Goal: Task Accomplishment & Management: Use online tool/utility

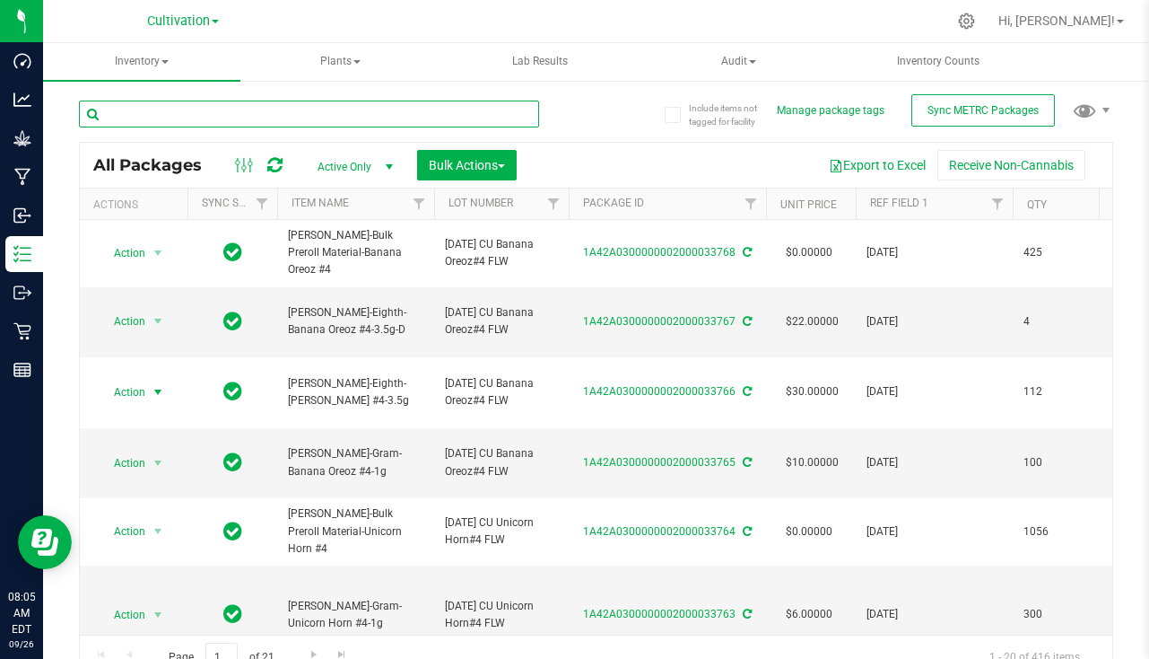
click at [268, 122] on input "text" at bounding box center [309, 113] width 460 height 27
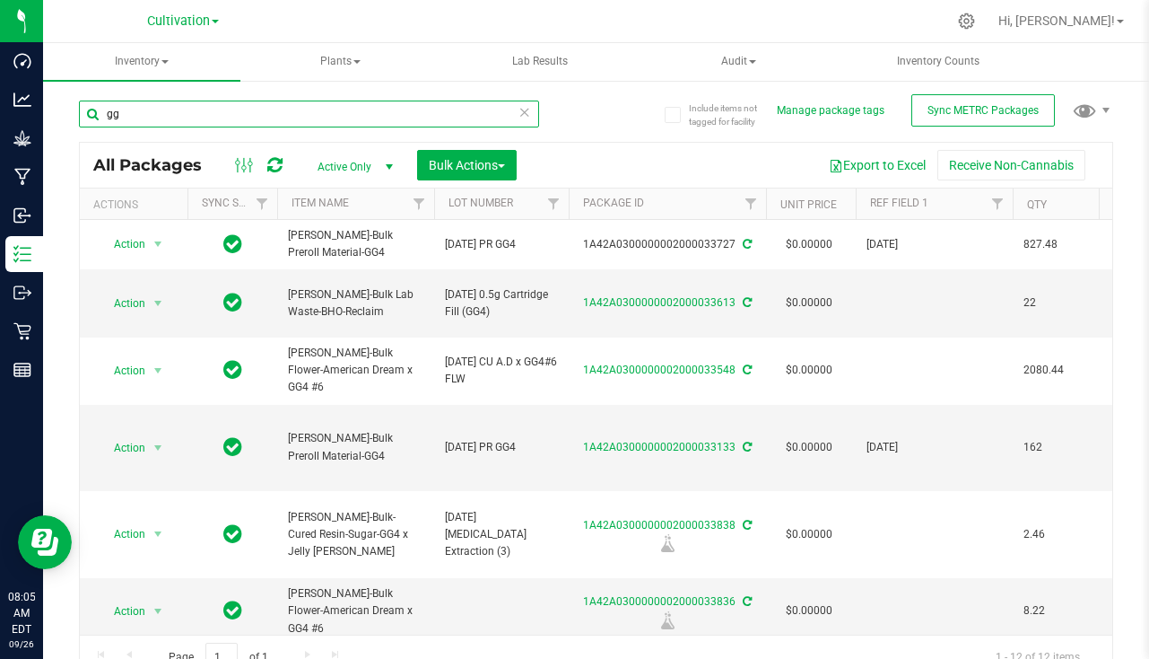
type input "g"
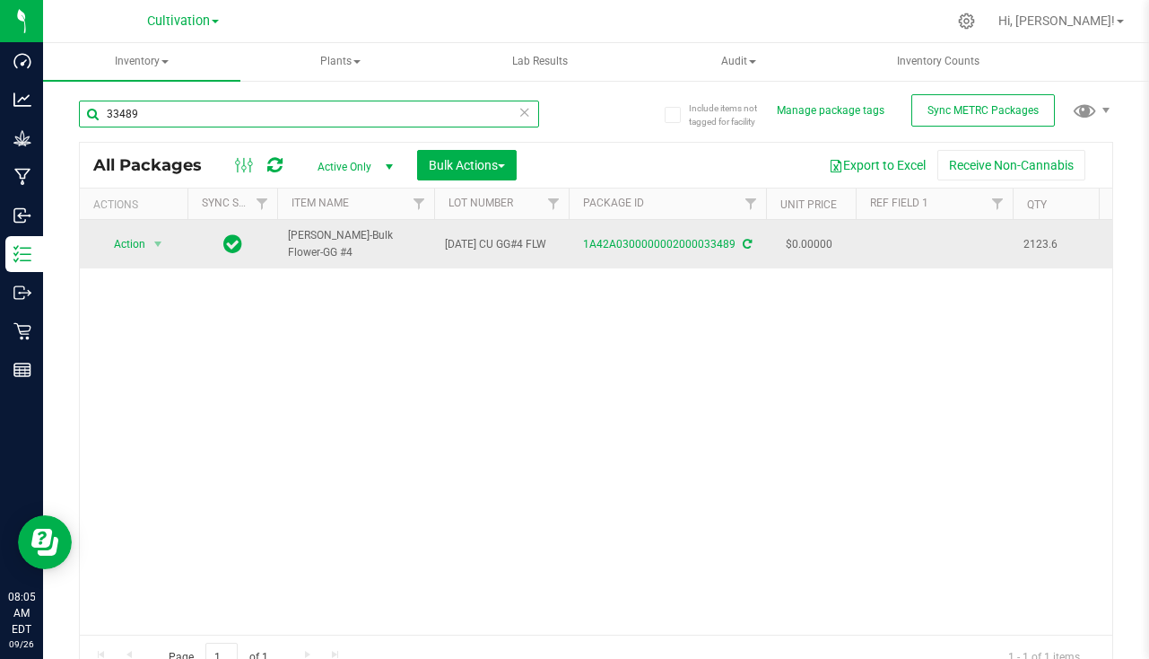
type input "33489"
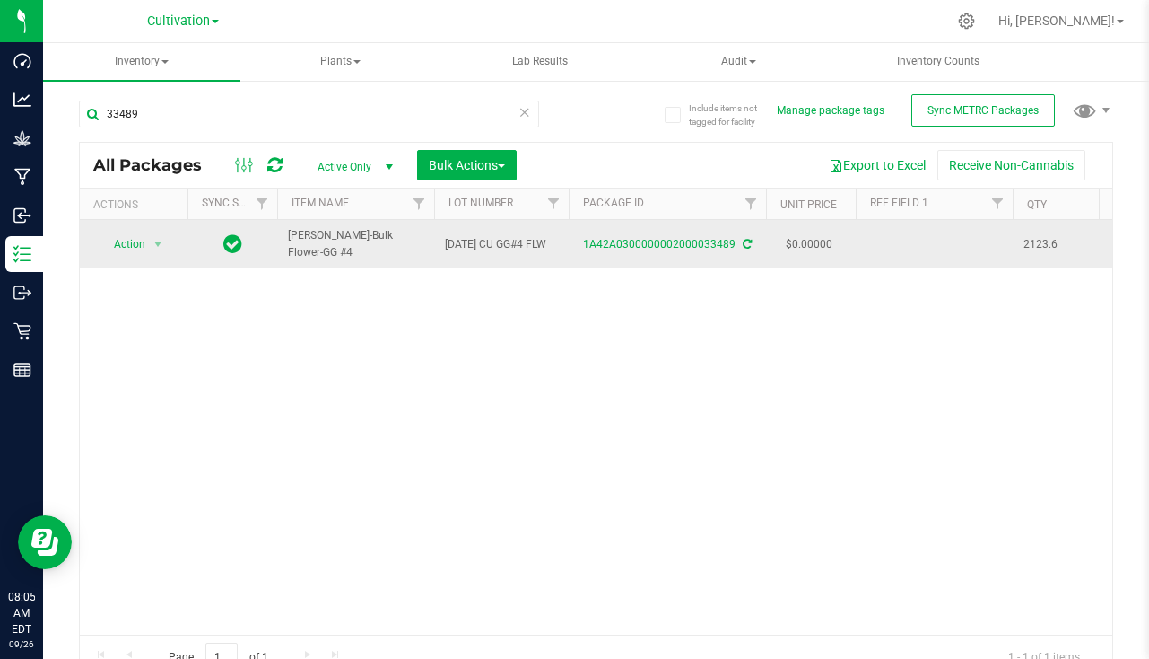
click at [899, 240] on td at bounding box center [934, 244] width 157 height 48
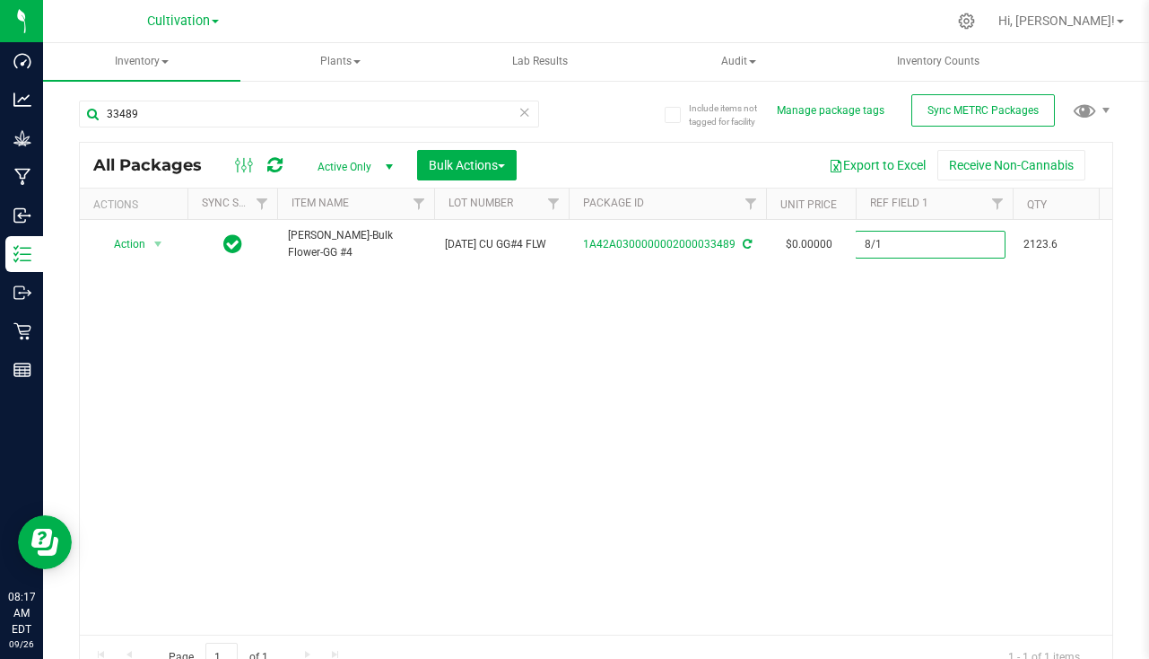
type input "8/13/25"
click at [467, 161] on span "Bulk Actions" at bounding box center [467, 165] width 76 height 14
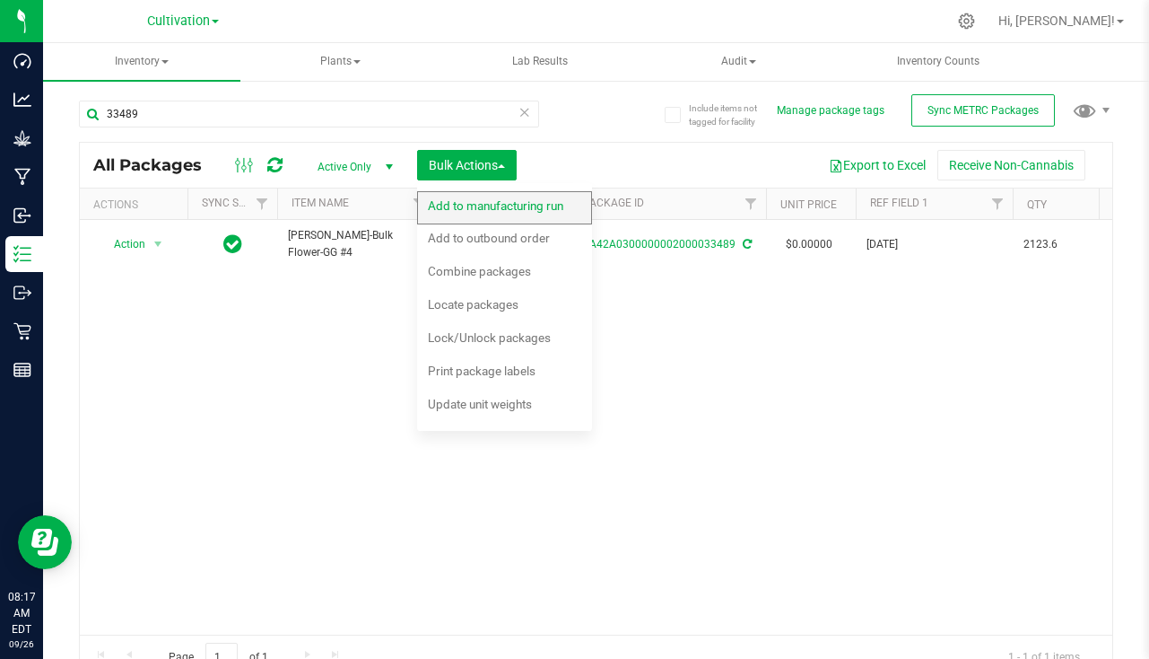
click at [483, 205] on span "Add to manufacturing run" at bounding box center [495, 205] width 135 height 14
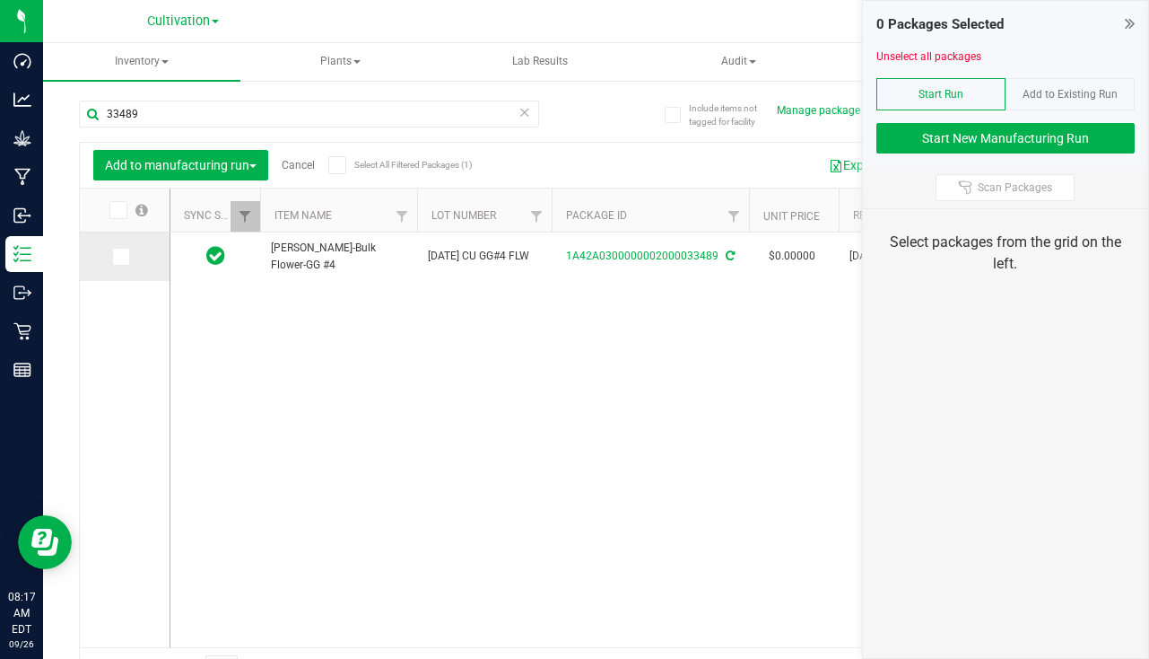
click at [123, 266] on td at bounding box center [125, 256] width 90 height 48
click at [118, 267] on td at bounding box center [125, 256] width 90 height 48
click at [120, 257] on icon at bounding box center [120, 257] width 12 height 0
click at [0, 0] on input "checkbox" at bounding box center [0, 0] width 0 height 0
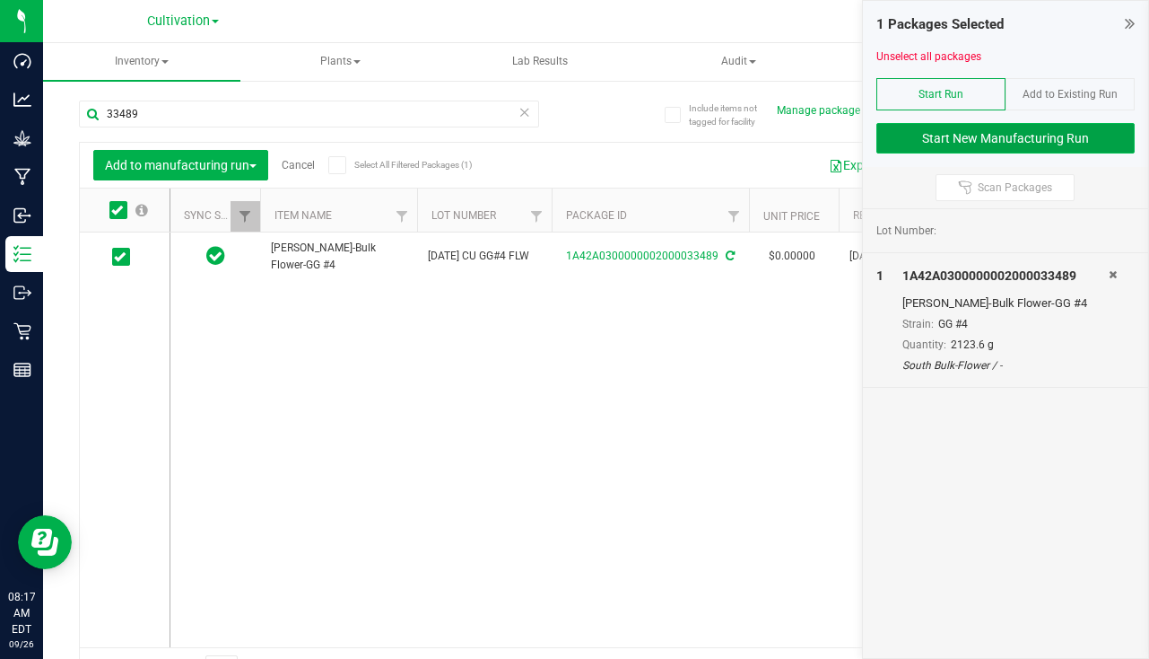
click at [1018, 129] on button "Start New Manufacturing Run" at bounding box center [1006, 138] width 258 height 31
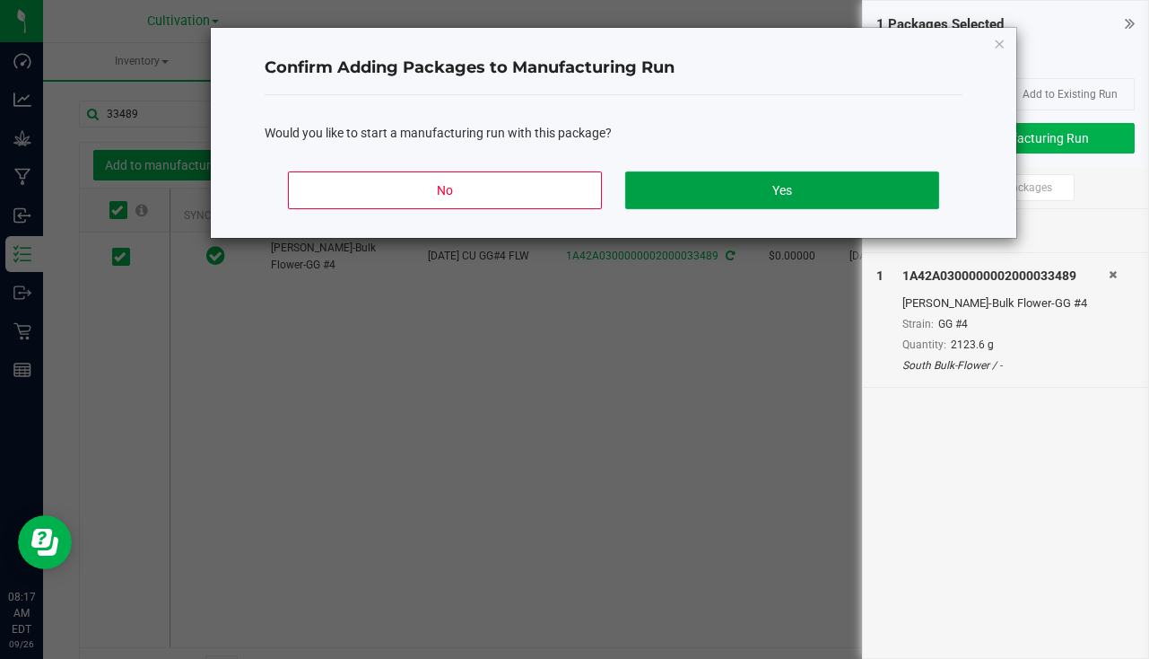
click at [814, 193] on button "Yes" at bounding box center [782, 190] width 314 height 38
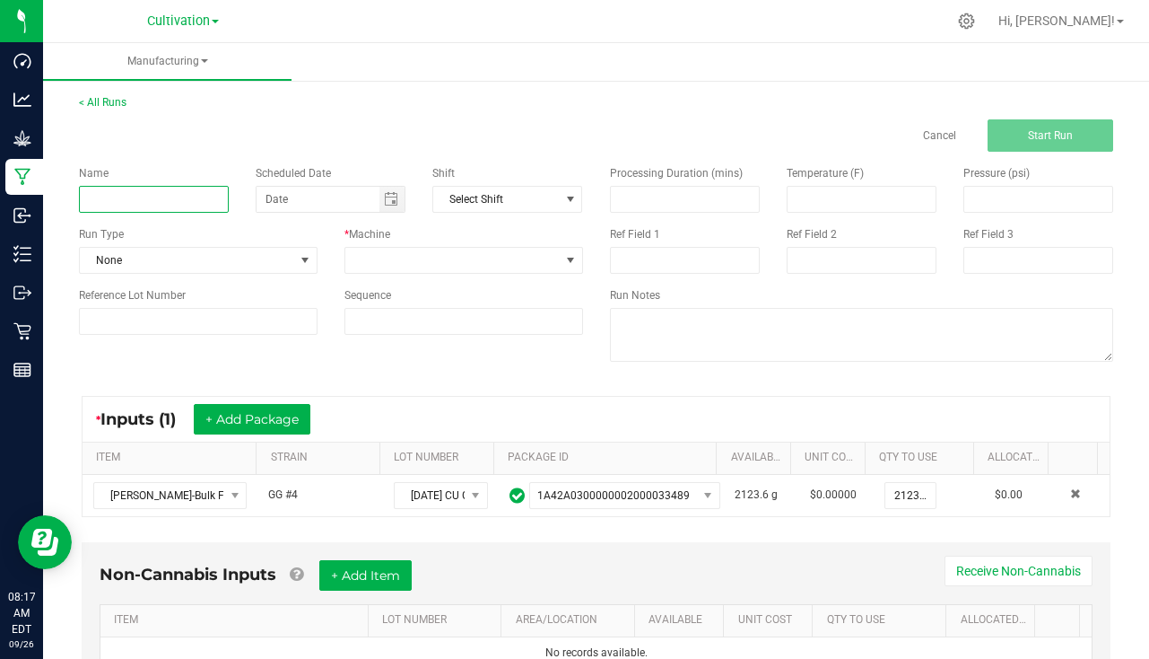
click at [132, 203] on input at bounding box center [154, 199] width 150 height 27
click at [388, 197] on span "Toggle calendar" at bounding box center [391, 199] width 14 height 14
type input "Slater - GG4 9/26/25"
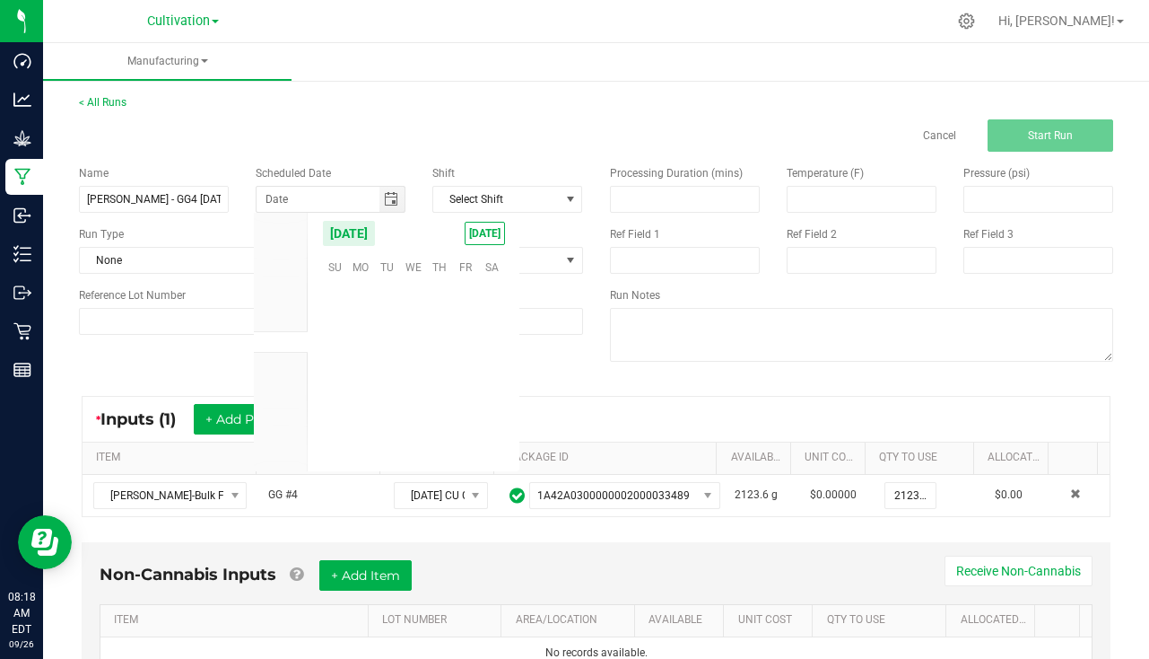
scroll to position [291022, 0]
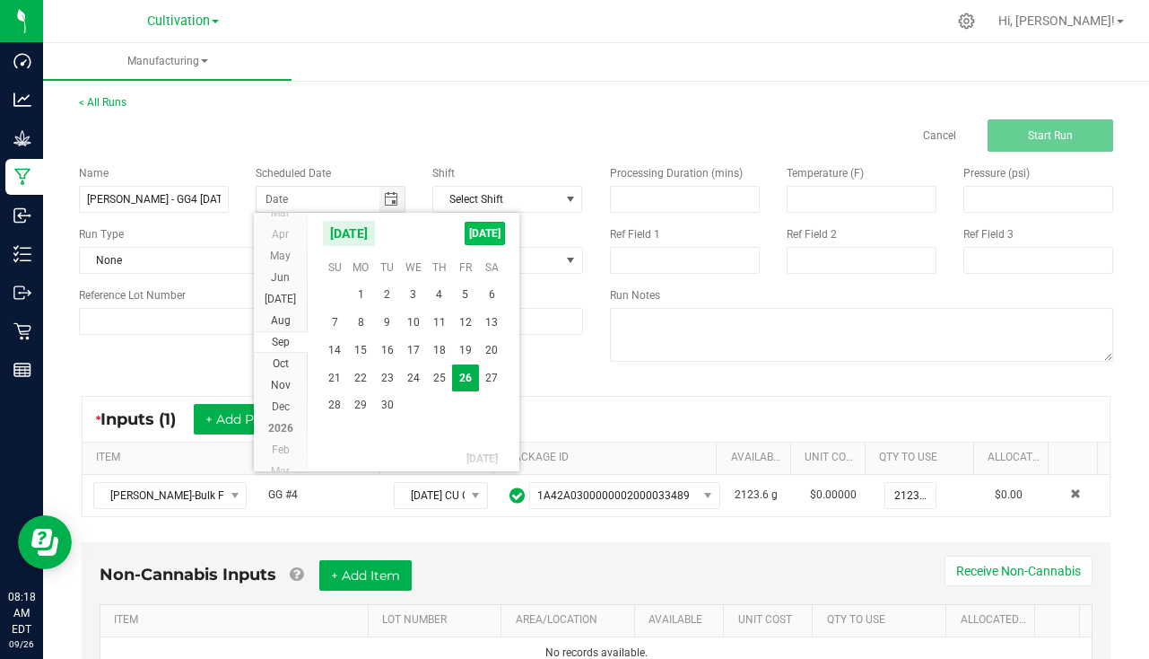
click at [476, 240] on span "TODAY" at bounding box center [485, 233] width 40 height 23
type input "[DATE]"
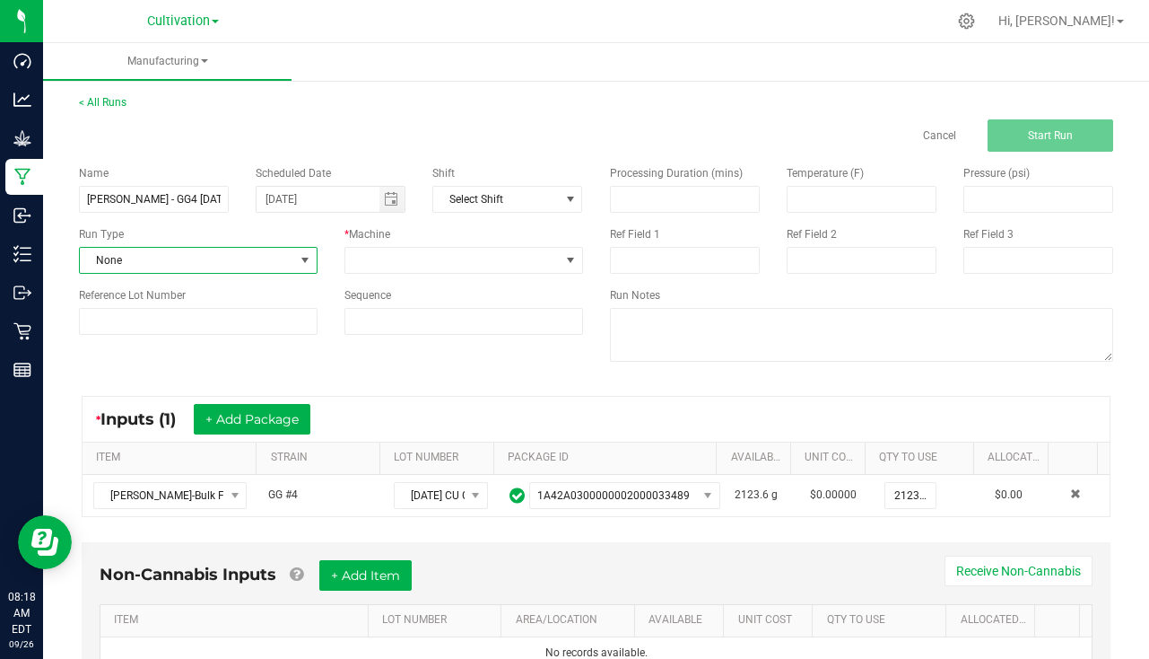
click at [257, 252] on span "None" at bounding box center [187, 260] width 214 height 25
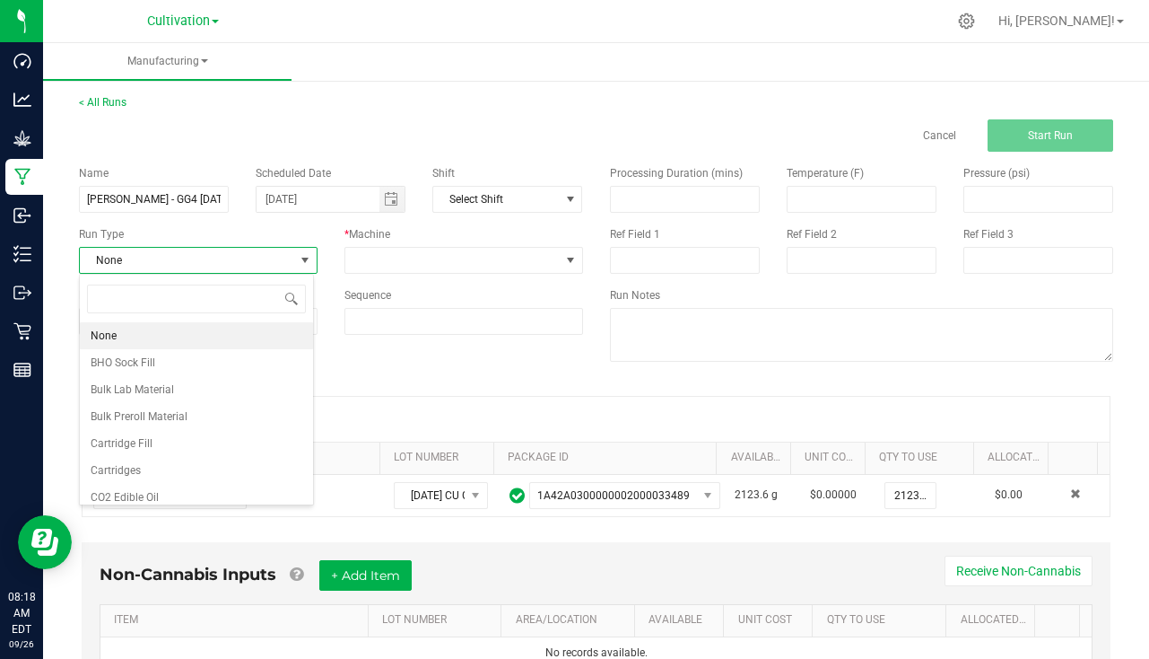
scroll to position [27, 235]
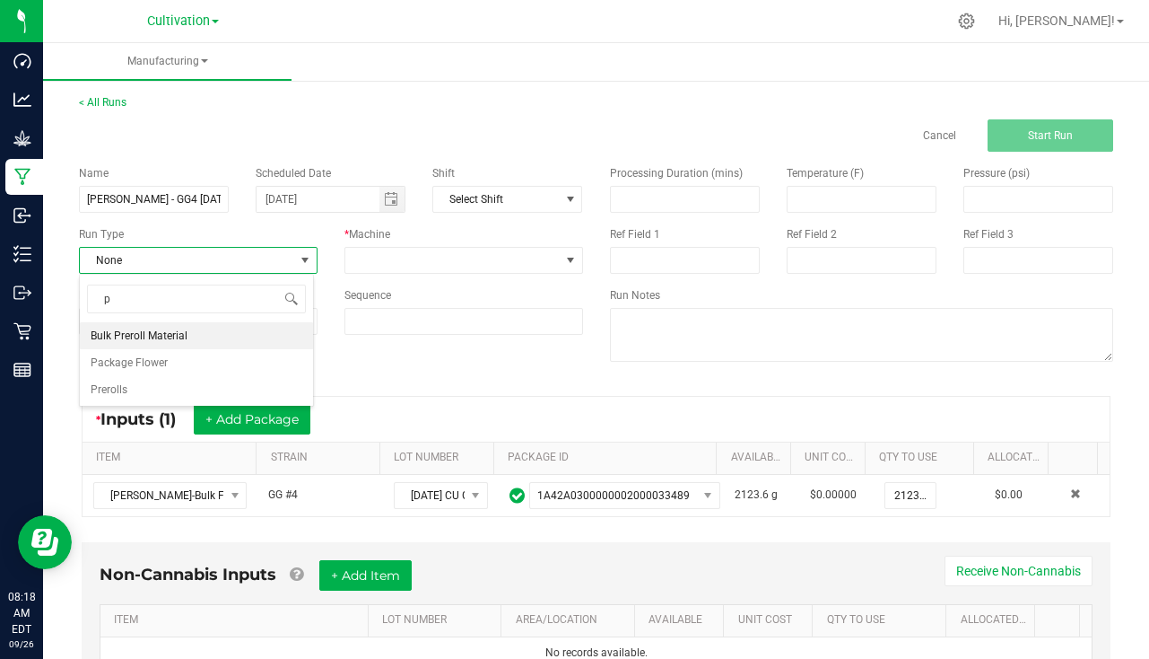
type input "pa"
click at [151, 341] on span "Package Flower" at bounding box center [129, 336] width 77 height 18
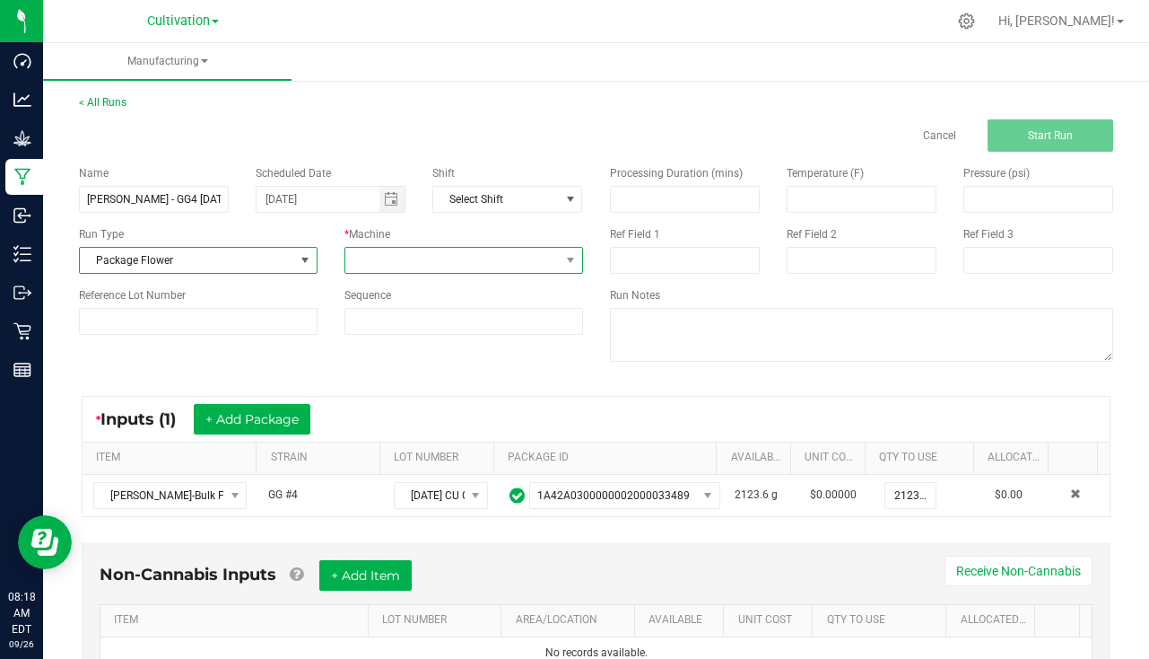
click at [388, 267] on span at bounding box center [452, 260] width 214 height 25
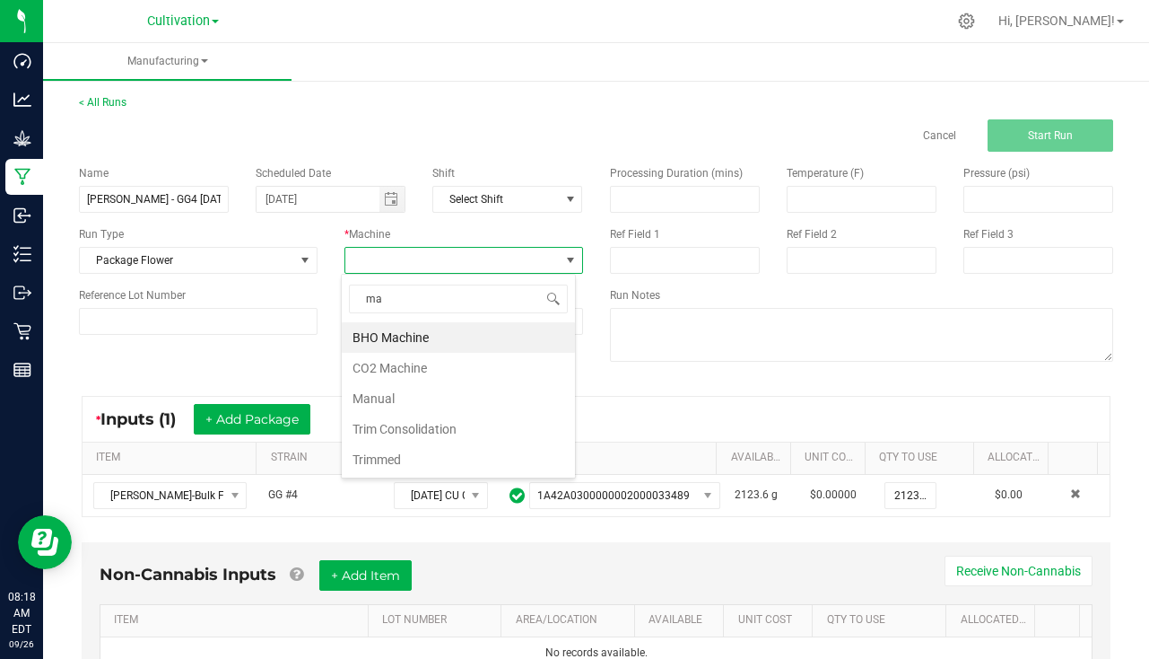
type input "man"
click at [402, 333] on li "Manual" at bounding box center [458, 337] width 233 height 31
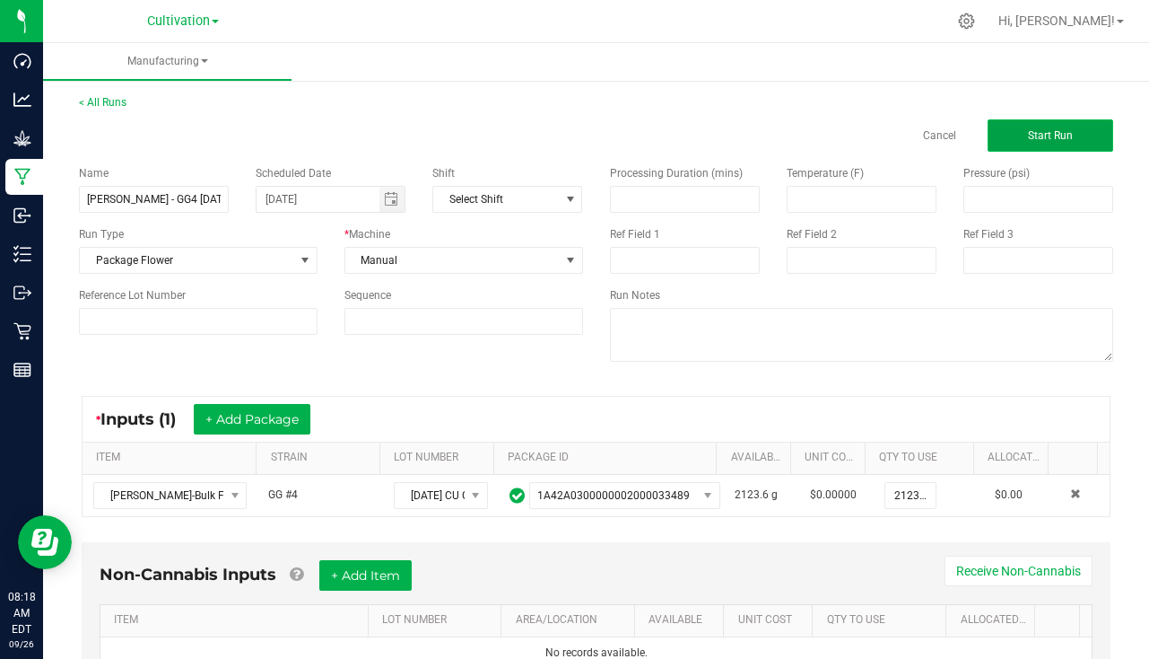
click at [1054, 145] on button "Start Run" at bounding box center [1051, 135] width 126 height 32
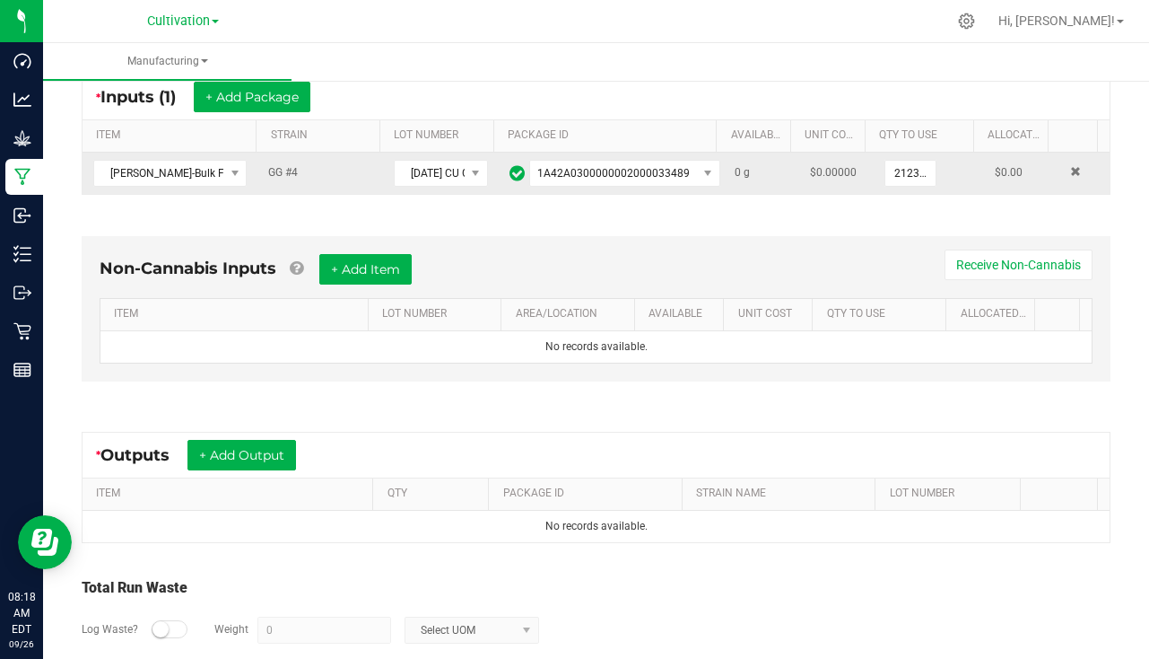
scroll to position [448, 0]
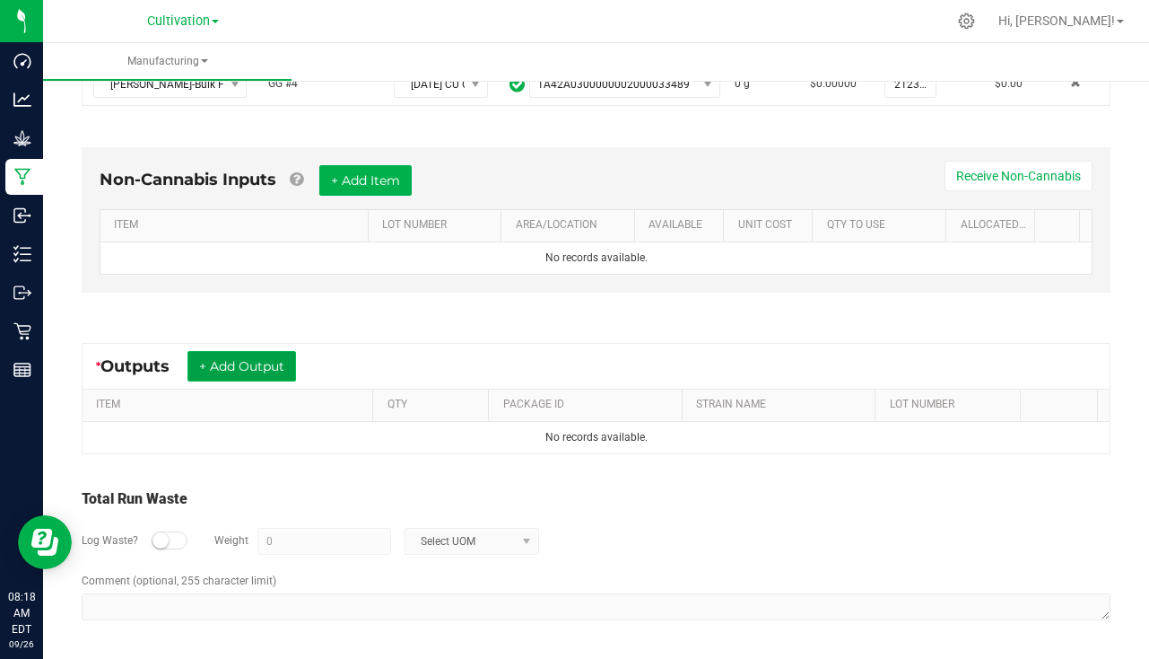
click at [260, 373] on button "+ Add Output" at bounding box center [242, 366] width 109 height 31
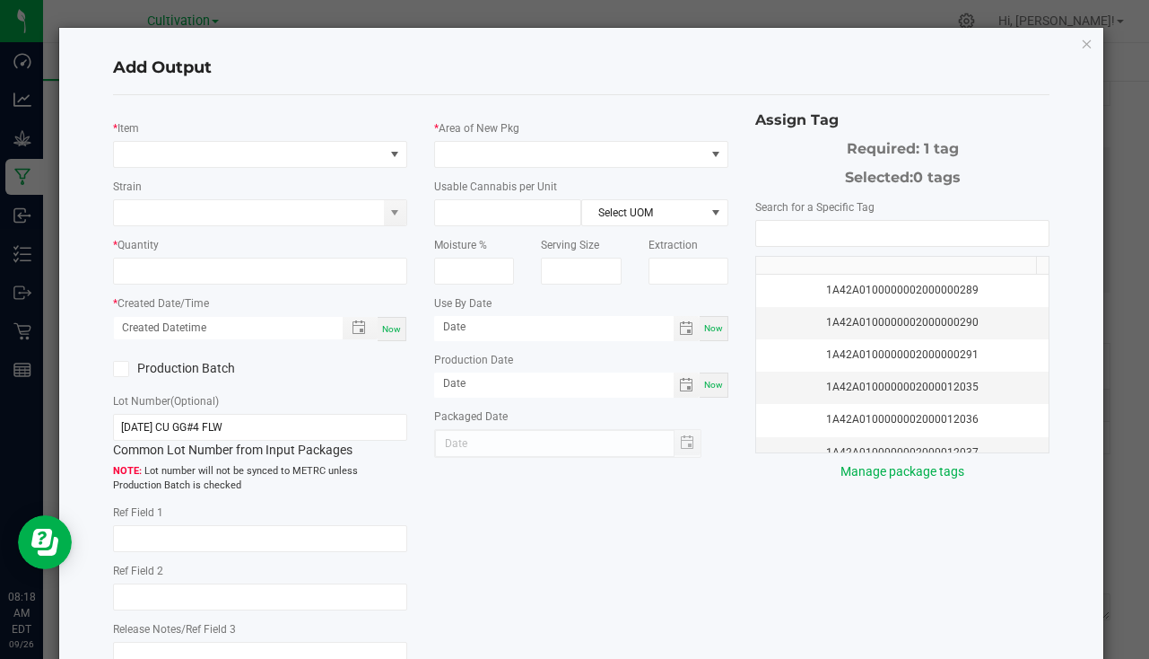
type input "8/13/25"
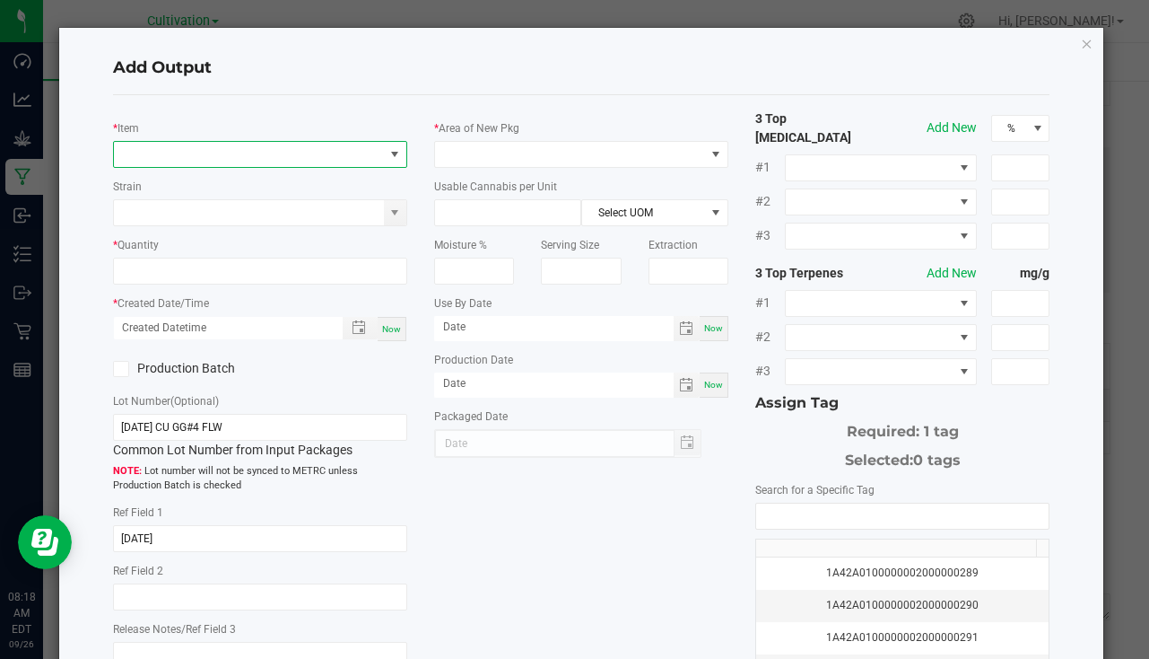
click at [176, 165] on span "NO DATA FOUND" at bounding box center [249, 154] width 270 height 25
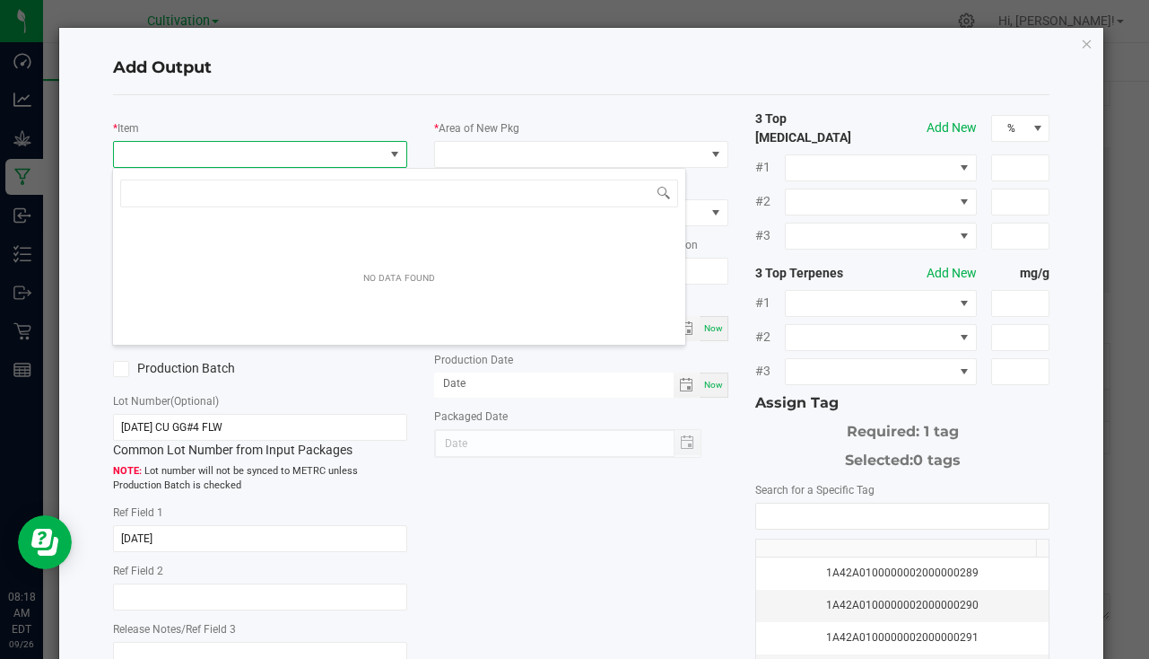
scroll to position [27, 291]
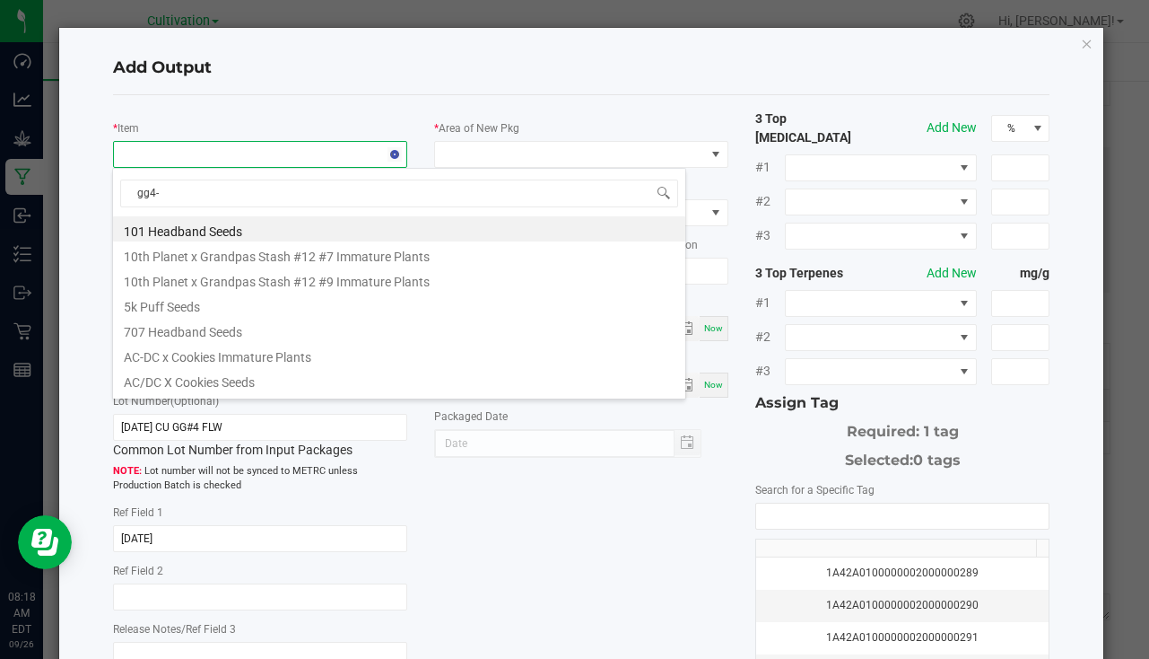
type input "gg4-1"
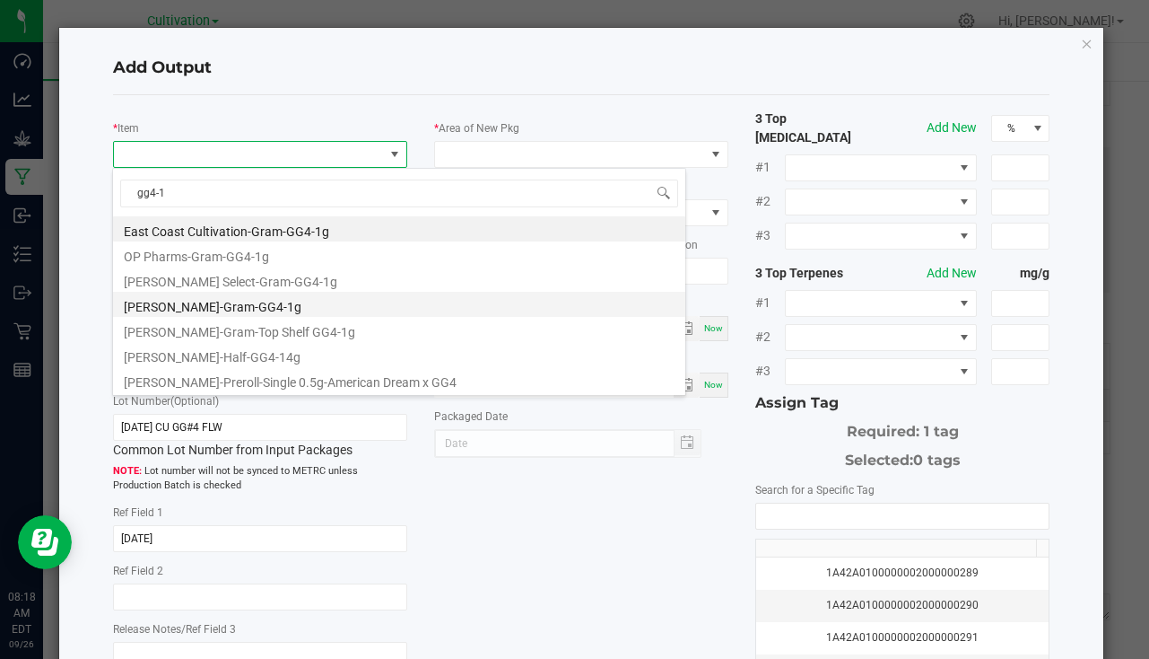
click at [231, 313] on li "Slater-Gram-GG4-1g" at bounding box center [399, 304] width 572 height 25
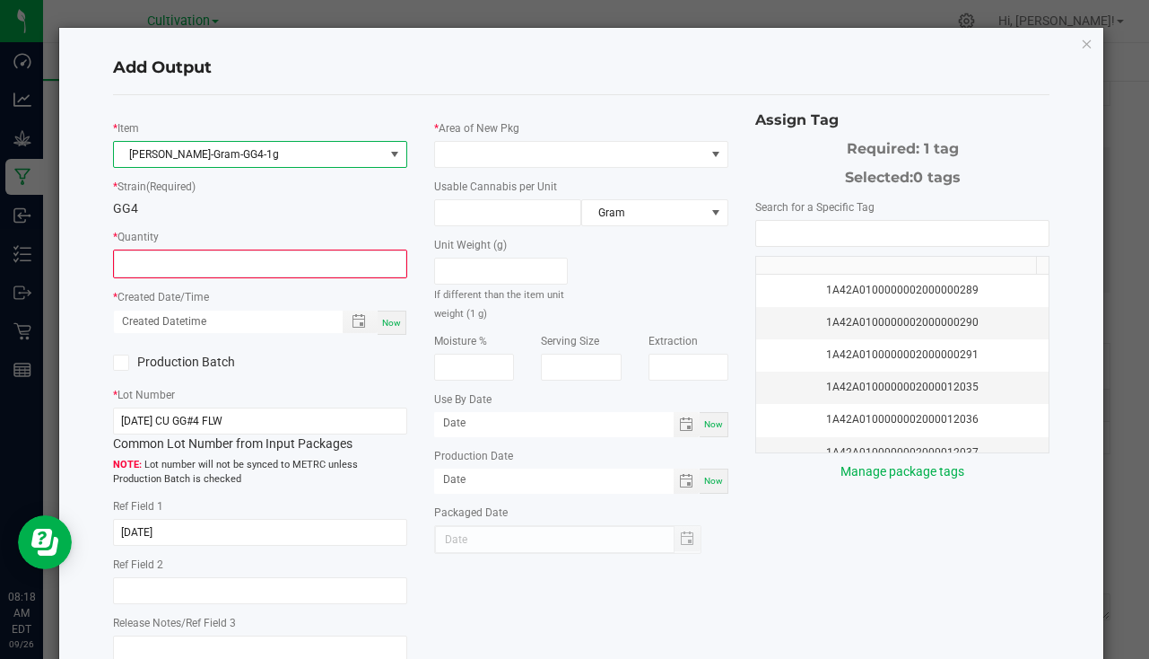
type input "0 ea"
type input "1"
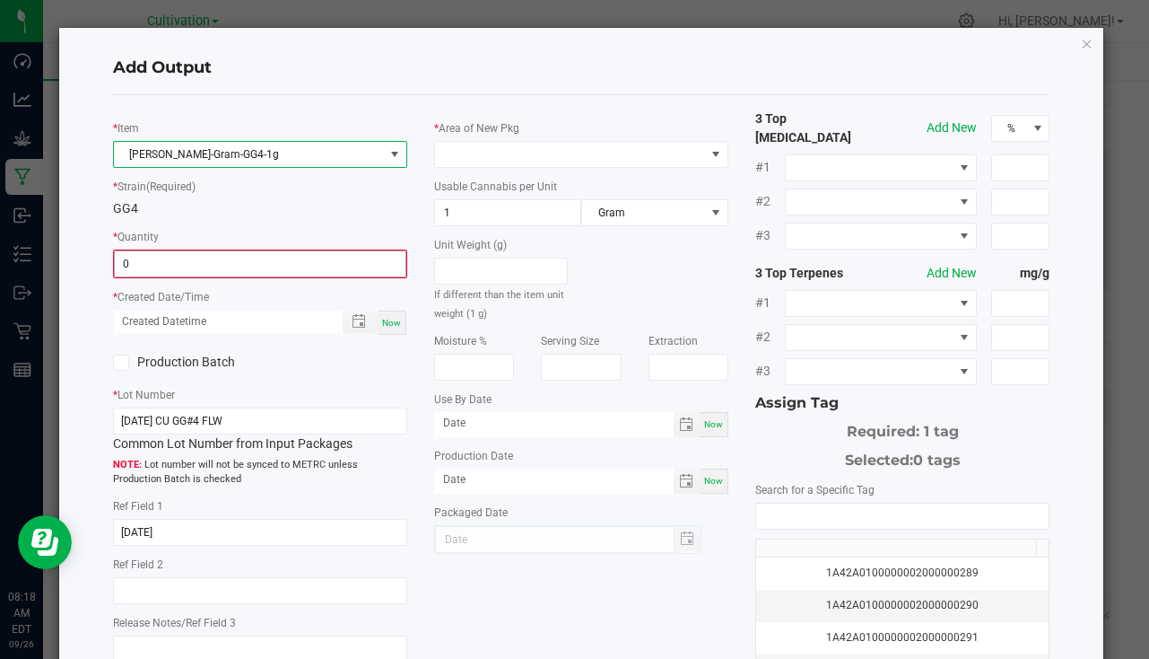
click at [161, 256] on input "0" at bounding box center [260, 263] width 291 height 25
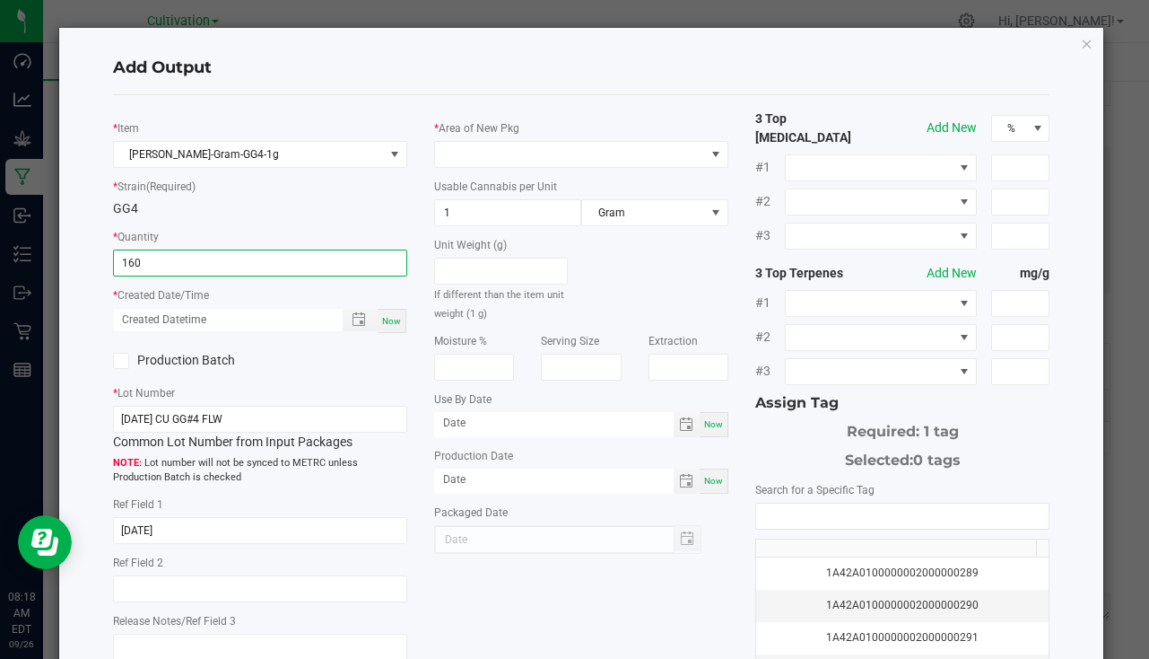
type input "160 ea"
click at [399, 318] on div "Now" at bounding box center [392, 321] width 29 height 24
type input "09/26/2025 8:18 AM"
type input "[DATE]"
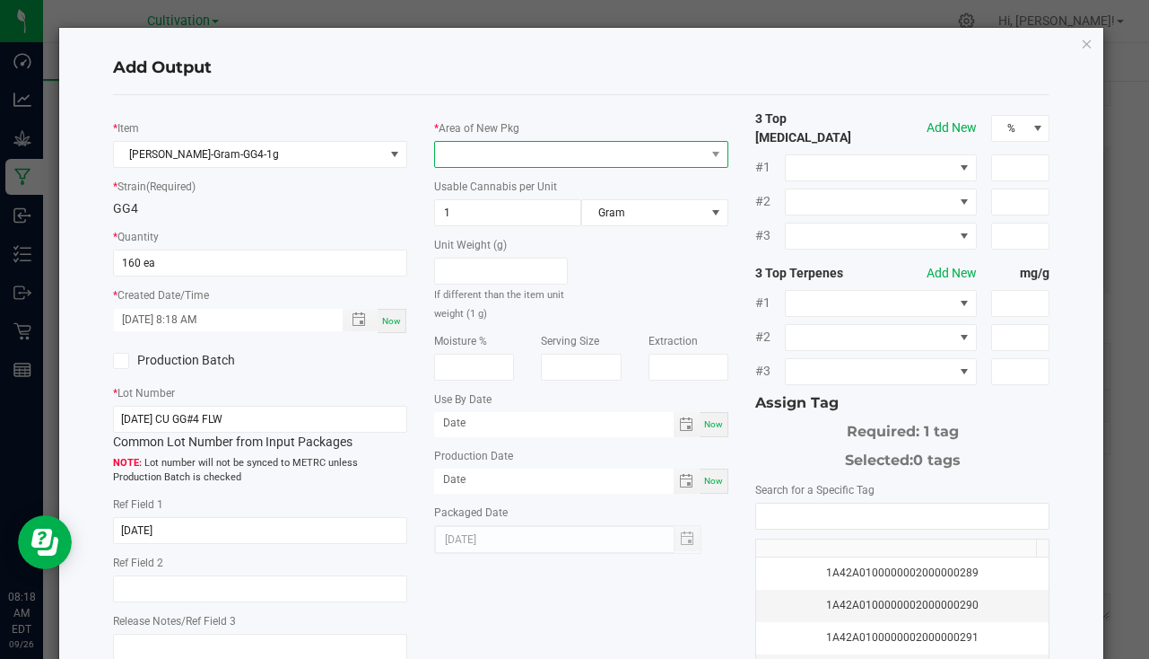
click at [449, 156] on span at bounding box center [570, 154] width 270 height 25
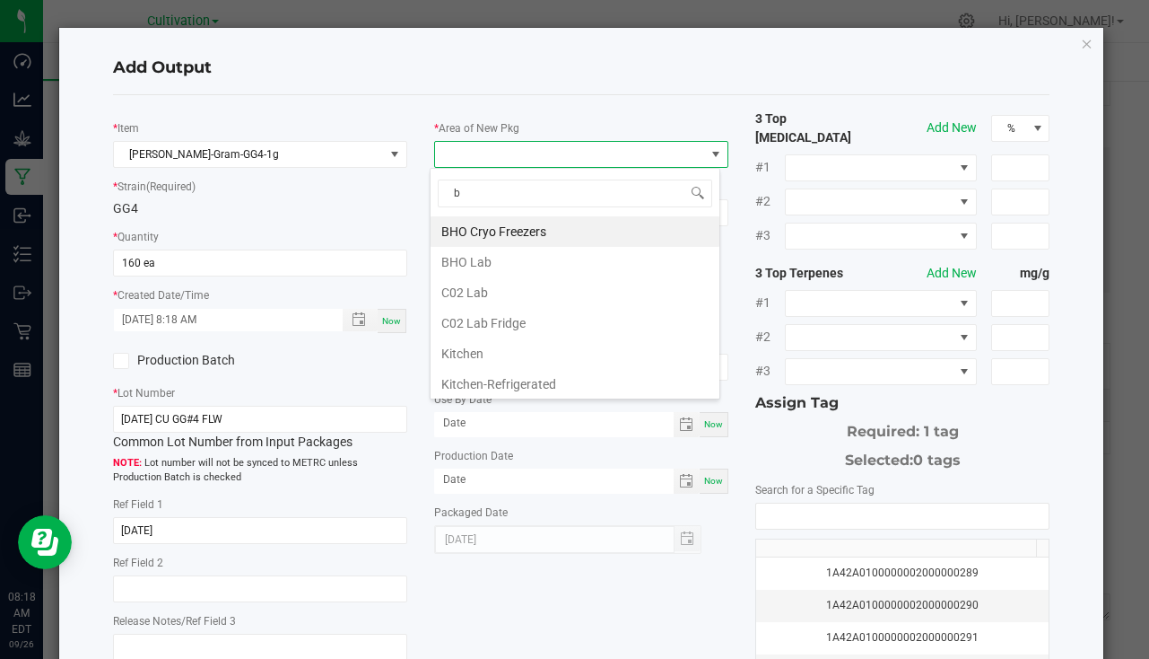
type input "bu"
click at [578, 225] on li "South Bulk-Flower" at bounding box center [575, 231] width 289 height 31
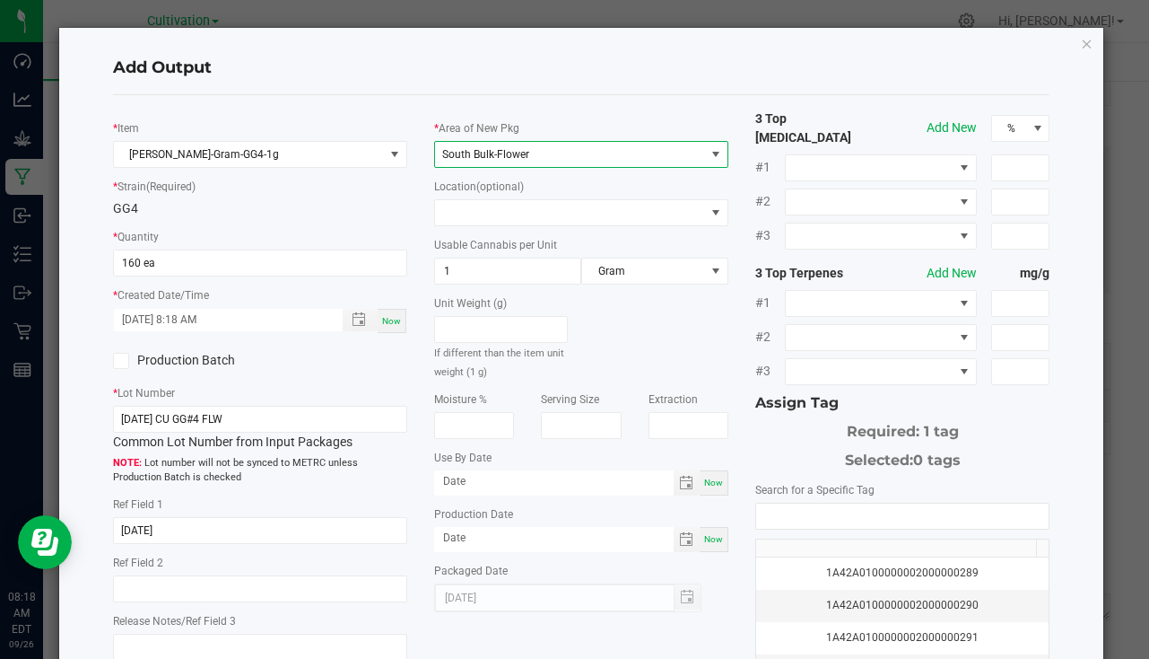
scroll to position [198, 0]
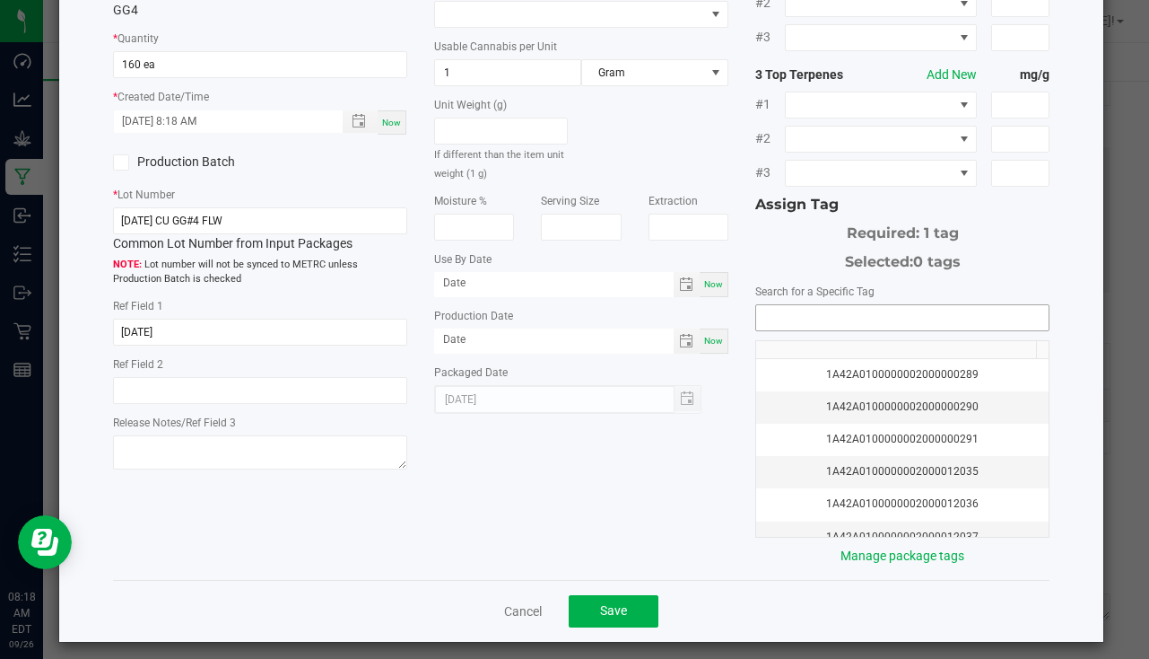
click at [798, 315] on input "NO DATA FOUND" at bounding box center [902, 317] width 292 height 25
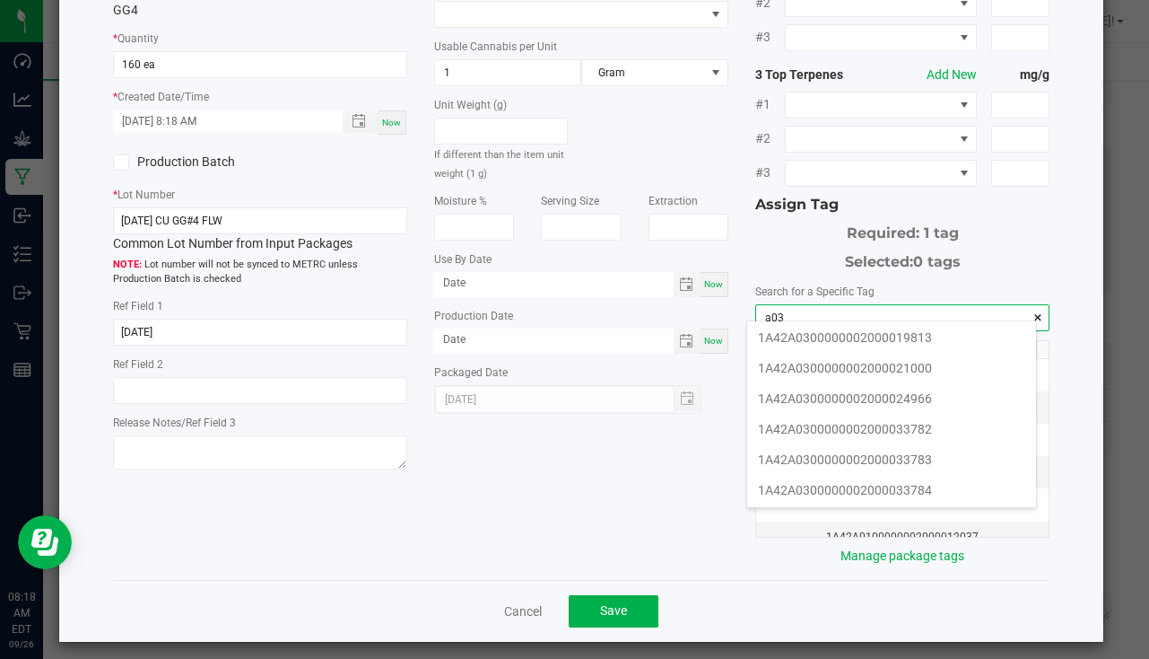
scroll to position [269, 0]
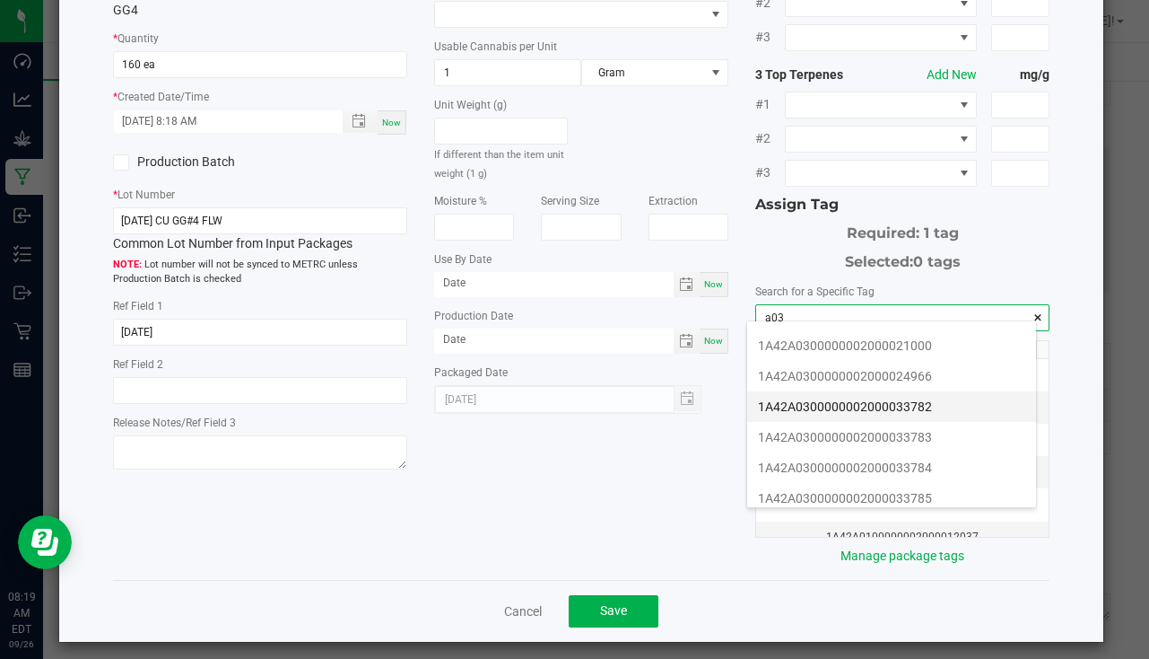
click at [898, 409] on li "1A42A0300000002000033782" at bounding box center [891, 406] width 289 height 31
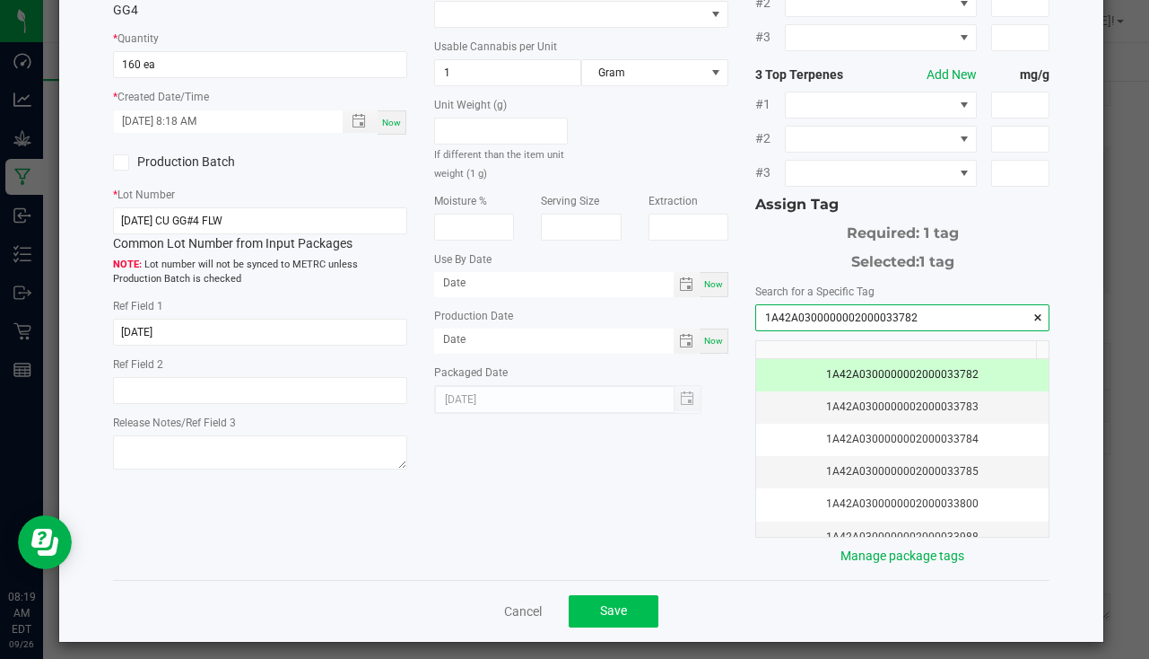
type input "1A42A0300000002000033782"
click at [620, 603] on span "Save" at bounding box center [613, 610] width 27 height 14
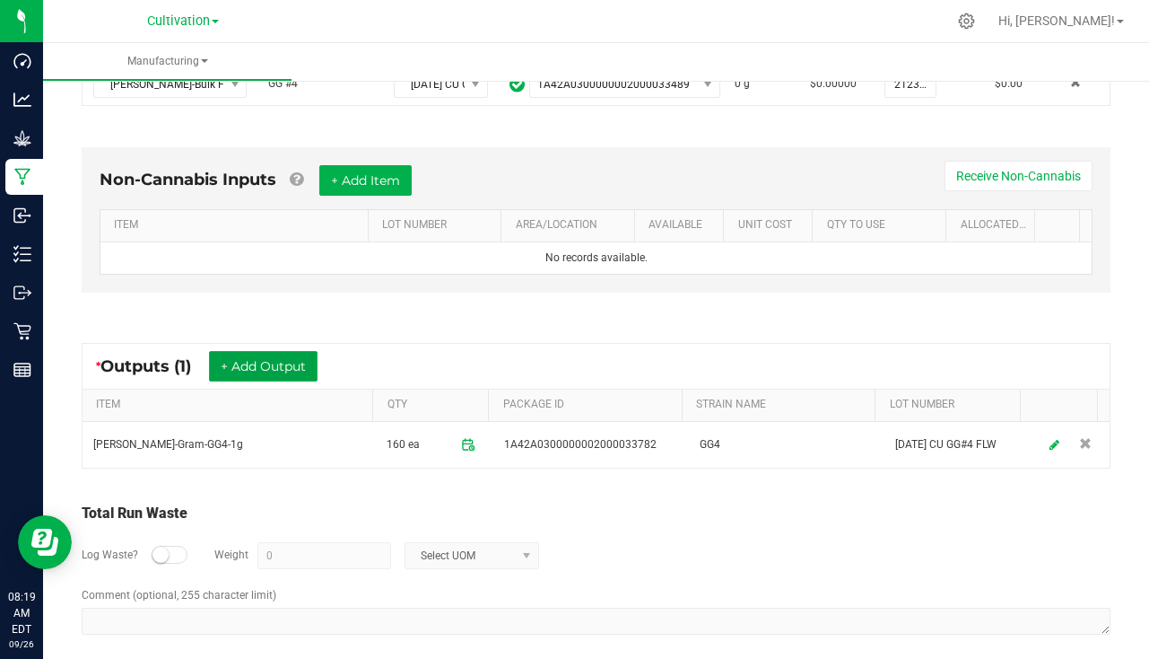
click at [294, 367] on button "+ Add Output" at bounding box center [263, 366] width 109 height 31
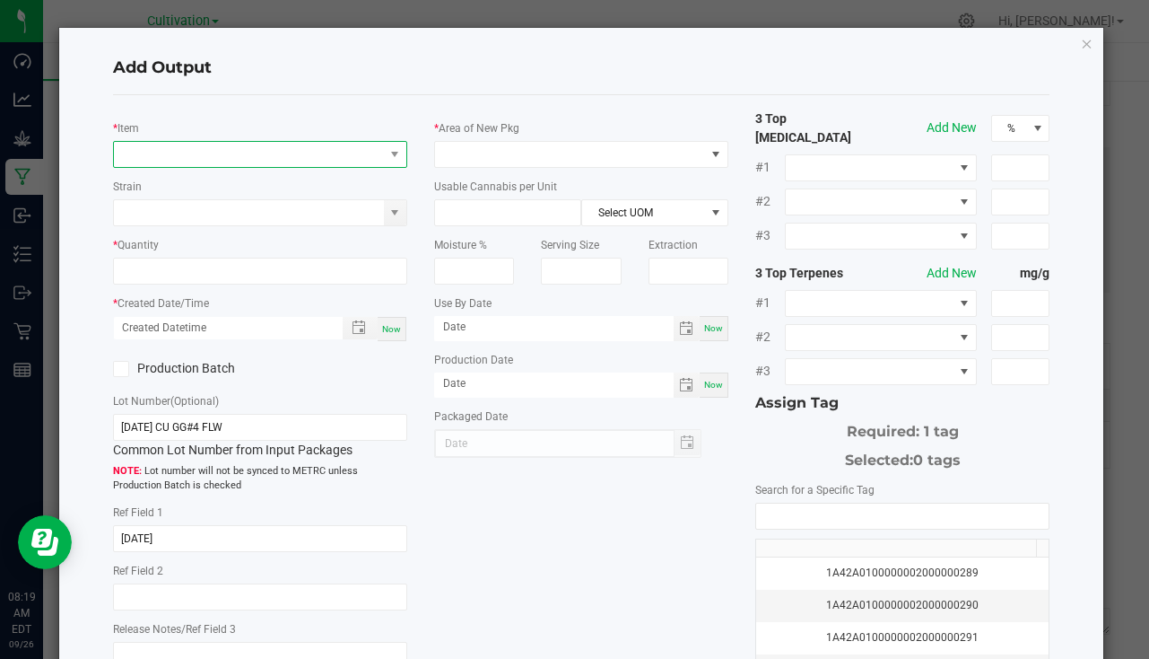
click at [197, 159] on span "NO DATA FOUND" at bounding box center [249, 154] width 270 height 25
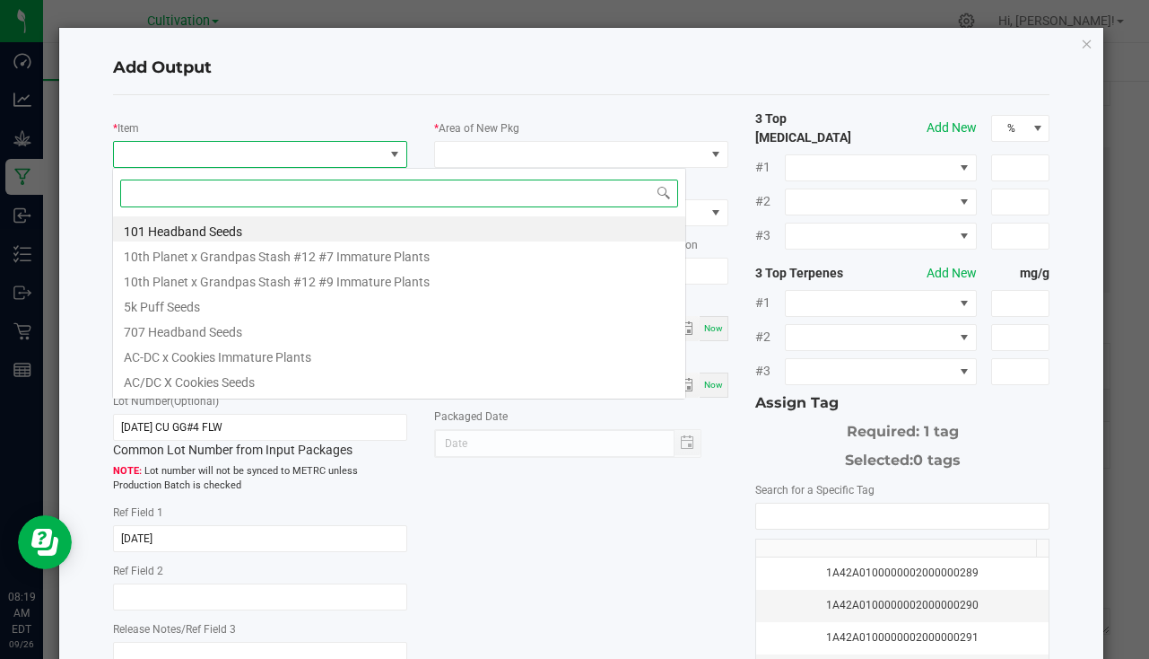
scroll to position [27, 291]
type input "gg4-3"
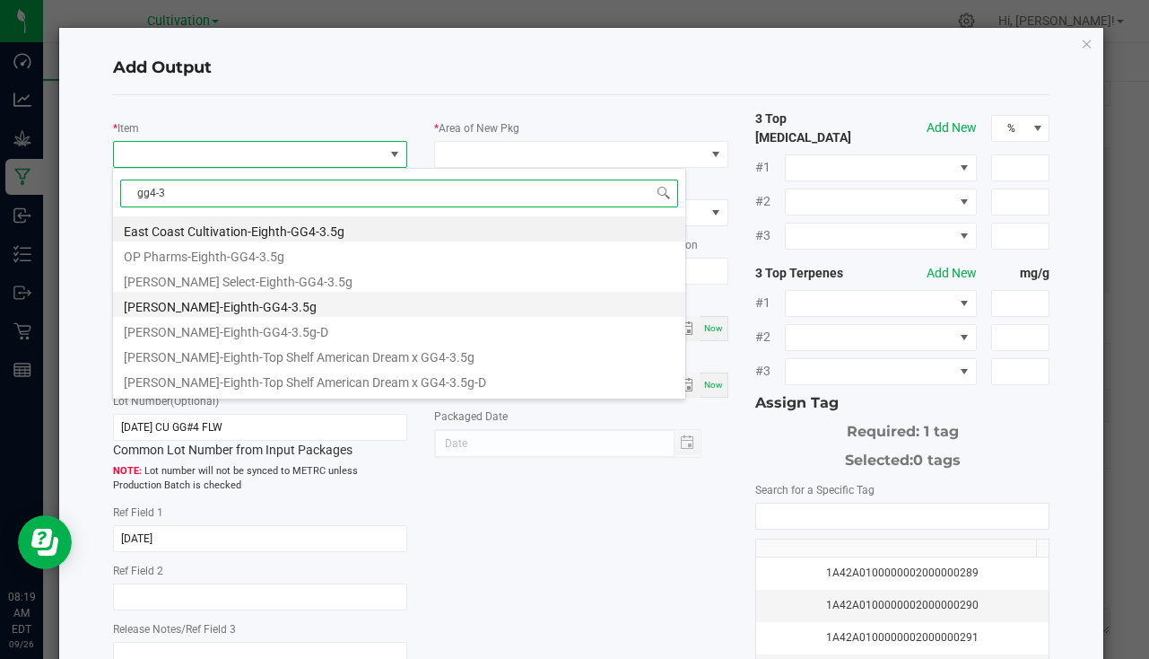
click at [225, 299] on li "Slater-Eighth-GG4-3.5g" at bounding box center [399, 304] width 572 height 25
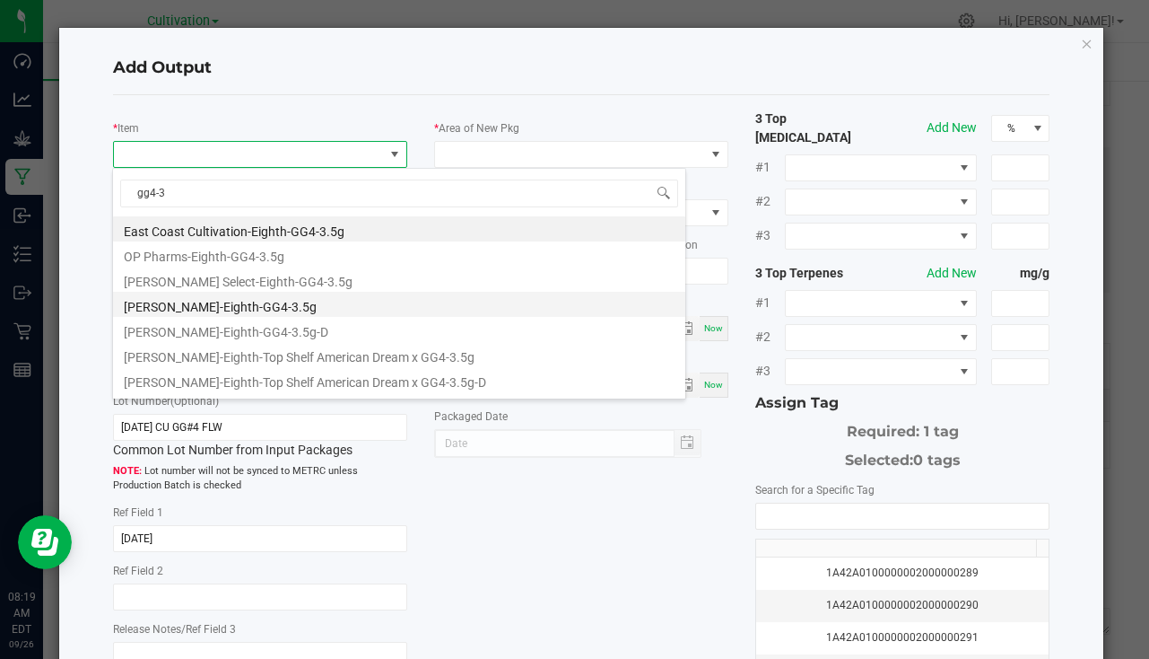
type input "0 ea"
type input "3.5"
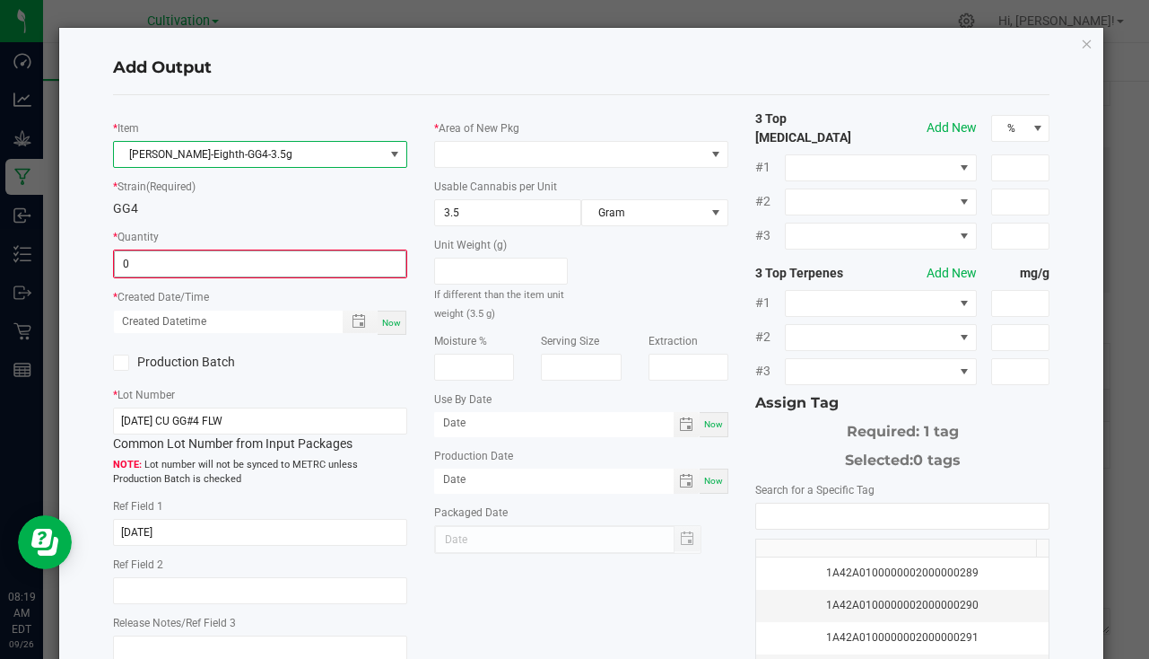
click at [197, 263] on input "0" at bounding box center [260, 263] width 291 height 25
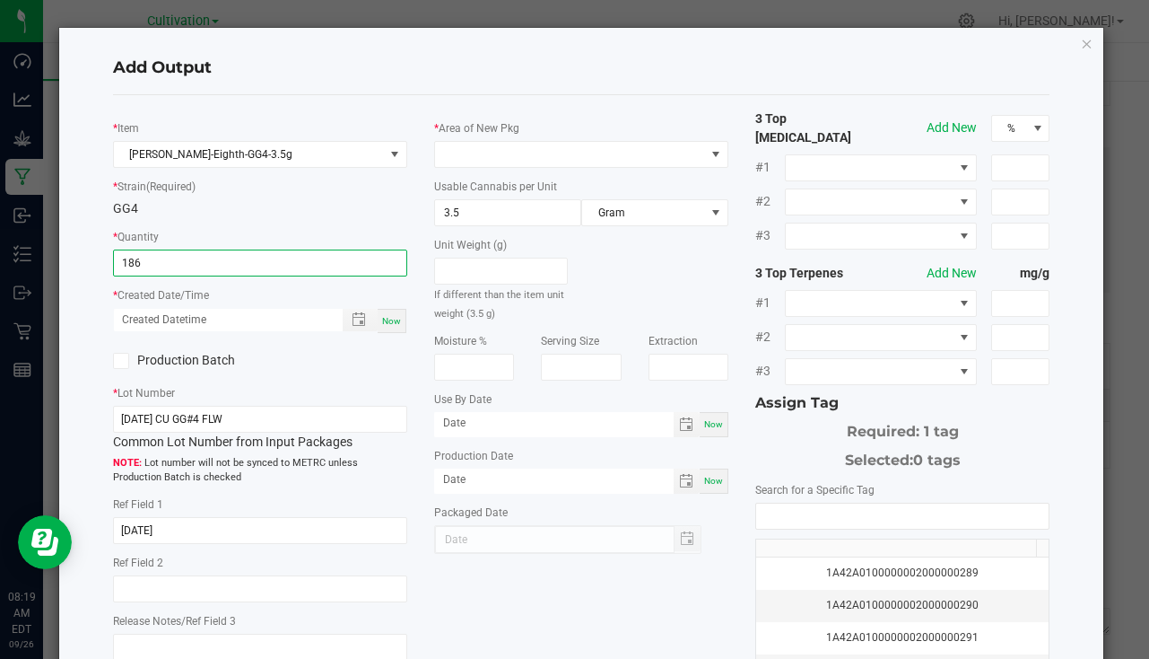
type input "186 ea"
drag, startPoint x: 385, startPoint y: 327, endPoint x: 393, endPoint y: 317, distance: 13.5
click at [386, 326] on span "Now" at bounding box center [391, 321] width 19 height 10
type input "09/26/2025 8:19 AM"
type input "[DATE]"
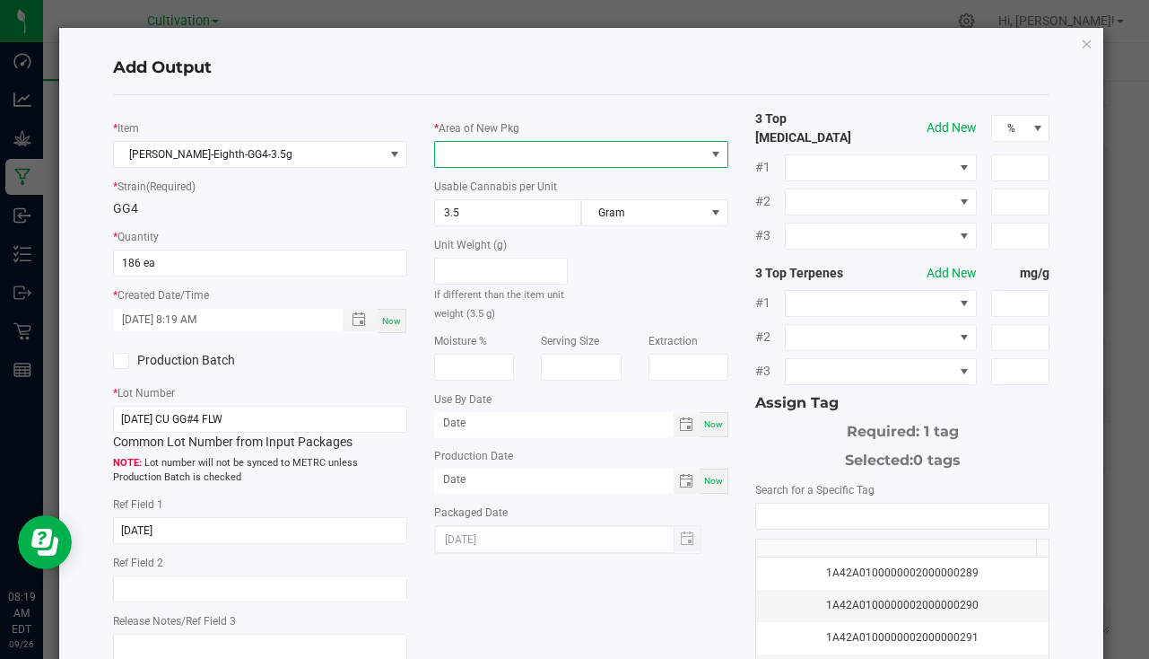
click at [491, 153] on span at bounding box center [570, 154] width 270 height 25
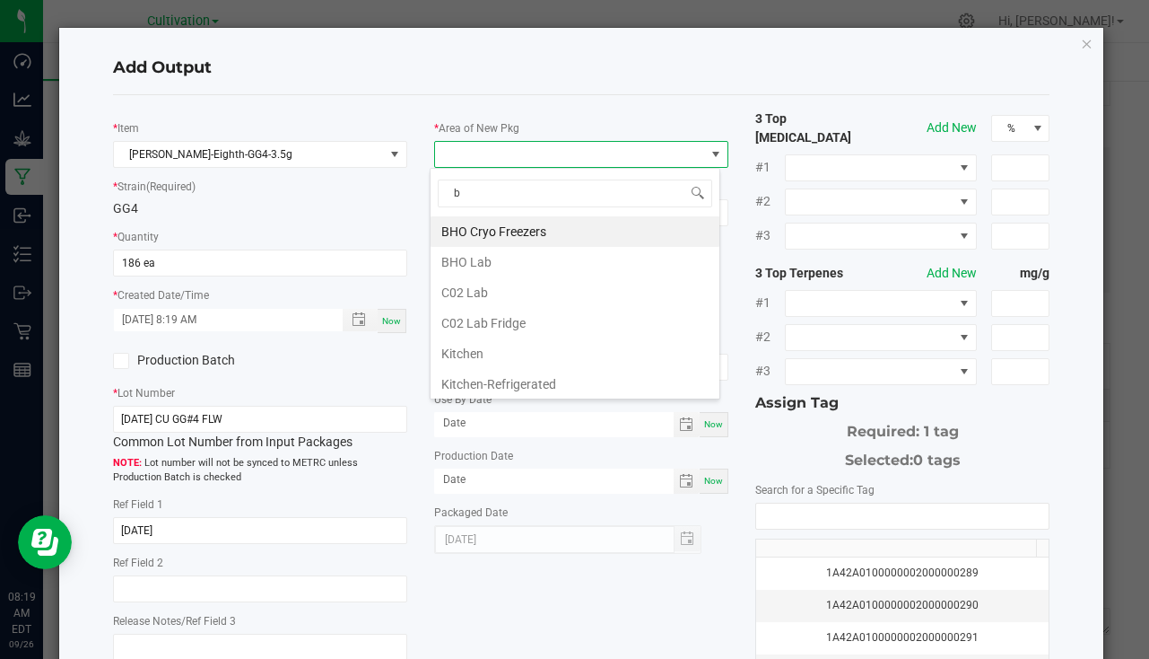
type input "bu"
click at [506, 226] on li "South Bulk-Flower" at bounding box center [575, 231] width 289 height 31
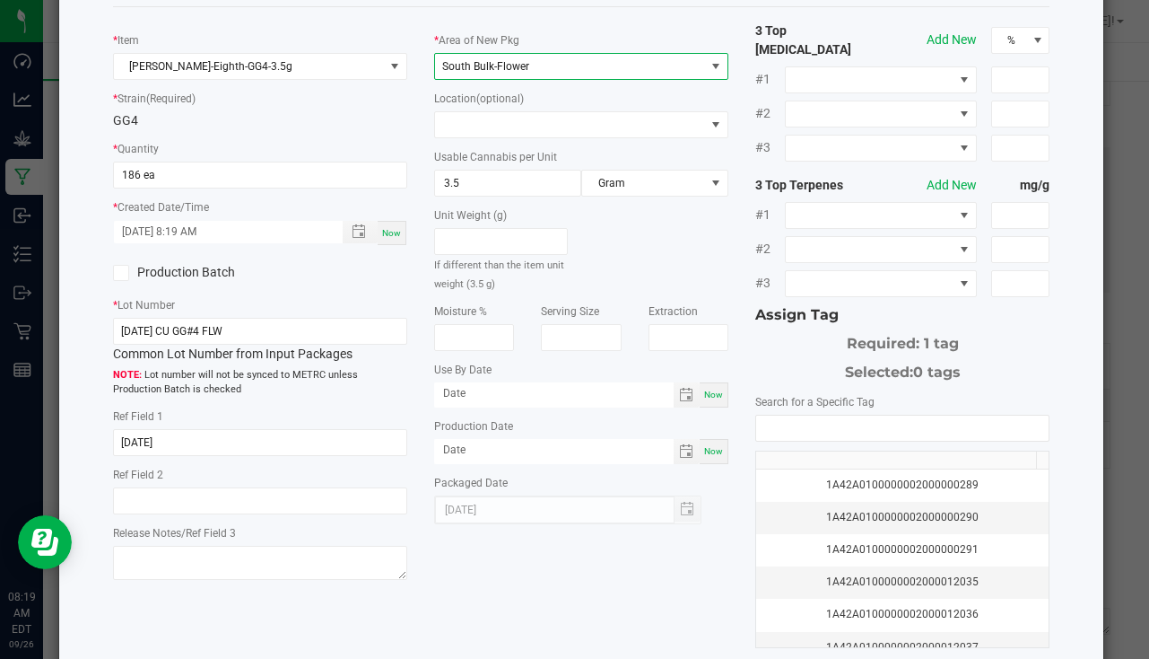
scroll to position [179, 0]
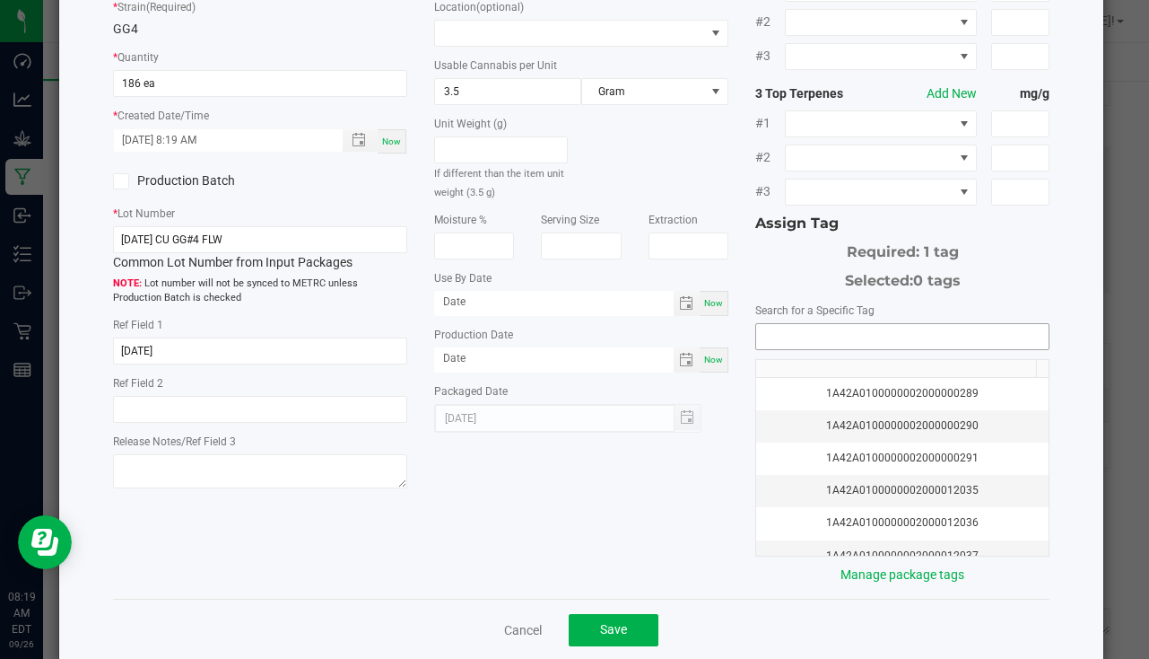
click at [818, 325] on input "NO DATA FOUND" at bounding box center [902, 336] width 292 height 25
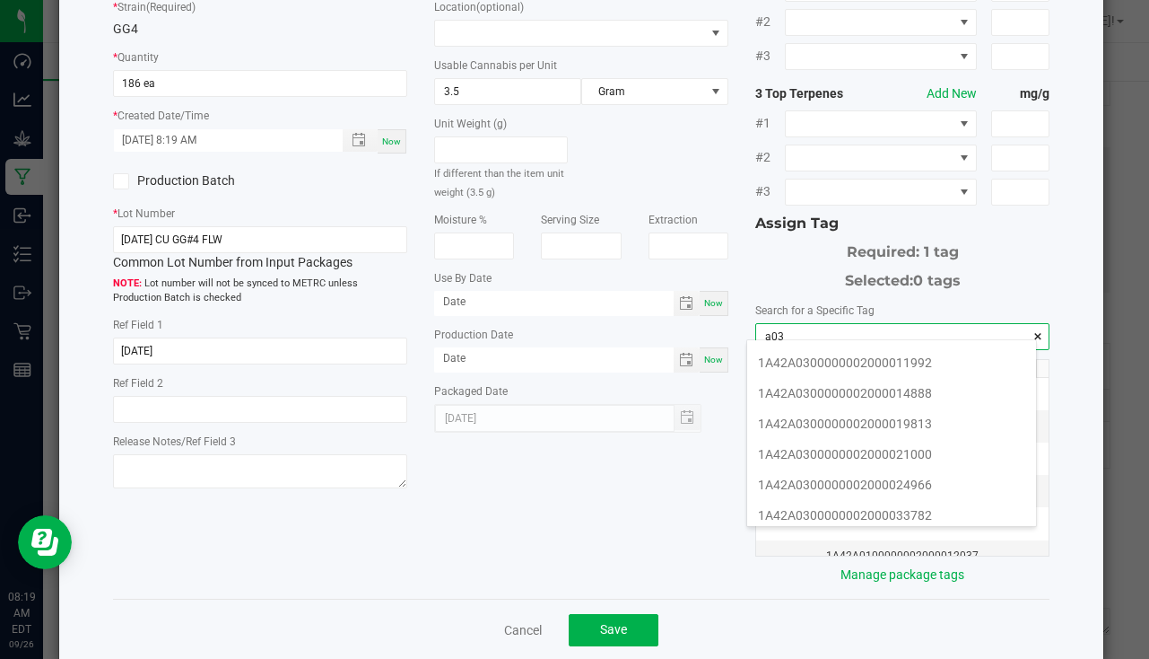
scroll to position [269, 0]
click at [894, 447] on li "1A42A0300000002000033783" at bounding box center [891, 456] width 289 height 31
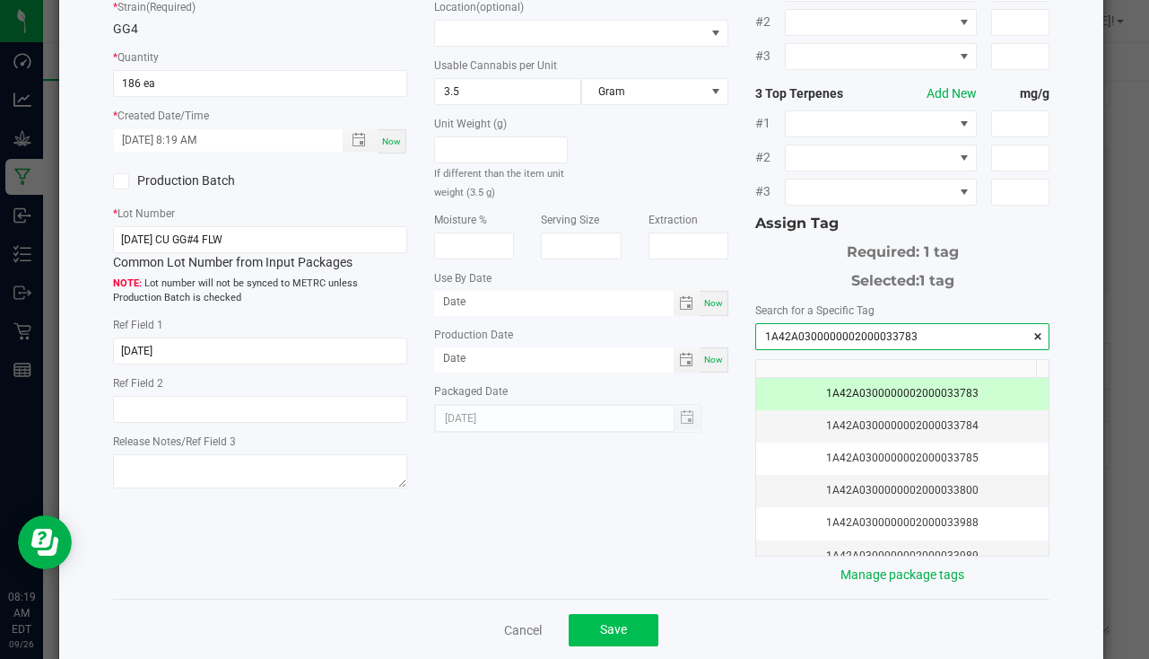
type input "1A42A0300000002000033783"
click at [600, 622] on span "Save" at bounding box center [613, 629] width 27 height 14
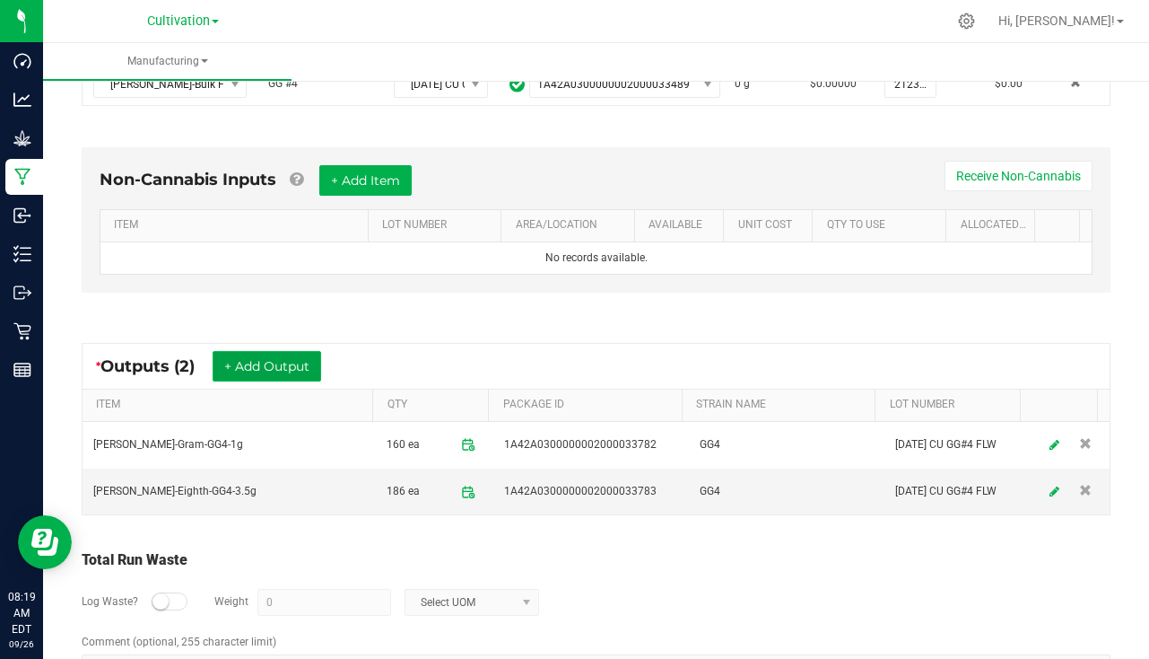
click at [255, 366] on button "+ Add Output" at bounding box center [267, 366] width 109 height 31
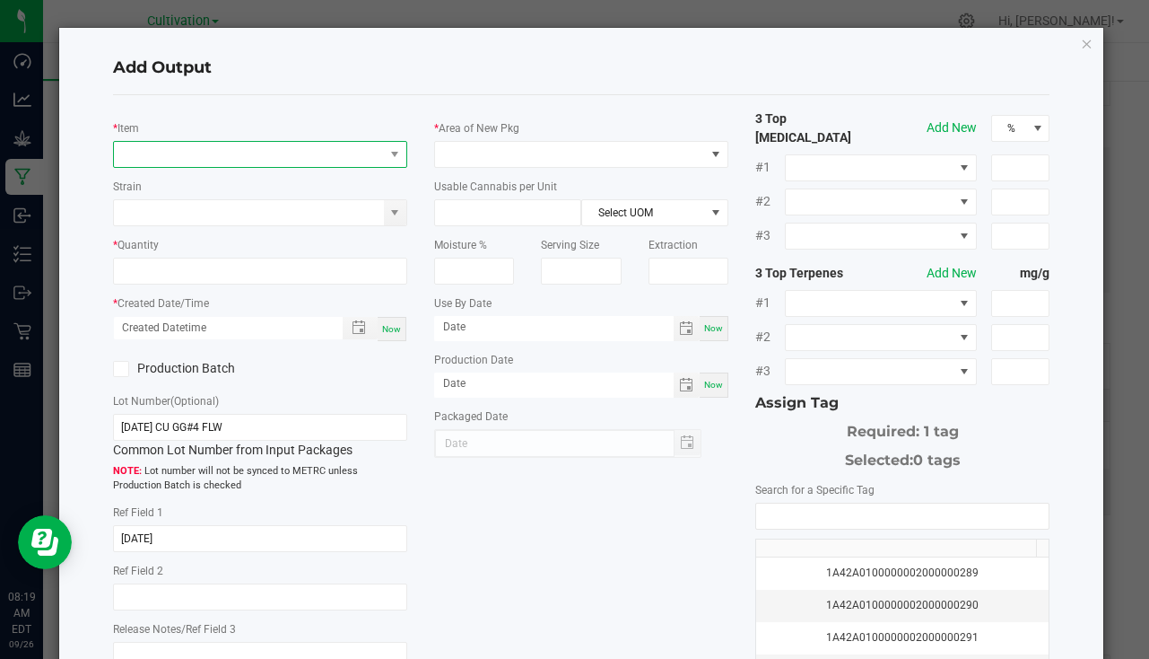
click at [167, 165] on span "NO DATA FOUND" at bounding box center [249, 154] width 270 height 25
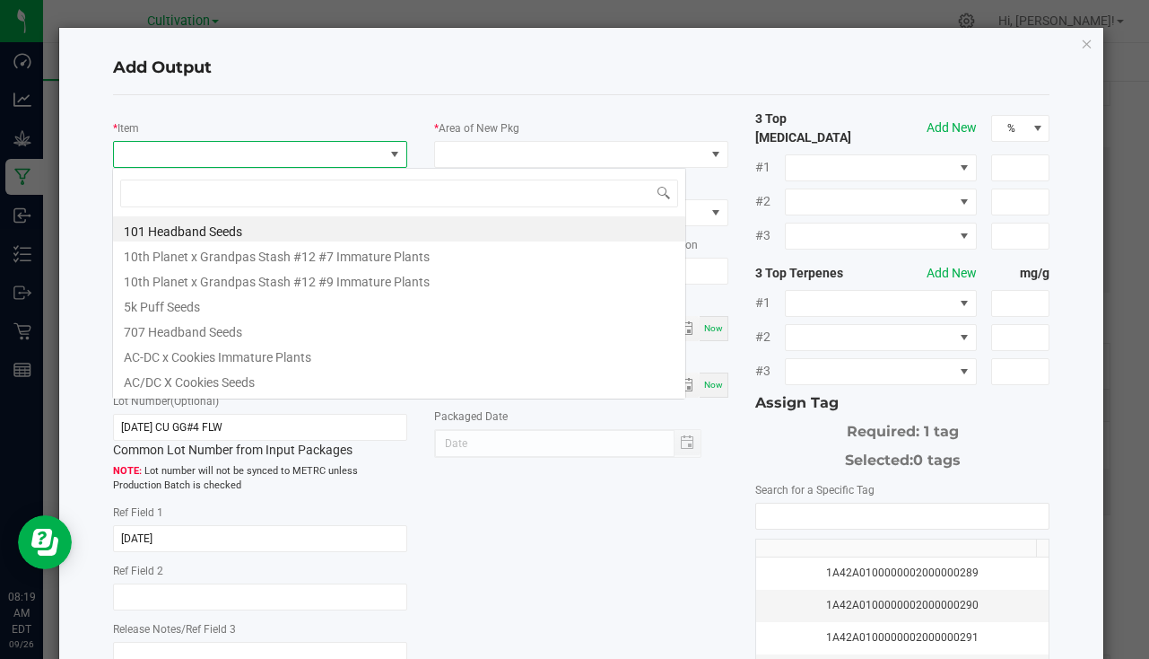
scroll to position [27, 291]
type input "gg4-3"
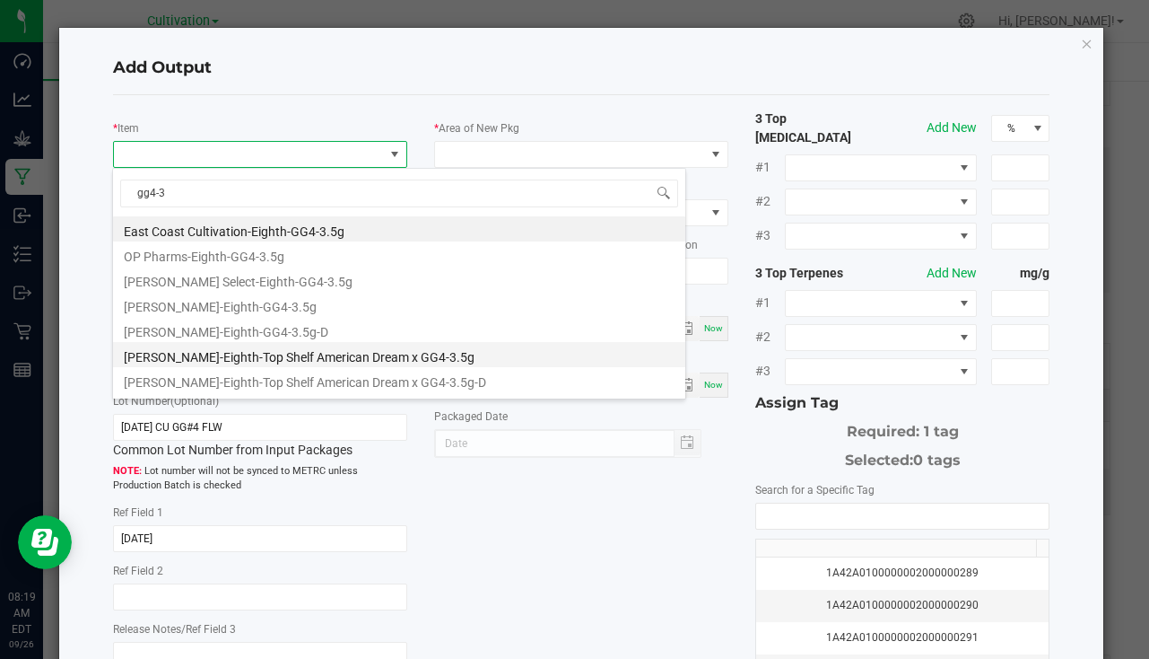
scroll to position [47, 0]
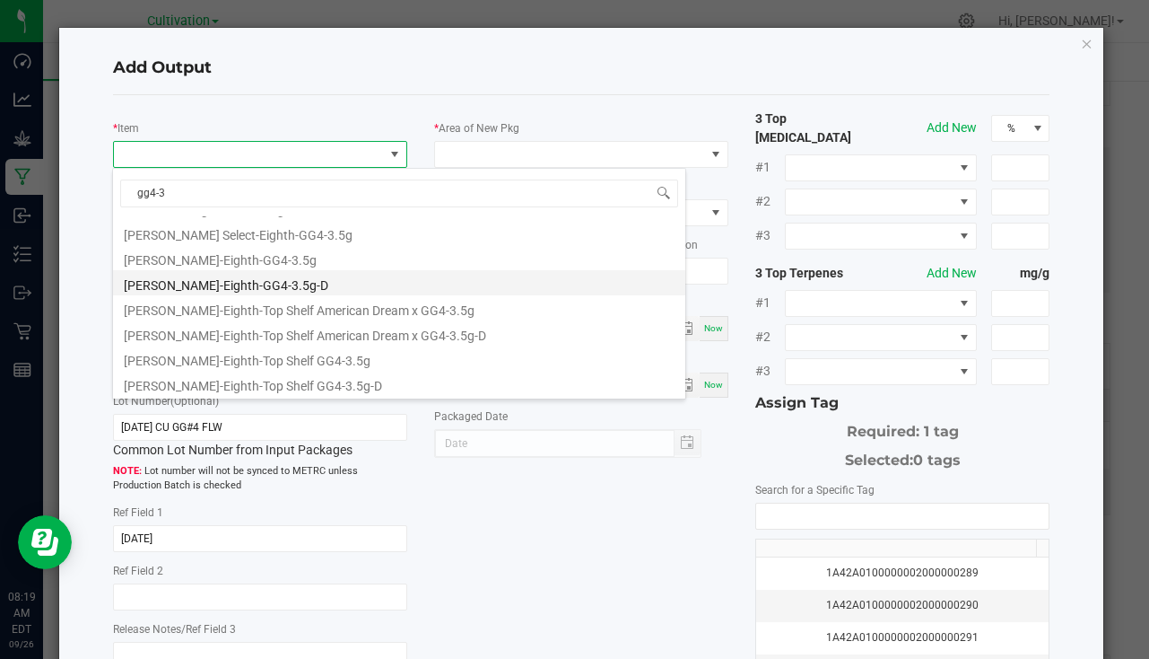
click at [221, 293] on li "Slater-Eighth-GG4-3.5g-D" at bounding box center [399, 282] width 572 height 25
type input "0 ea"
type input "3.5"
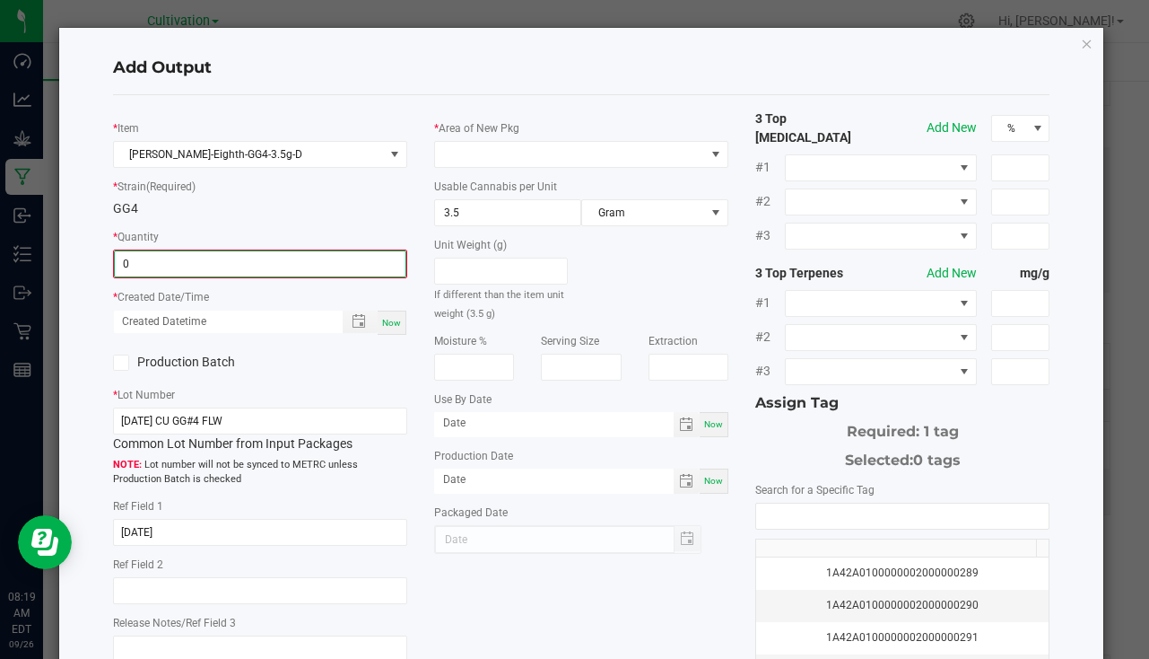
click at [181, 273] on input "0" at bounding box center [260, 263] width 291 height 25
type input "4 ea"
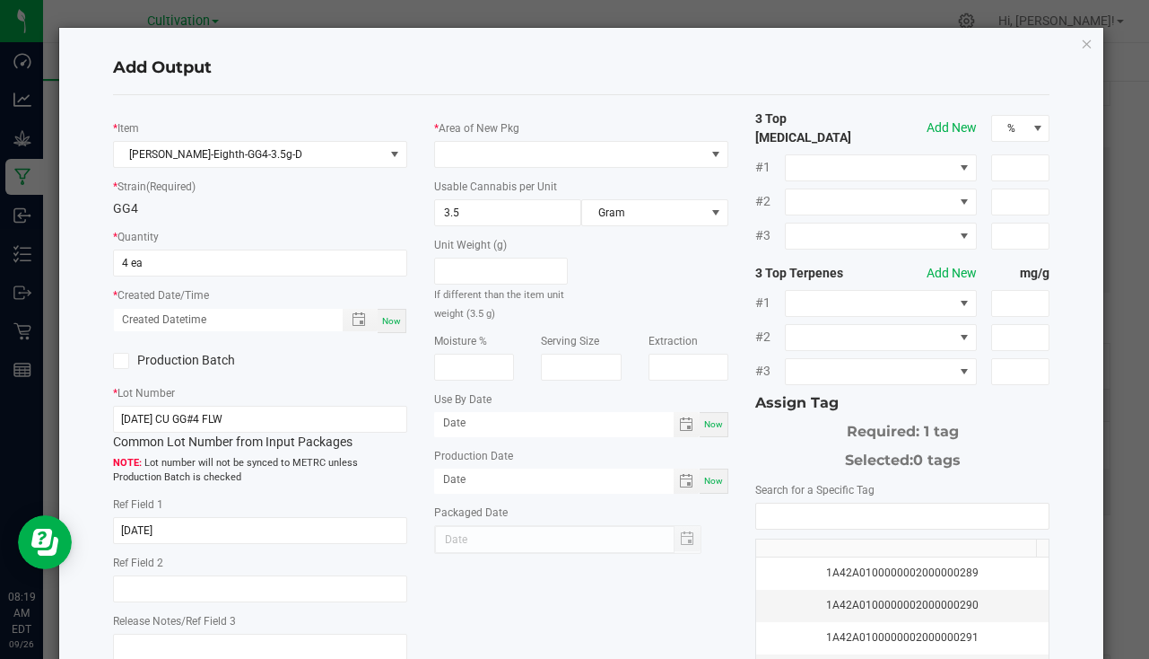
click at [391, 321] on span "Now" at bounding box center [391, 321] width 19 height 10
type input "09/26/2025 8:19 AM"
type input "[DATE]"
click at [470, 153] on span at bounding box center [570, 154] width 270 height 25
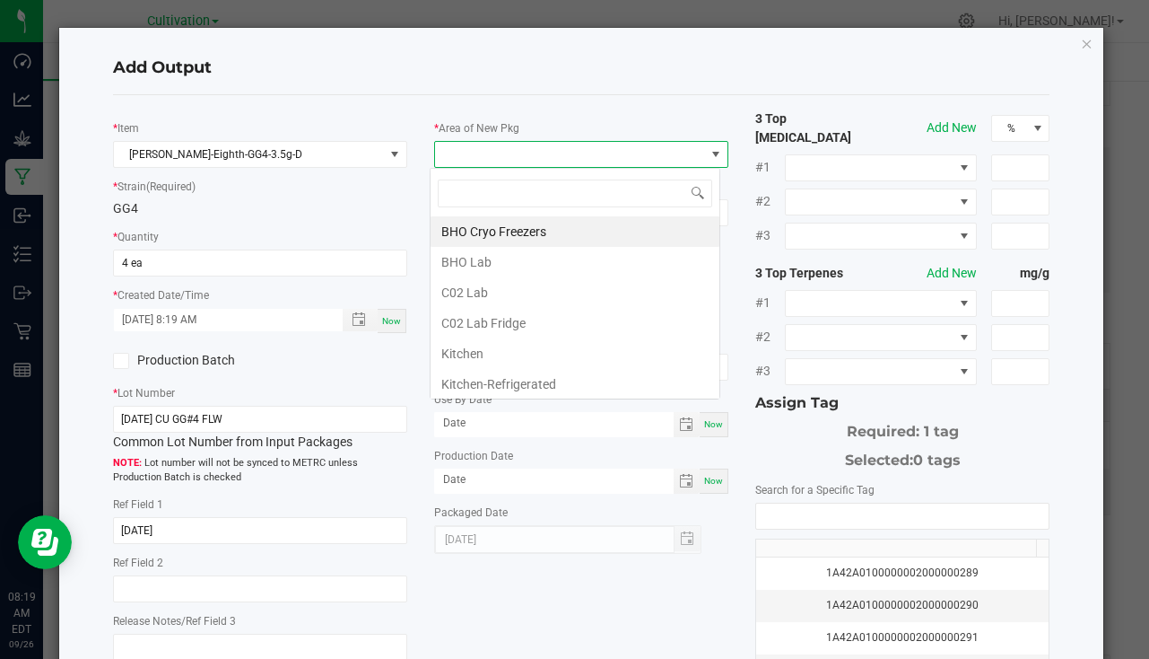
scroll to position [27, 291]
type input "bu"
click at [540, 238] on li "South Bulk-Flower" at bounding box center [575, 231] width 289 height 31
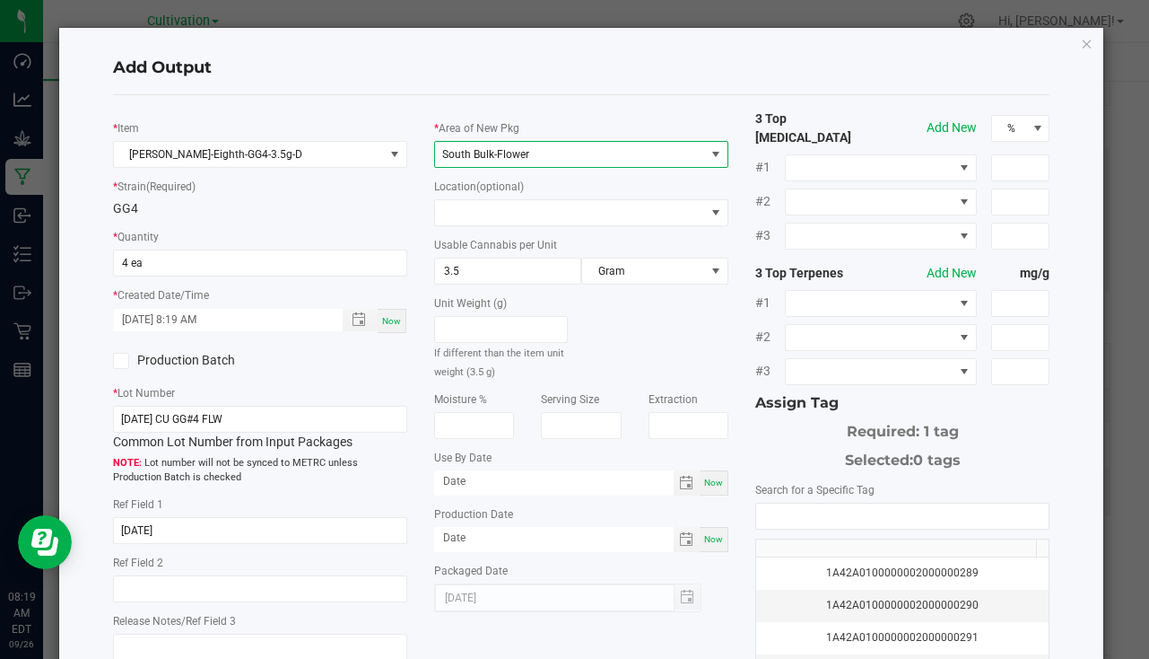
scroll to position [179, 0]
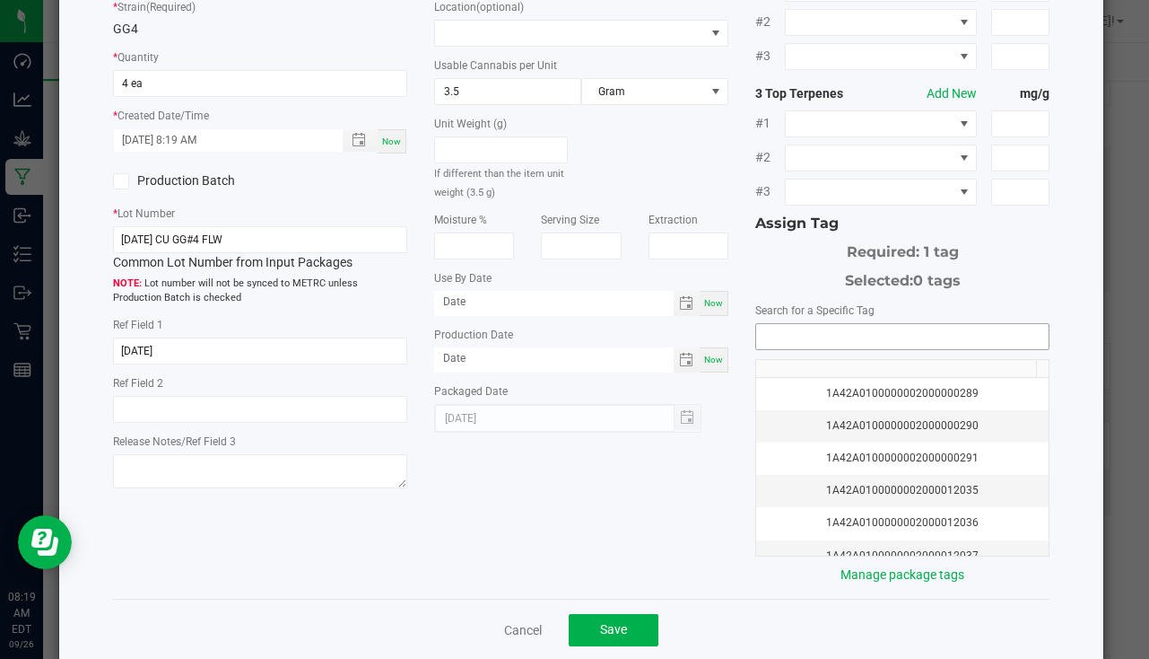
click at [882, 324] on input "NO DATA FOUND" at bounding box center [902, 336] width 292 height 25
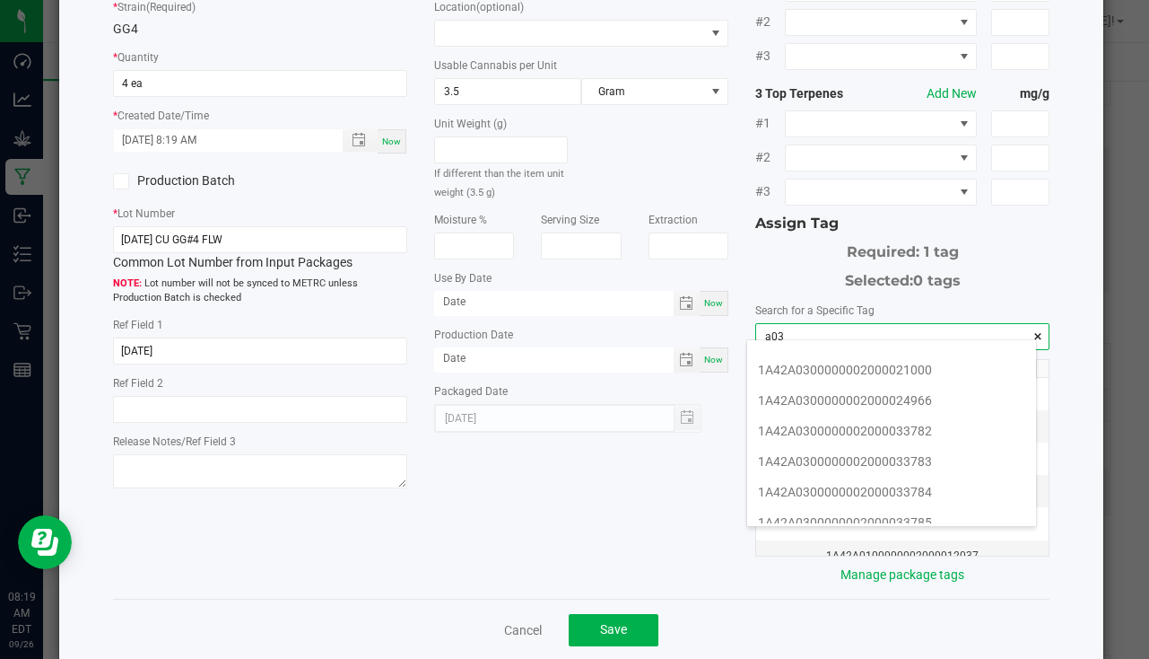
scroll to position [269, 0]
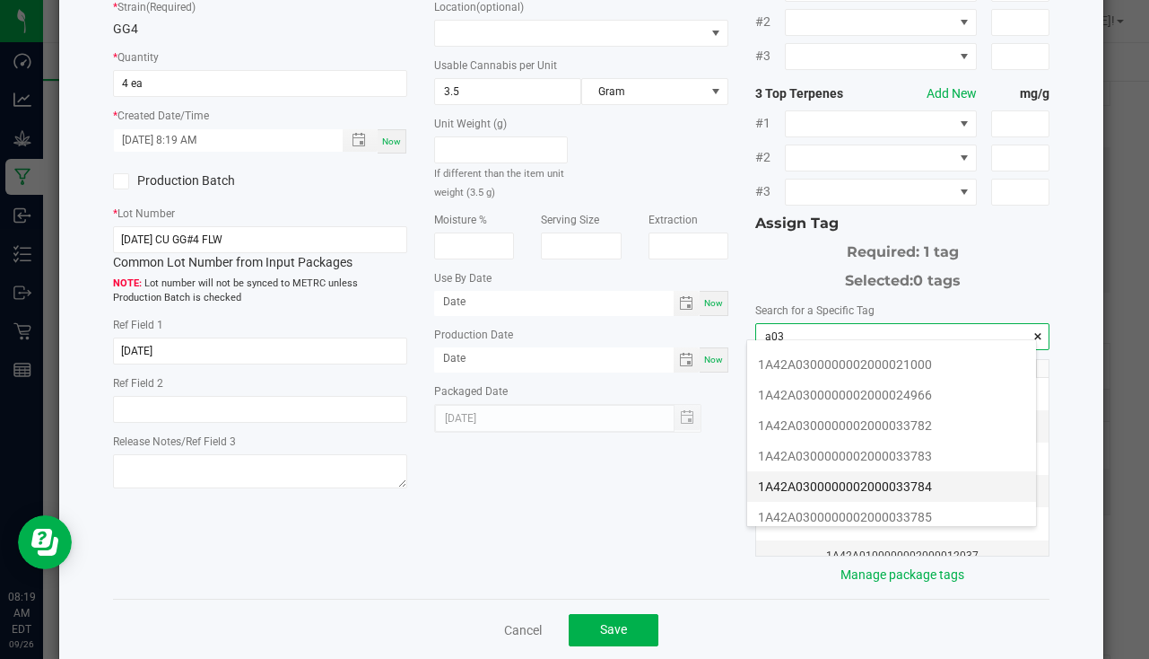
click at [888, 474] on li "1A42A0300000002000033784" at bounding box center [891, 486] width 289 height 31
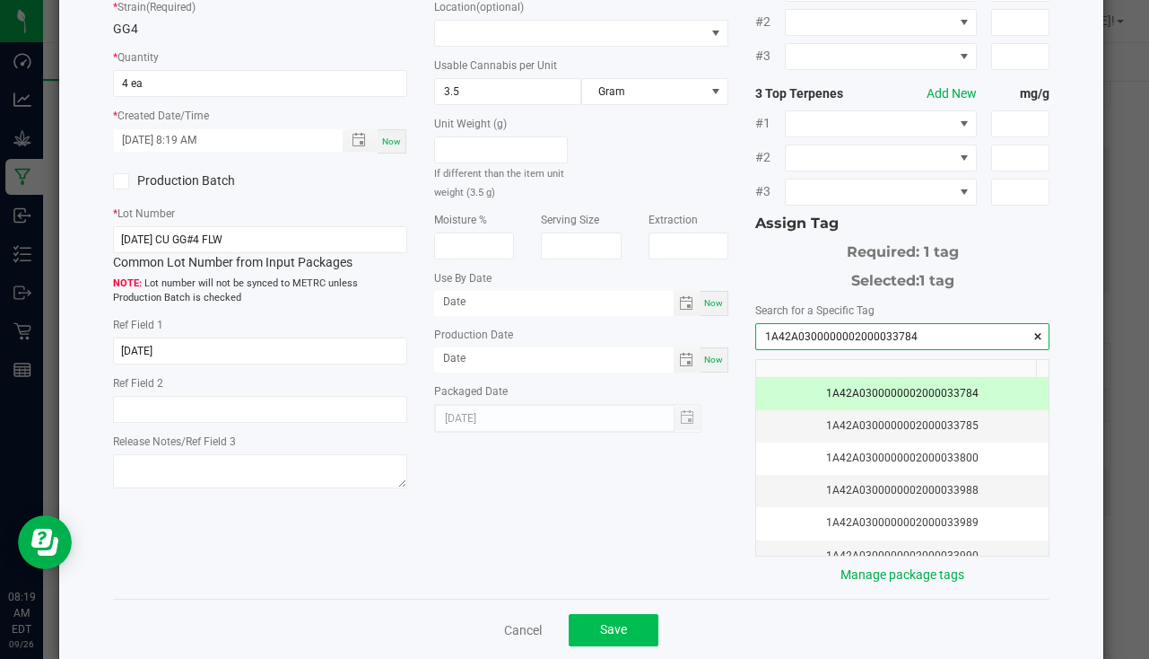
type input "1A42A0300000002000033784"
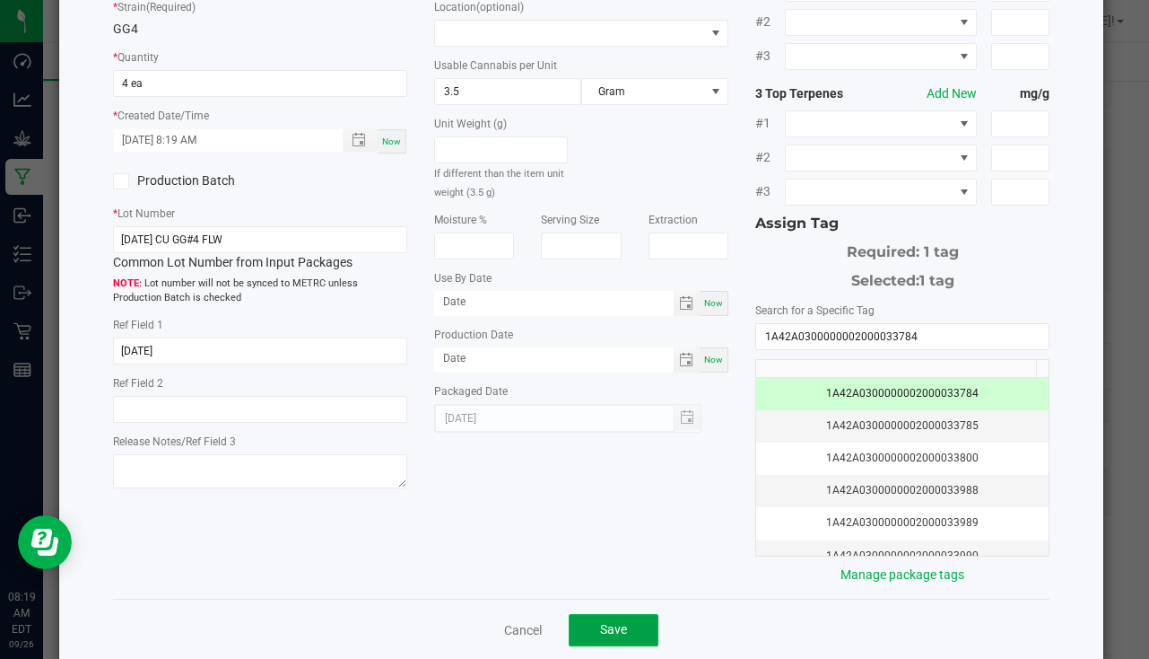
click at [600, 624] on span "Save" at bounding box center [613, 629] width 27 height 14
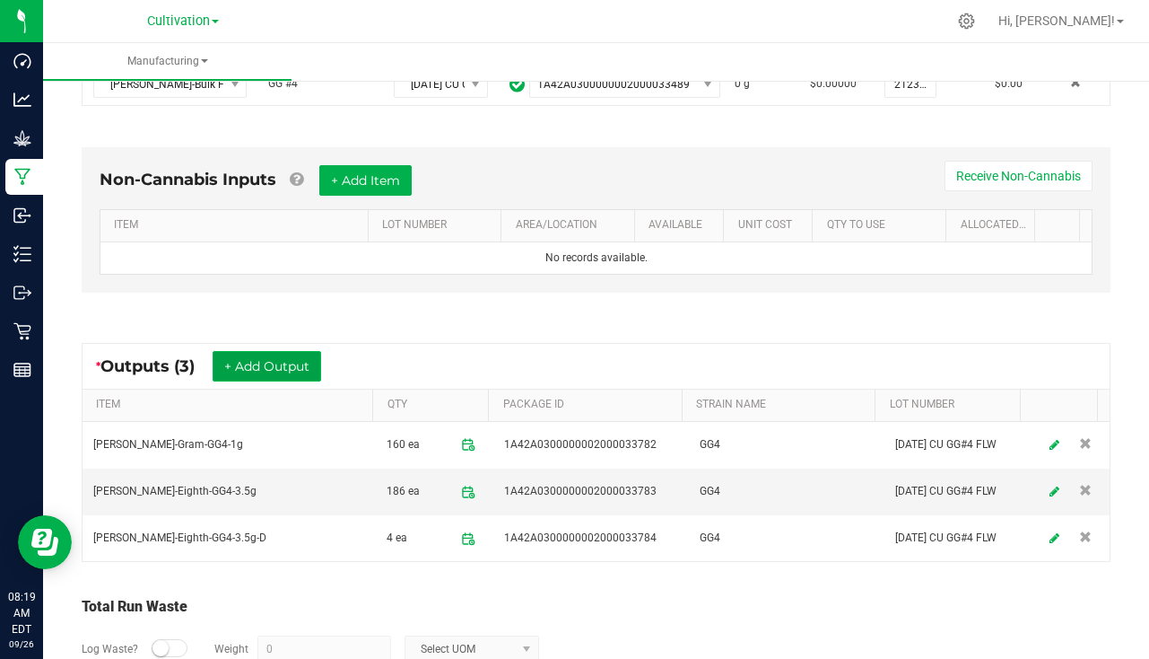
click at [261, 371] on button "+ Add Output" at bounding box center [267, 366] width 109 height 31
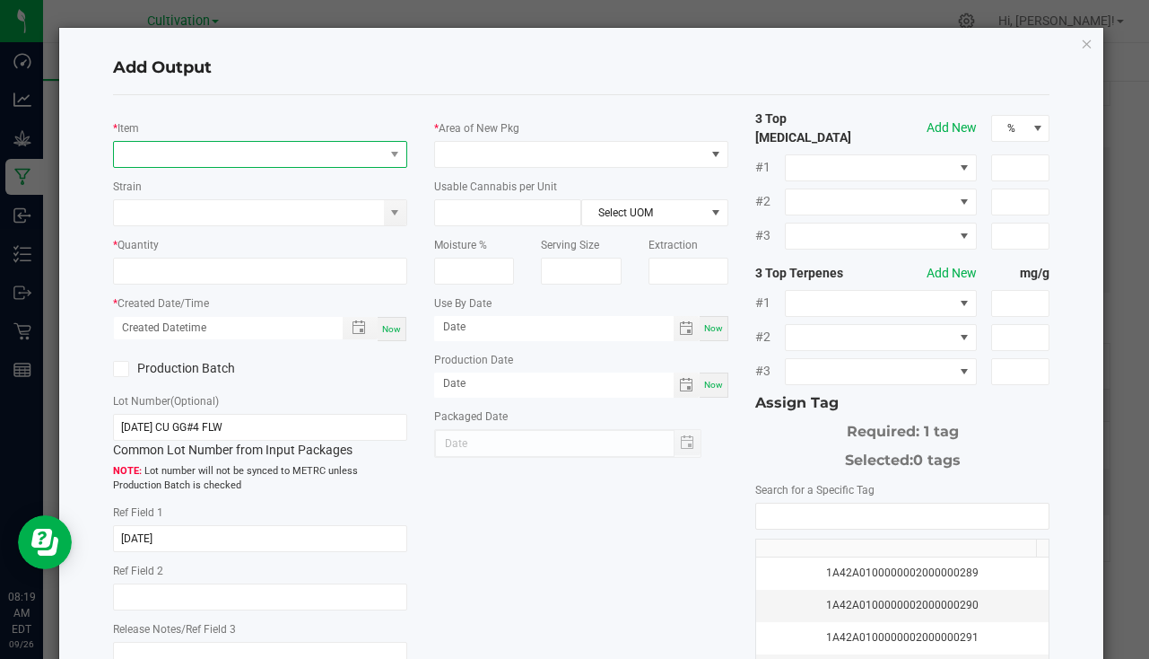
click at [157, 165] on span "NO DATA FOUND" at bounding box center [249, 154] width 270 height 25
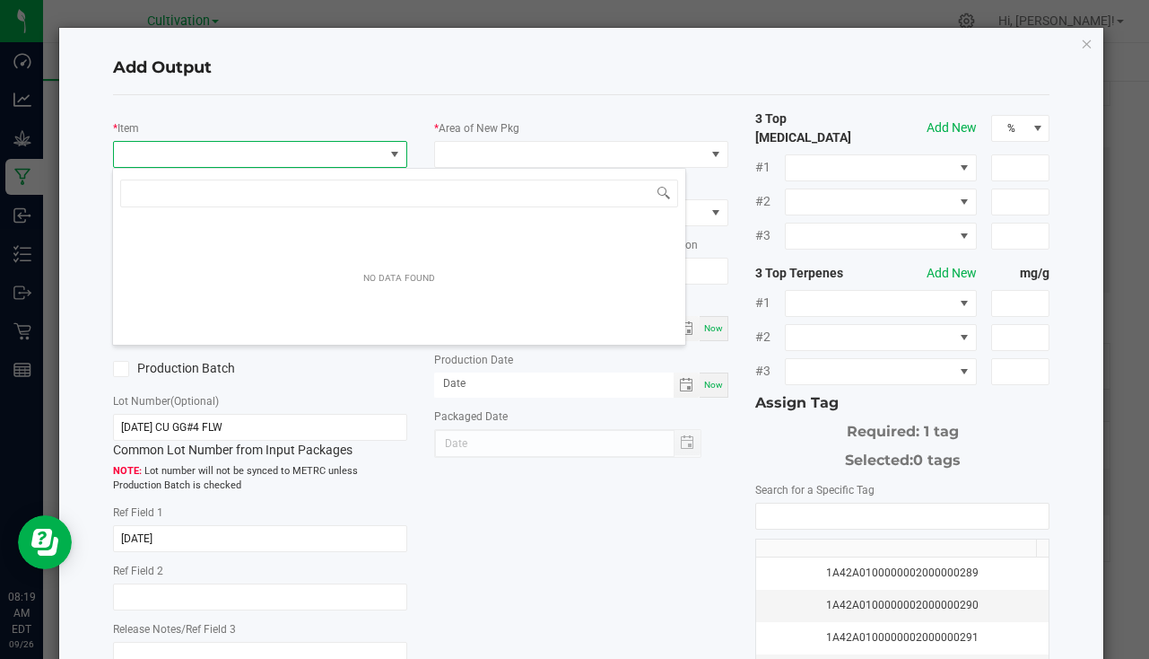
scroll to position [27, 291]
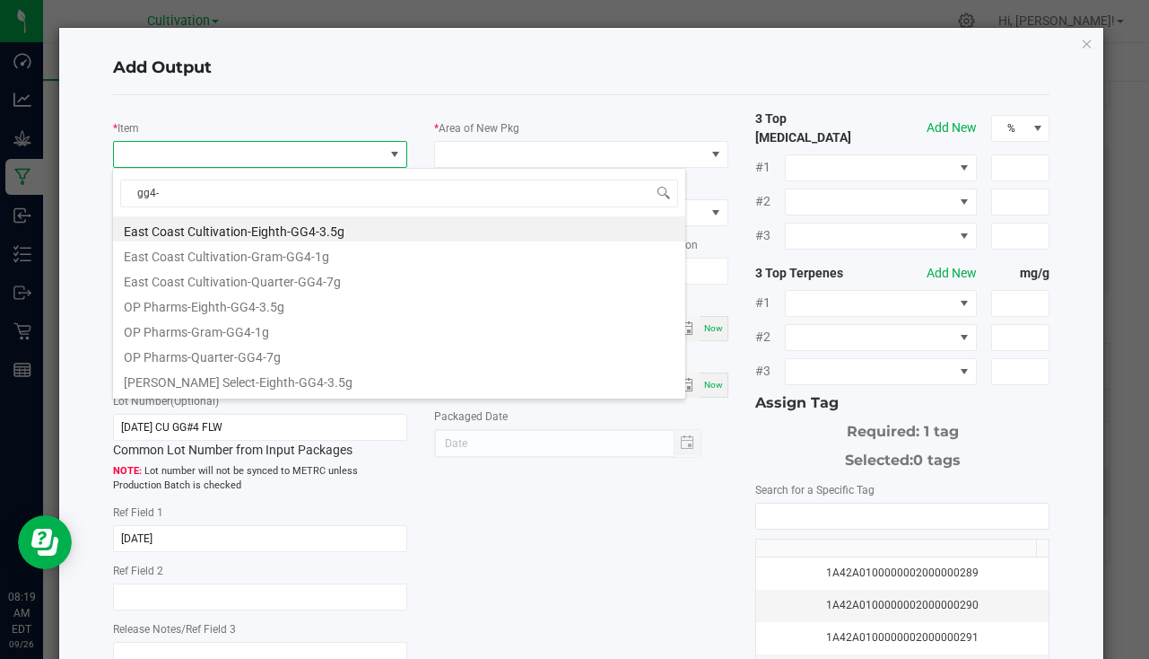
type input "gg4-7"
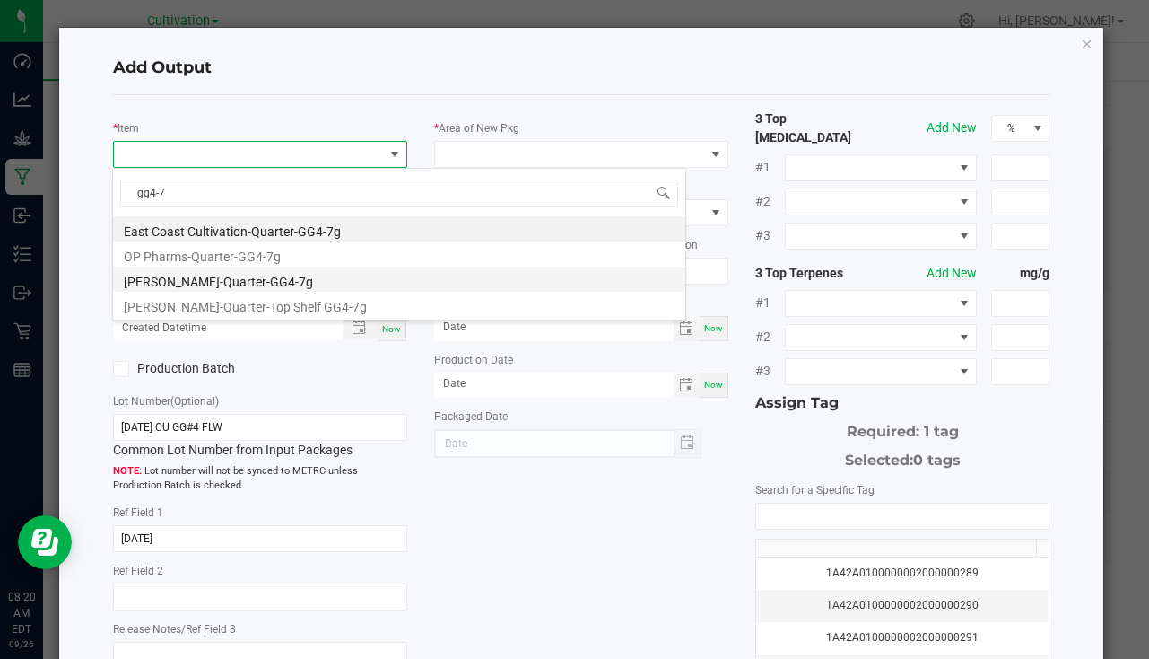
click at [224, 281] on li "Slater-Quarter-GG4-7g" at bounding box center [399, 278] width 572 height 25
type input "0 ea"
type input "7"
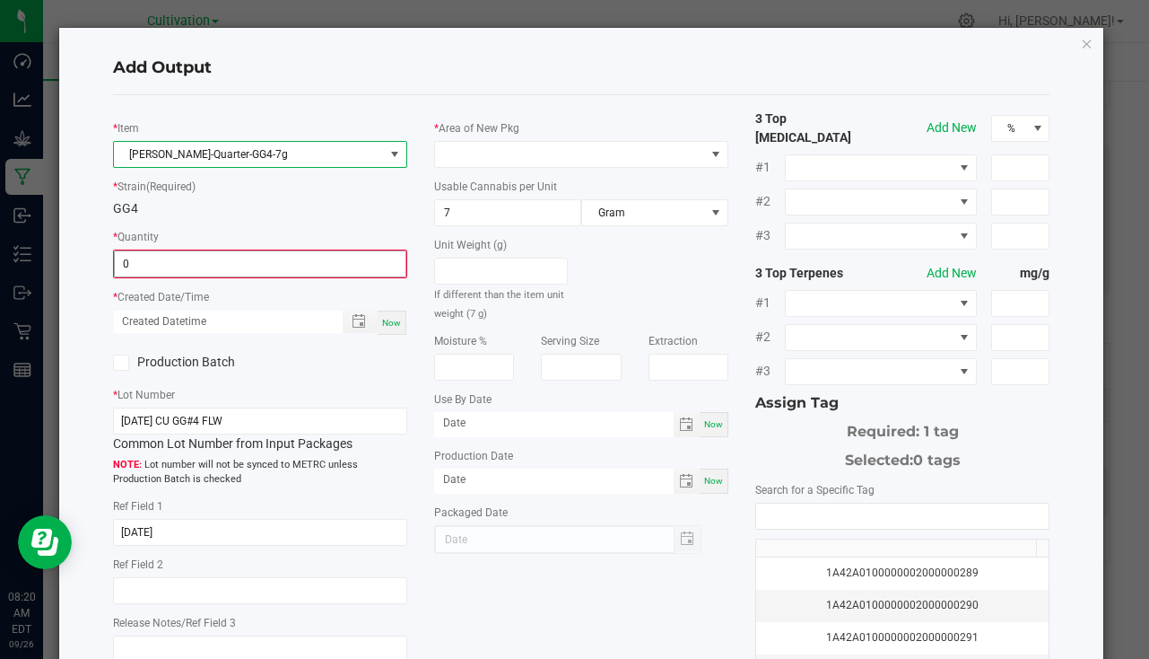
click at [182, 271] on input "0" at bounding box center [260, 263] width 291 height 25
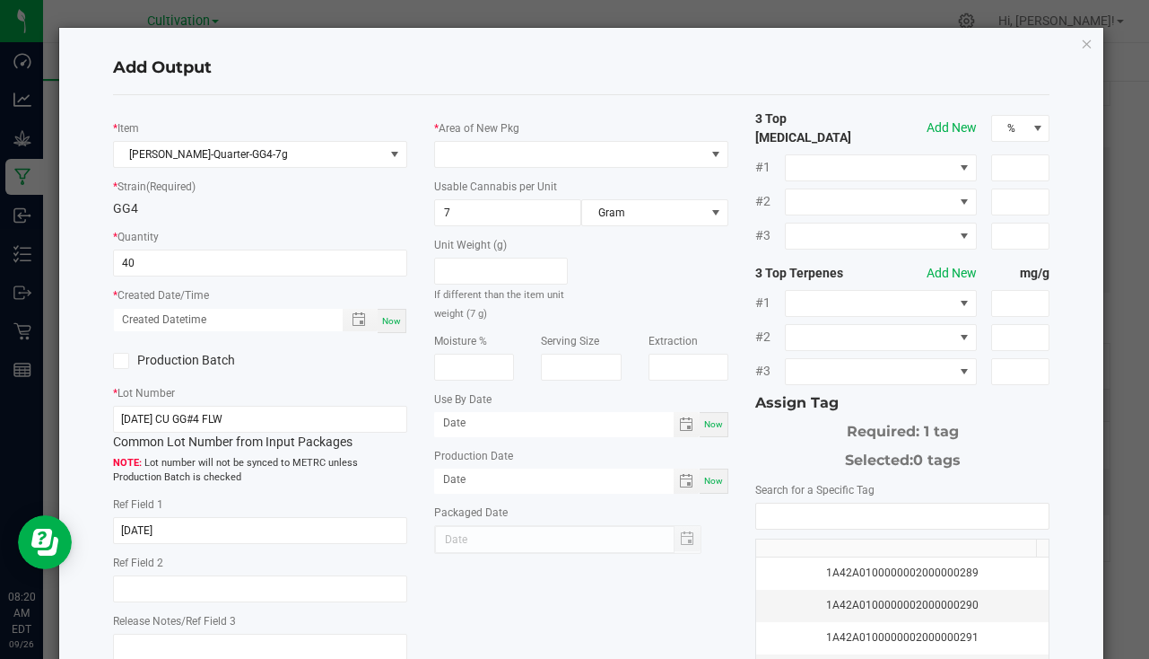
type input "40 ea"
click at [389, 329] on div "Now" at bounding box center [392, 321] width 29 height 24
type input "09/26/2025 8:20 AM"
type input "[DATE]"
click at [467, 144] on span at bounding box center [570, 154] width 270 height 25
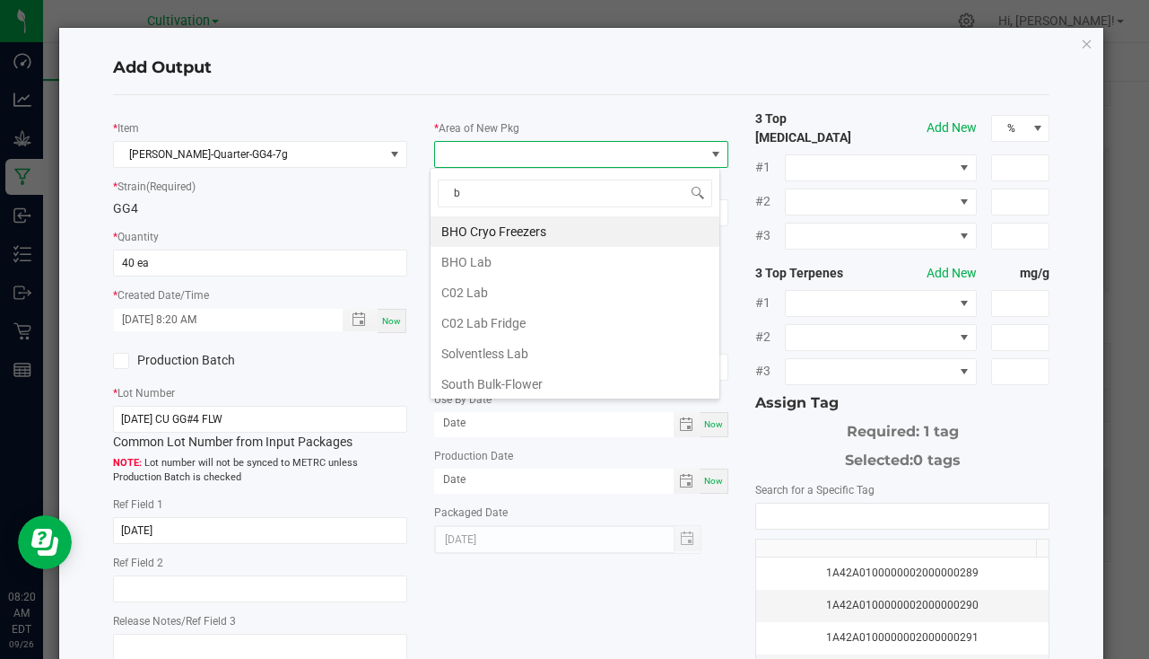
type input "bu"
click at [495, 227] on li "South Bulk-Flower" at bounding box center [575, 231] width 289 height 31
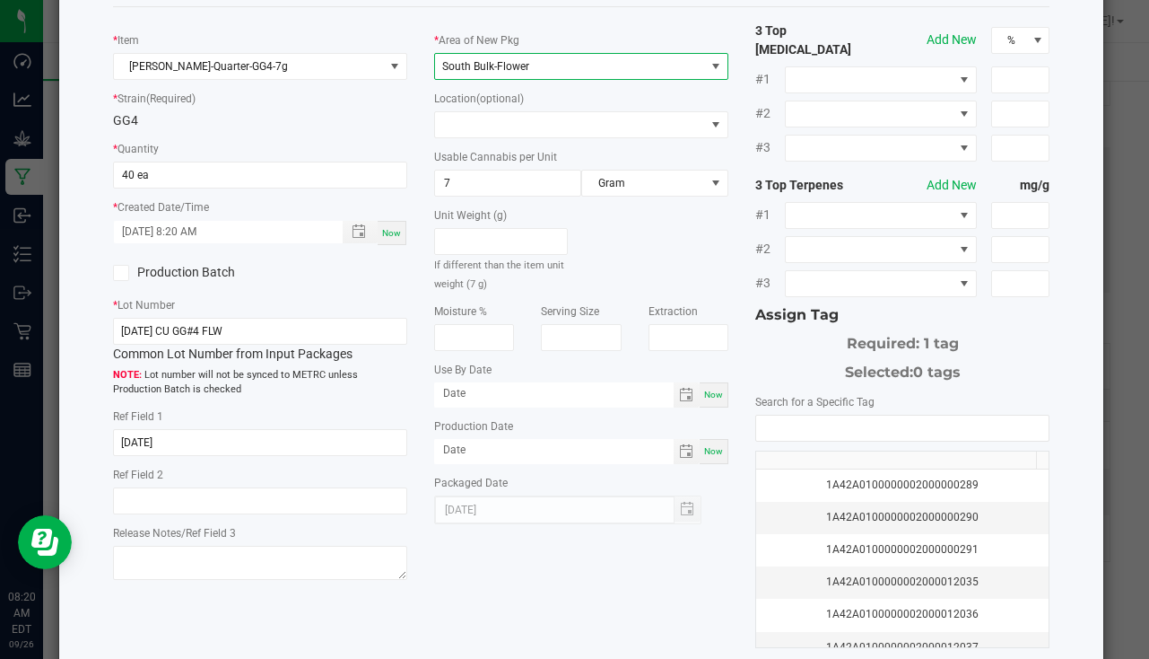
scroll to position [179, 0]
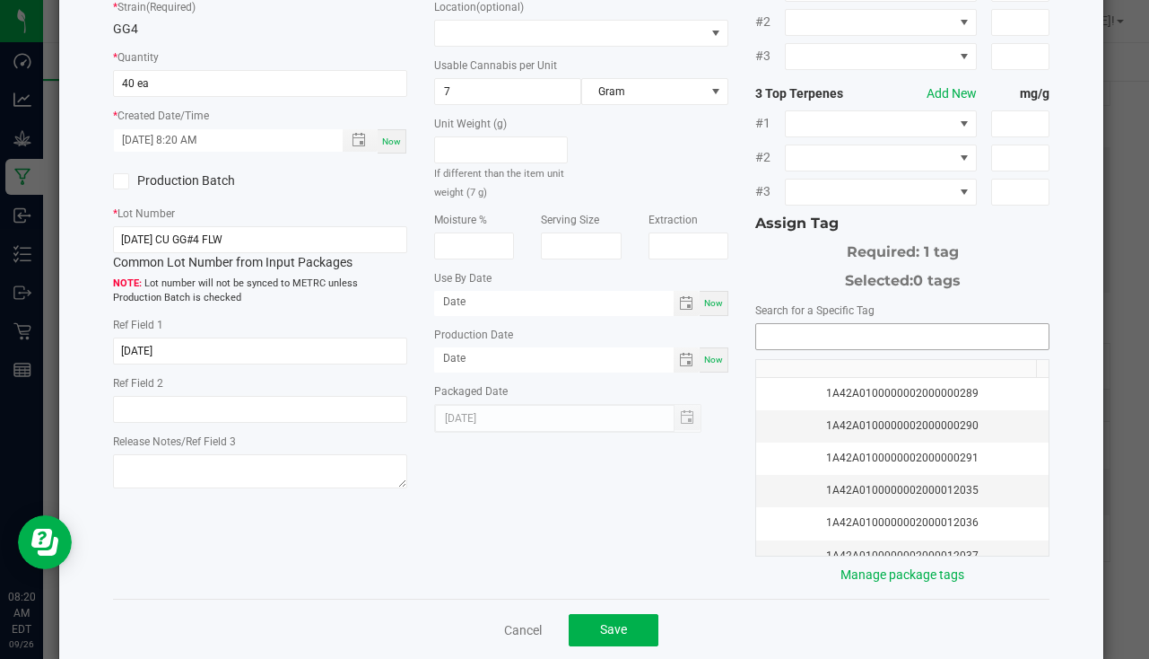
click at [799, 329] on input "NO DATA FOUND" at bounding box center [902, 336] width 292 height 25
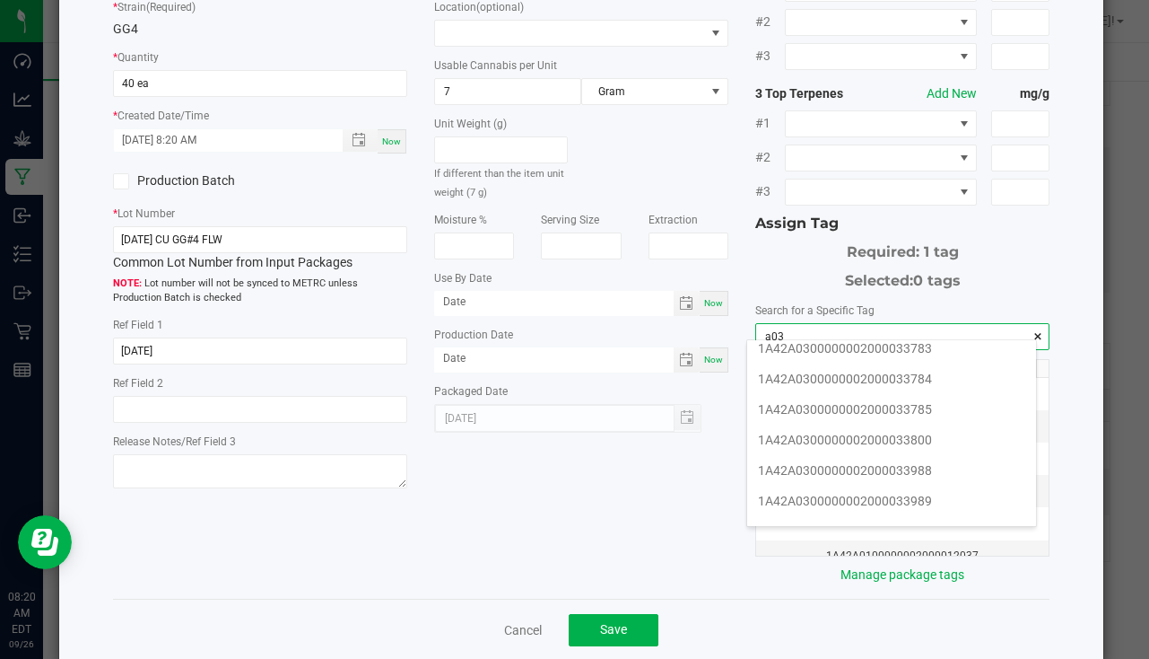
scroll to position [359, 0]
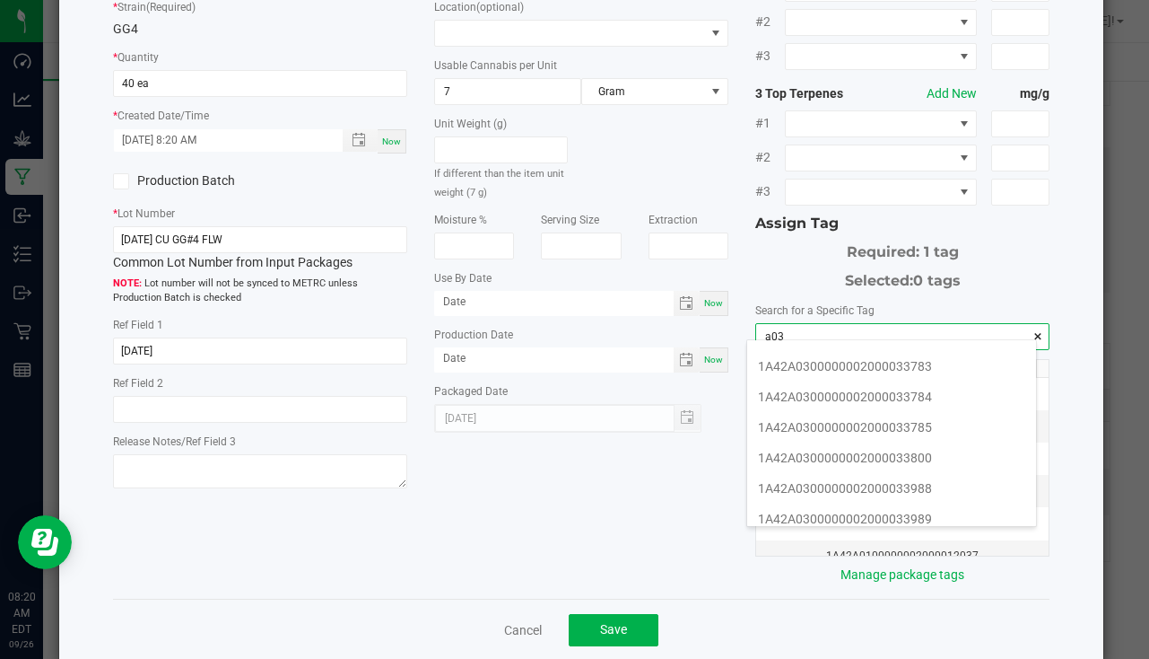
click at [878, 441] on li "1A42A0300000002000033785" at bounding box center [891, 427] width 289 height 31
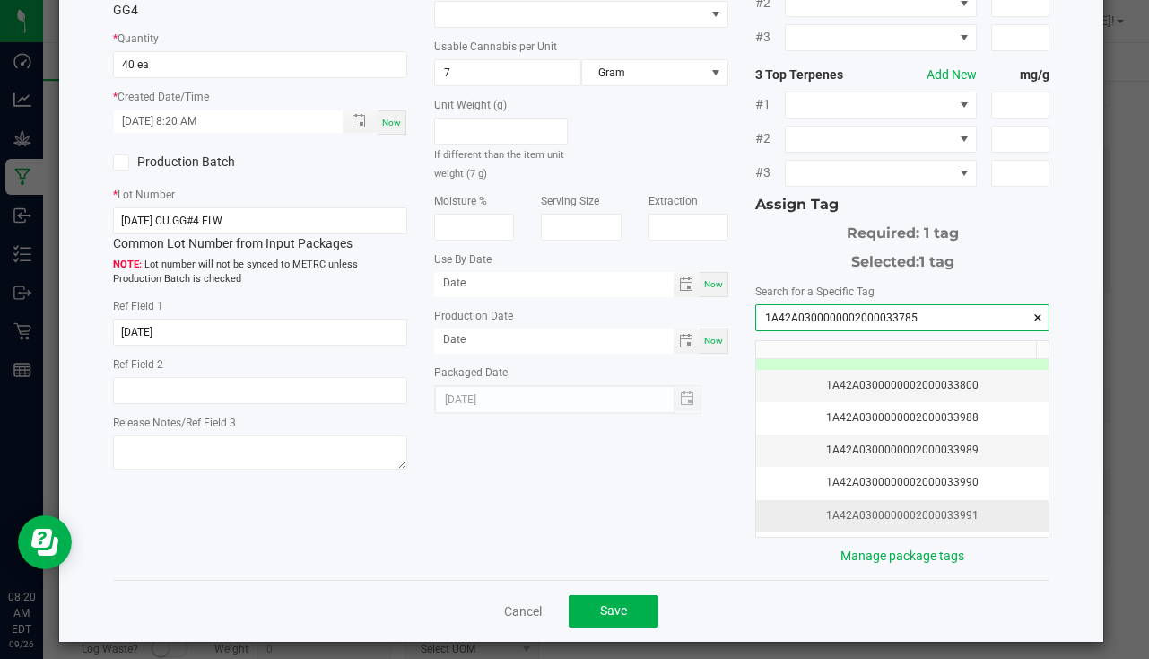
scroll to position [0, 0]
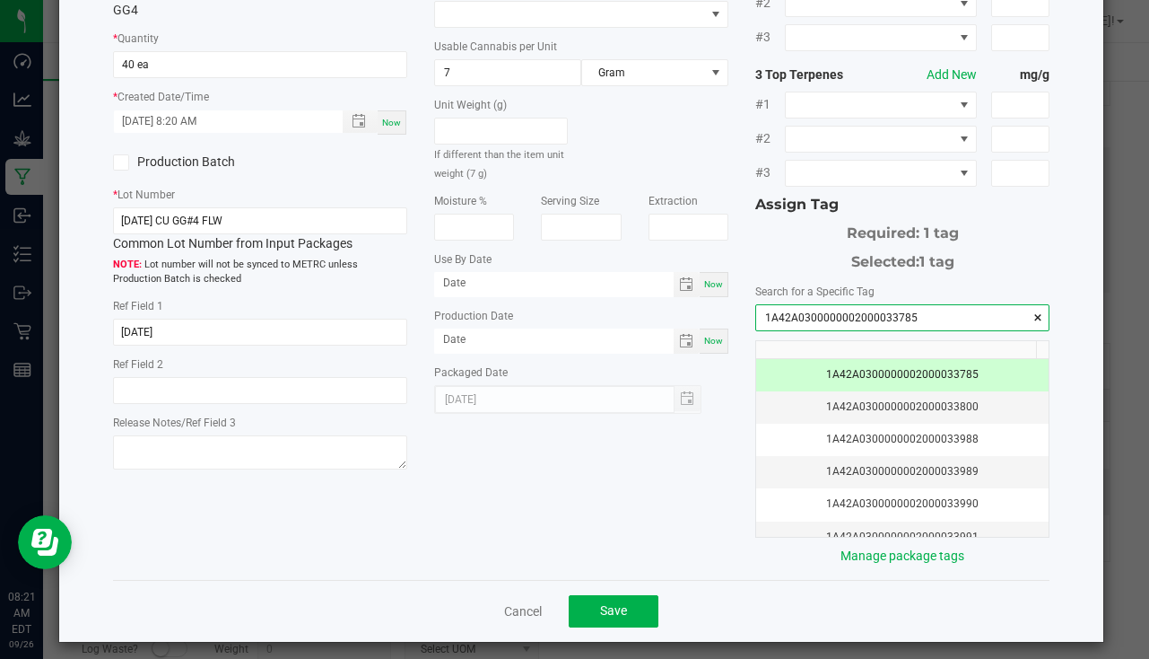
type input "1A42A0300000002000033785"
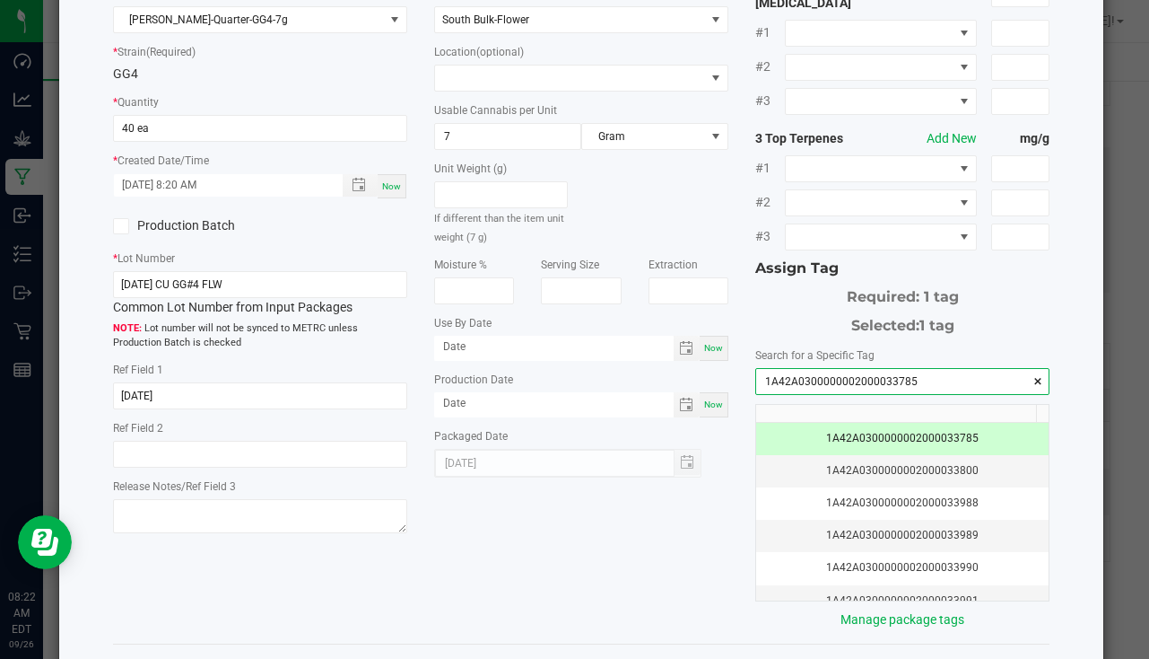
scroll to position [198, 0]
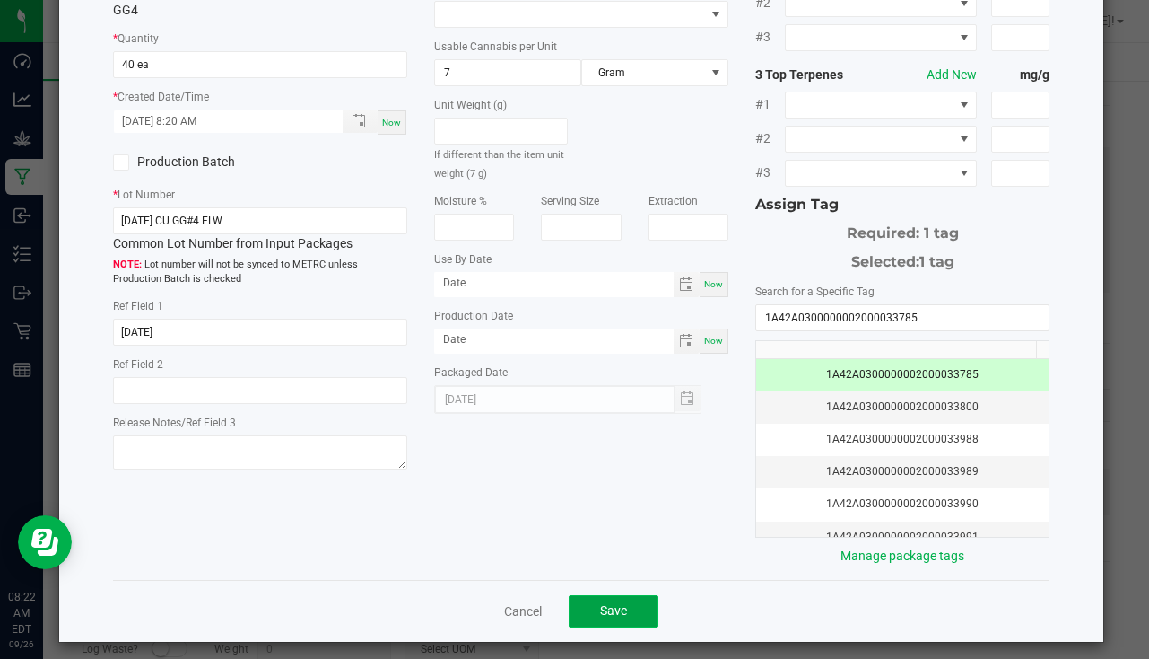
click at [625, 602] on button "Save" at bounding box center [614, 611] width 90 height 32
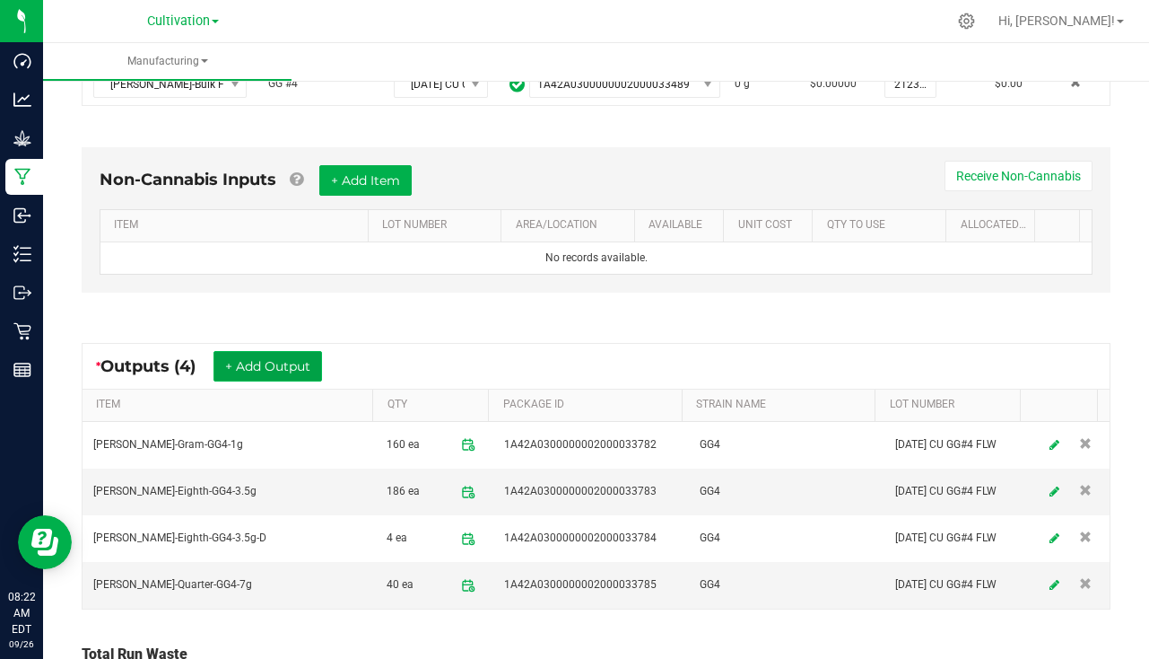
click at [261, 366] on button "+ Add Output" at bounding box center [268, 366] width 109 height 31
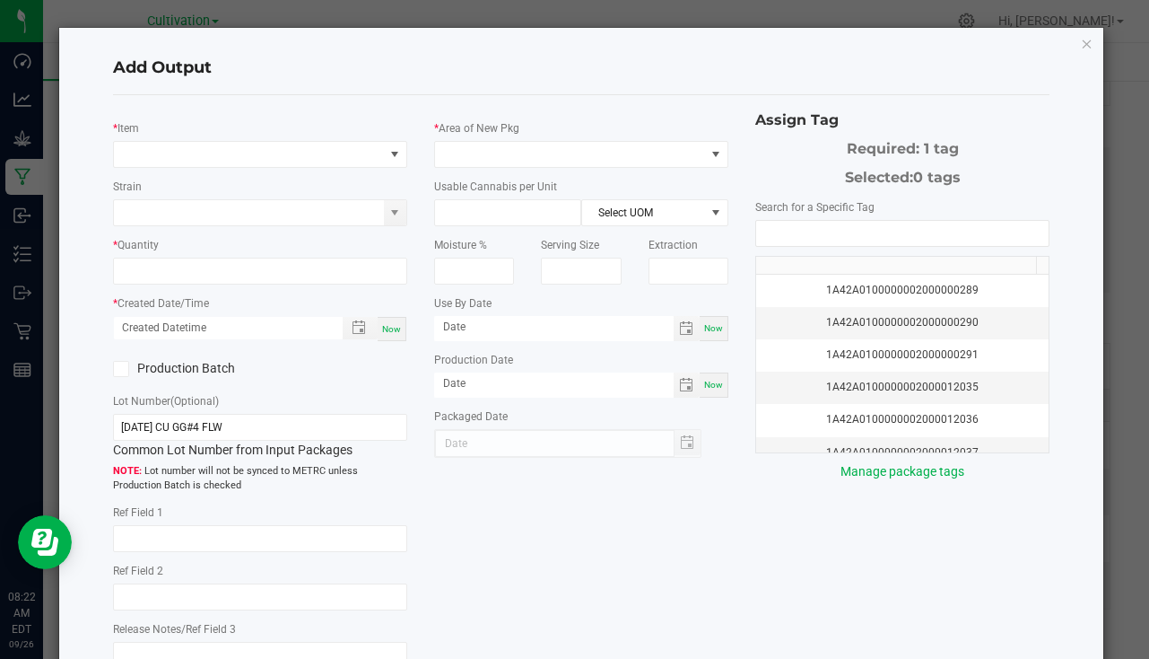
type input "8/13/25"
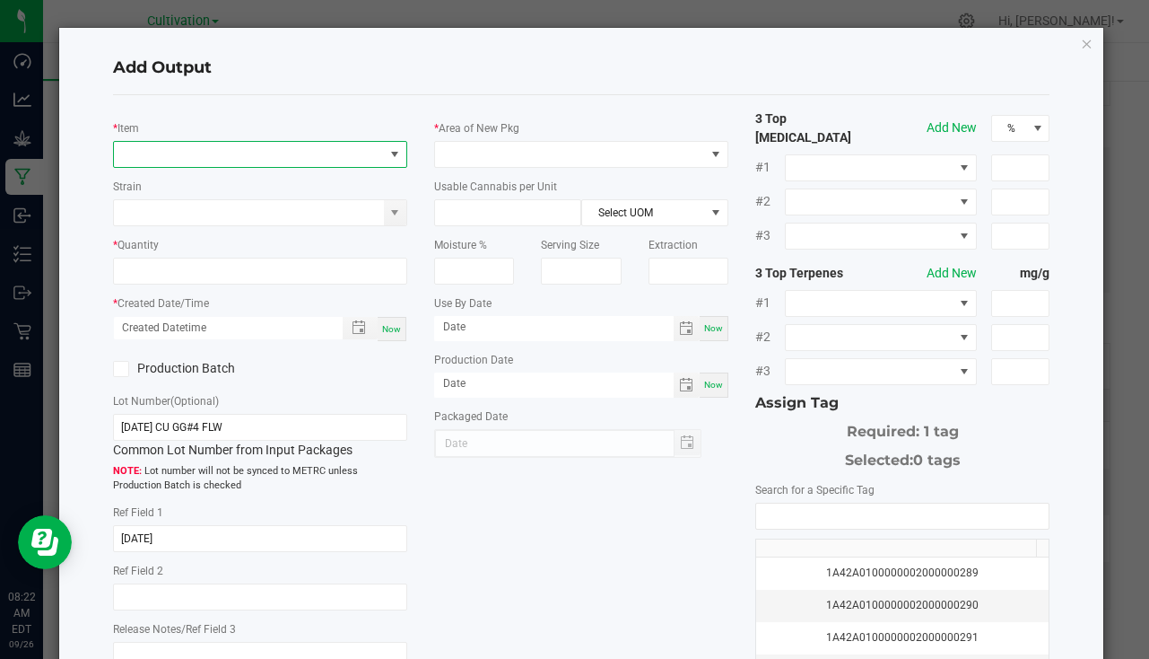
click at [210, 161] on span "NO DATA FOUND" at bounding box center [249, 154] width 270 height 25
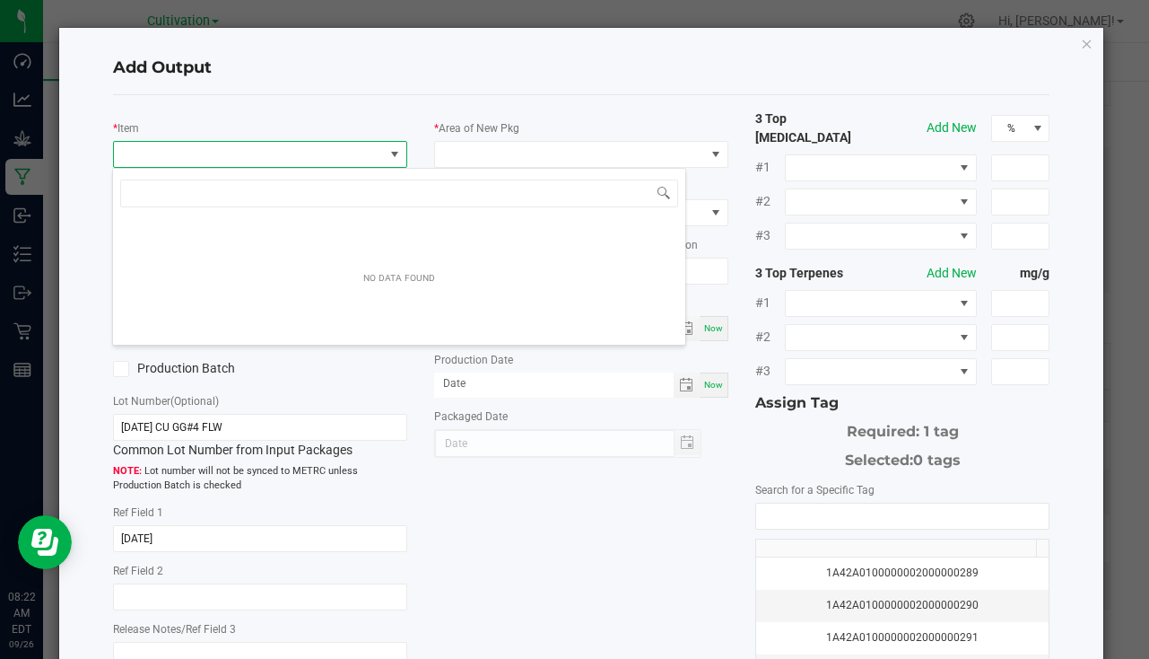
scroll to position [27, 291]
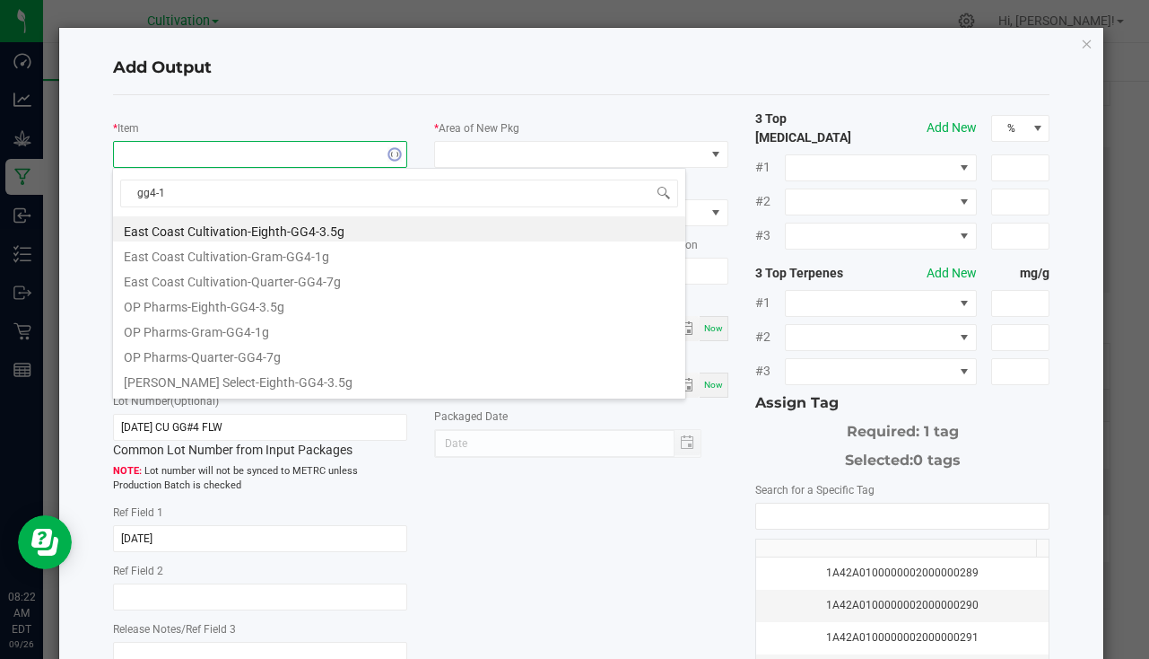
type input "gg4-14"
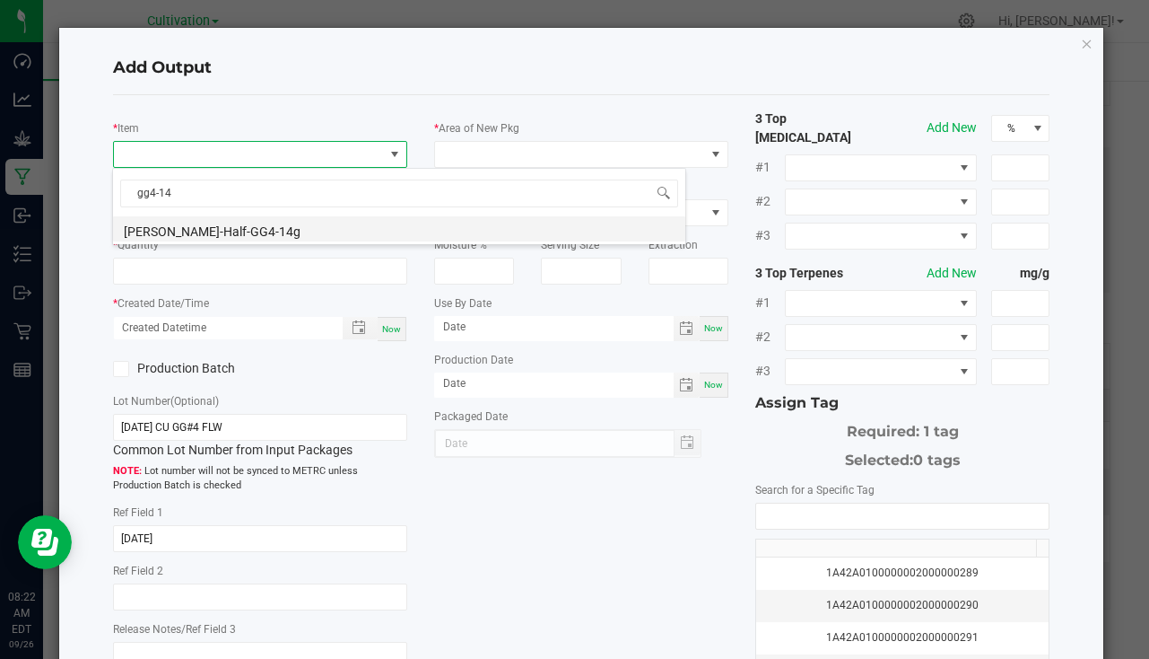
click at [196, 234] on li "Slater-Half-GG4-14g" at bounding box center [399, 228] width 572 height 25
type input "0 ea"
type input "14"
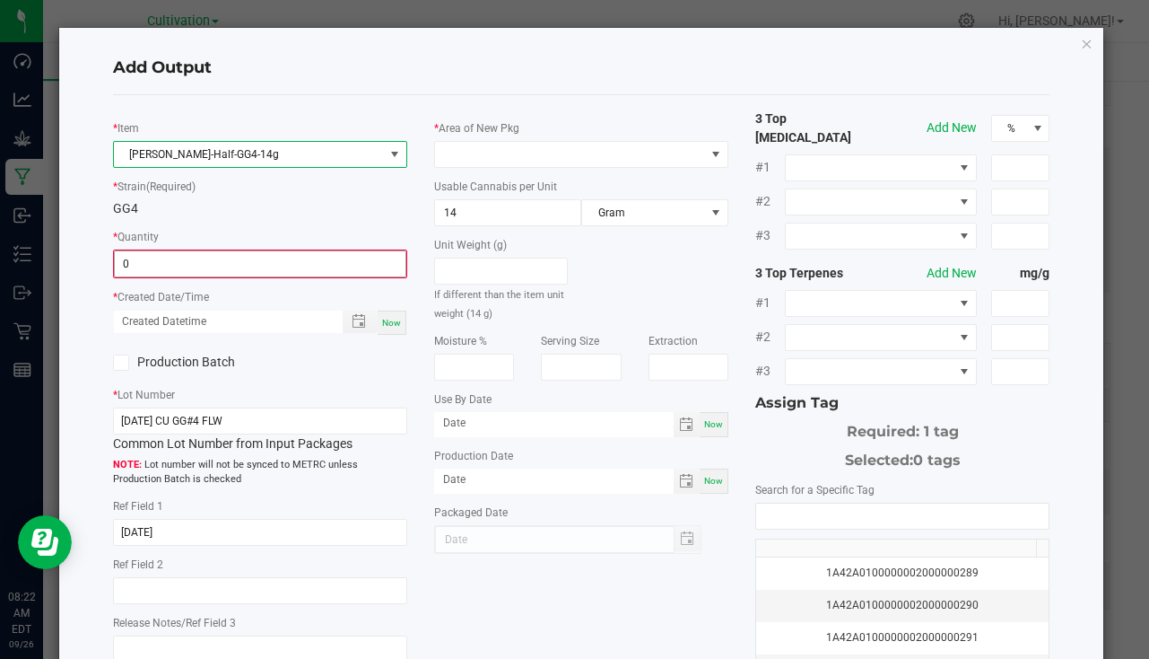
click at [156, 259] on input "0" at bounding box center [260, 263] width 291 height 25
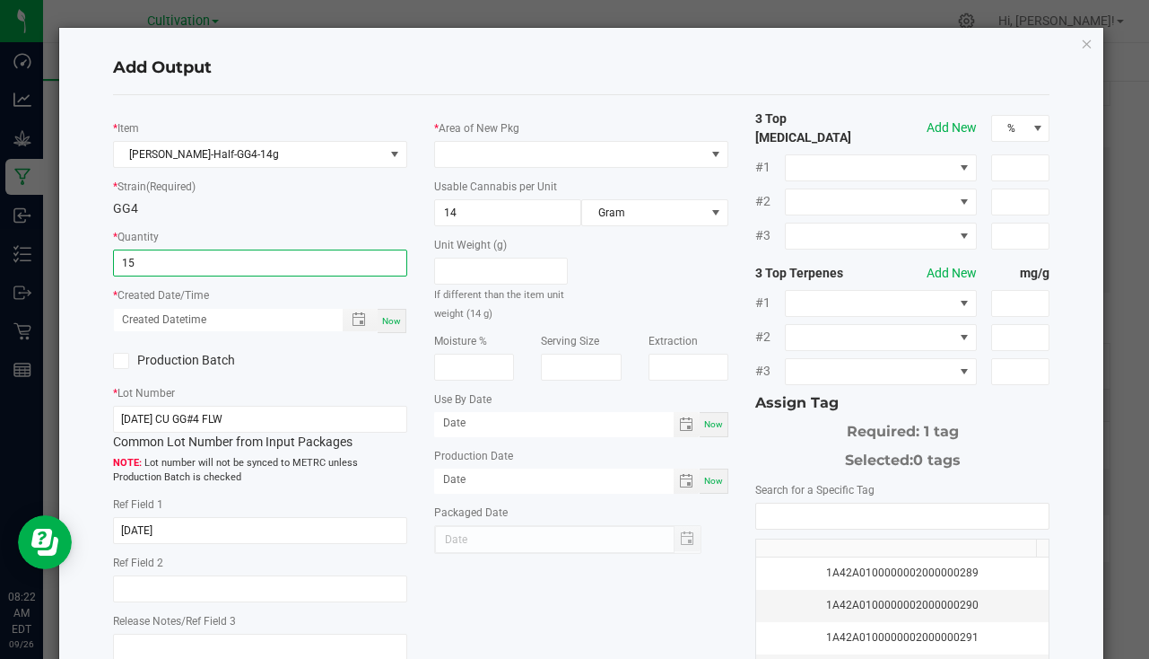
type input "15 ea"
click at [395, 318] on span "Now" at bounding box center [391, 321] width 19 height 10
type input "09/26/2025 8:22 AM"
type input "[DATE]"
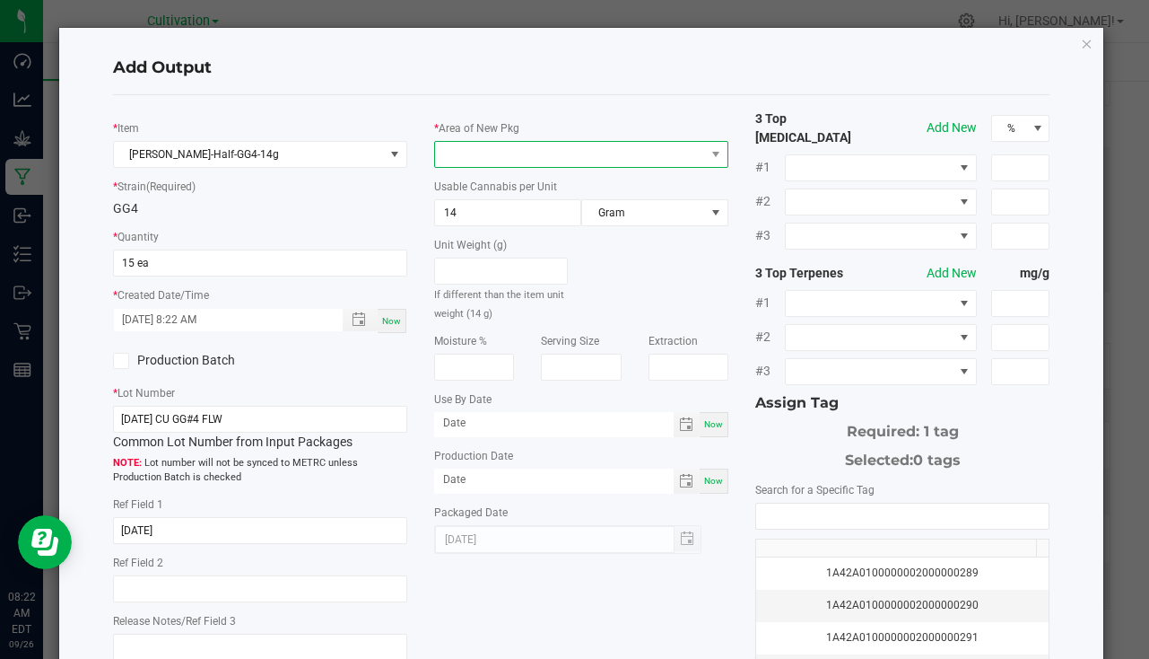
click at [484, 144] on span at bounding box center [570, 154] width 270 height 25
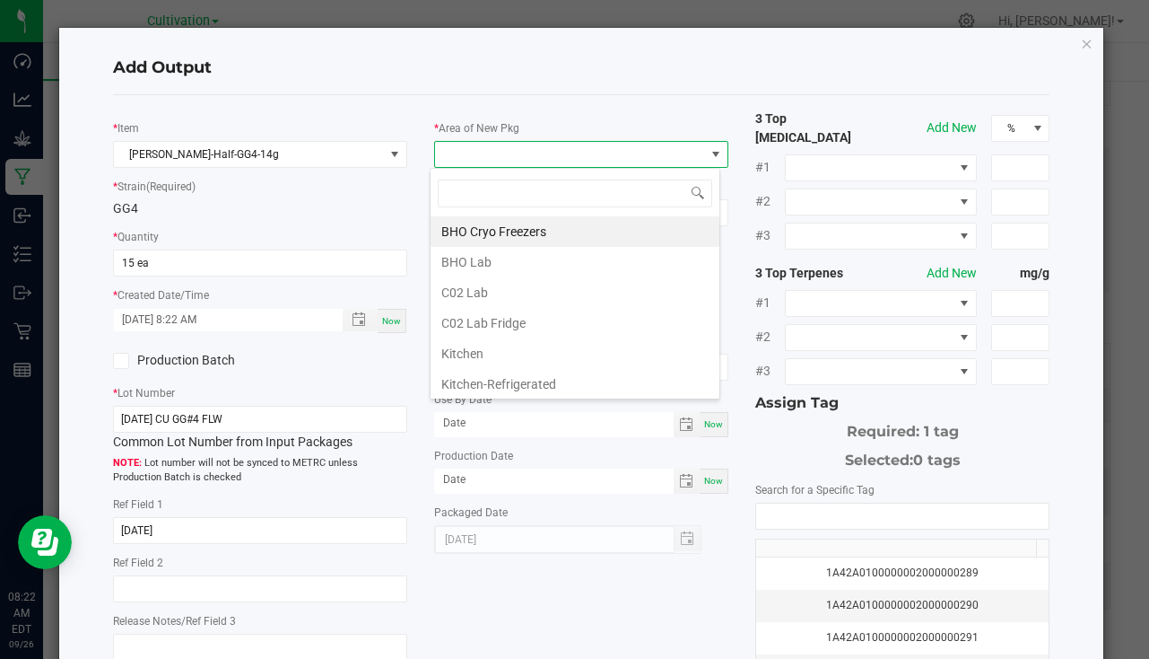
click at [479, 149] on span at bounding box center [570, 154] width 270 height 25
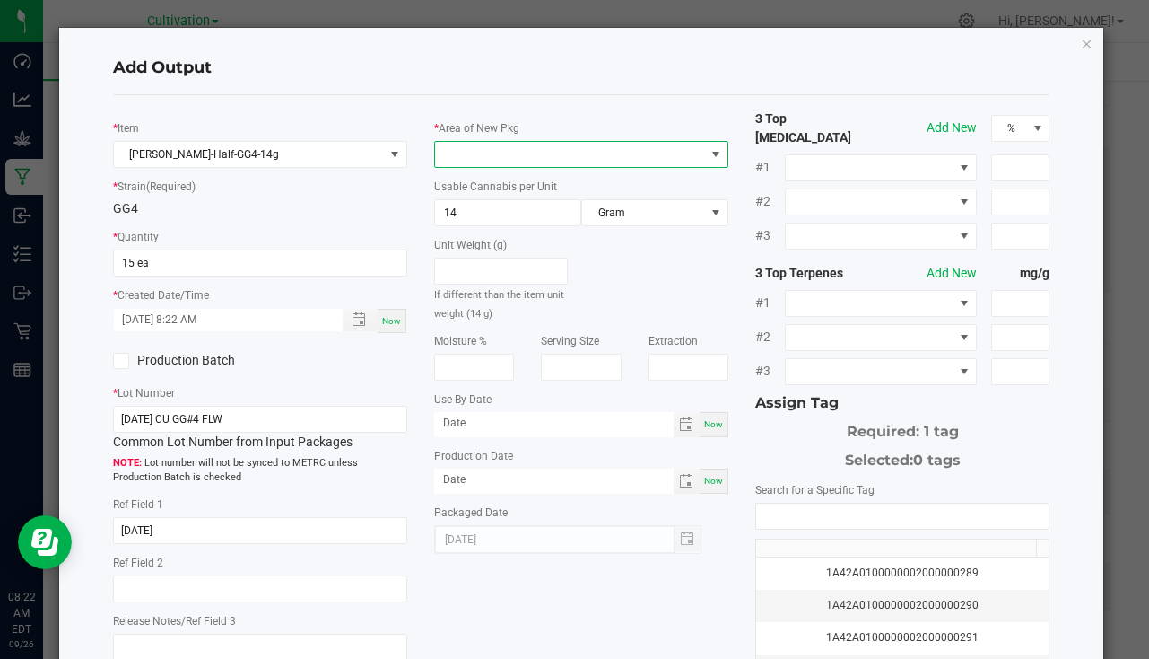
click at [471, 148] on span at bounding box center [570, 154] width 270 height 25
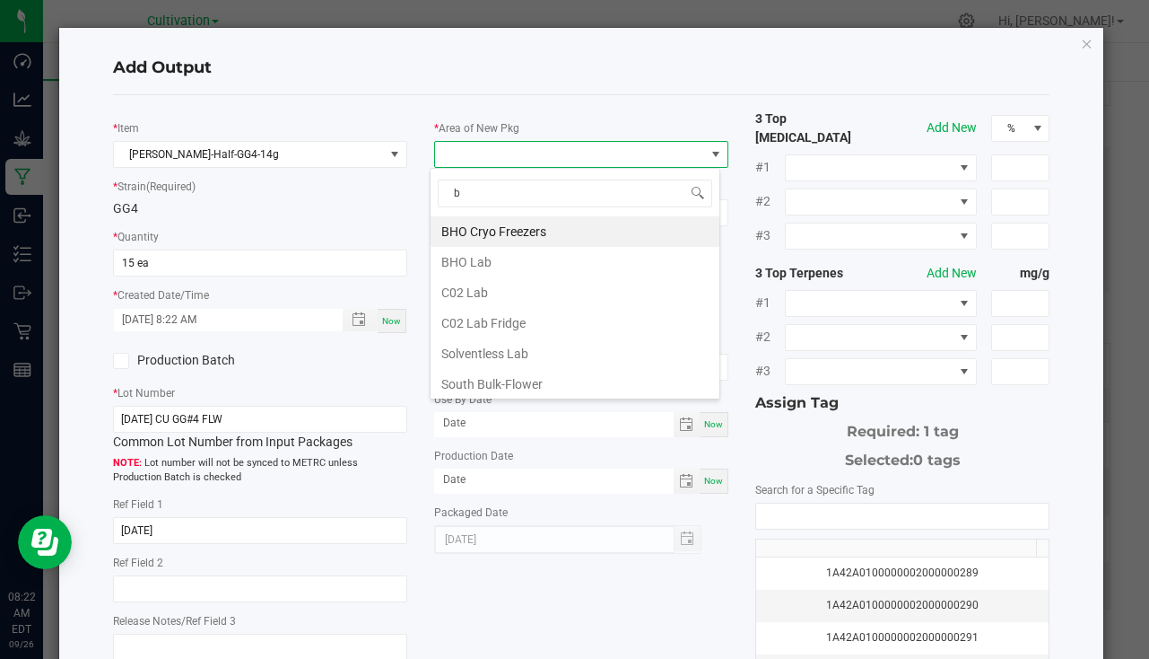
type input "bu"
click at [530, 233] on li "South Bulk-Flower" at bounding box center [575, 231] width 289 height 31
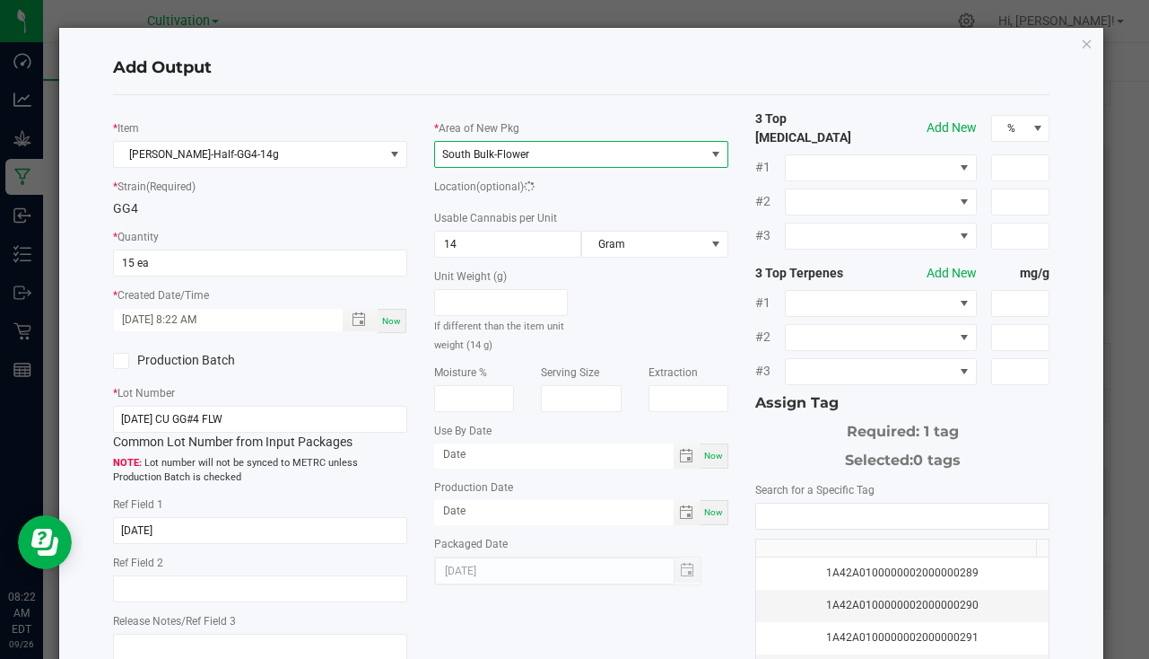
scroll to position [198, 0]
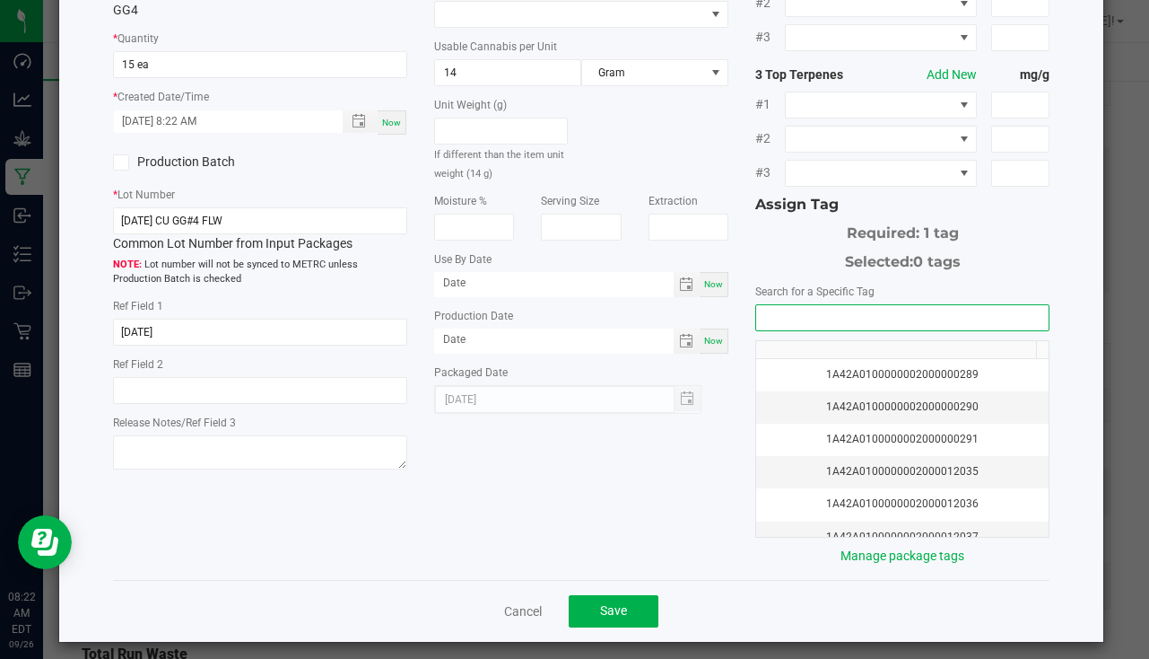
click at [778, 305] on input "NO DATA FOUND" at bounding box center [902, 317] width 292 height 25
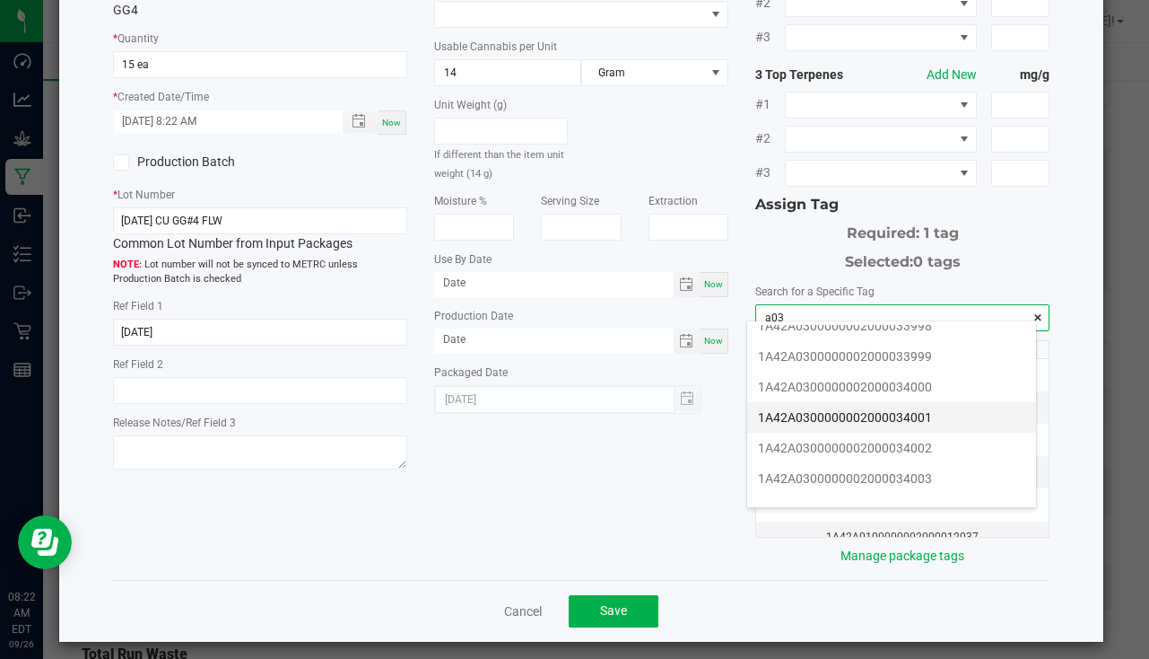
scroll to position [897, 0]
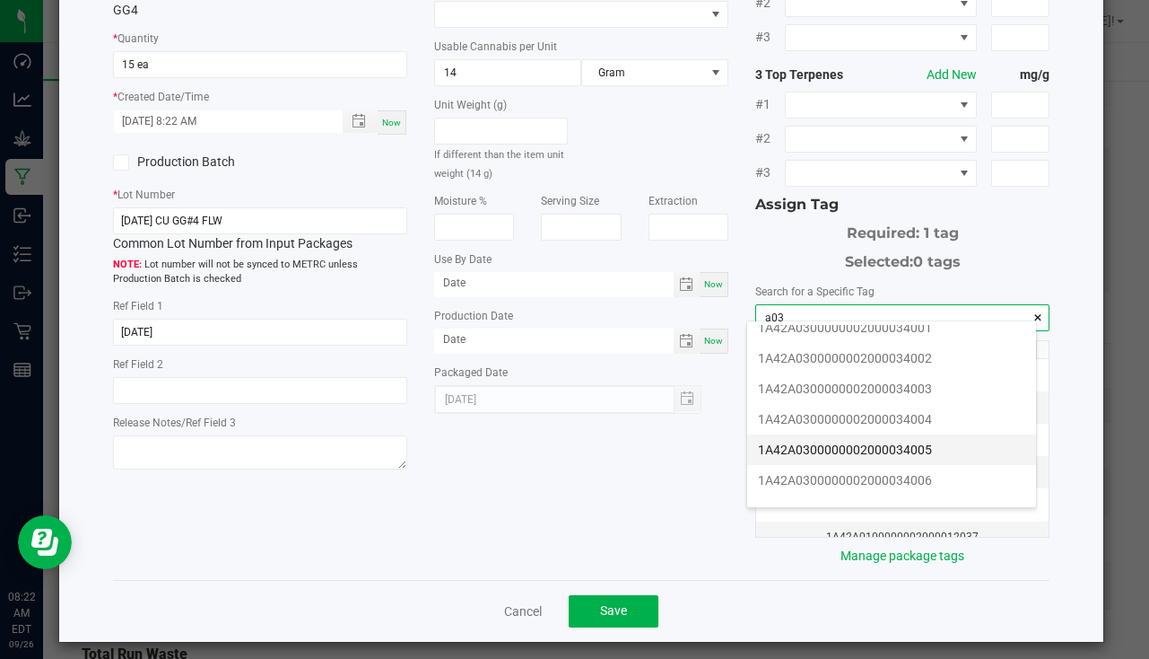
click at [929, 446] on li "1A42A0300000002000034005" at bounding box center [891, 449] width 289 height 31
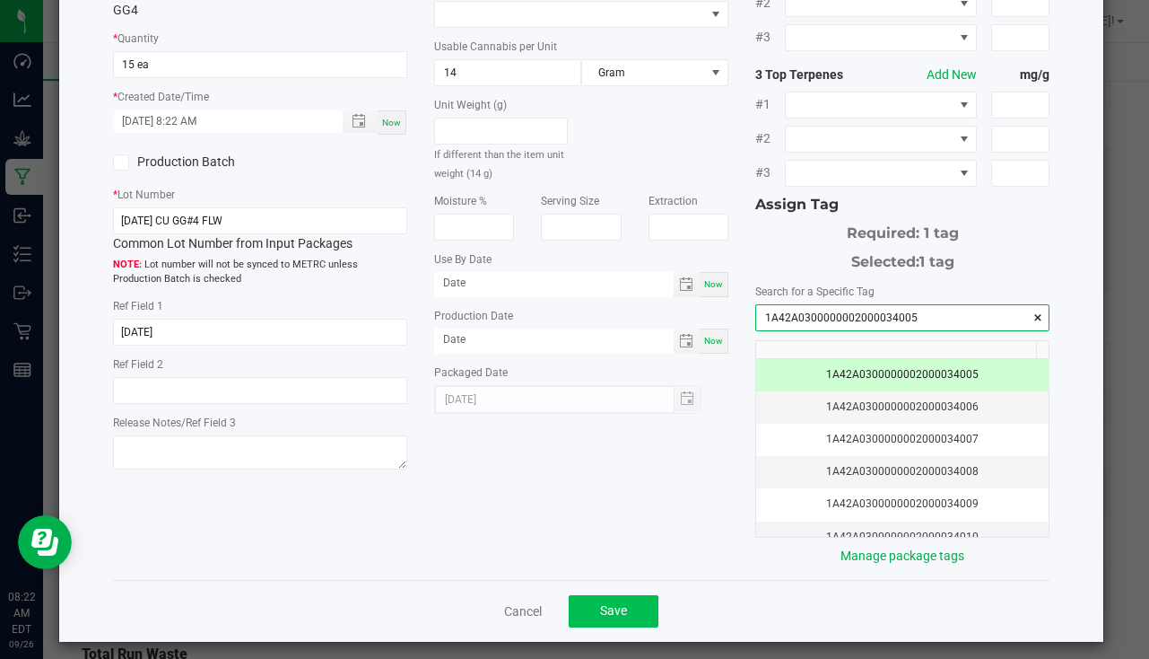
type input "1A42A0300000002000034005"
click at [621, 606] on button "Save" at bounding box center [614, 611] width 90 height 32
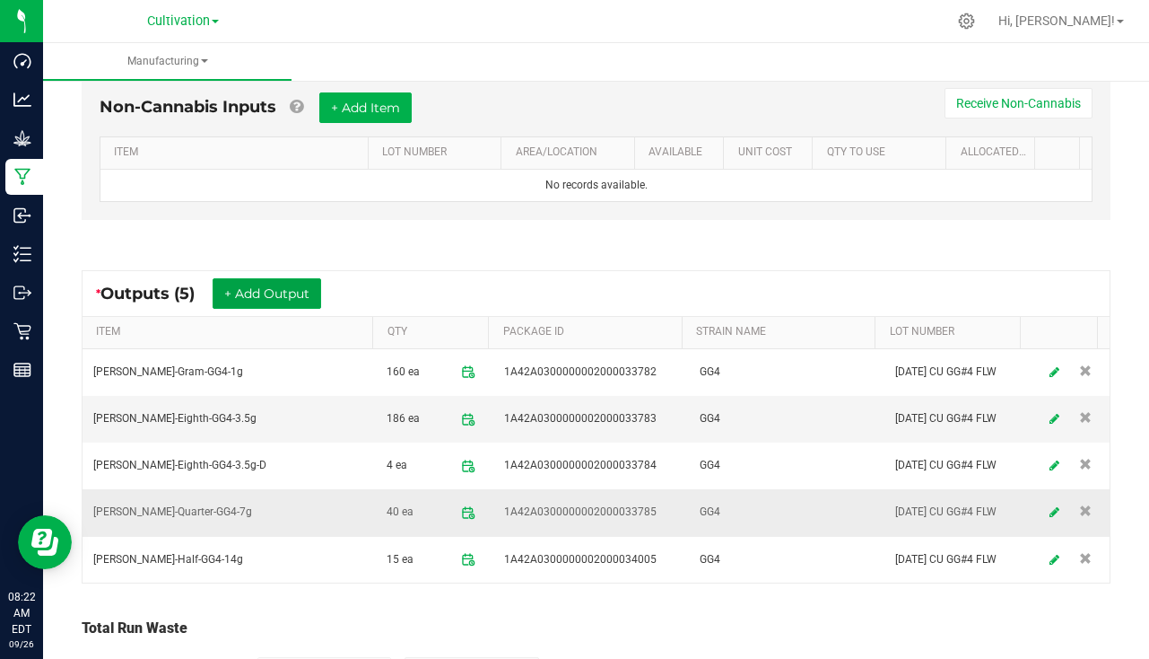
scroll to position [537, 0]
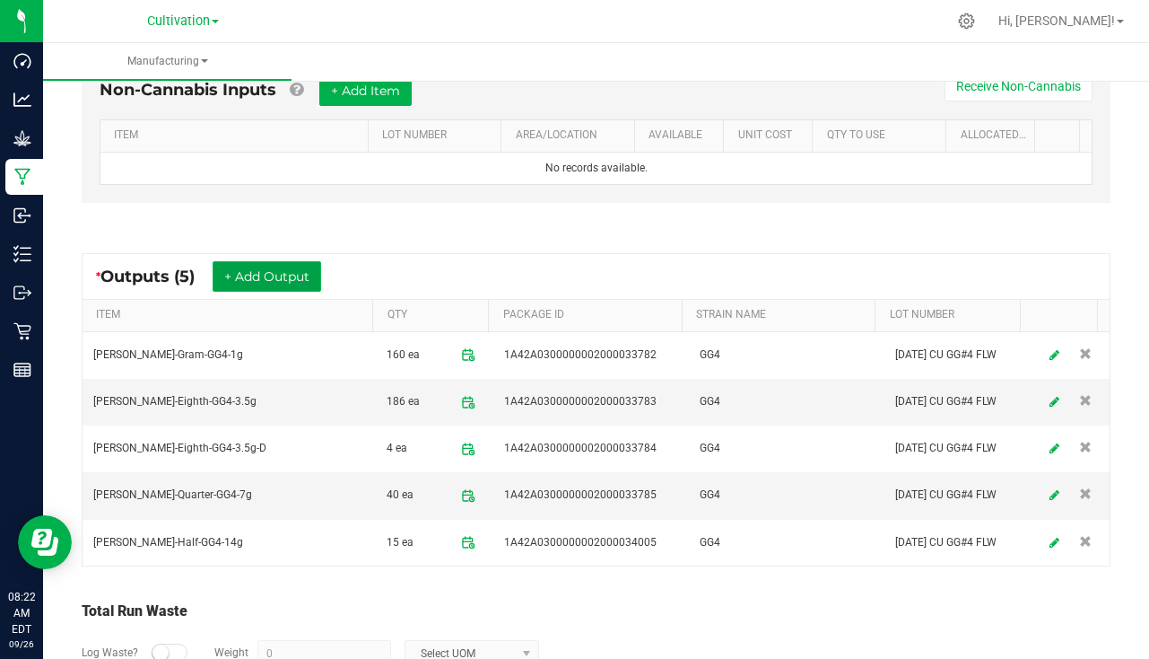
click at [243, 269] on button "+ Add Output" at bounding box center [267, 276] width 109 height 31
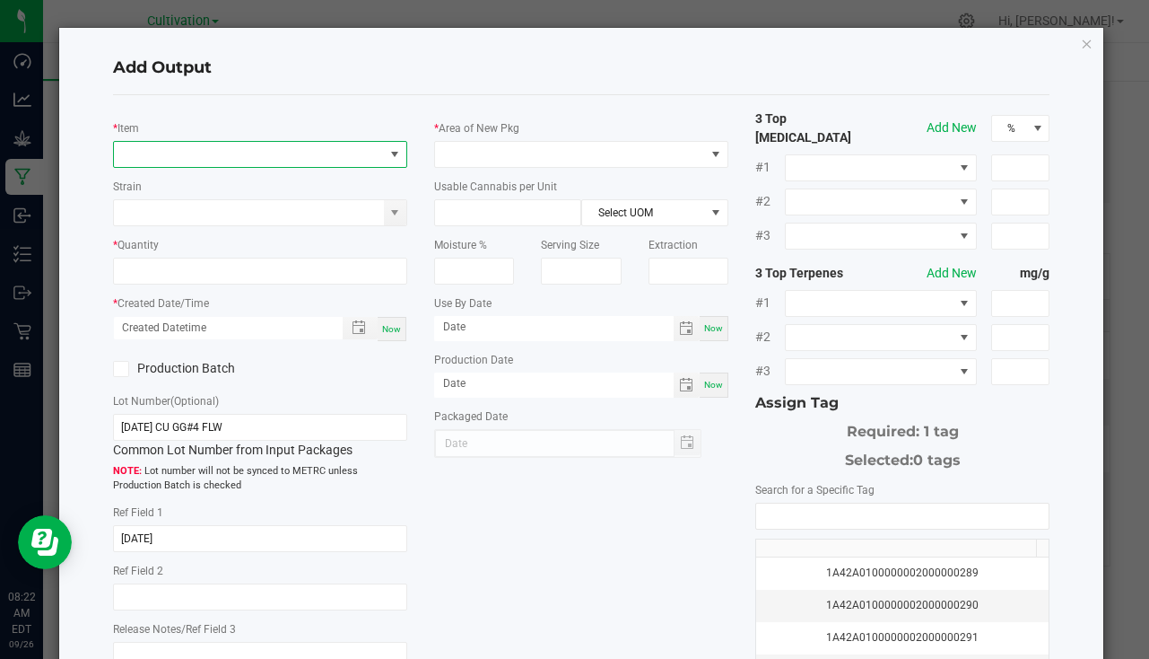
click at [200, 160] on span "NO DATA FOUND" at bounding box center [249, 154] width 270 height 25
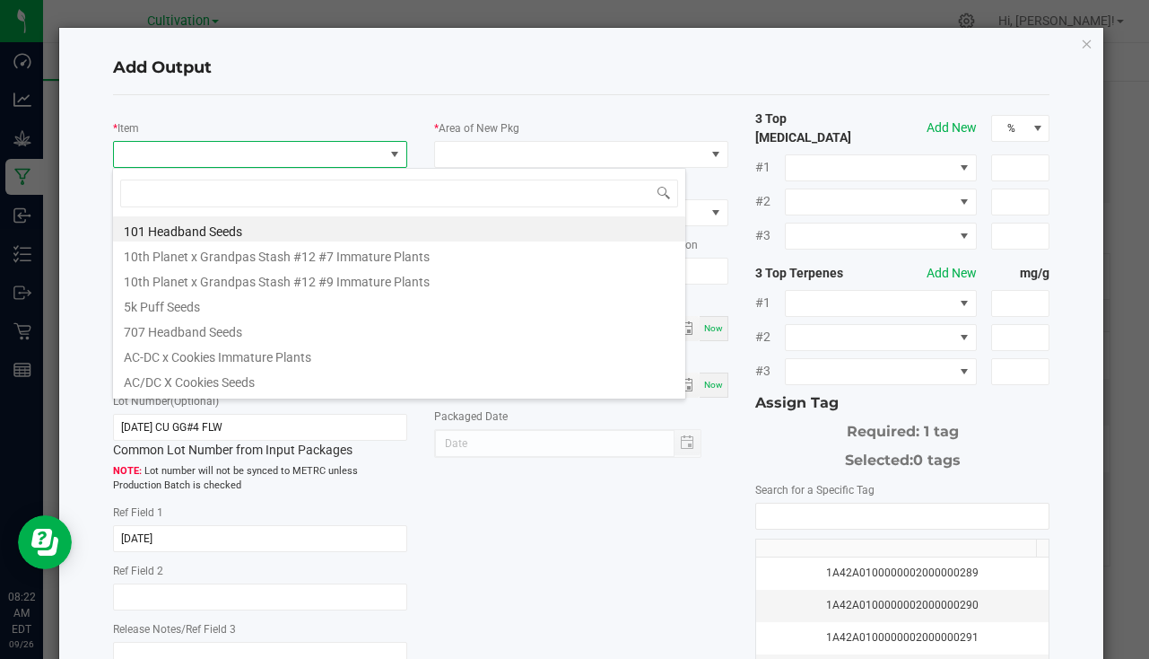
scroll to position [27, 291]
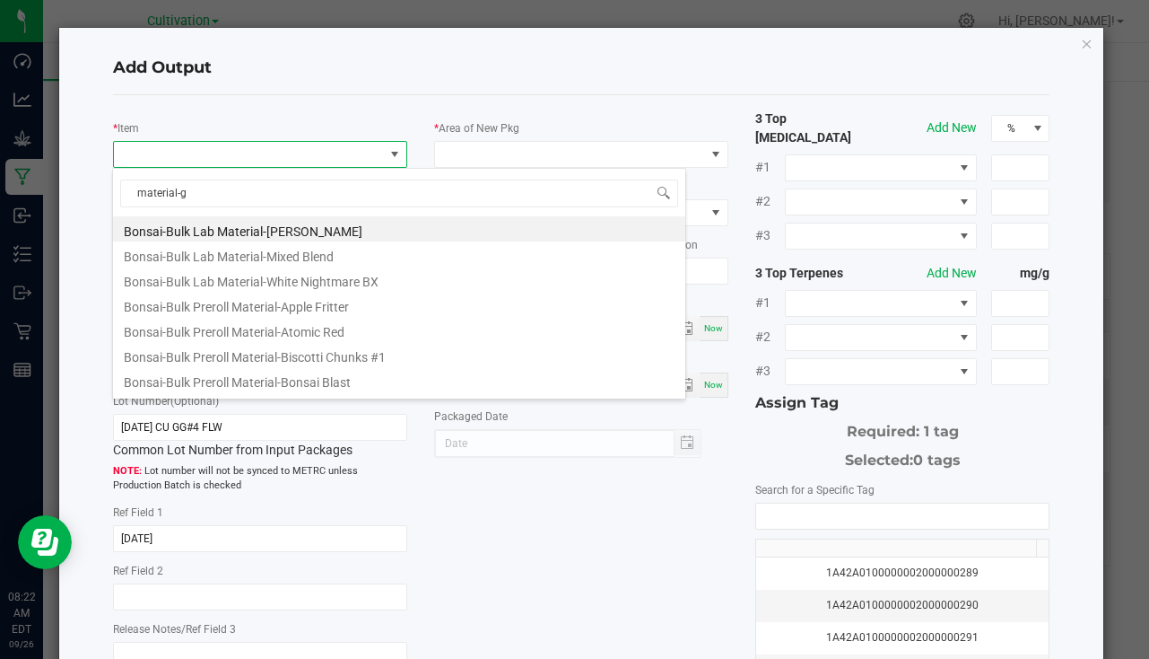
type input "material-gg"
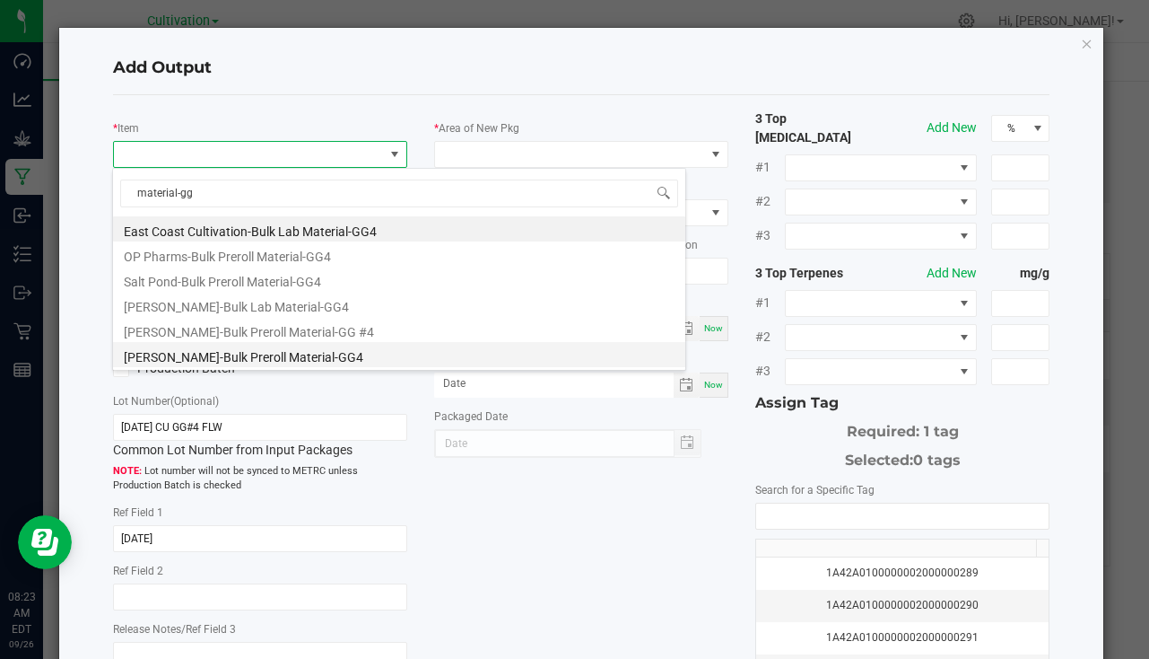
click at [294, 362] on li "Slater-Bulk Preroll Material-GG4" at bounding box center [399, 354] width 572 height 25
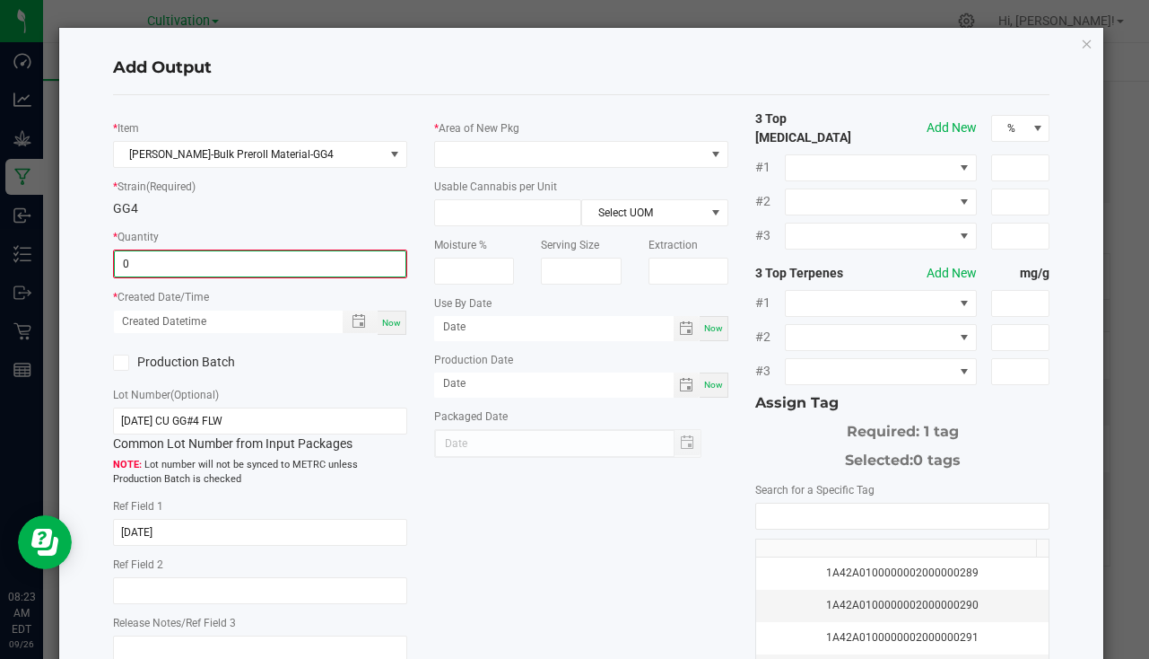
click at [165, 253] on input "0" at bounding box center [260, 263] width 291 height 25
type input "768.0000 g"
click at [399, 325] on div "Now" at bounding box center [392, 321] width 29 height 24
type input "09/26/2025 8:23 AM"
type input "[DATE]"
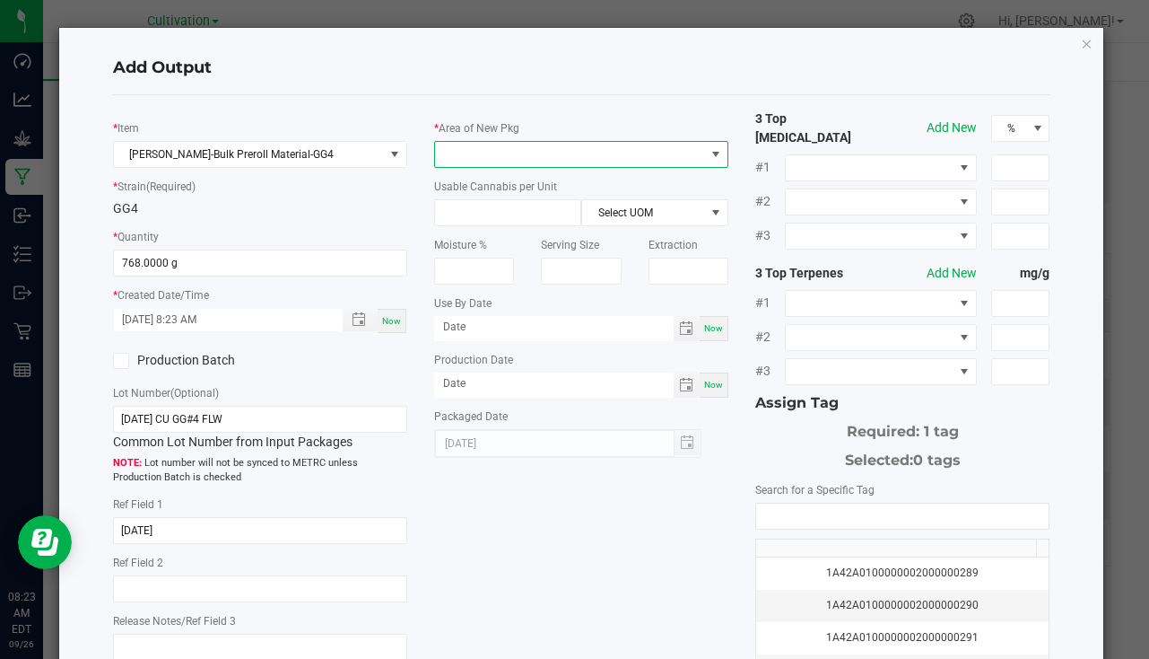
click at [489, 146] on span at bounding box center [570, 154] width 270 height 25
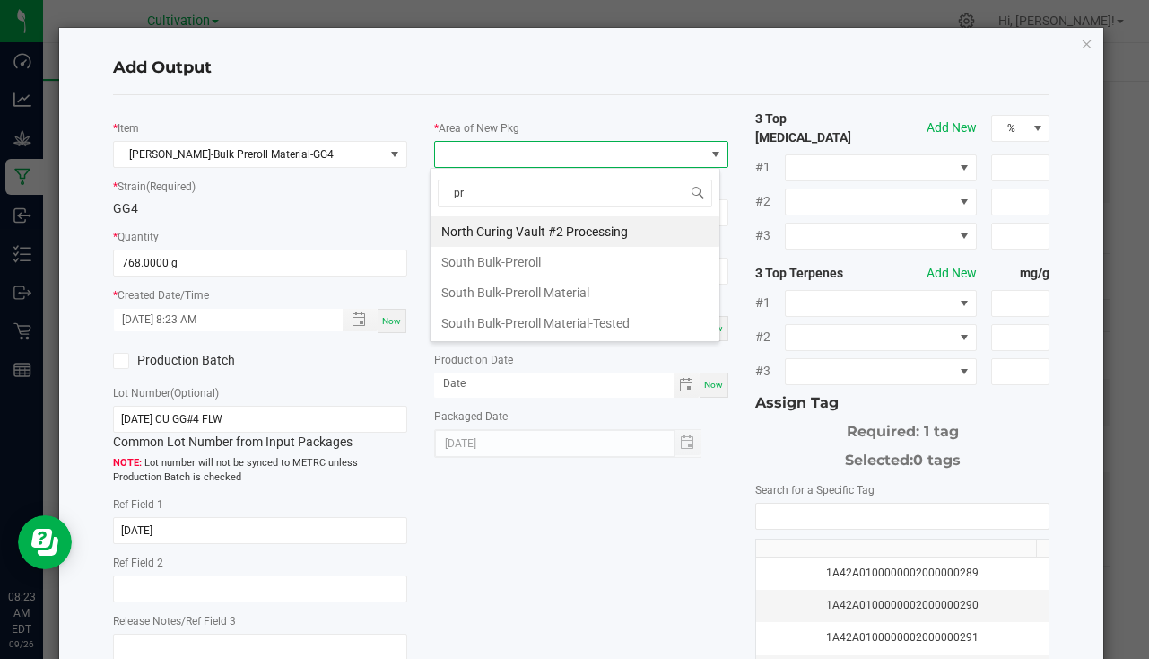
type input "pre"
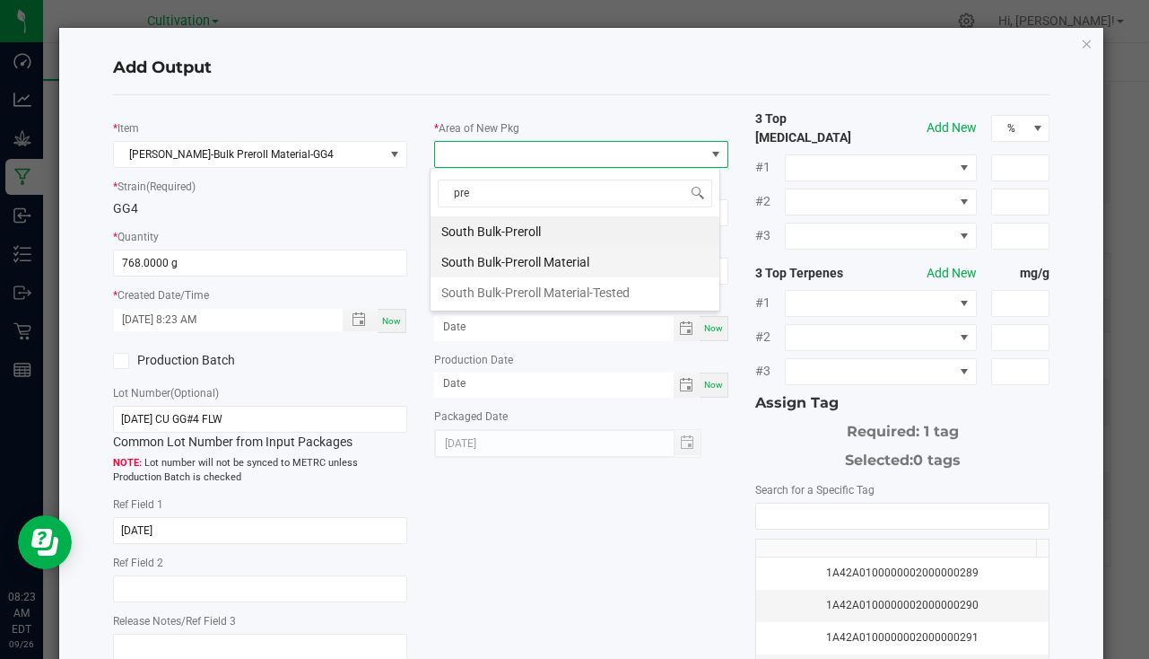
click at [578, 259] on li "South Bulk-Preroll Material" at bounding box center [575, 262] width 289 height 31
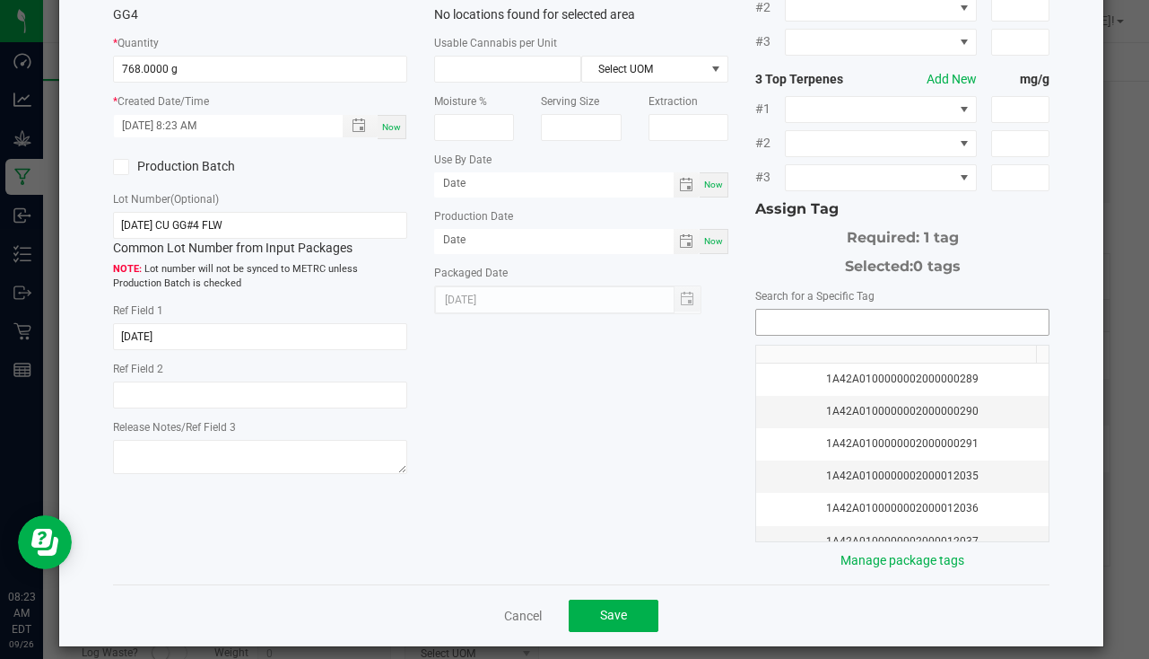
scroll to position [198, 0]
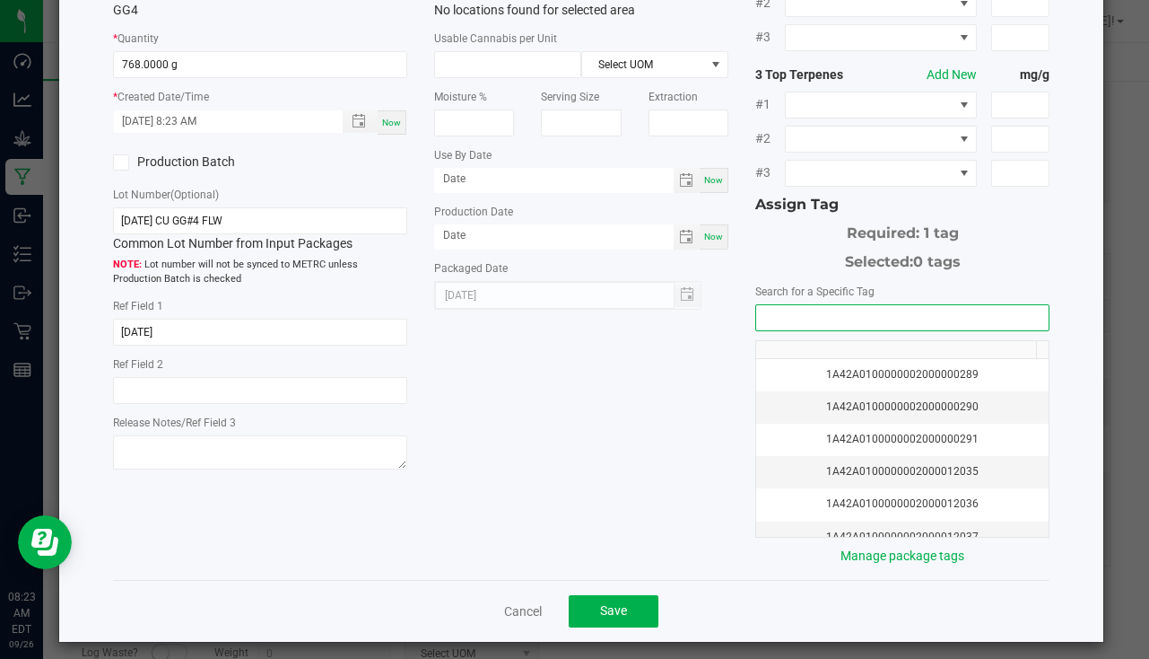
click at [776, 315] on input "NO DATA FOUND" at bounding box center [902, 317] width 292 height 25
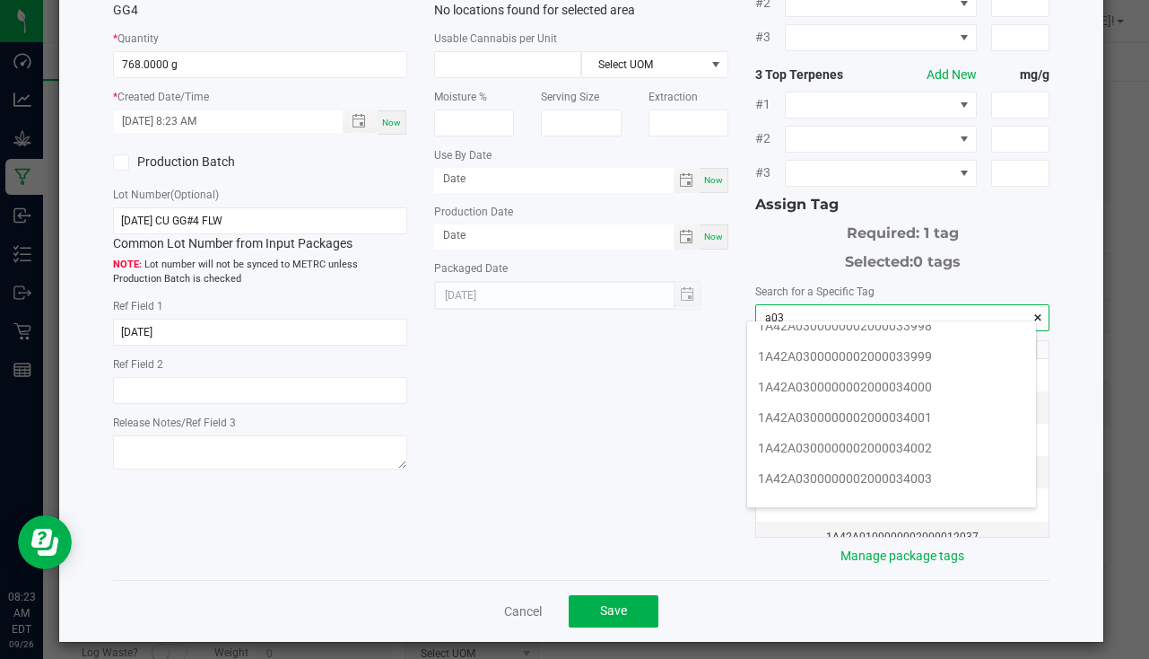
scroll to position [987, 0]
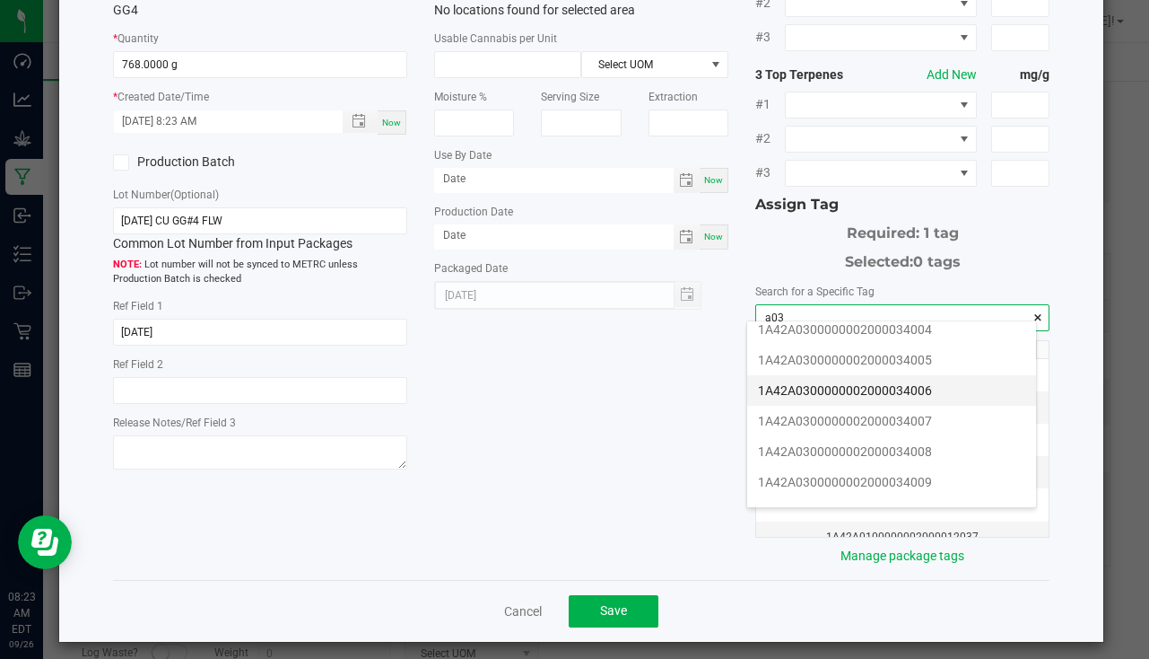
click at [903, 391] on li "1A42A0300000002000034006" at bounding box center [891, 390] width 289 height 31
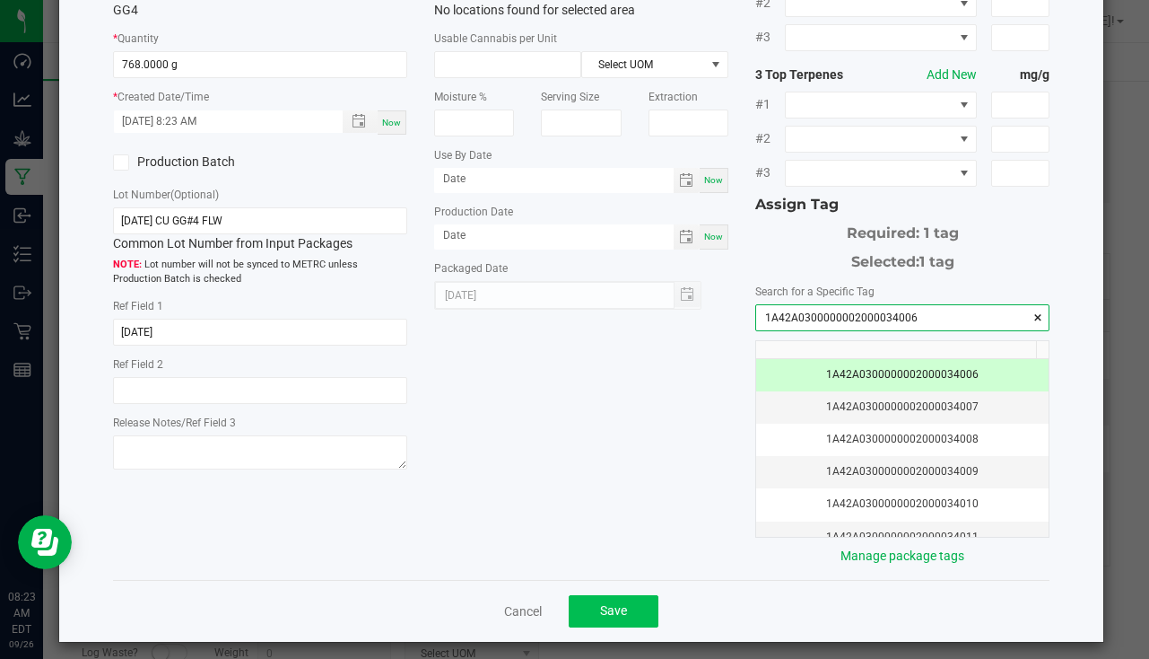
type input "1A42A0300000002000034006"
click at [624, 603] on button "Save" at bounding box center [614, 611] width 90 height 32
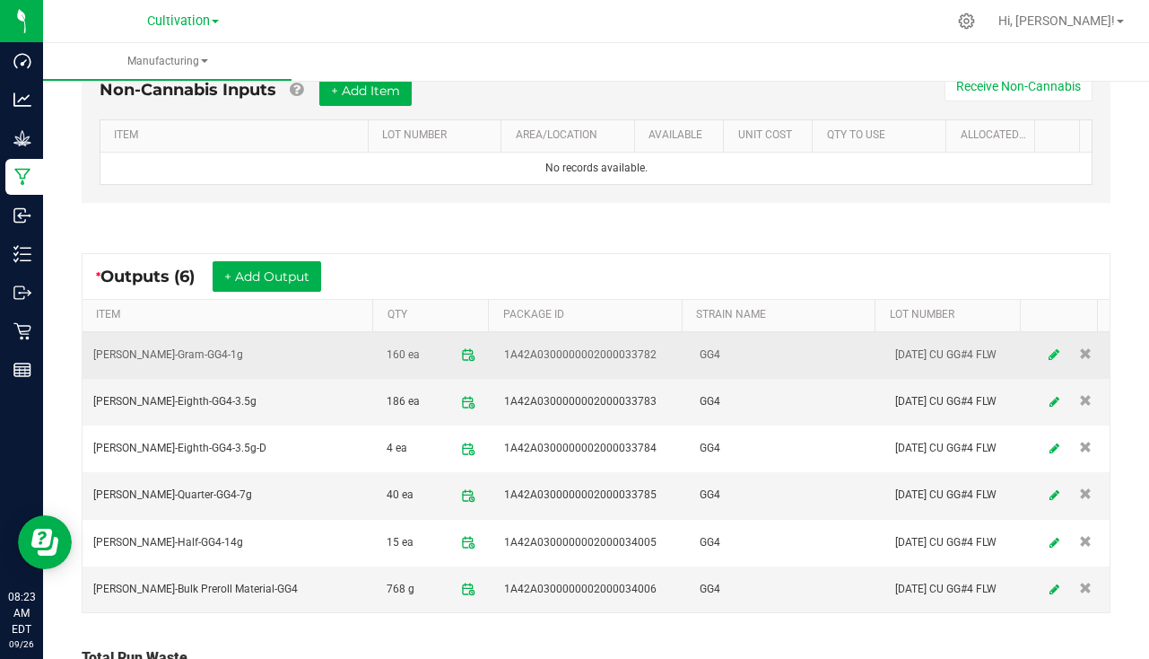
click at [1049, 354] on icon at bounding box center [1054, 354] width 11 height 13
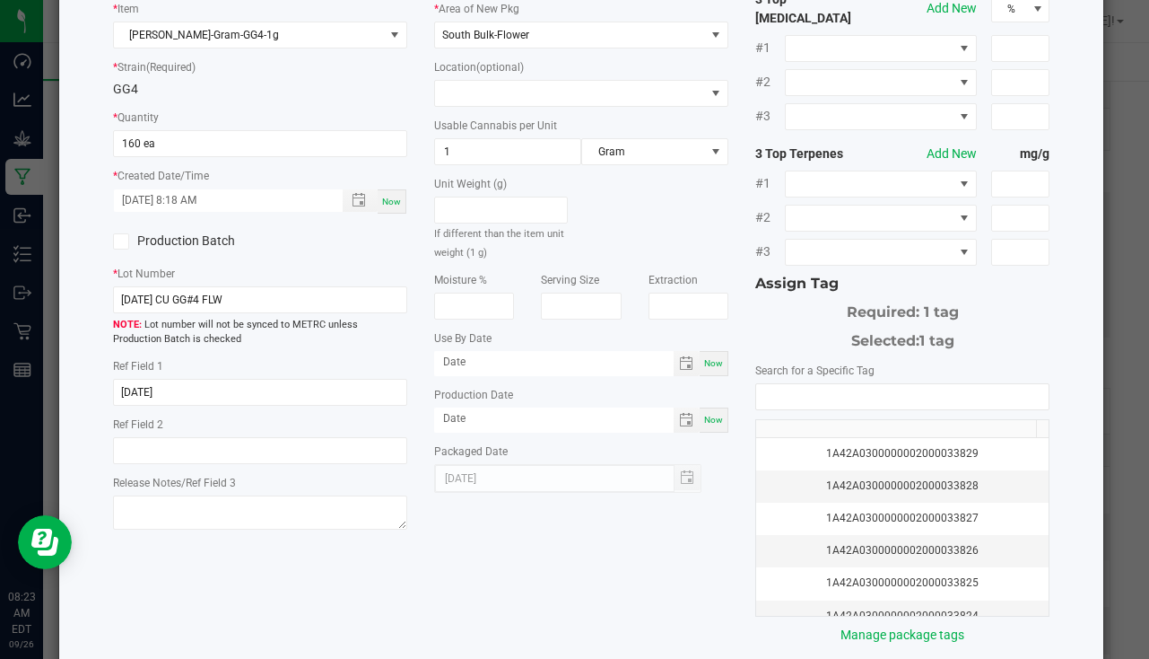
scroll to position [179, 0]
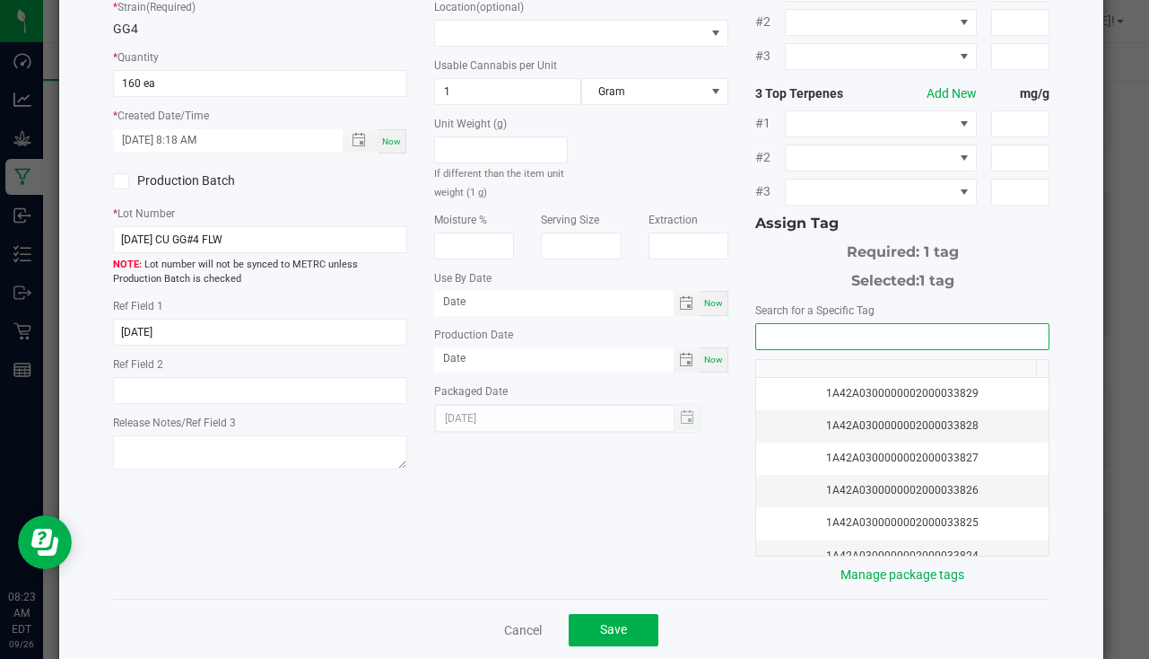
click at [846, 324] on input "NO DATA FOUND" at bounding box center [902, 336] width 292 height 25
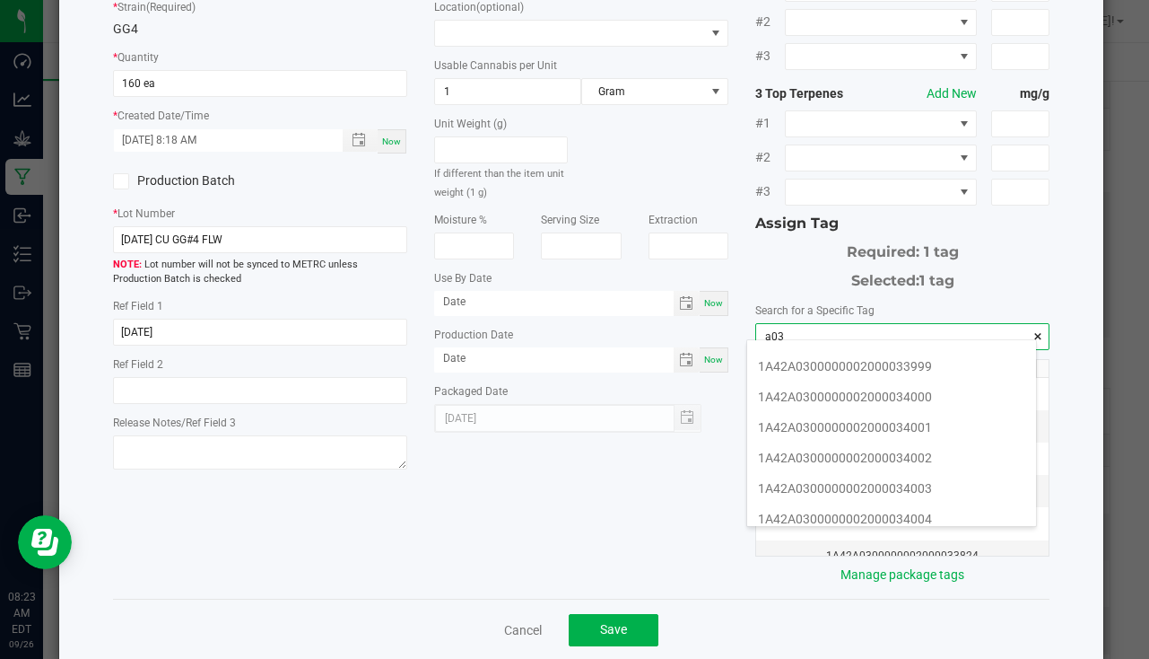
scroll to position [807, 0]
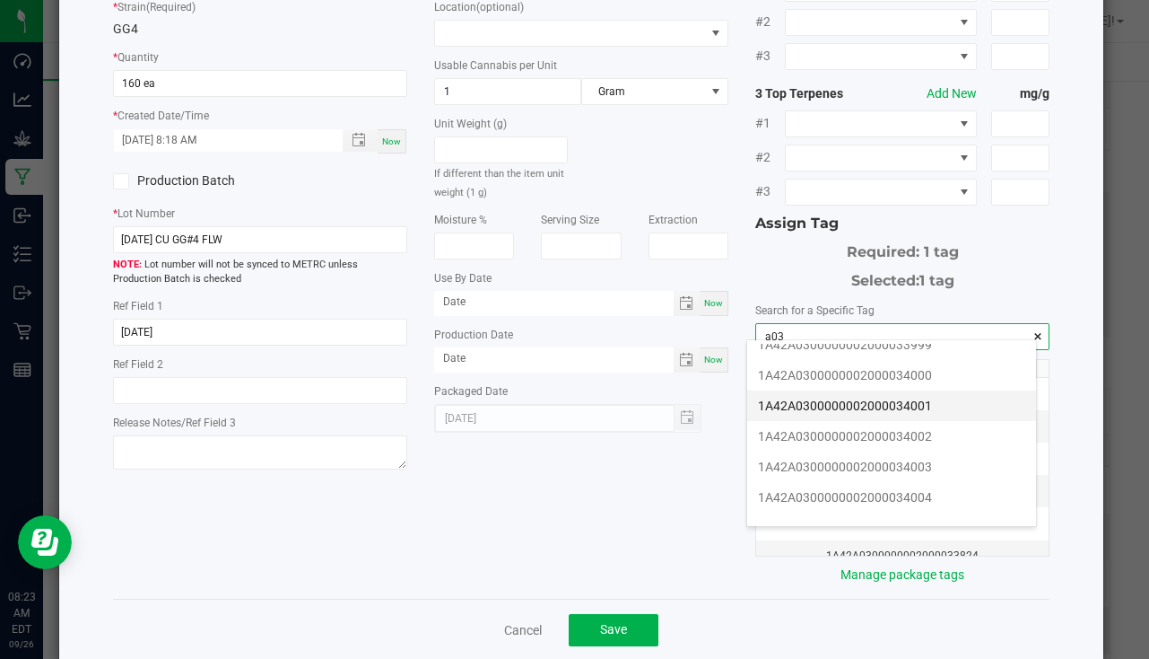
click at [891, 410] on li "1A42A0300000002000034001" at bounding box center [891, 405] width 289 height 31
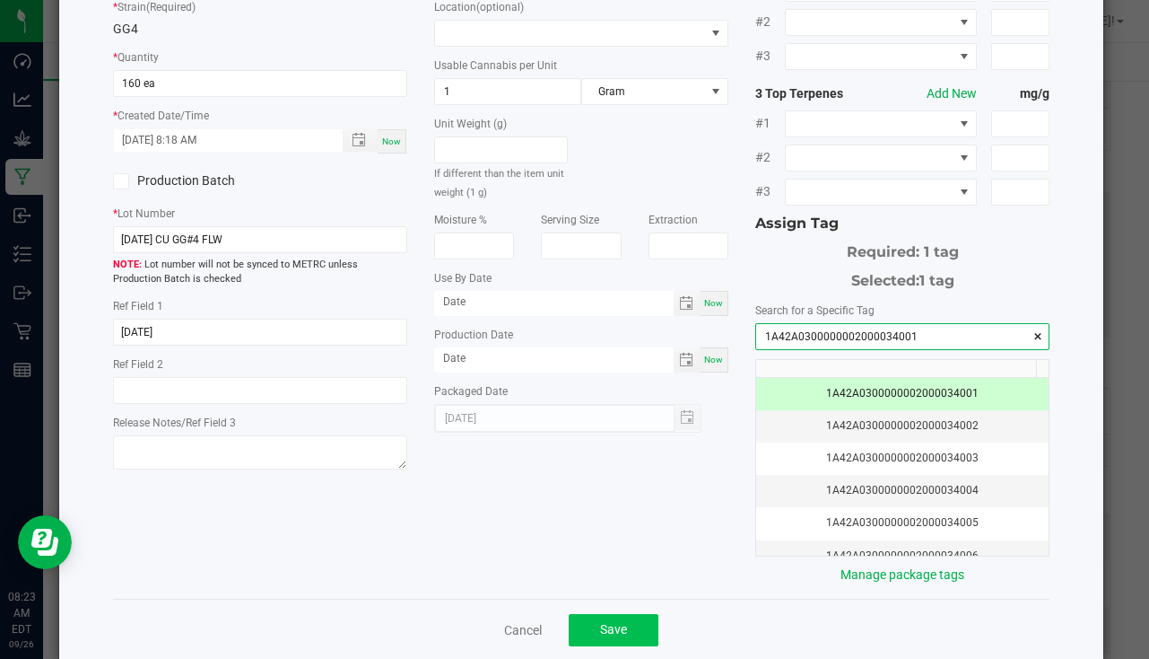
type input "1A42A0300000002000034001"
click at [631, 614] on button "Save" at bounding box center [614, 630] width 90 height 32
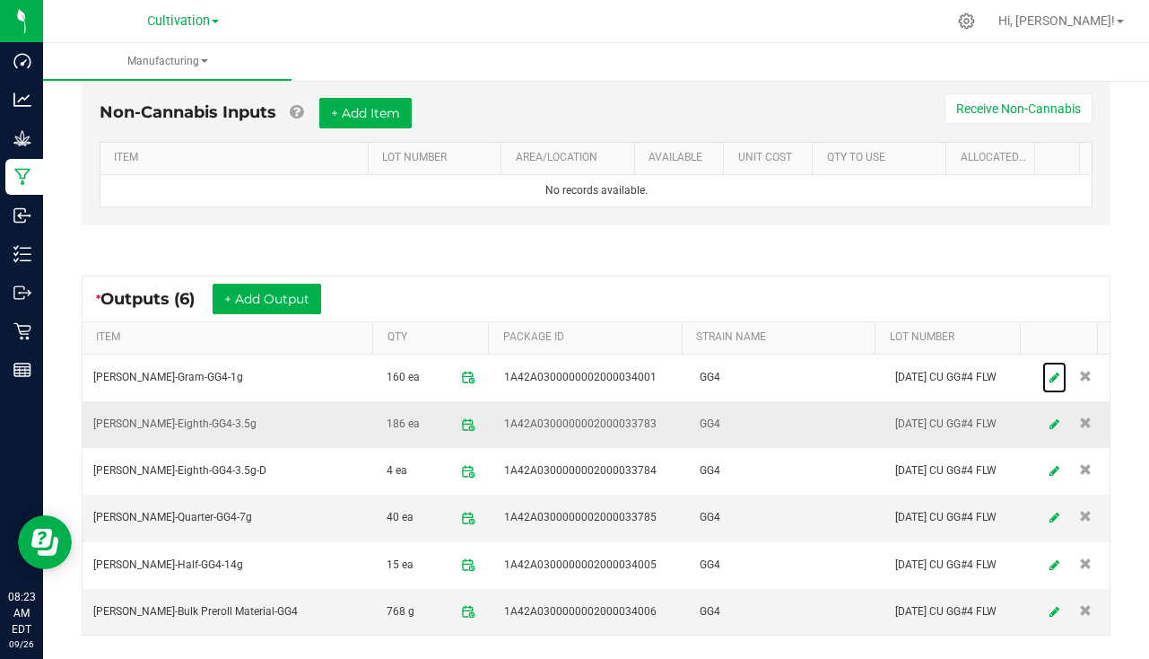
scroll to position [582, 0]
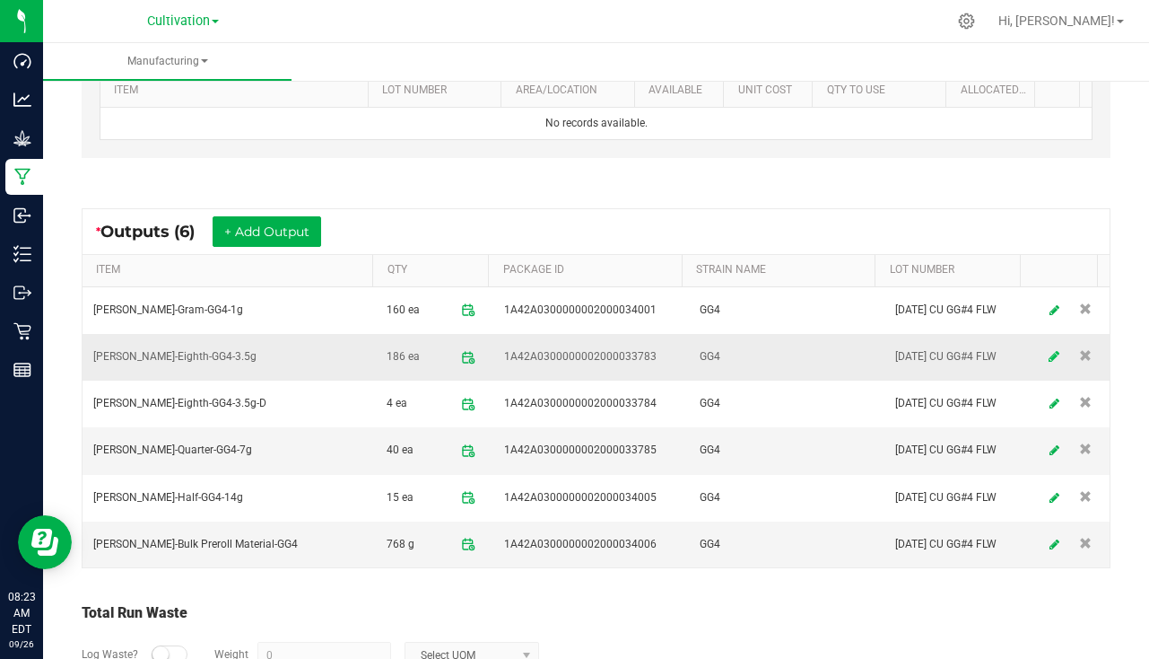
click at [1041, 359] on link at bounding box center [1054, 356] width 27 height 35
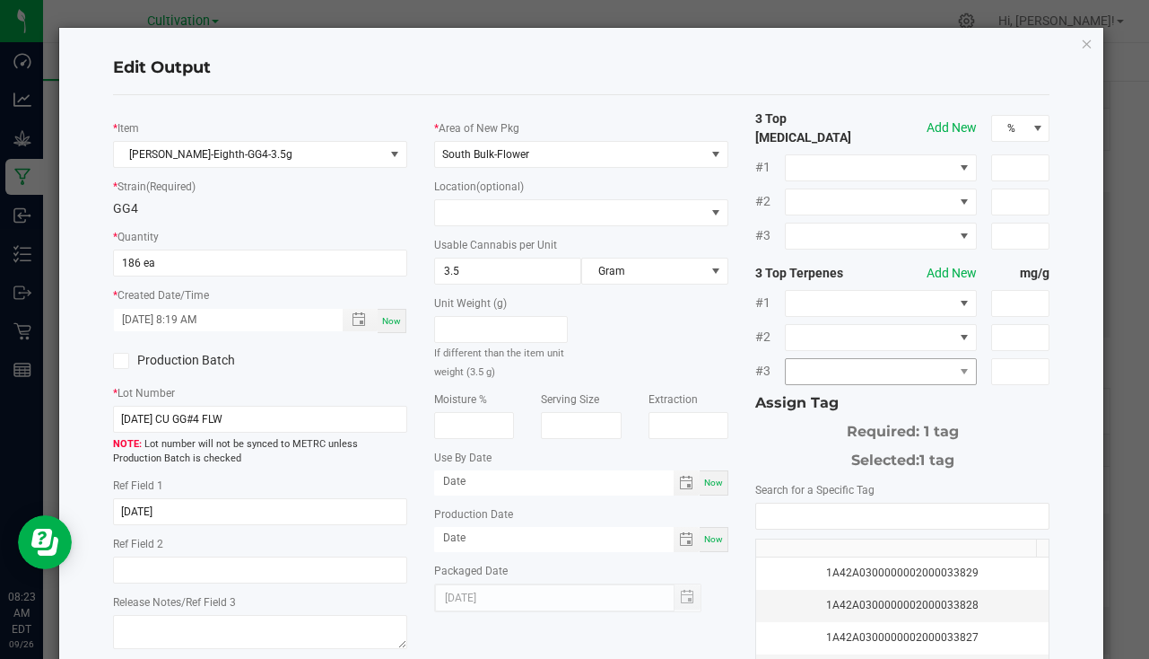
scroll to position [198, 0]
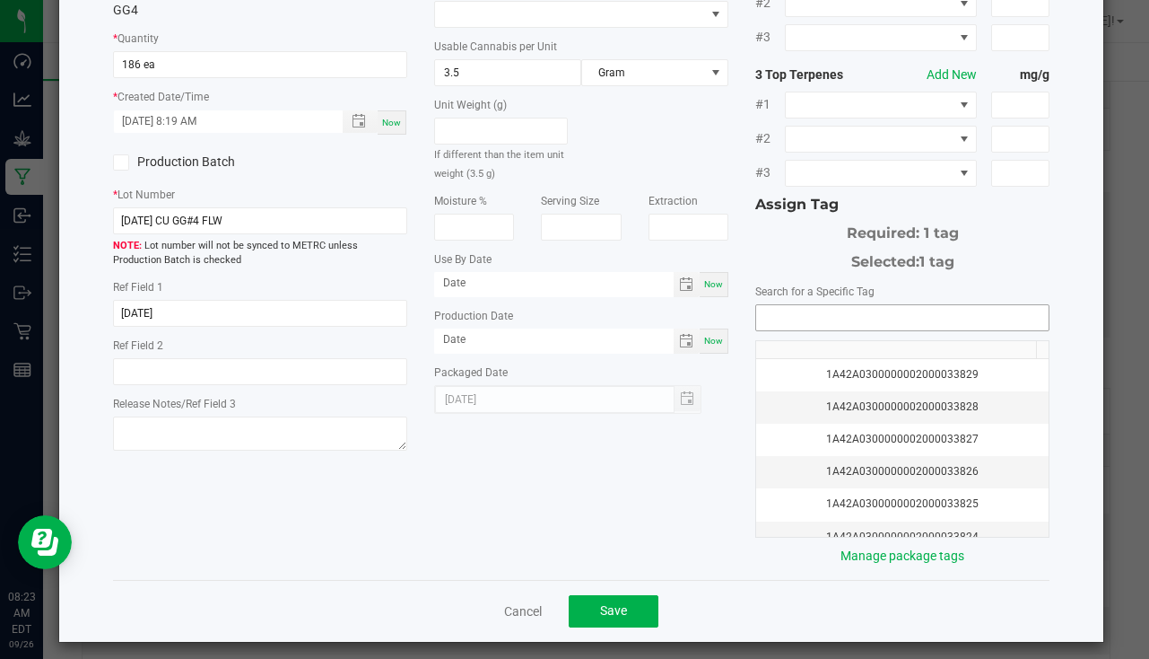
click at [813, 305] on input "NO DATA FOUND" at bounding box center [902, 317] width 292 height 25
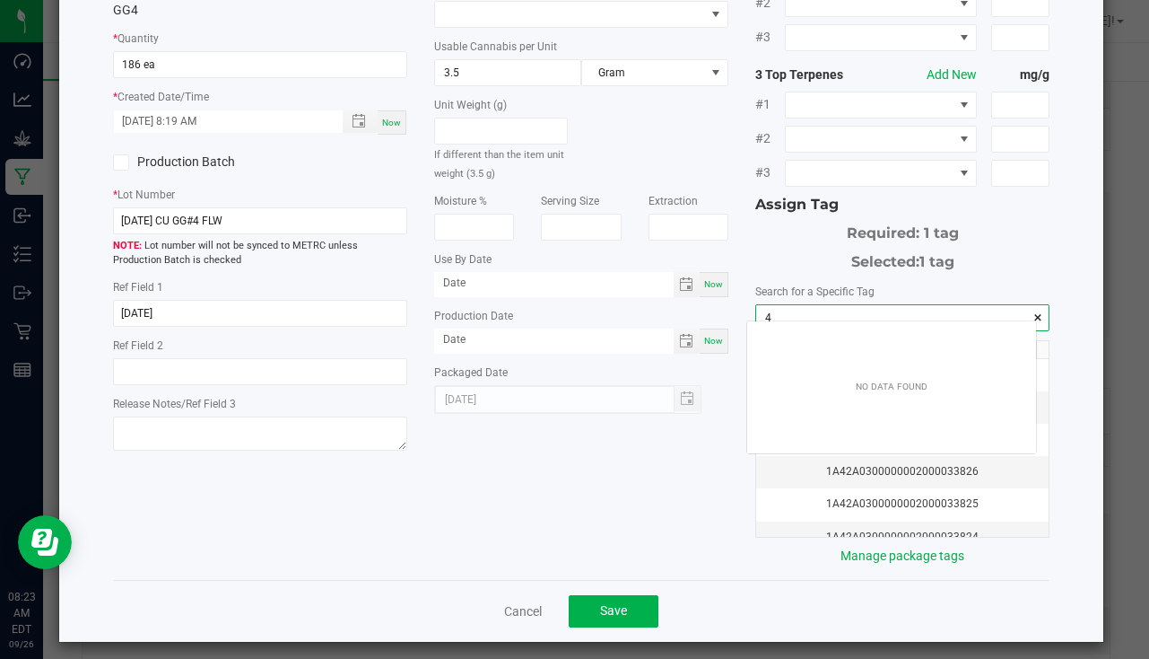
scroll to position [25, 289]
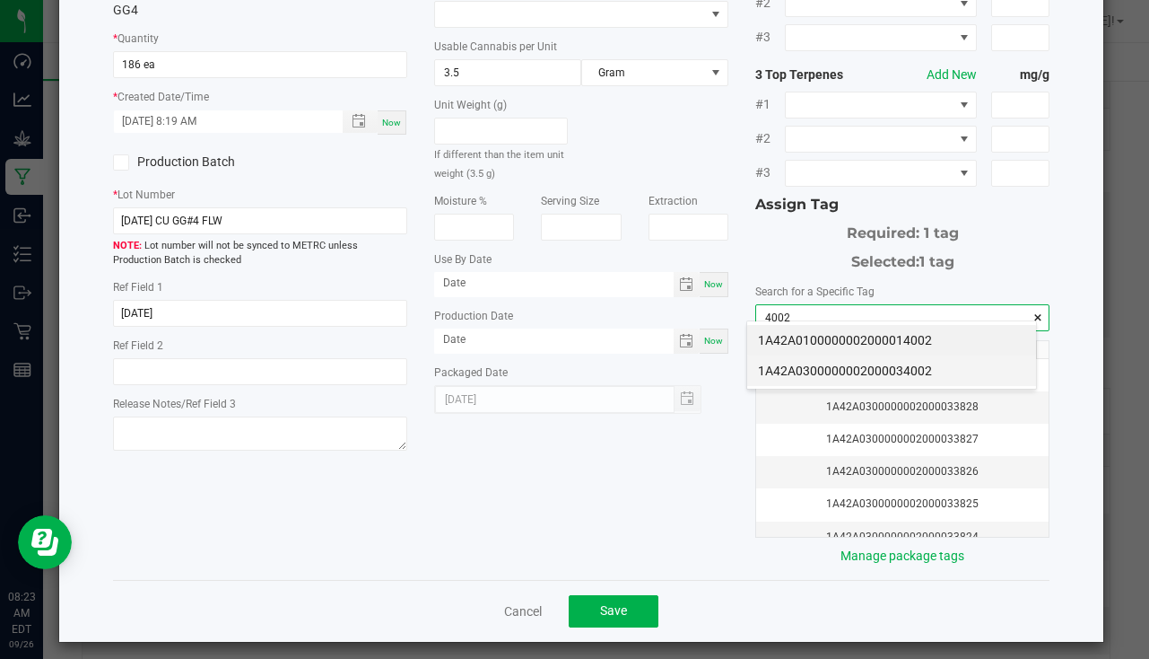
click at [864, 361] on li "1A42A0300000002000034002" at bounding box center [891, 370] width 289 height 31
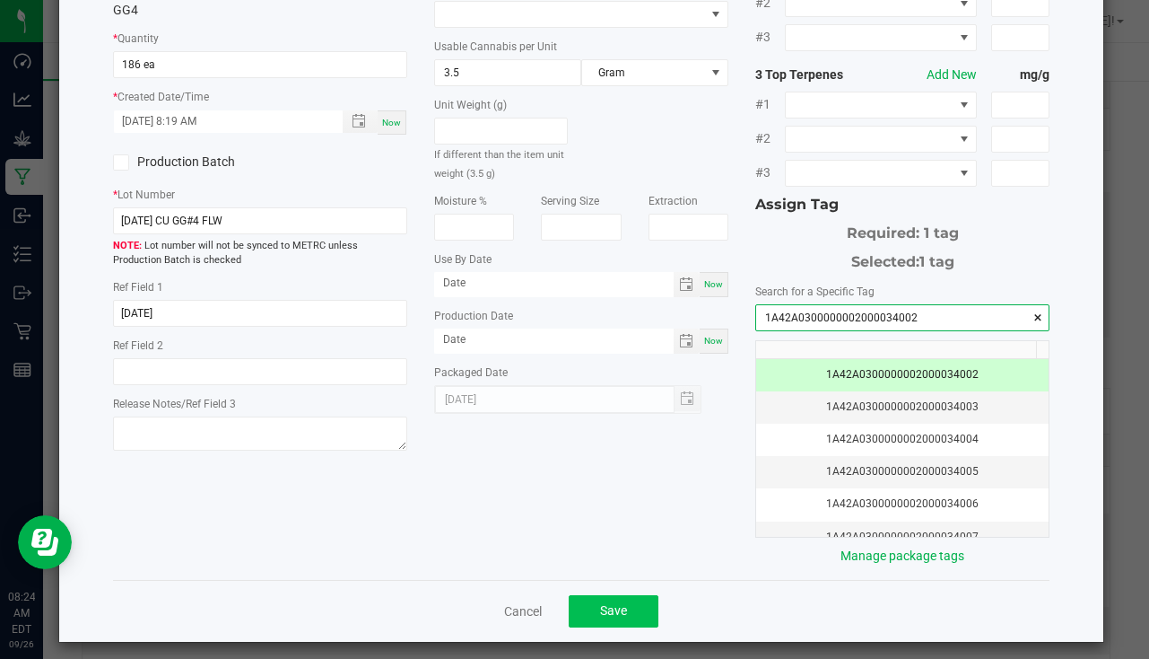
type input "1A42A0300000002000034002"
click at [606, 609] on button "Save" at bounding box center [614, 611] width 90 height 32
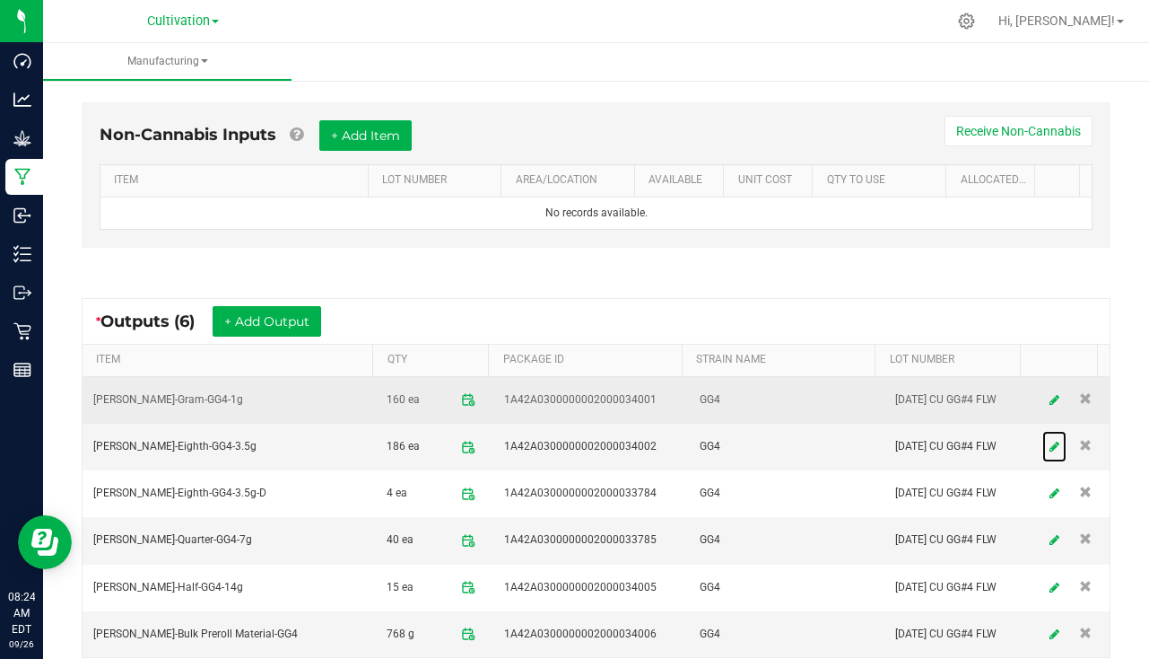
scroll to position [582, 0]
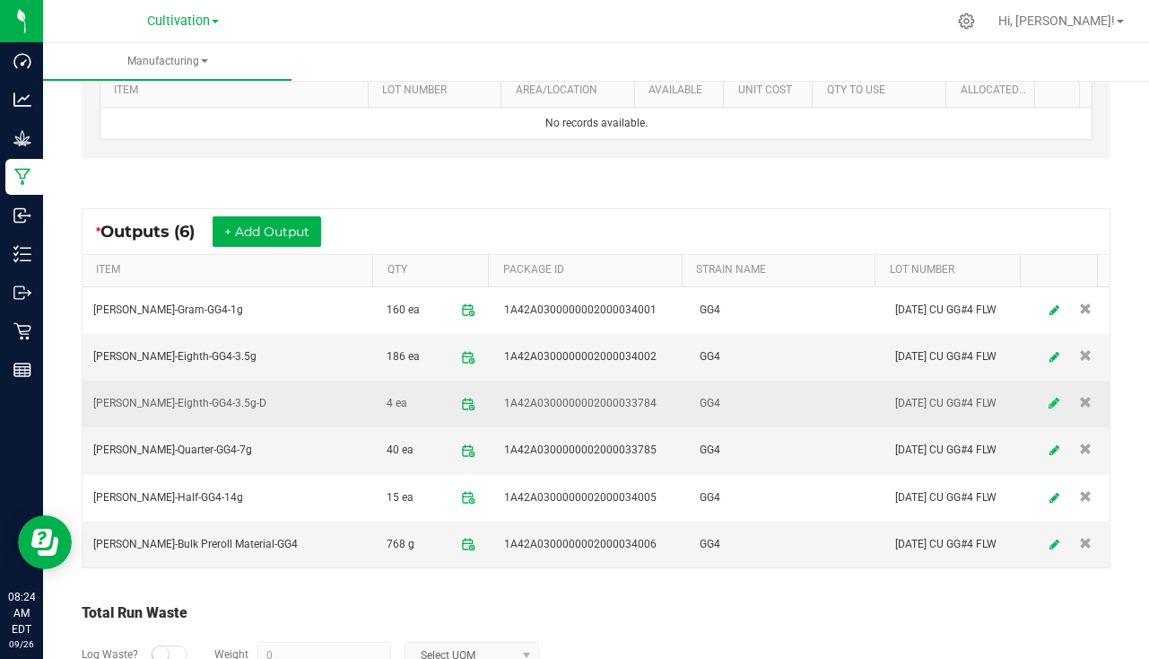
click at [1049, 398] on icon at bounding box center [1054, 403] width 11 height 13
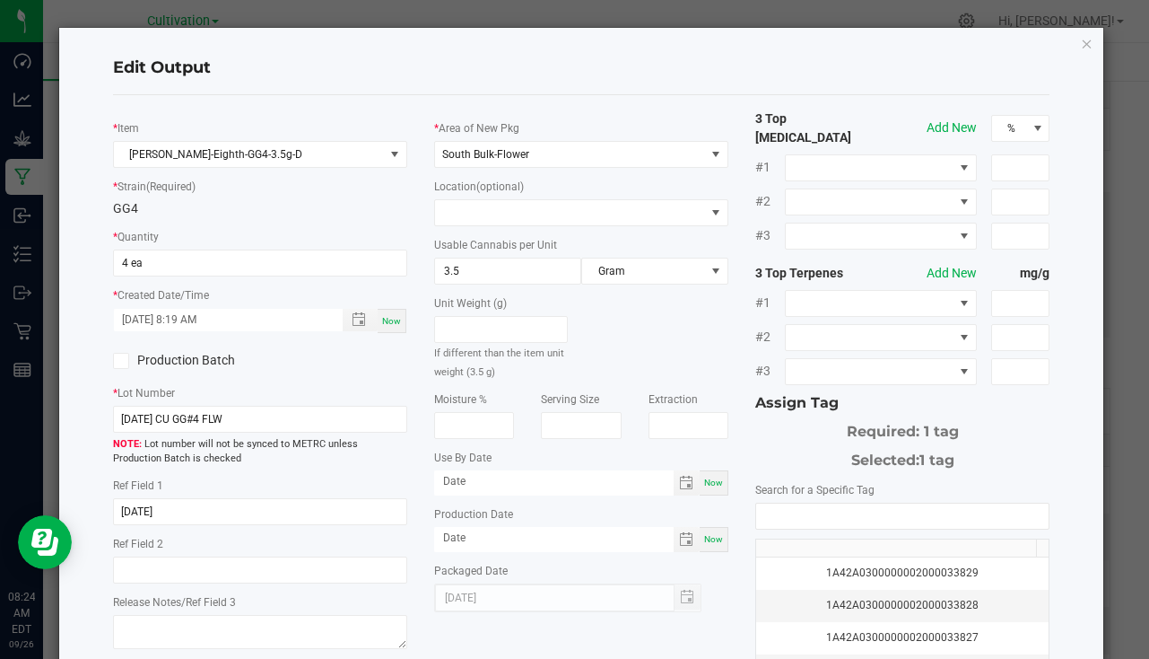
scroll to position [179, 0]
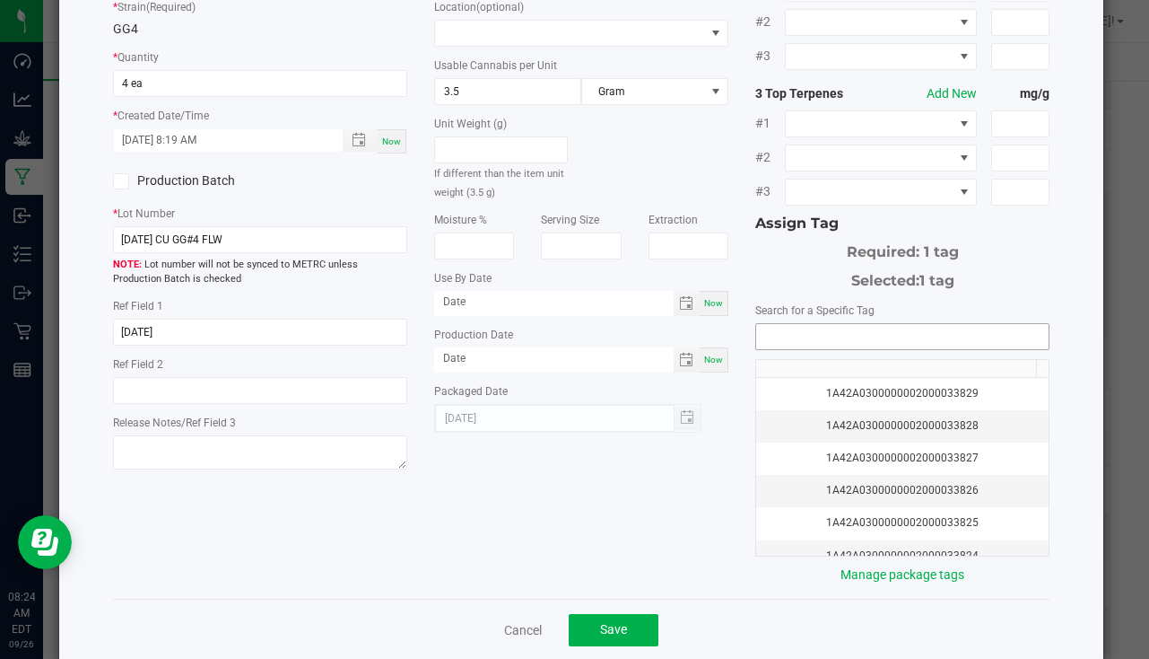
click at [800, 329] on input "NO DATA FOUND" at bounding box center [902, 336] width 292 height 25
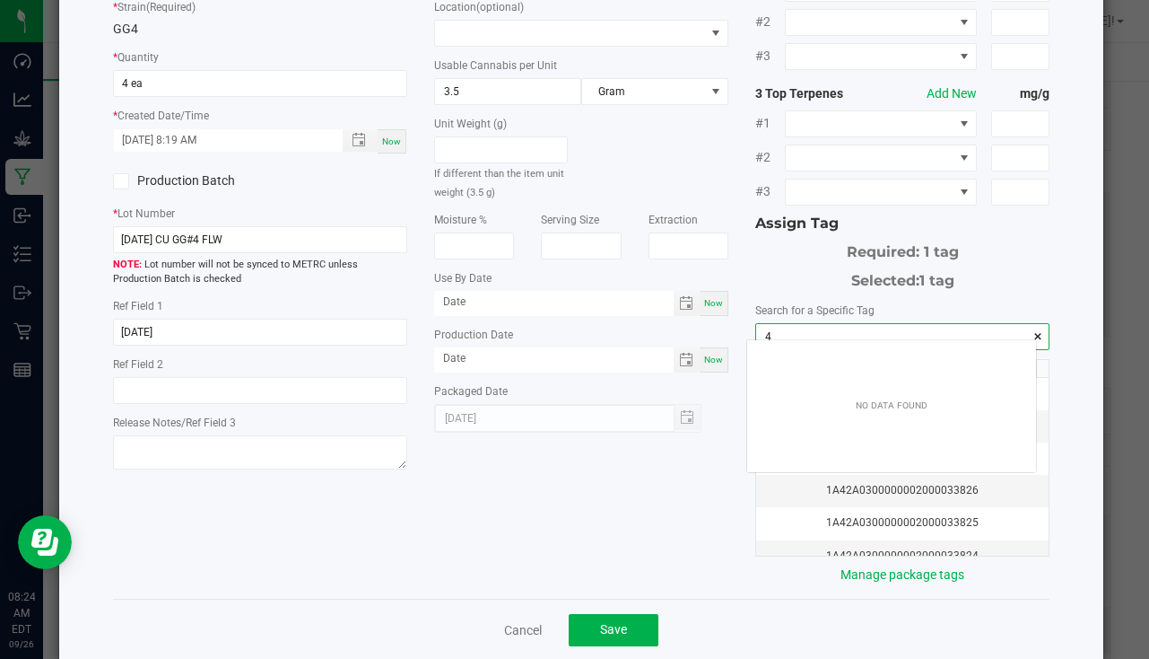
scroll to position [25, 289]
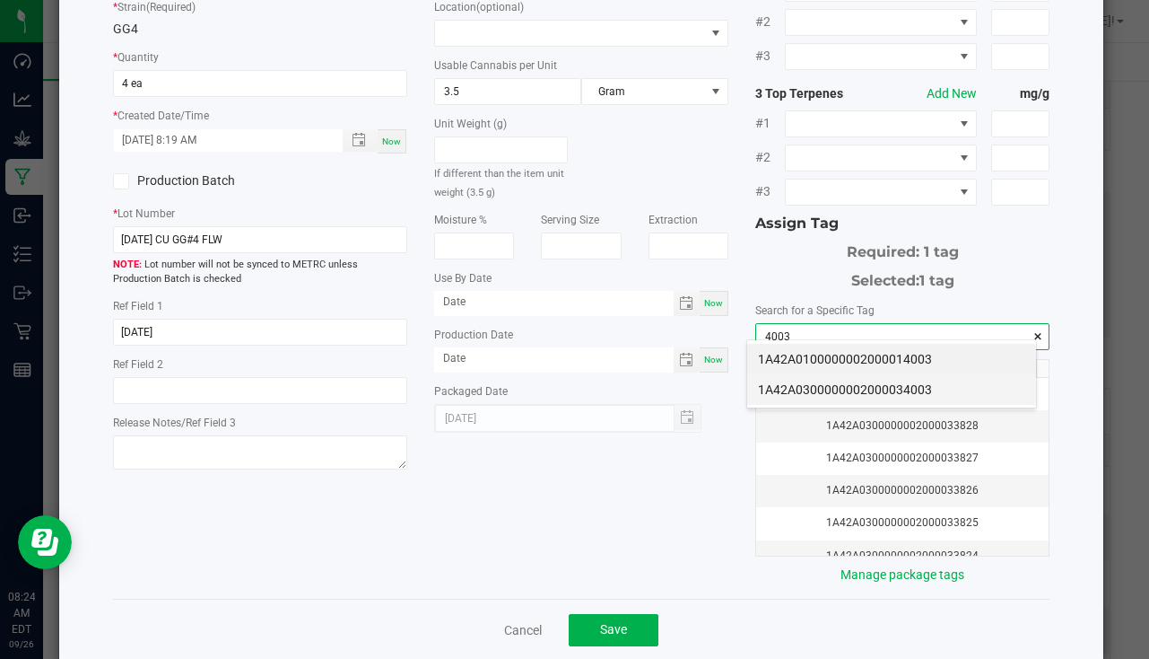
click at [825, 380] on li "1A42A0300000002000034003" at bounding box center [891, 389] width 289 height 31
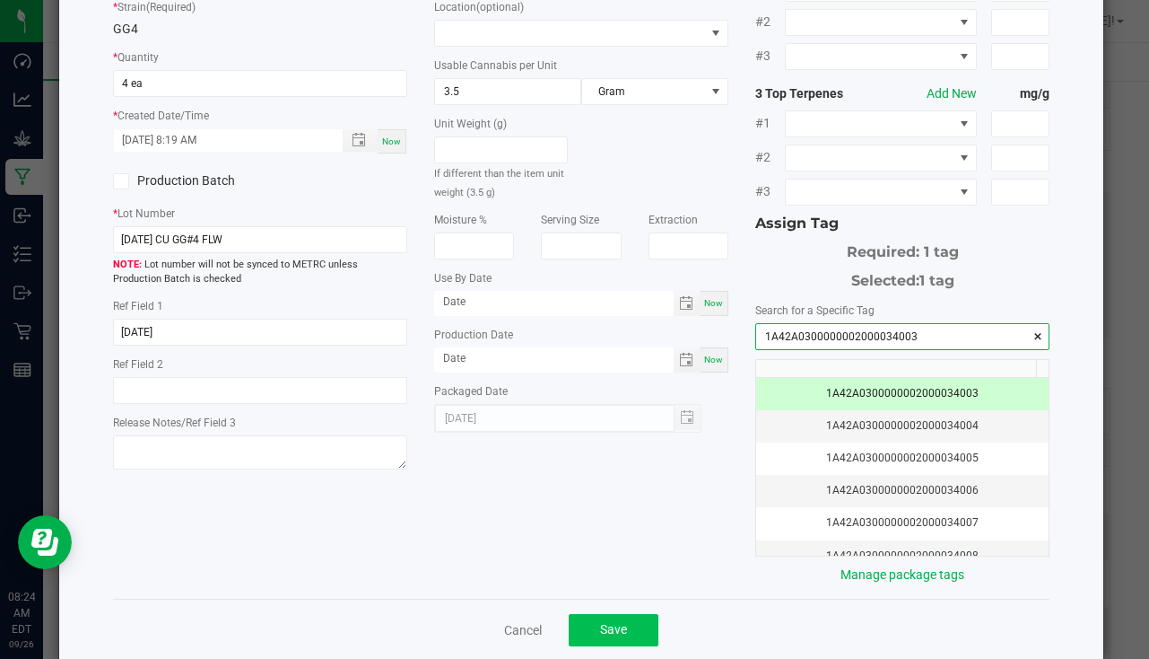
type input "1A42A0300000002000034003"
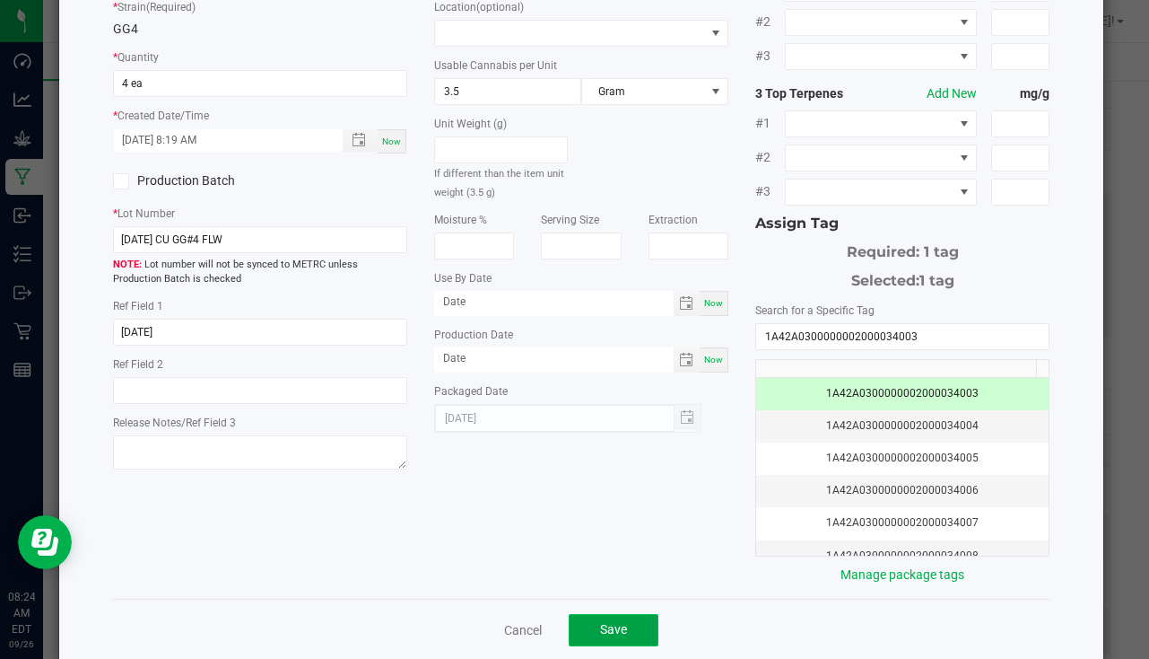
click at [611, 622] on span "Save" at bounding box center [613, 629] width 27 height 14
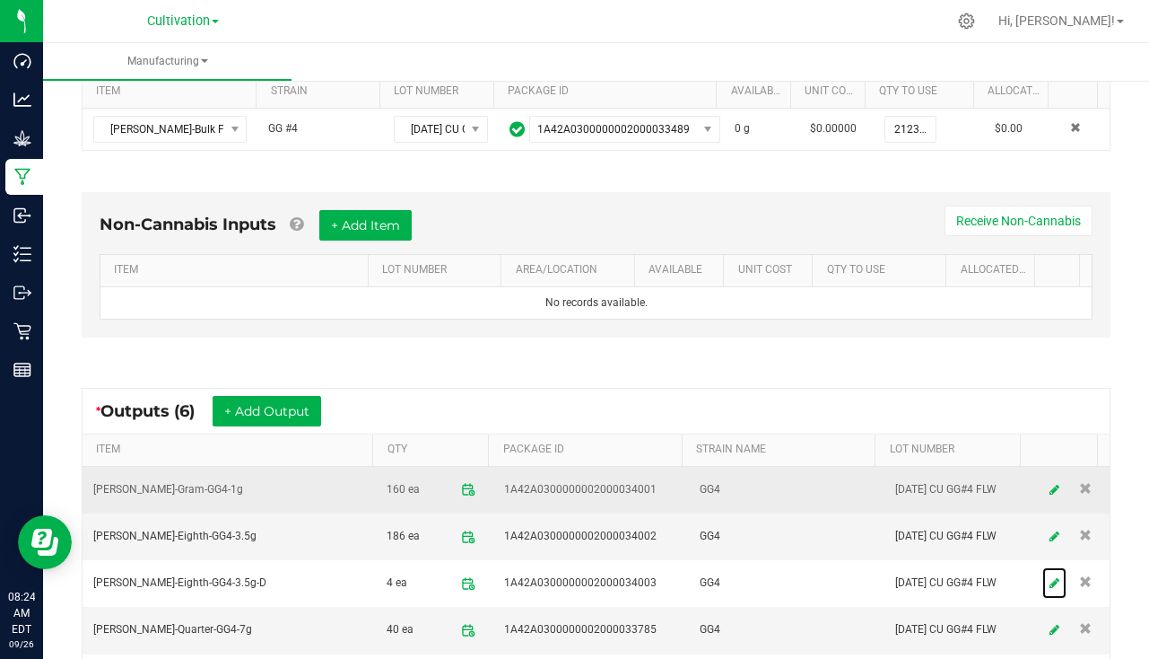
scroll to position [582, 0]
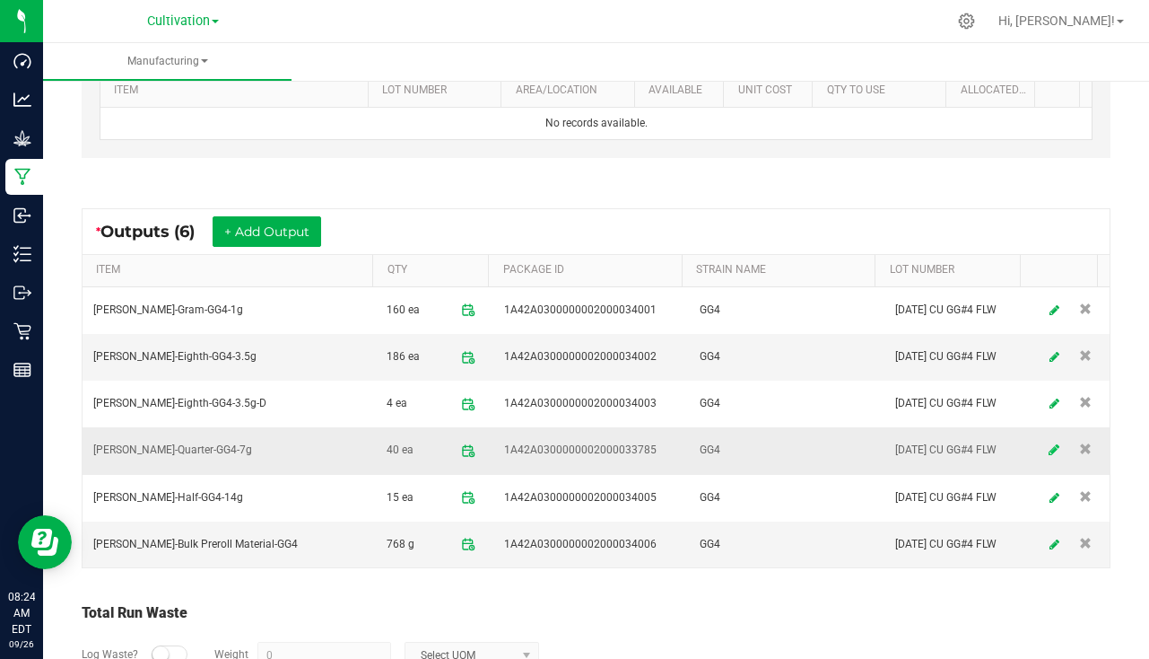
click at [1049, 449] on icon at bounding box center [1054, 450] width 11 height 13
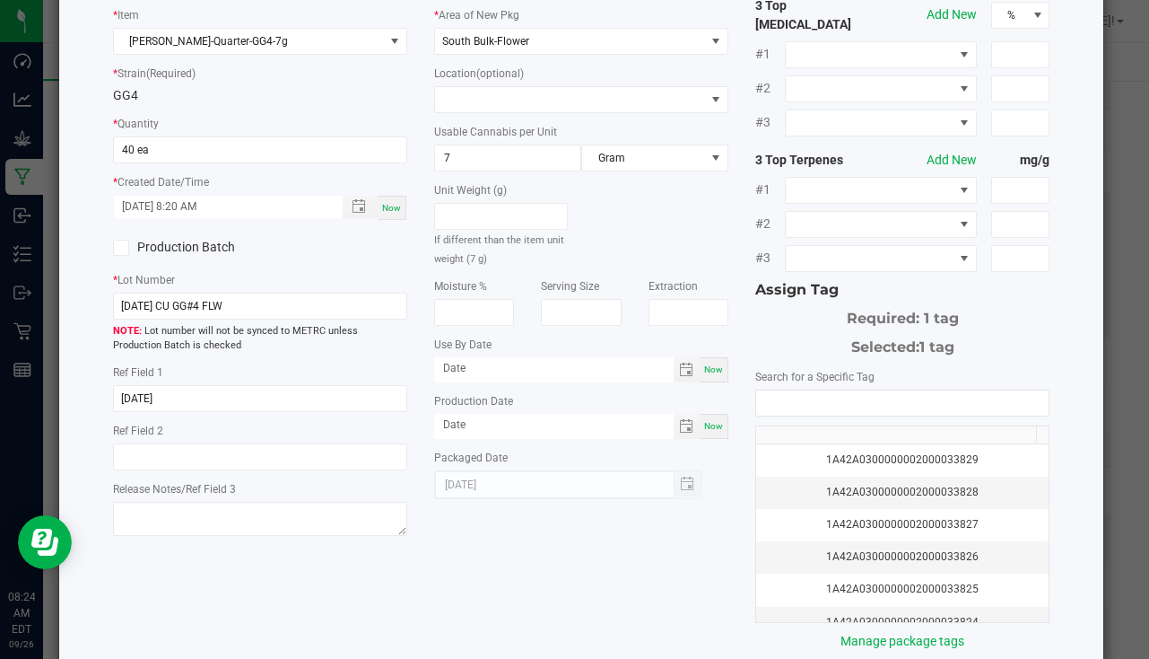
scroll to position [179, 0]
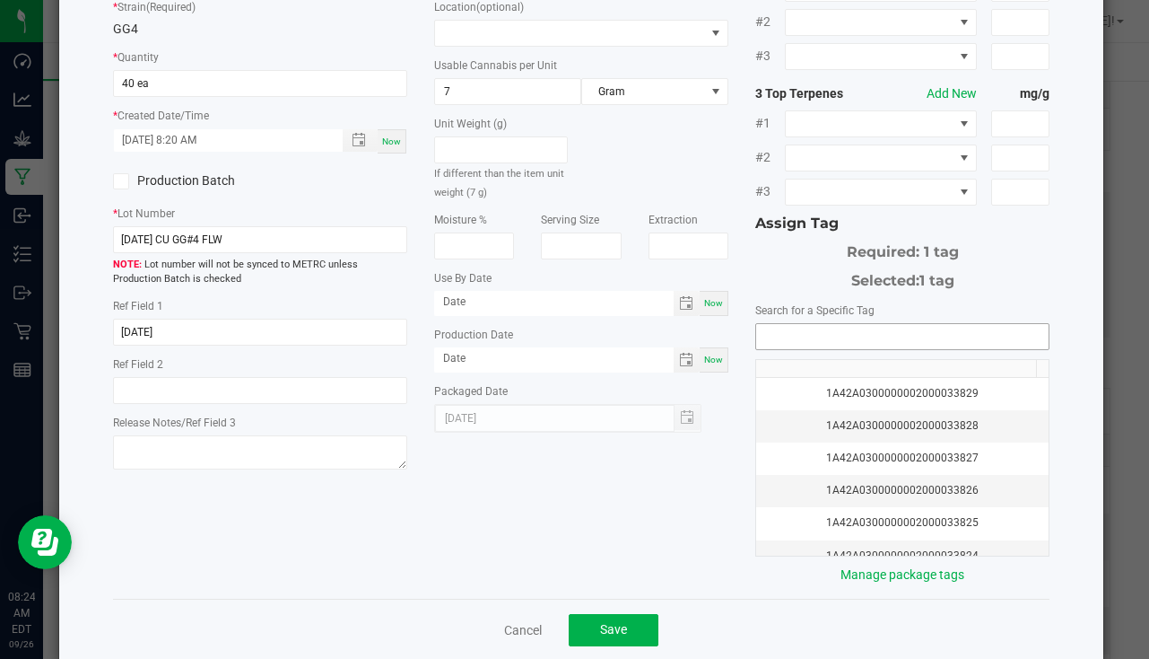
click at [781, 333] on input "NO DATA FOUND" at bounding box center [902, 336] width 292 height 25
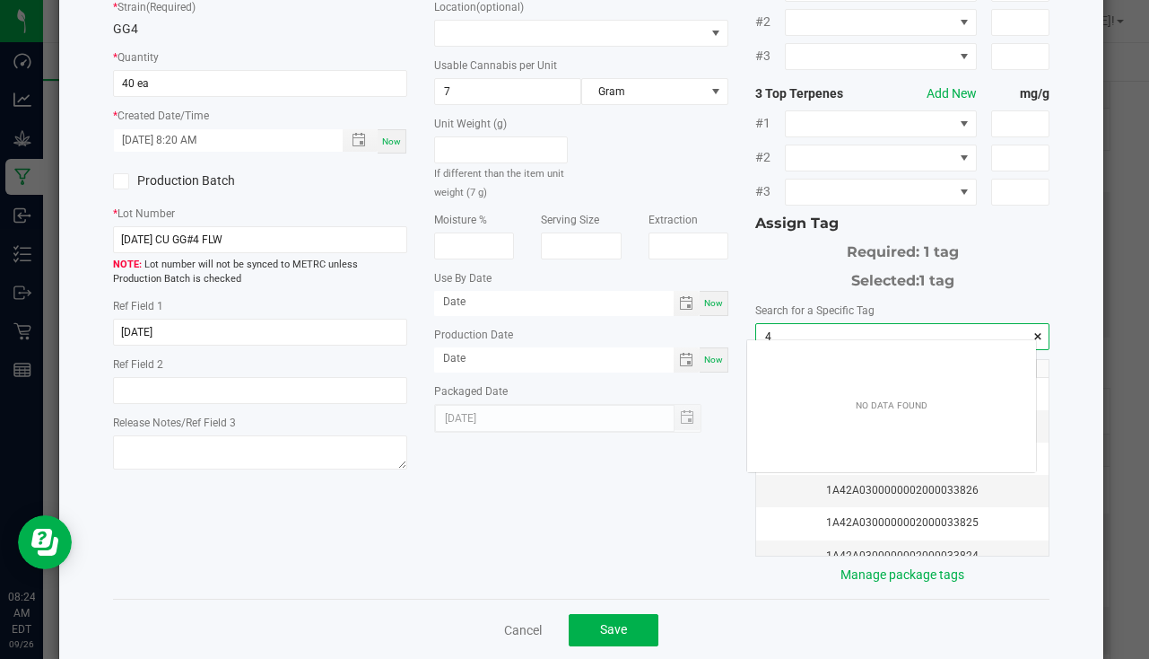
scroll to position [25, 289]
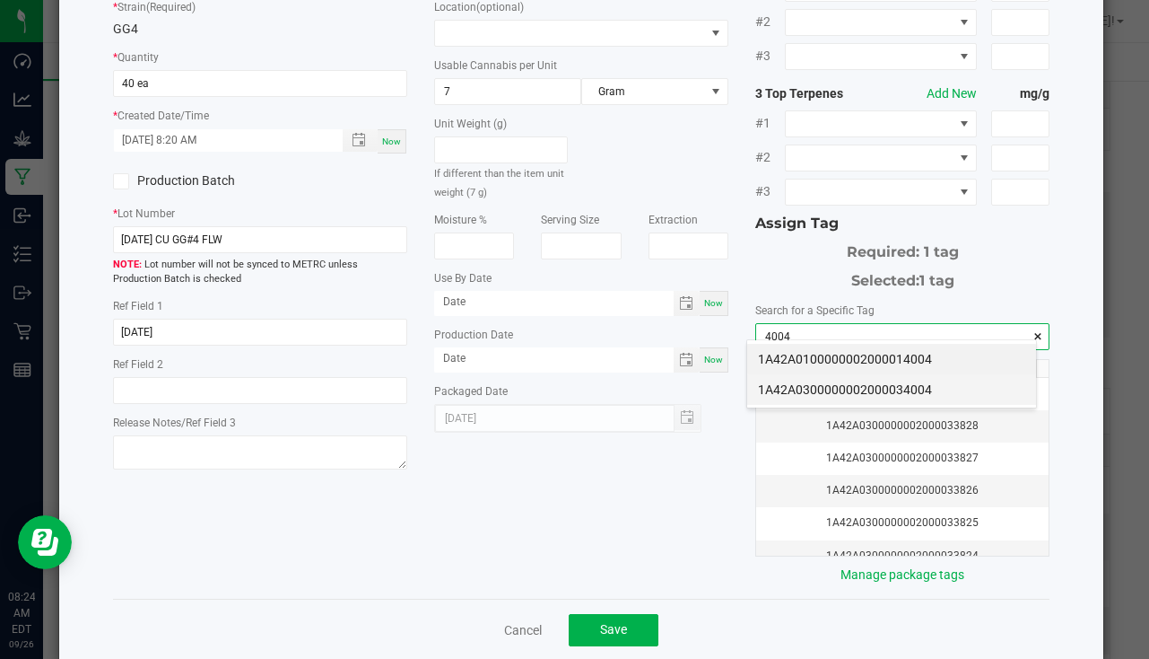
click at [891, 382] on li "1A42A0300000002000034004" at bounding box center [891, 389] width 289 height 31
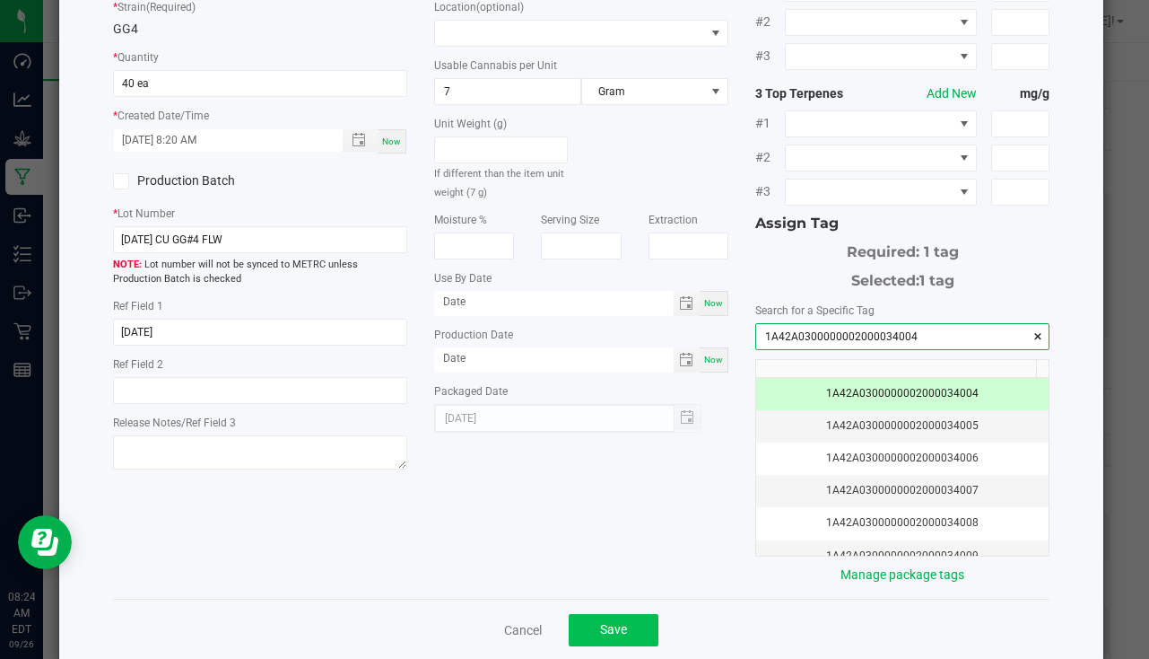
type input "1A42A0300000002000034004"
click at [608, 622] on span "Save" at bounding box center [613, 629] width 27 height 14
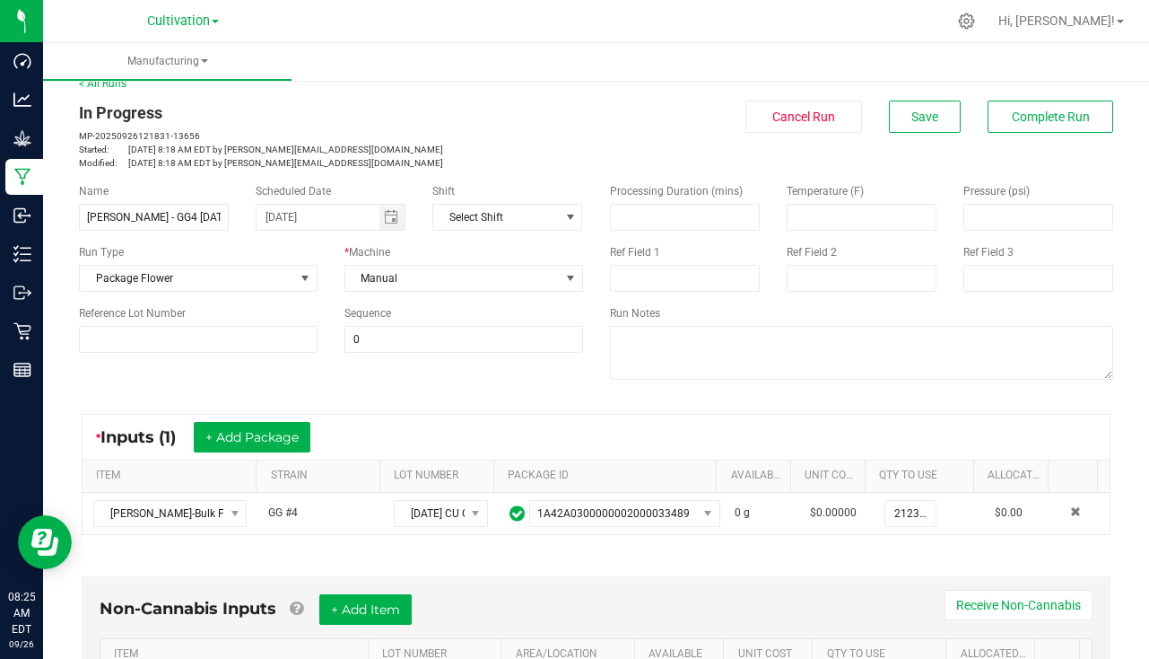
scroll to position [0, 0]
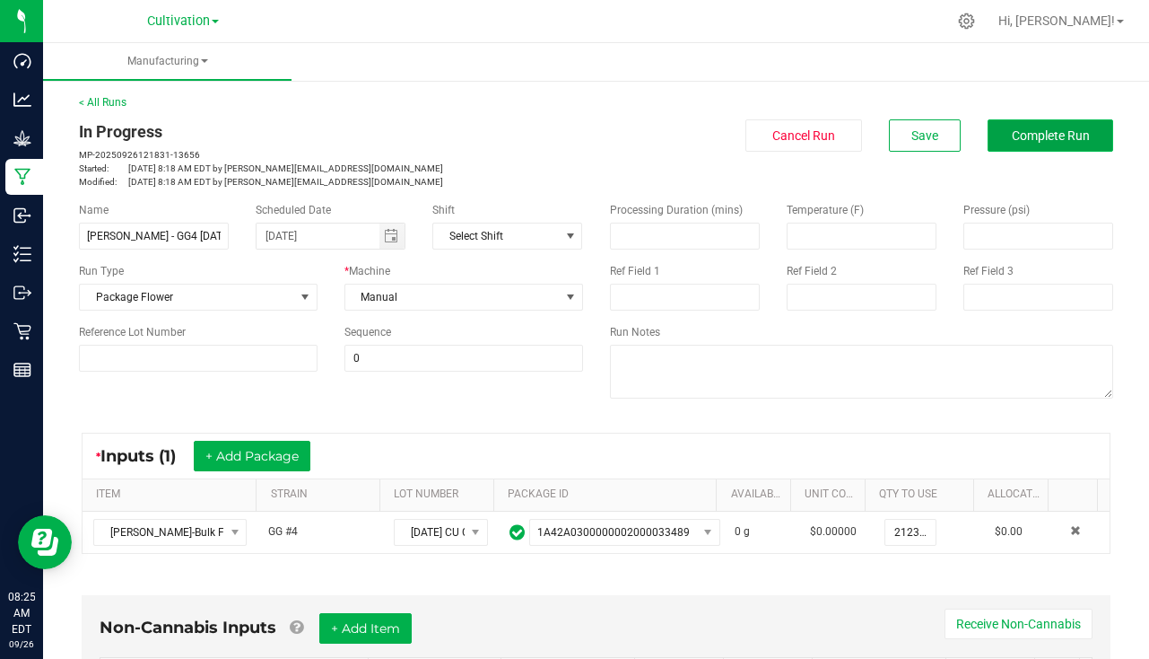
click at [1012, 132] on span "Complete Run" at bounding box center [1051, 135] width 78 height 14
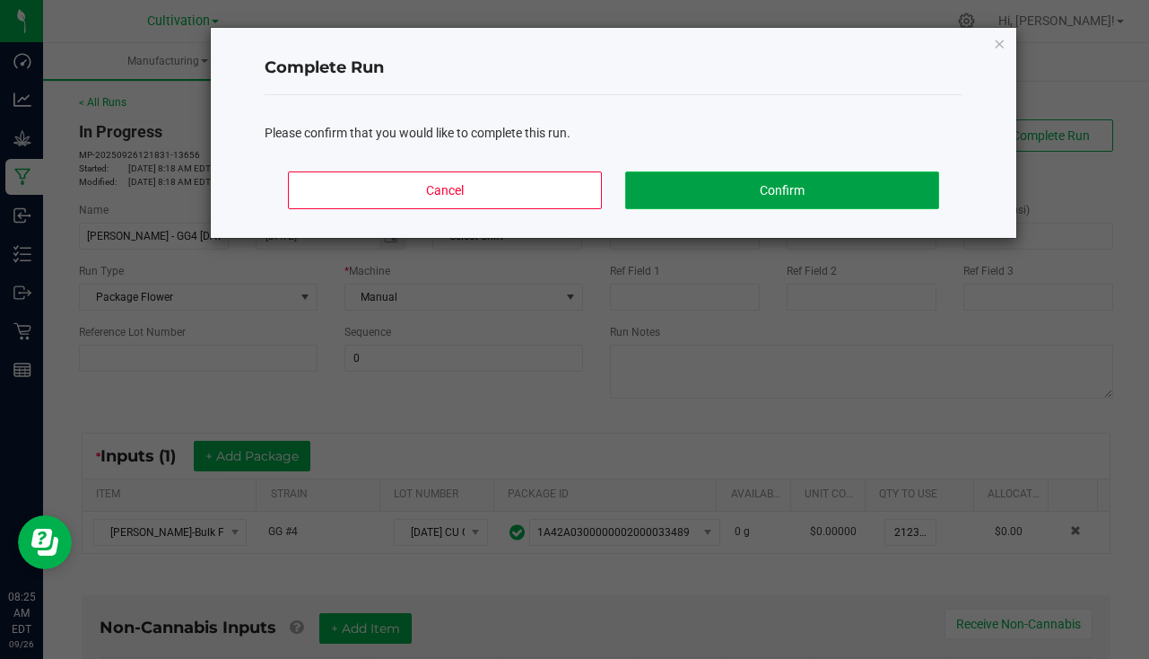
click at [831, 208] on button "Confirm" at bounding box center [782, 190] width 314 height 38
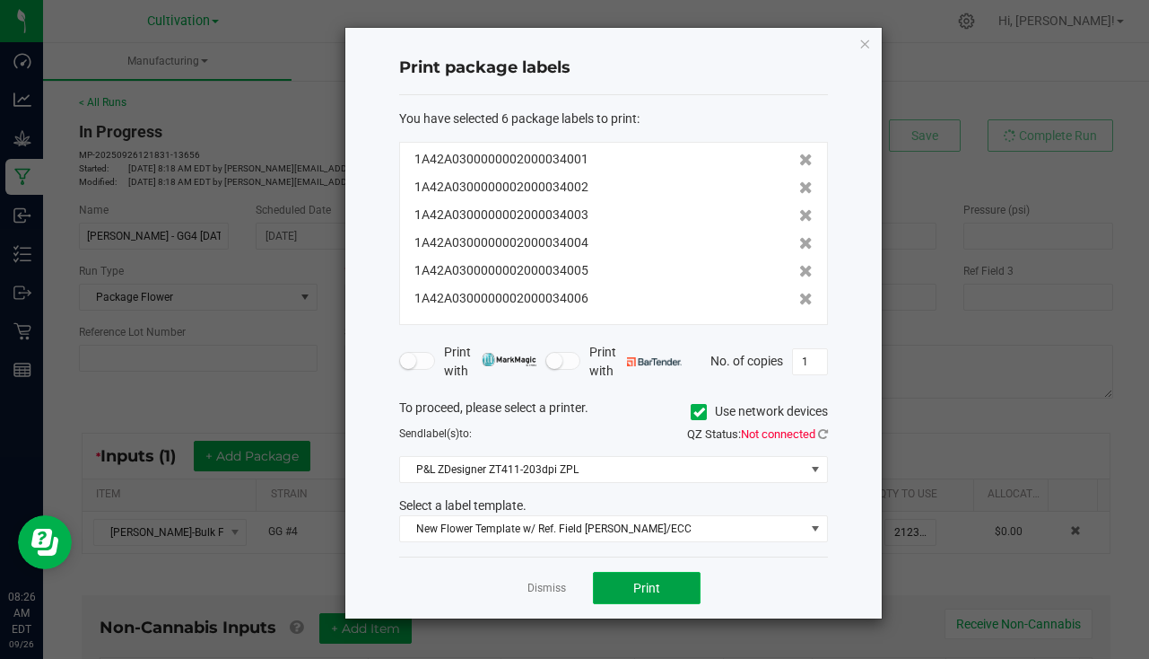
click at [674, 601] on button "Print" at bounding box center [647, 587] width 108 height 32
click at [561, 584] on link "Dismiss" at bounding box center [547, 587] width 39 height 15
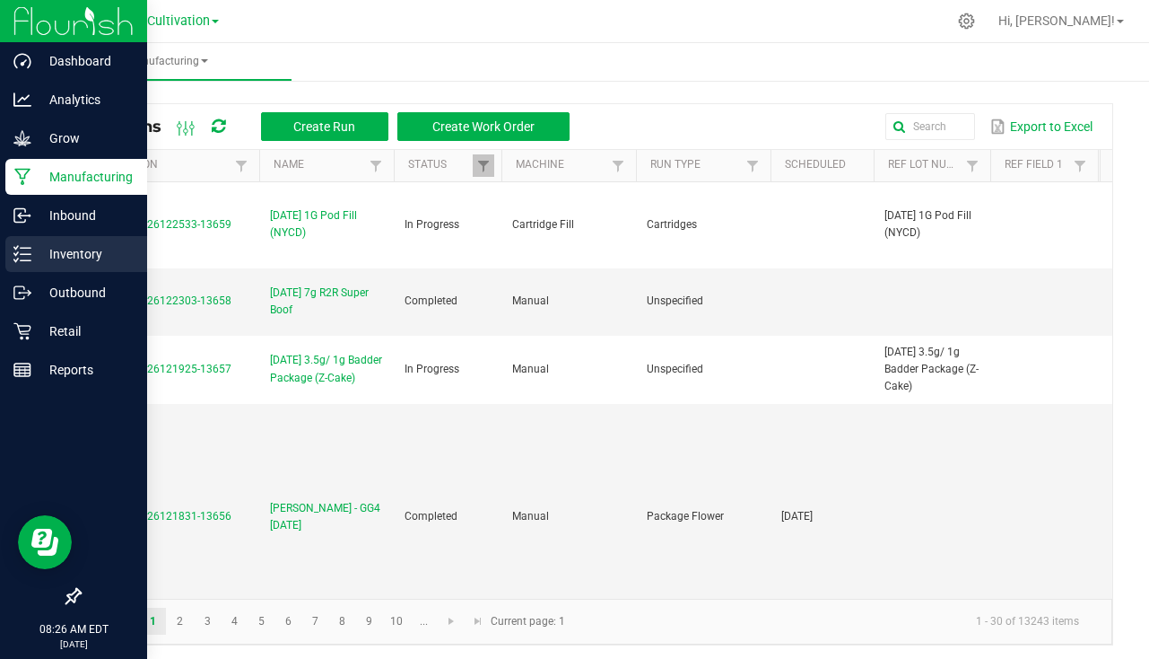
click at [44, 258] on p "Inventory" at bounding box center [85, 254] width 108 height 22
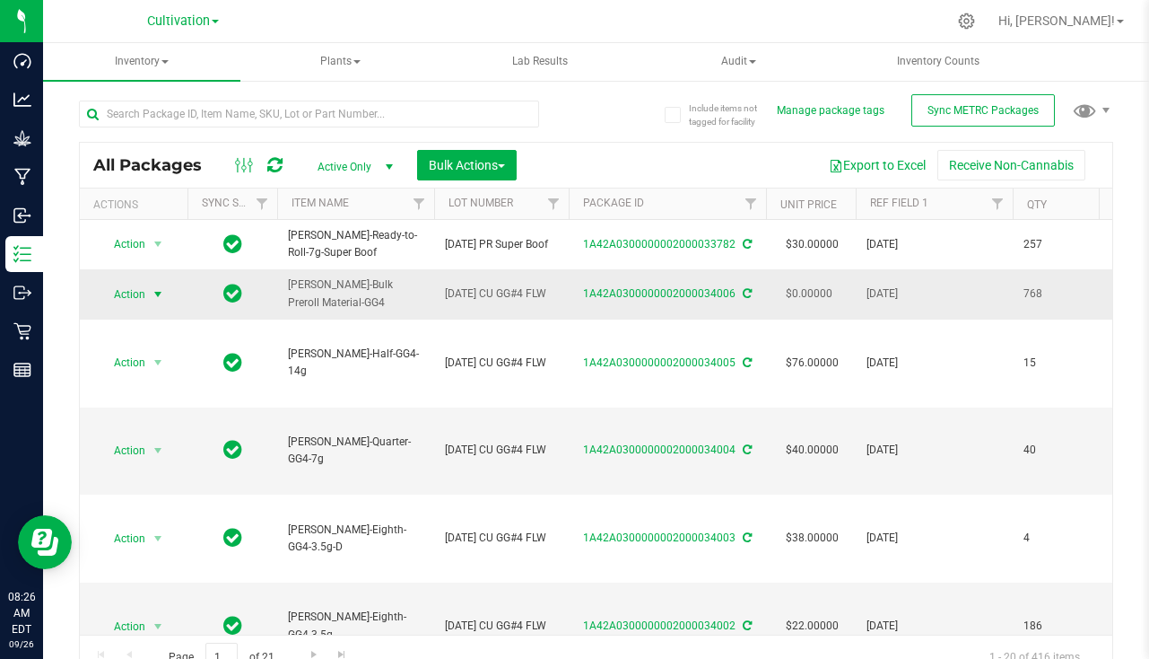
click at [167, 296] on span "select" at bounding box center [158, 294] width 22 height 25
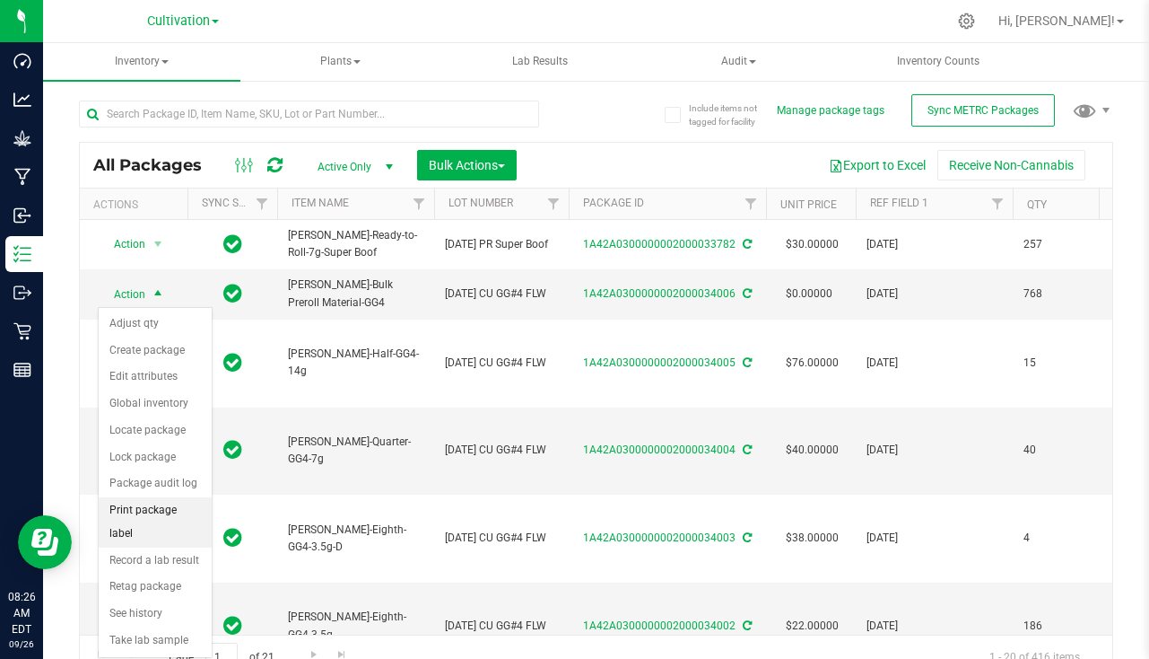
click at [145, 522] on li "Print package label" at bounding box center [155, 521] width 113 height 49
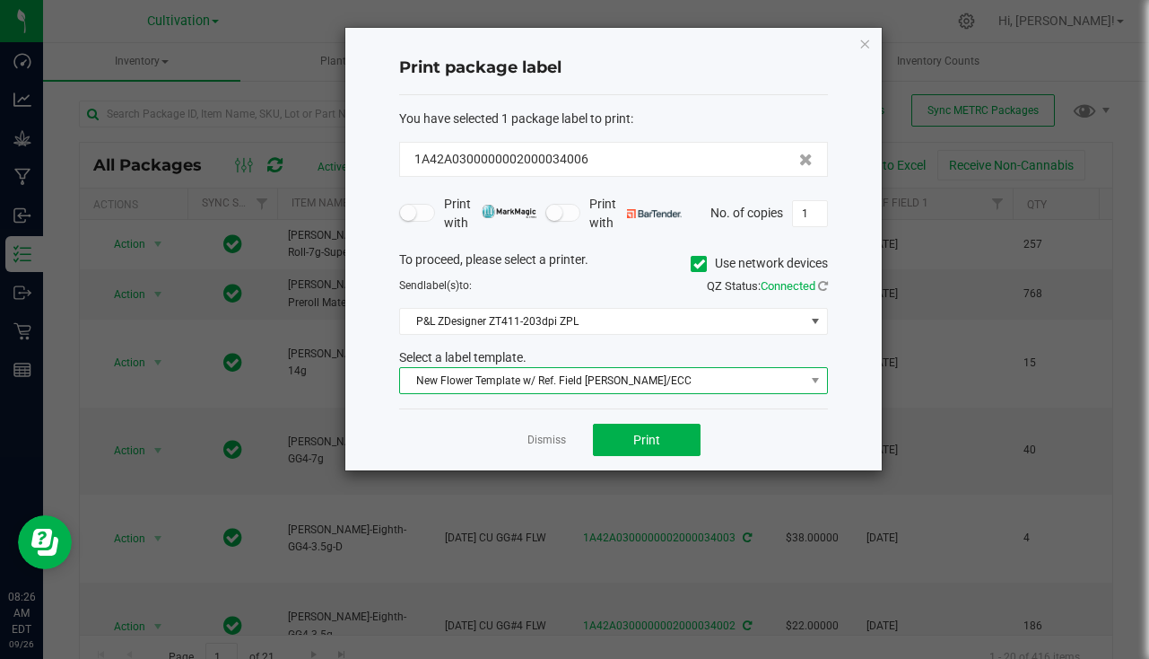
click at [558, 383] on span "New Flower Template w/ Ref. Field SLATER/ECC" at bounding box center [602, 380] width 405 height 25
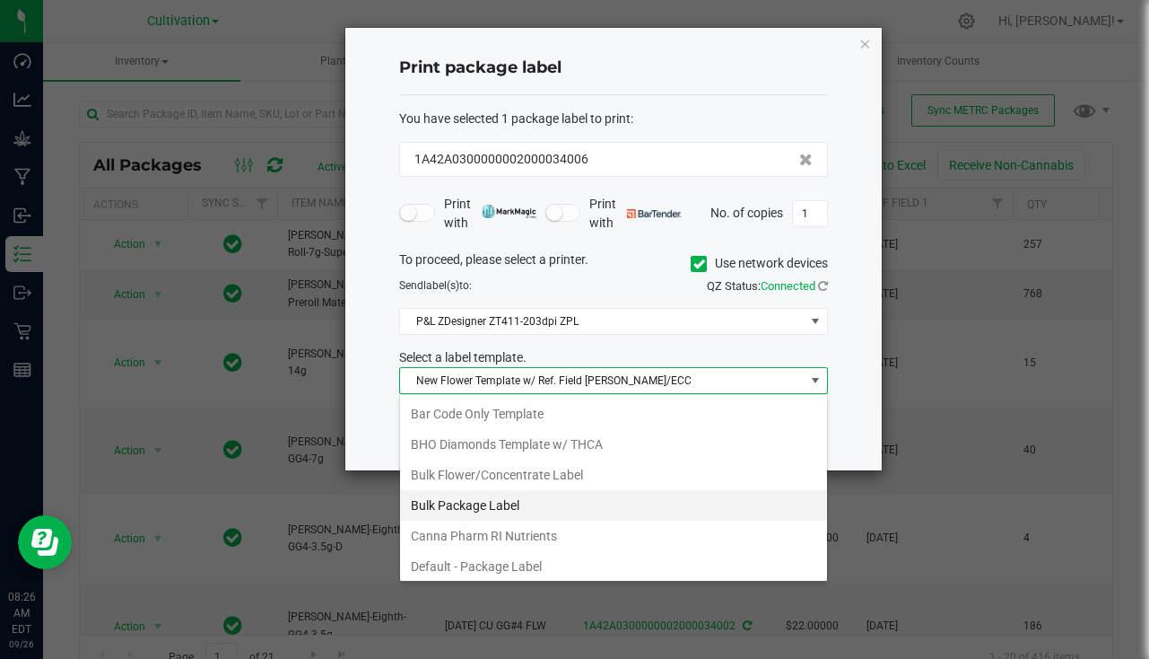
click at [540, 516] on li "Bulk Package Label" at bounding box center [613, 505] width 427 height 31
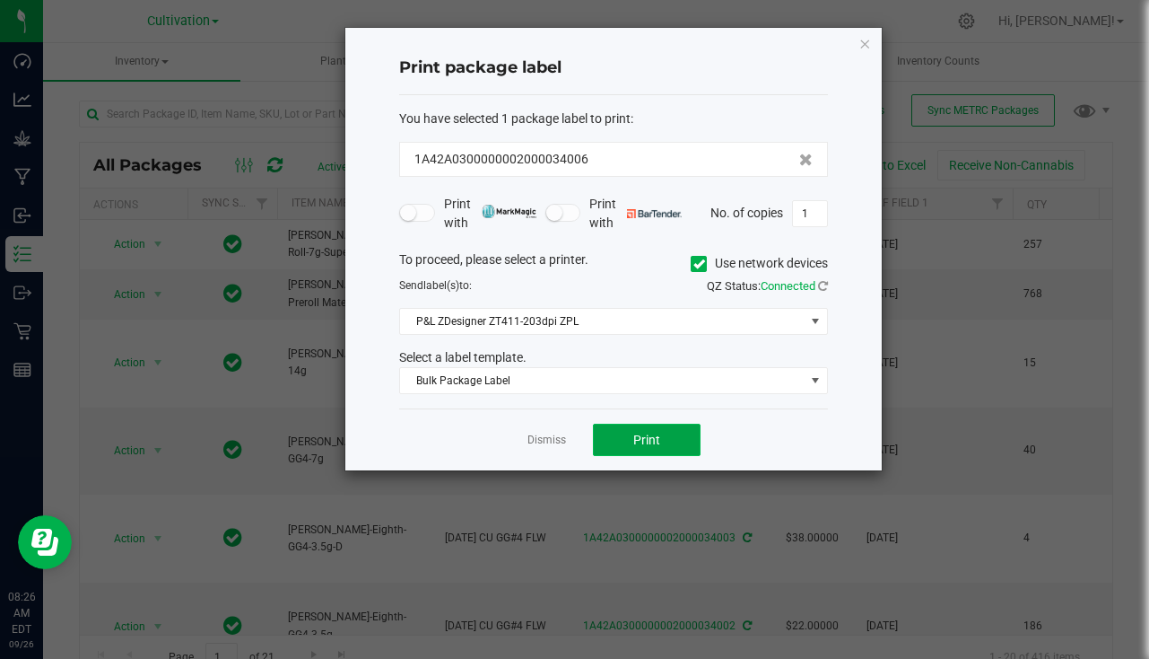
click at [662, 444] on button "Print" at bounding box center [647, 439] width 108 height 32
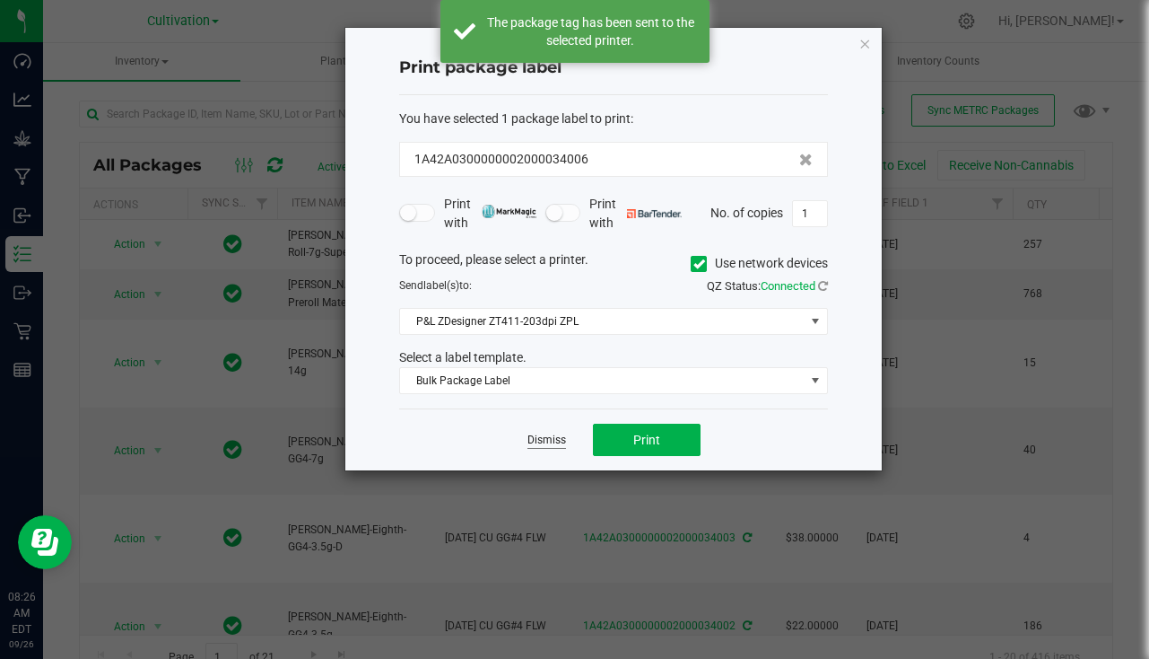
click at [548, 439] on link "Dismiss" at bounding box center [547, 439] width 39 height 15
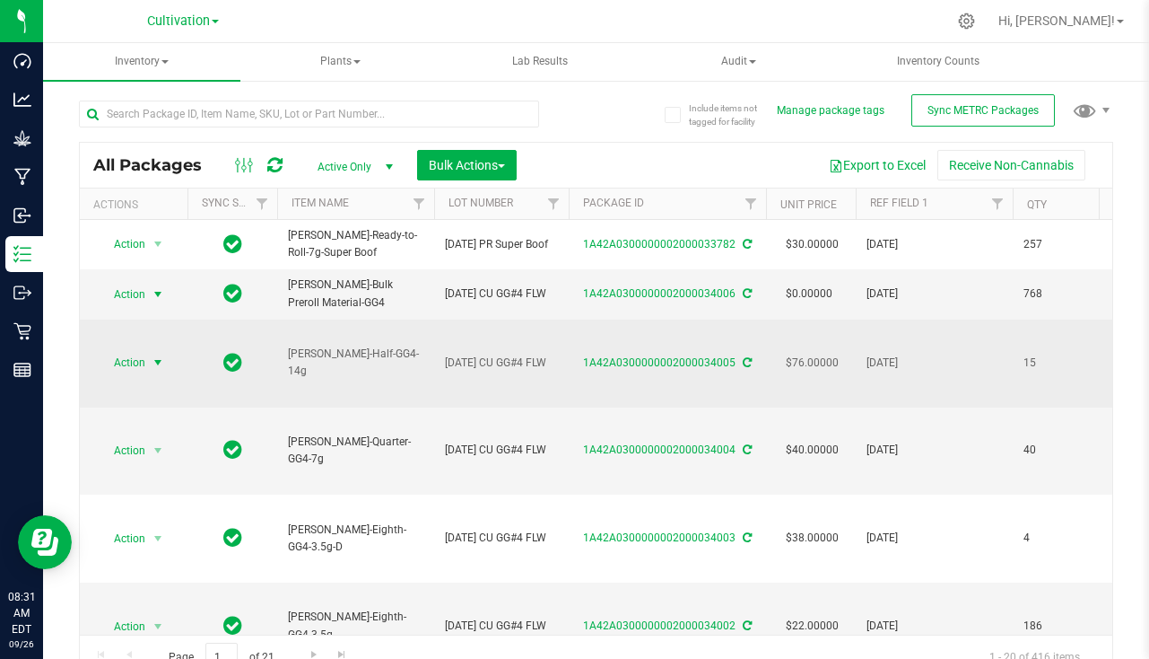
click at [140, 372] on span "Action" at bounding box center [122, 362] width 48 height 25
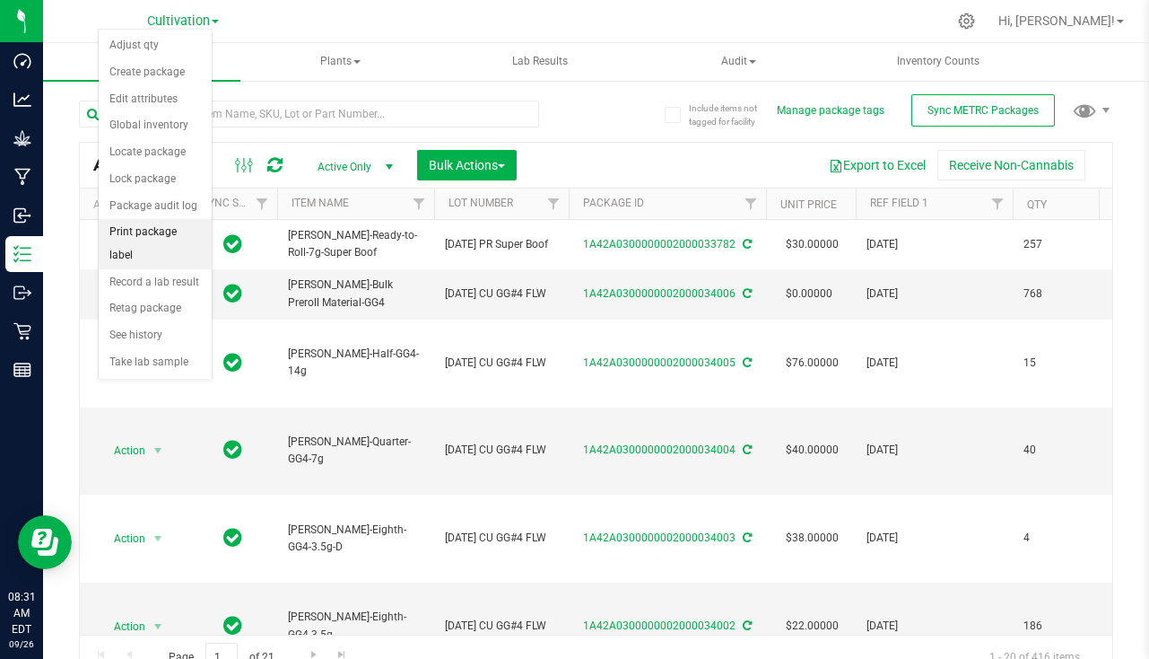
click at [170, 242] on li "Print package label" at bounding box center [155, 243] width 113 height 49
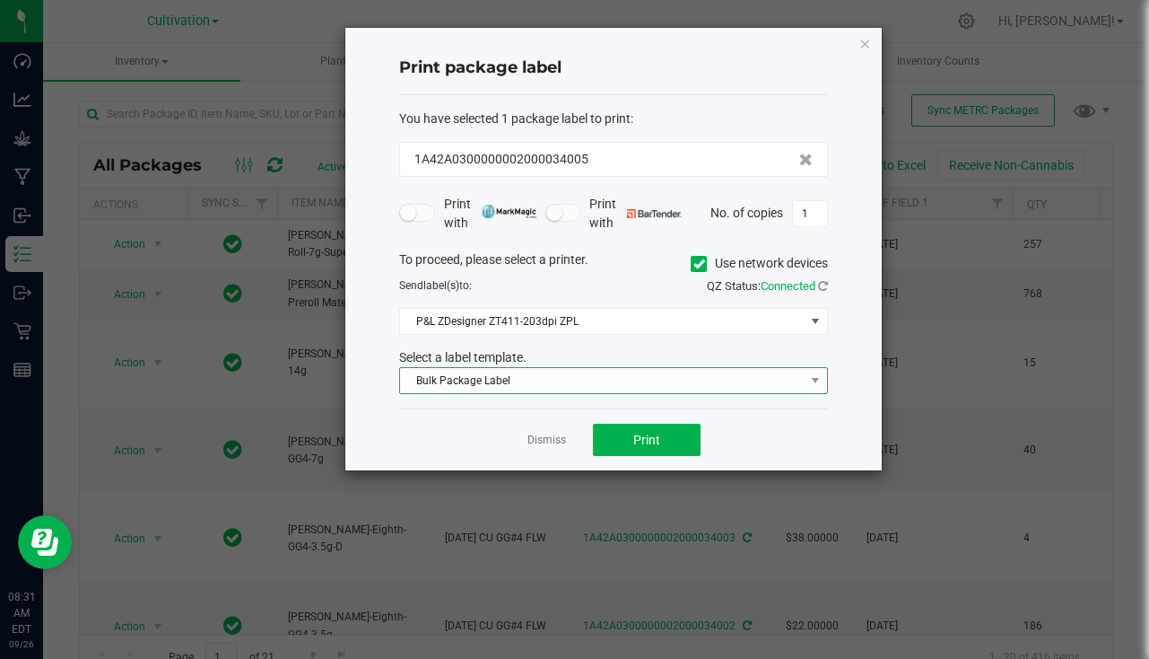
click at [607, 384] on span "Bulk Package Label" at bounding box center [602, 380] width 405 height 25
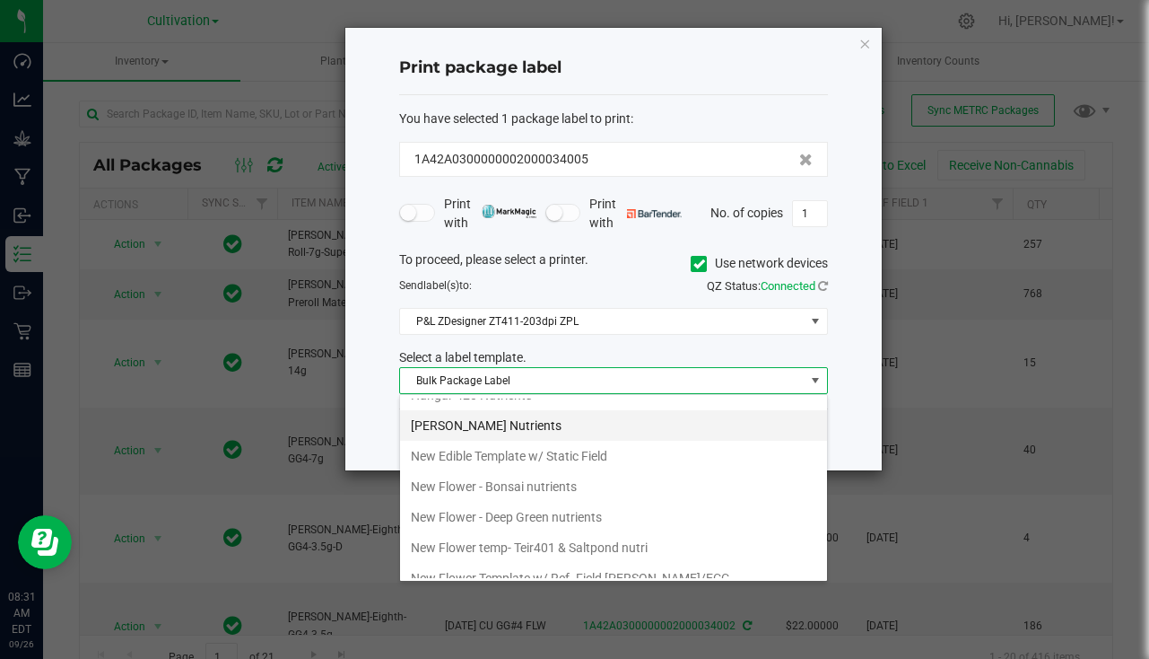
scroll to position [628, 0]
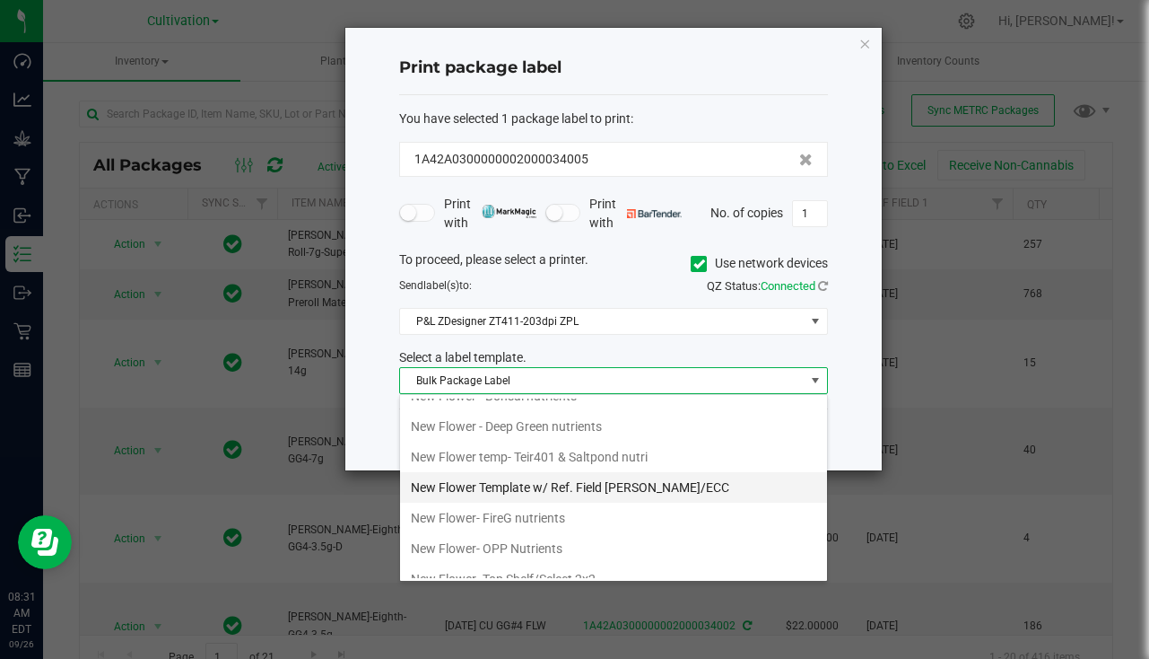
click at [629, 481] on li "New Flower Template w/ Ref. Field SLATER/ECC" at bounding box center [613, 487] width 427 height 31
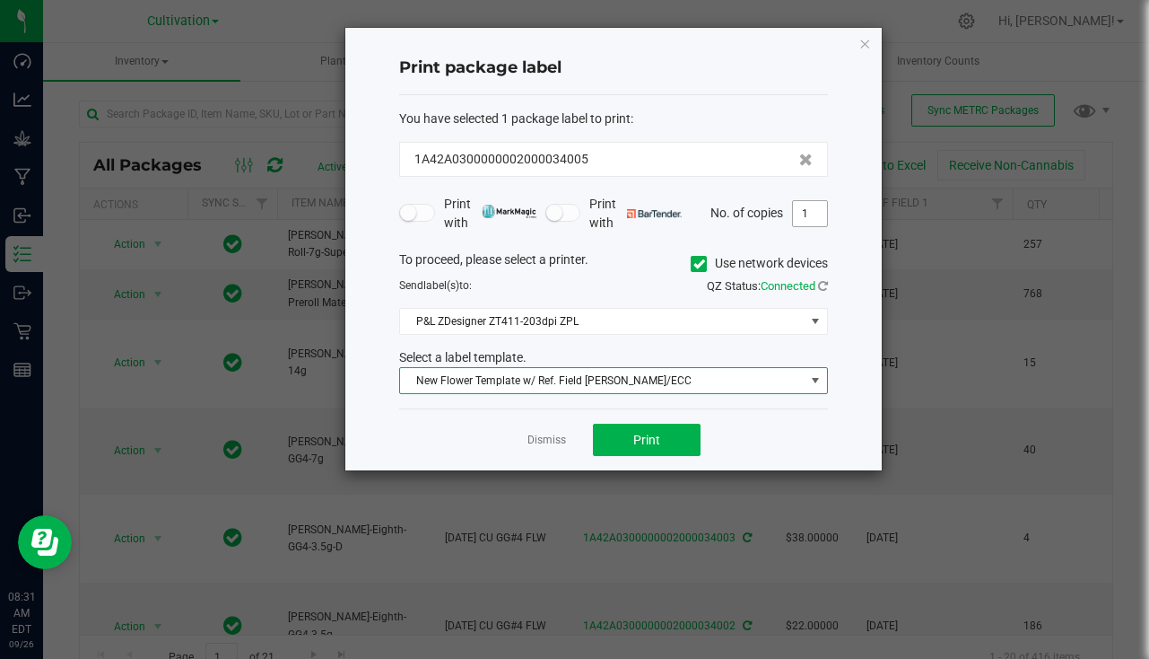
click at [809, 208] on input "1" at bounding box center [810, 213] width 34 height 25
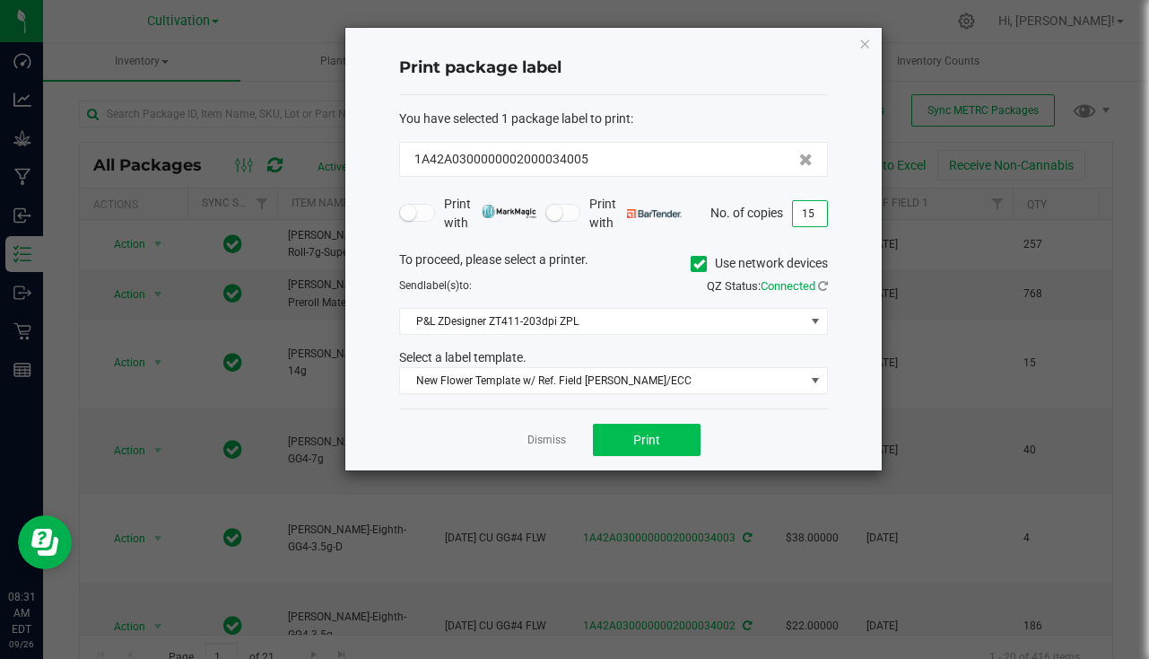
type input "15"
click at [641, 445] on span "Print" at bounding box center [646, 439] width 27 height 14
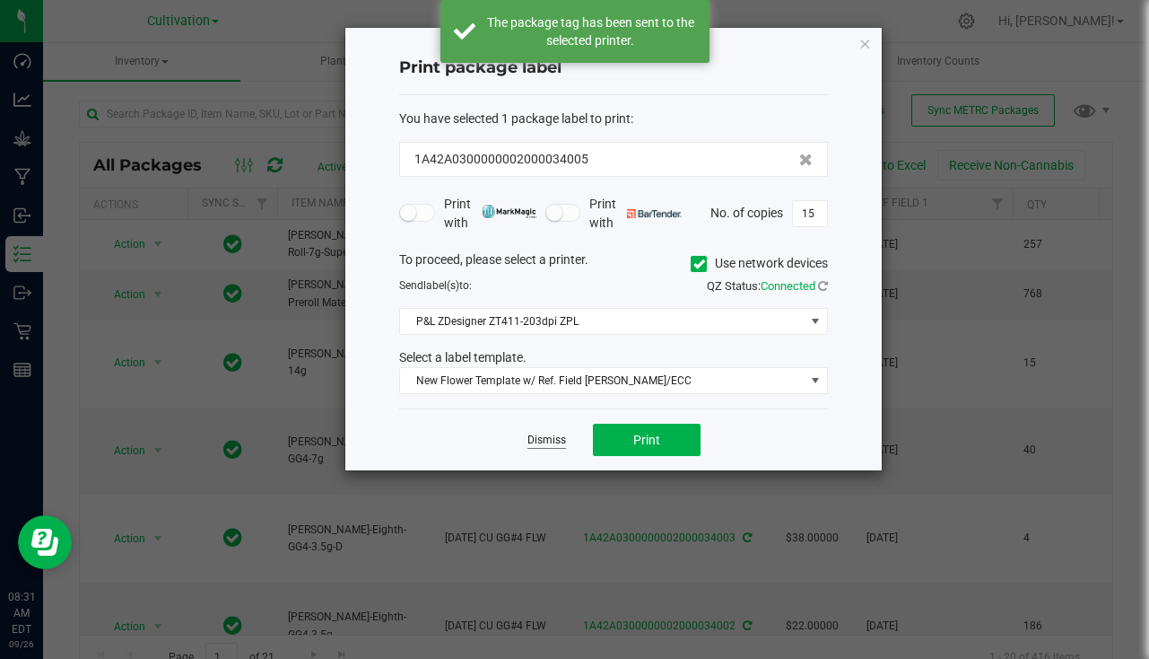
click at [550, 447] on link "Dismiss" at bounding box center [547, 439] width 39 height 15
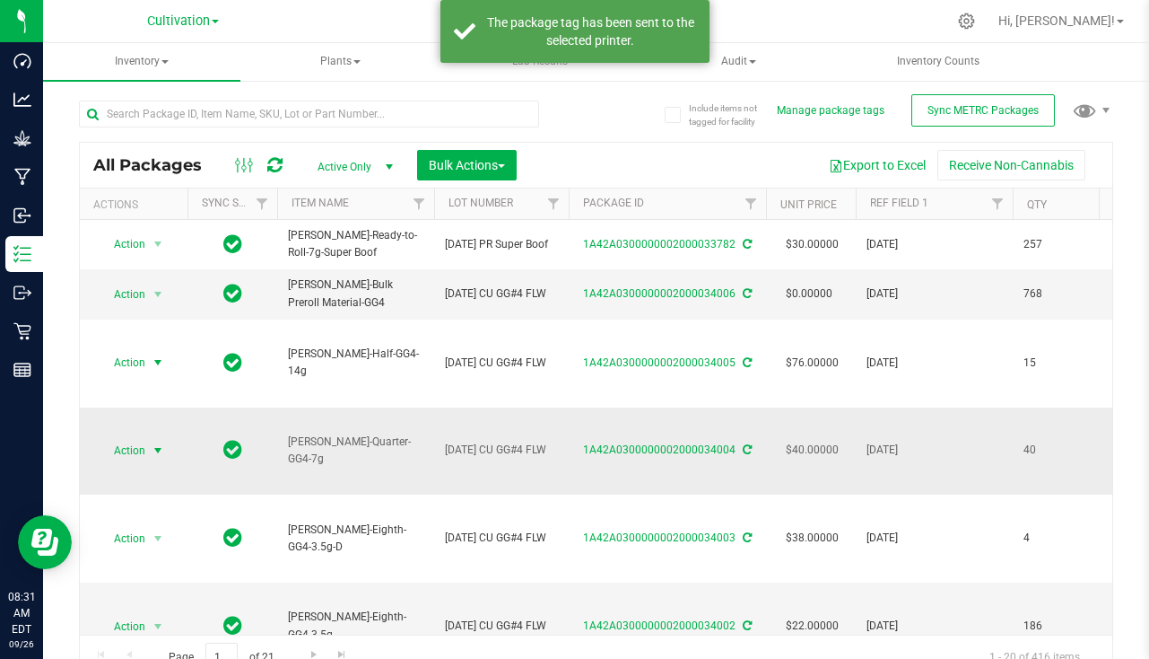
click at [161, 458] on span "select" at bounding box center [158, 450] width 14 height 14
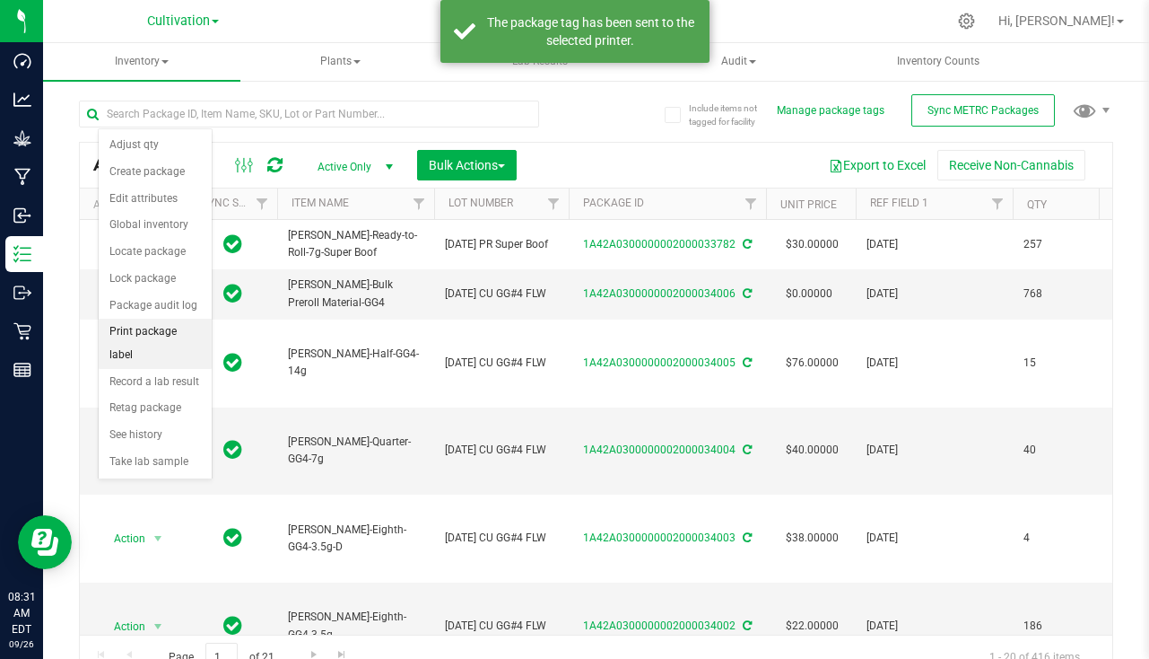
click at [181, 344] on li "Print package label" at bounding box center [155, 342] width 113 height 49
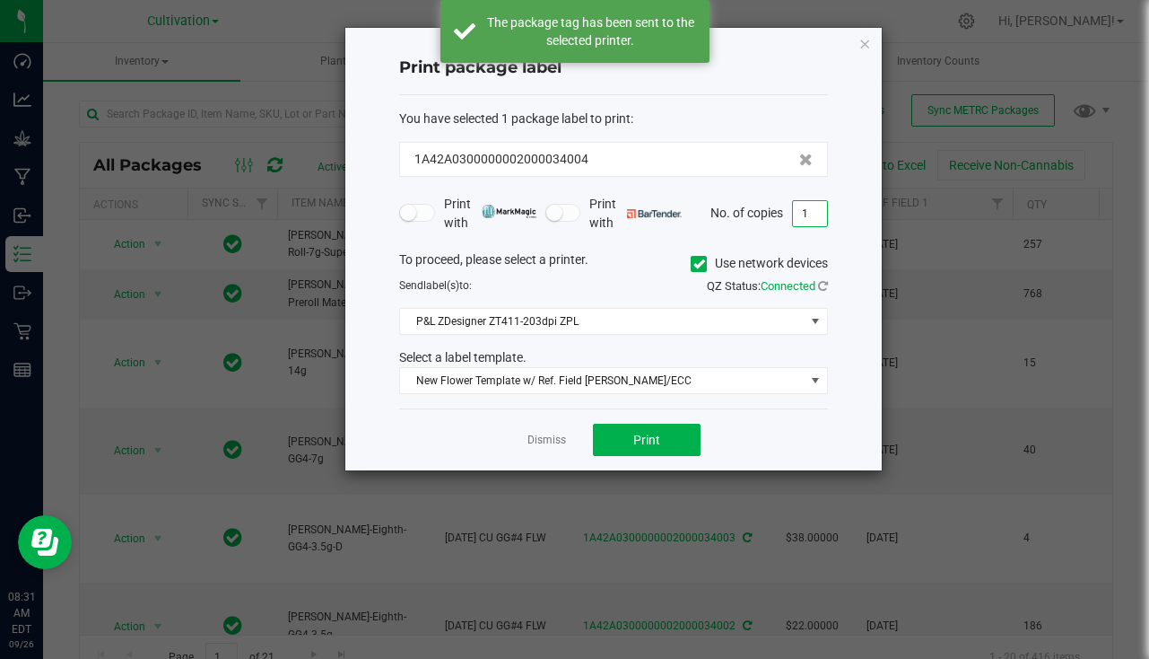
click at [808, 218] on input "1" at bounding box center [810, 213] width 34 height 25
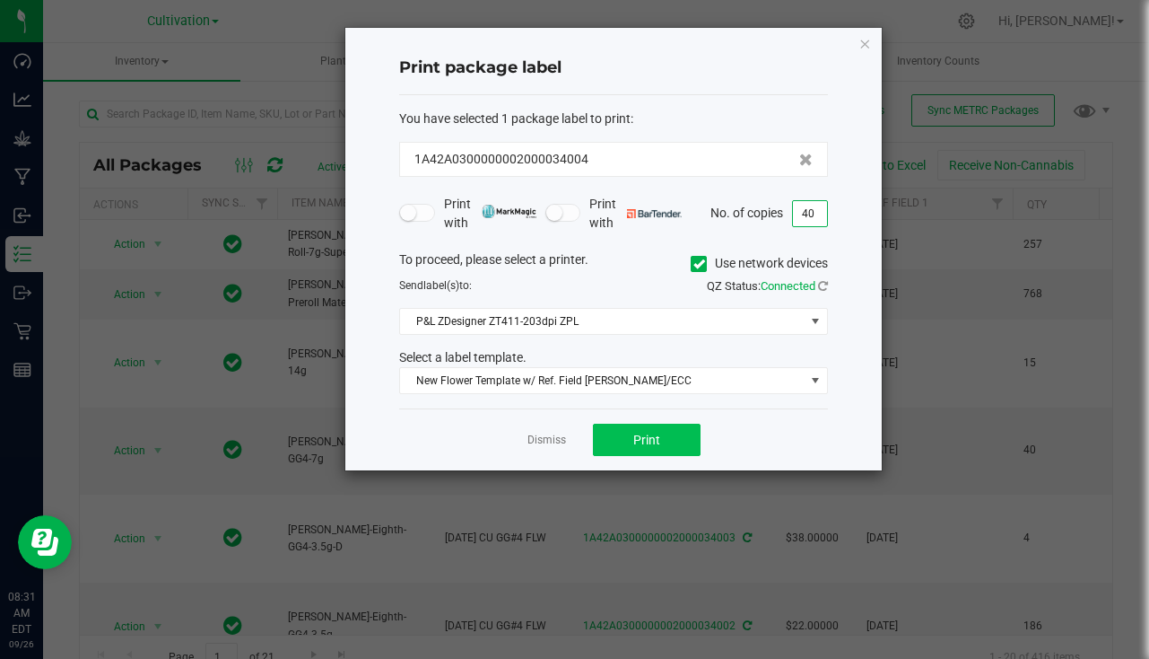
type input "40"
click at [656, 434] on span "Print" at bounding box center [646, 439] width 27 height 14
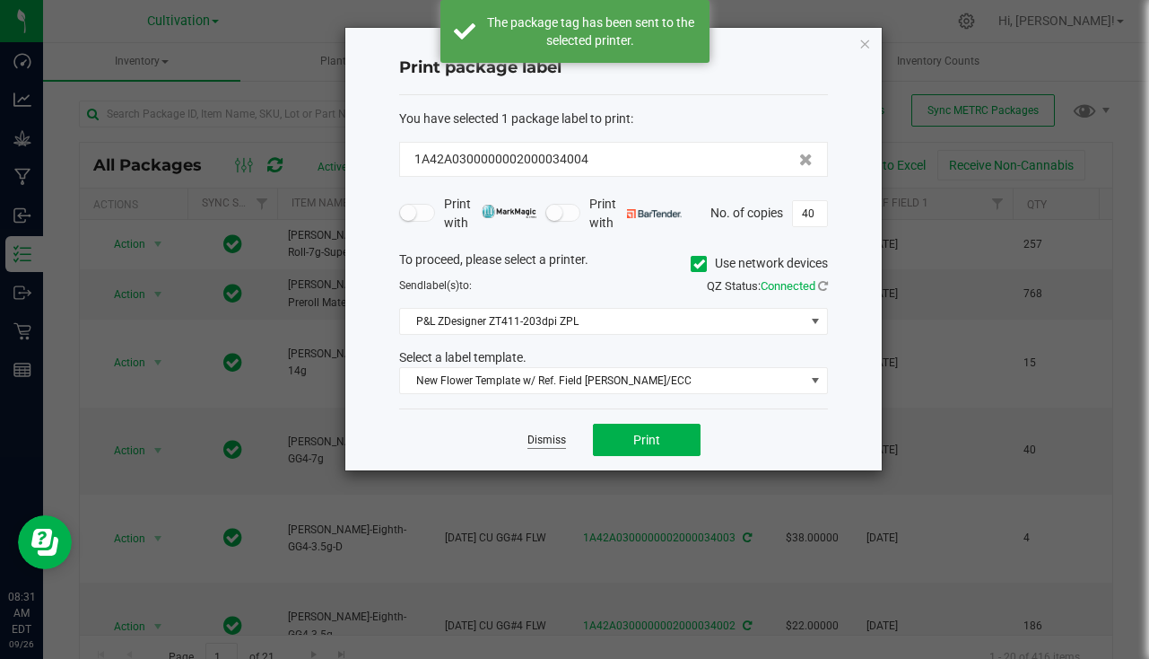
click at [555, 440] on link "Dismiss" at bounding box center [547, 439] width 39 height 15
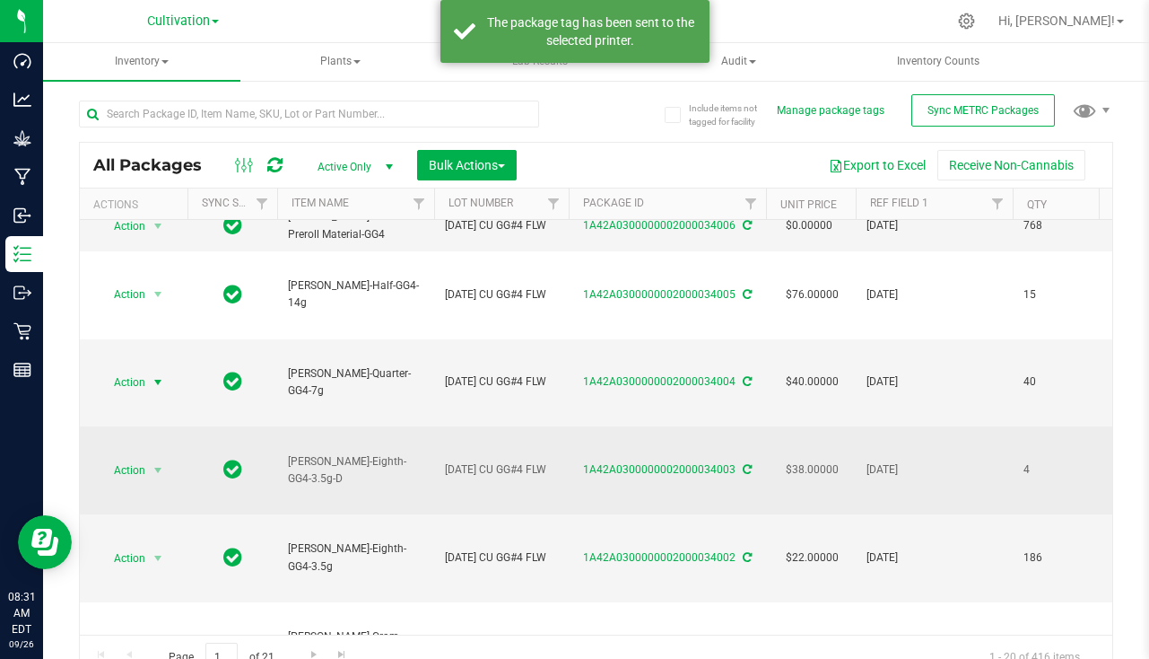
scroll to position [90, 0]
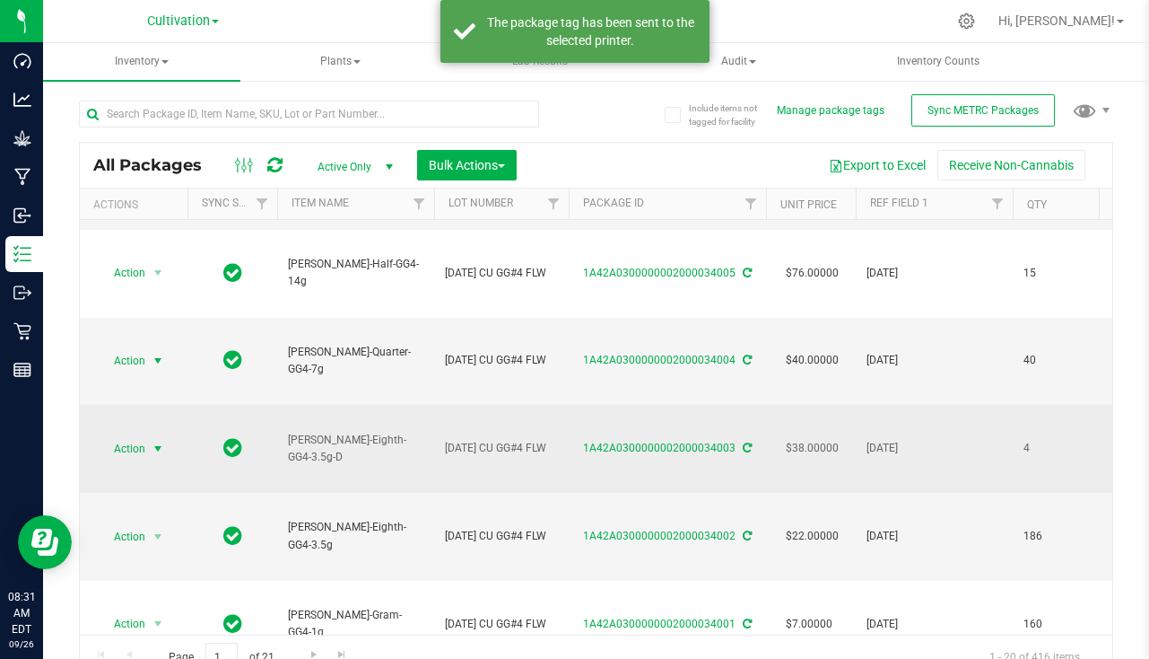
click at [161, 456] on span "select" at bounding box center [158, 448] width 14 height 14
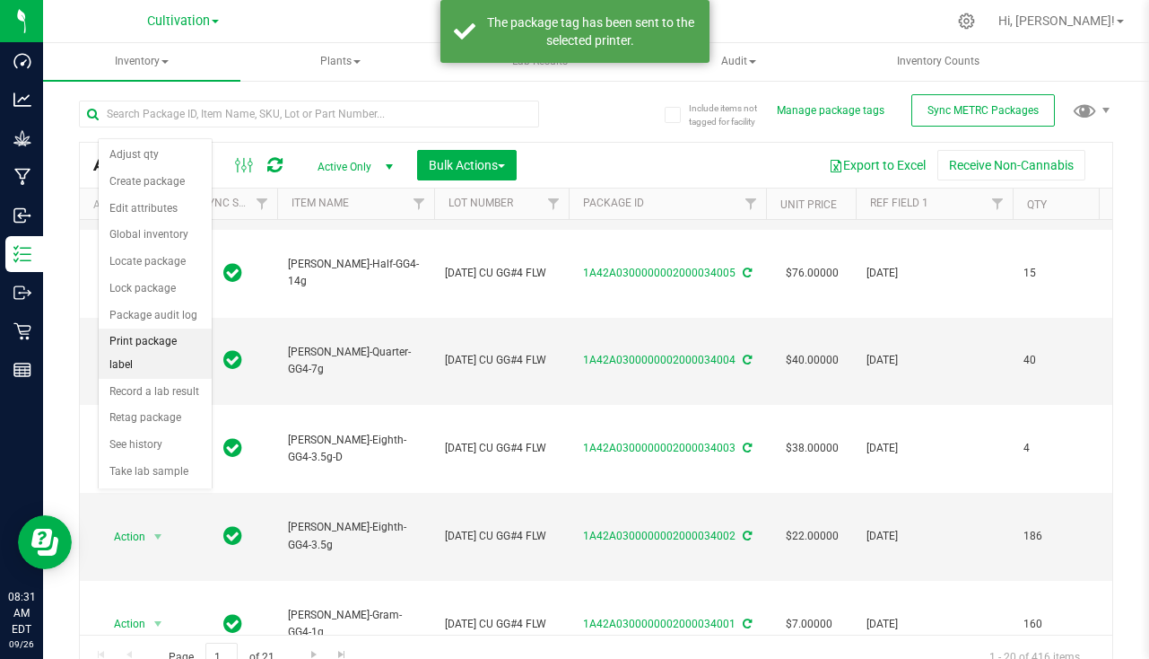
click at [165, 353] on li "Print package label" at bounding box center [155, 352] width 113 height 49
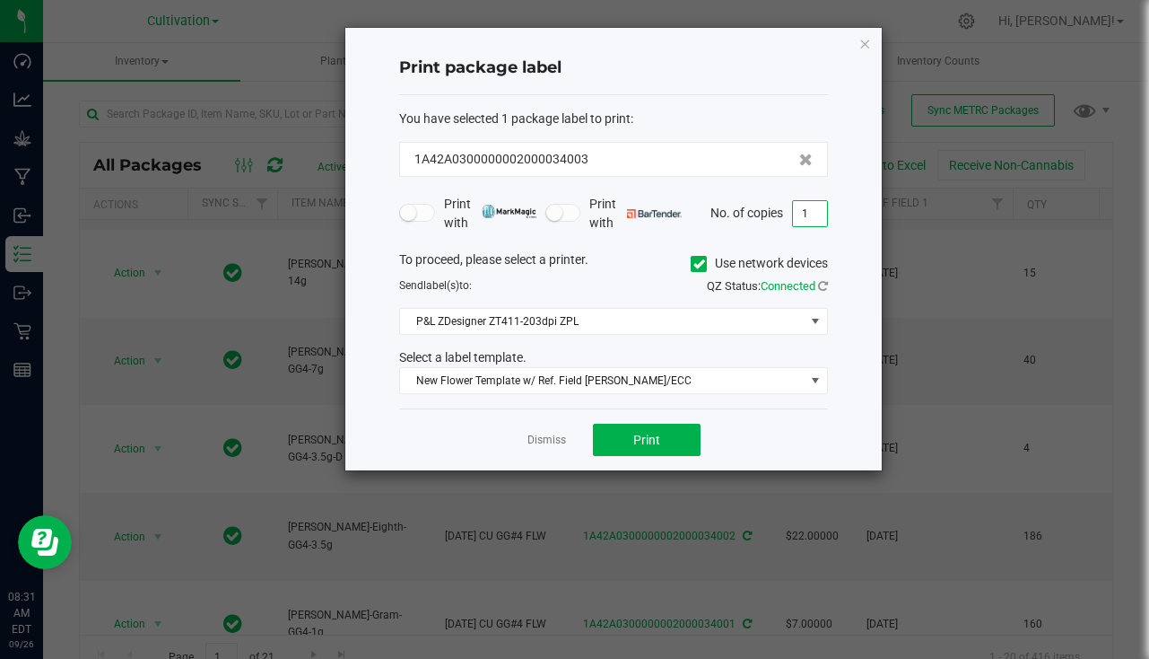
click at [820, 211] on input "1" at bounding box center [810, 213] width 34 height 25
type input "4"
click at [657, 443] on span "Print" at bounding box center [646, 439] width 27 height 14
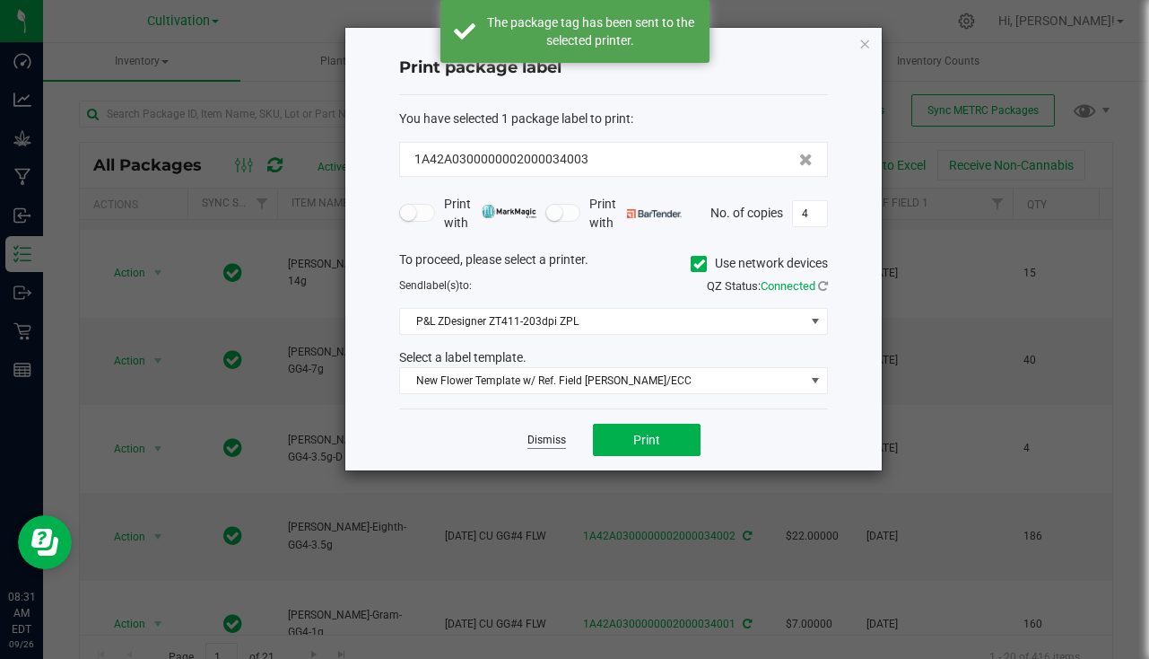
click at [550, 441] on link "Dismiss" at bounding box center [547, 439] width 39 height 15
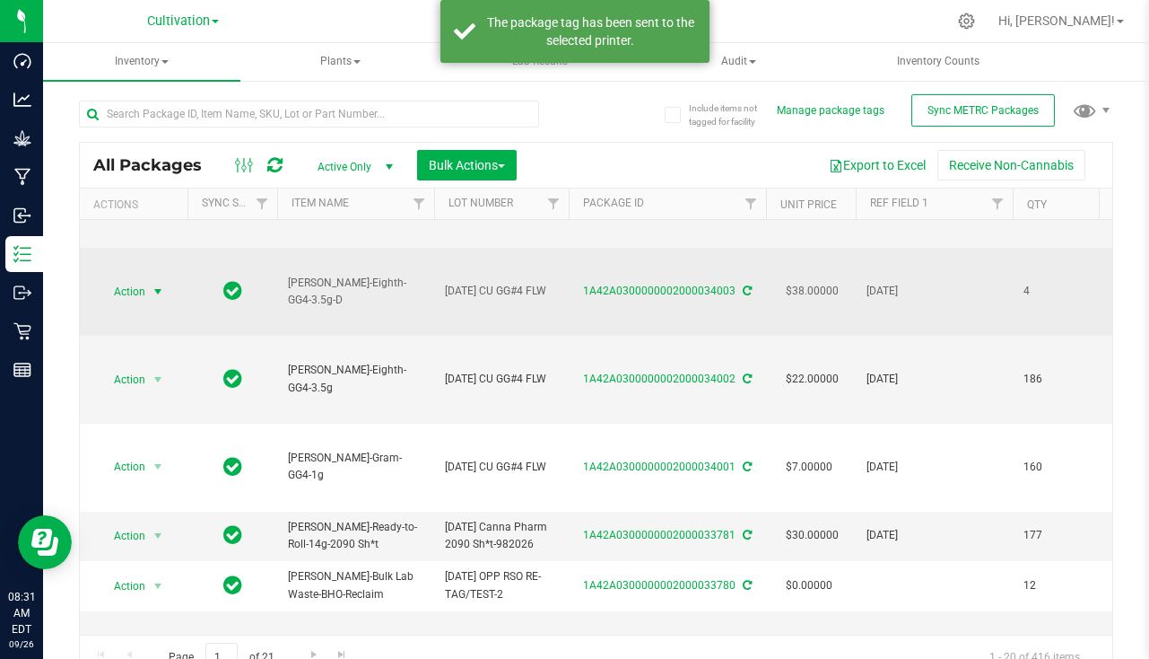
scroll to position [269, 0]
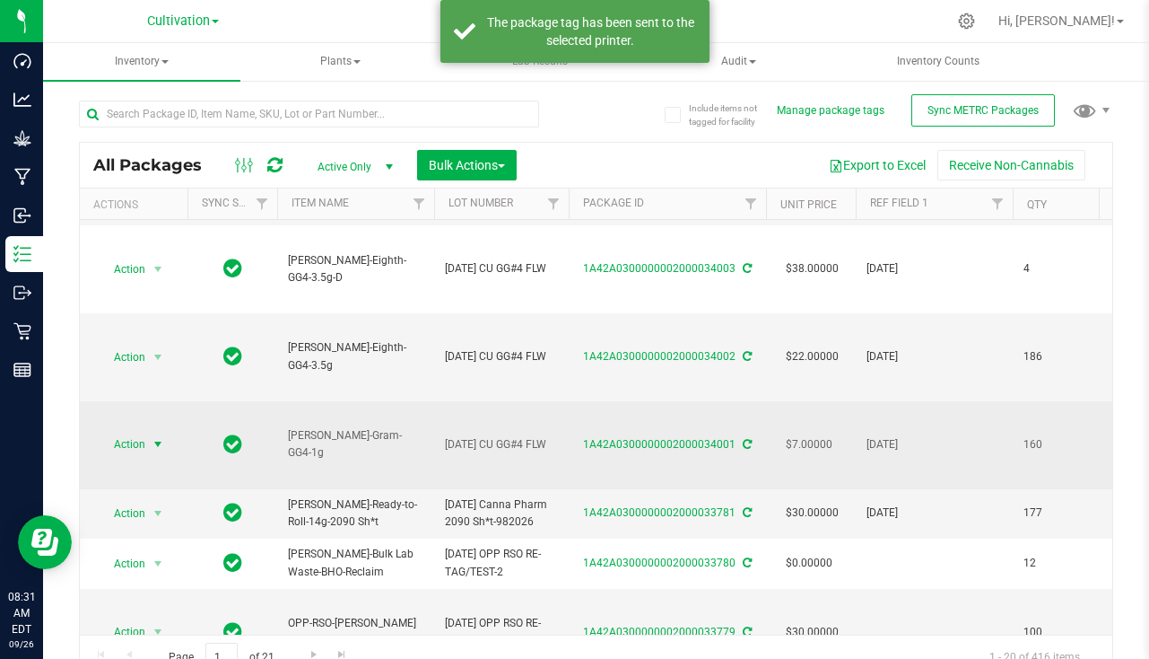
click at [164, 451] on span "select" at bounding box center [158, 444] width 14 height 14
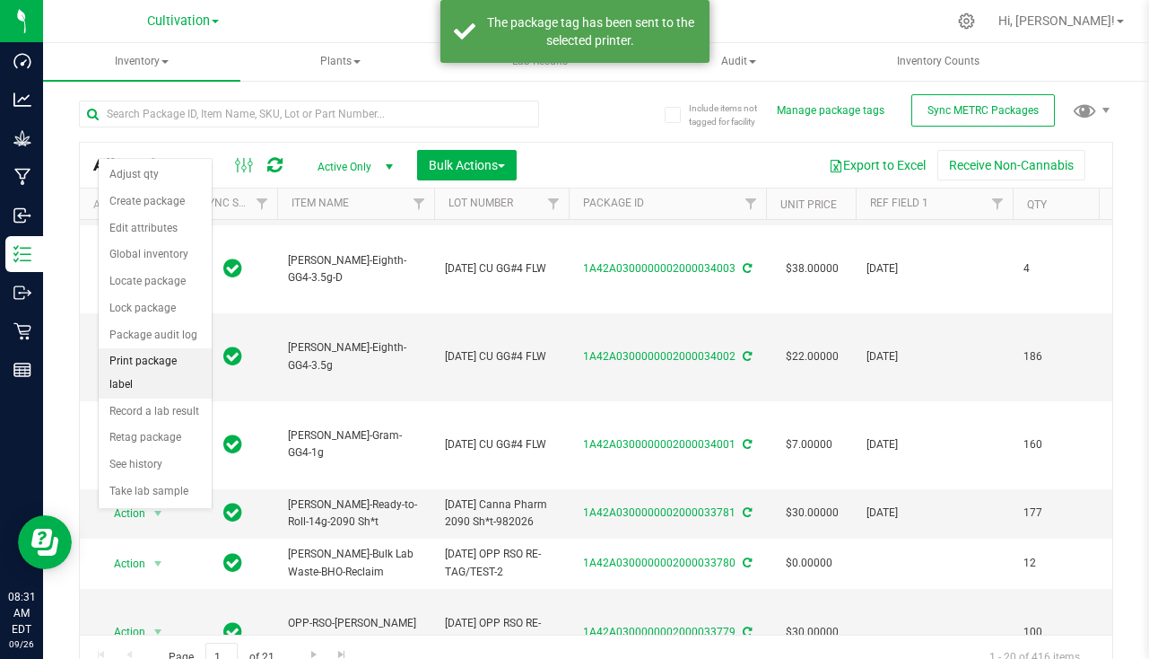
click at [171, 367] on li "Print package label" at bounding box center [155, 372] width 113 height 49
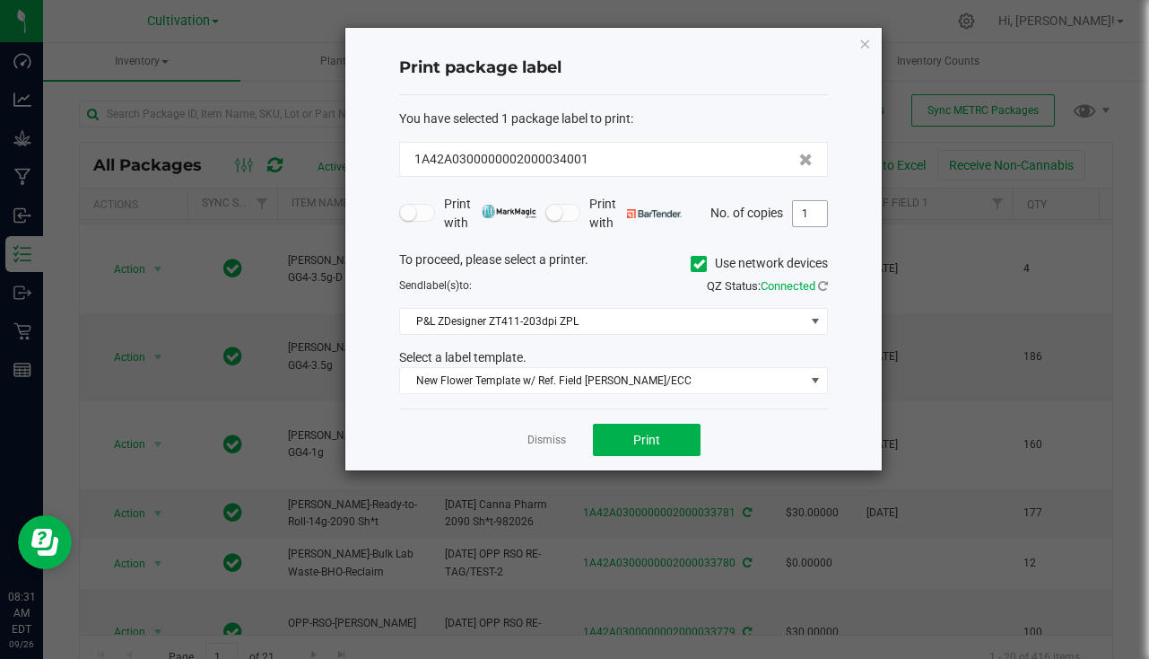
click at [796, 216] on input "1" at bounding box center [810, 213] width 34 height 25
type input "160"
click at [642, 441] on span "Print" at bounding box center [646, 439] width 27 height 14
click at [554, 436] on link "Dismiss" at bounding box center [547, 439] width 39 height 15
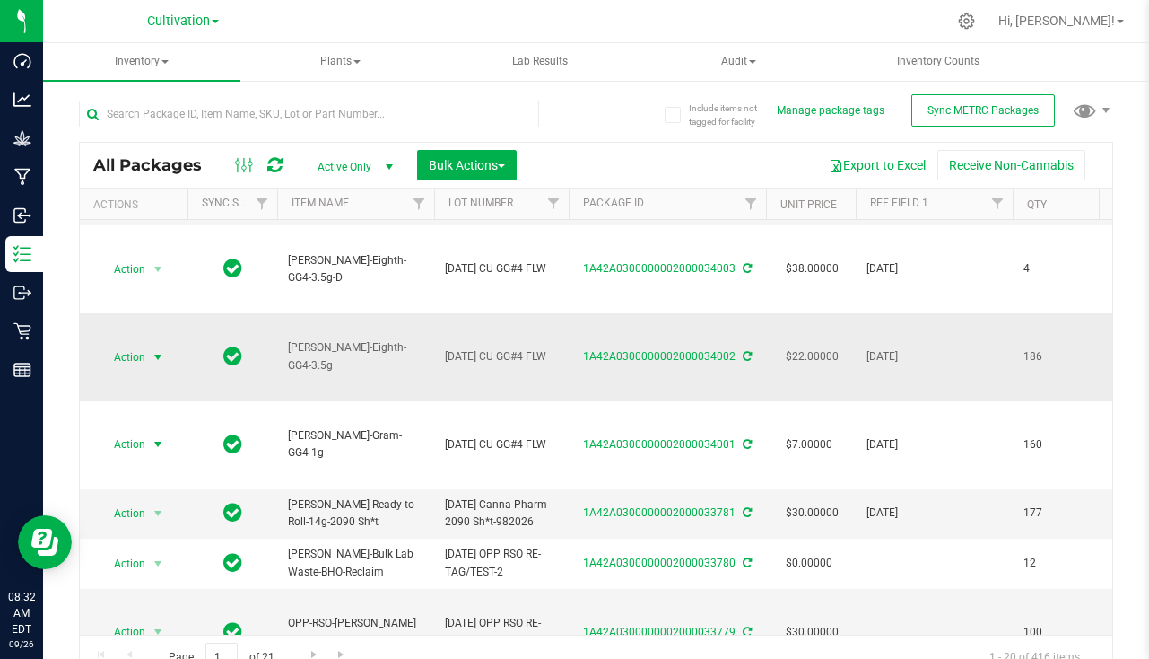
click at [134, 370] on span "Action" at bounding box center [122, 357] width 48 height 25
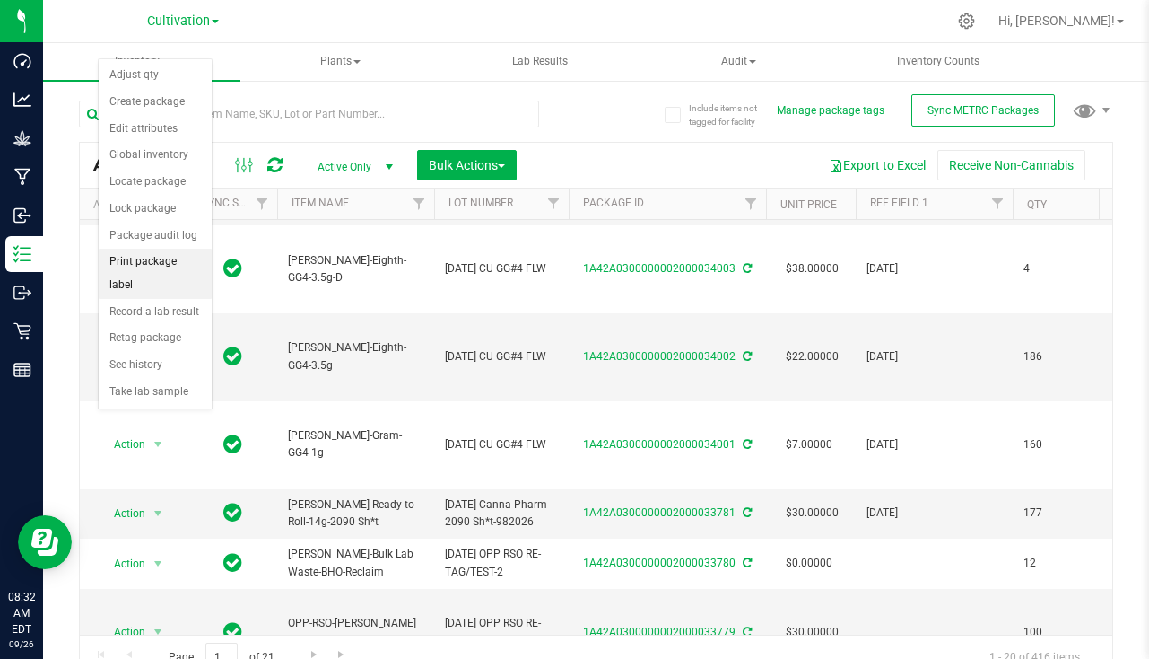
click at [156, 268] on li "Print package label" at bounding box center [155, 273] width 113 height 49
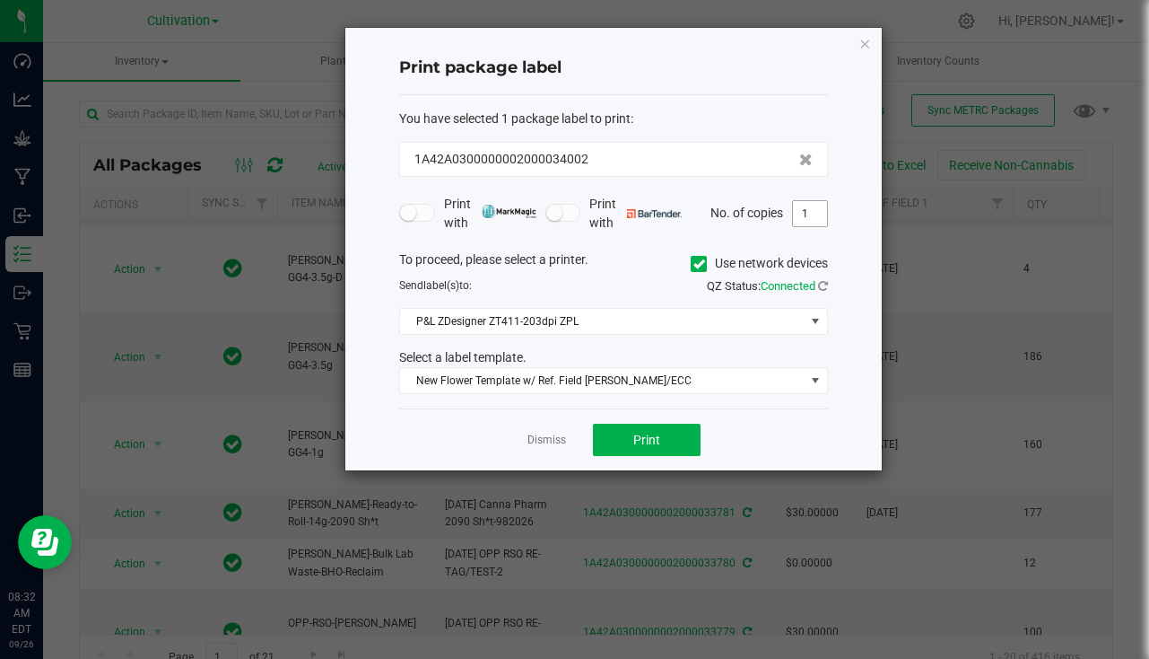
click at [805, 215] on input "1" at bounding box center [810, 213] width 34 height 25
type input "186"
click at [658, 450] on button "Print" at bounding box center [647, 439] width 108 height 32
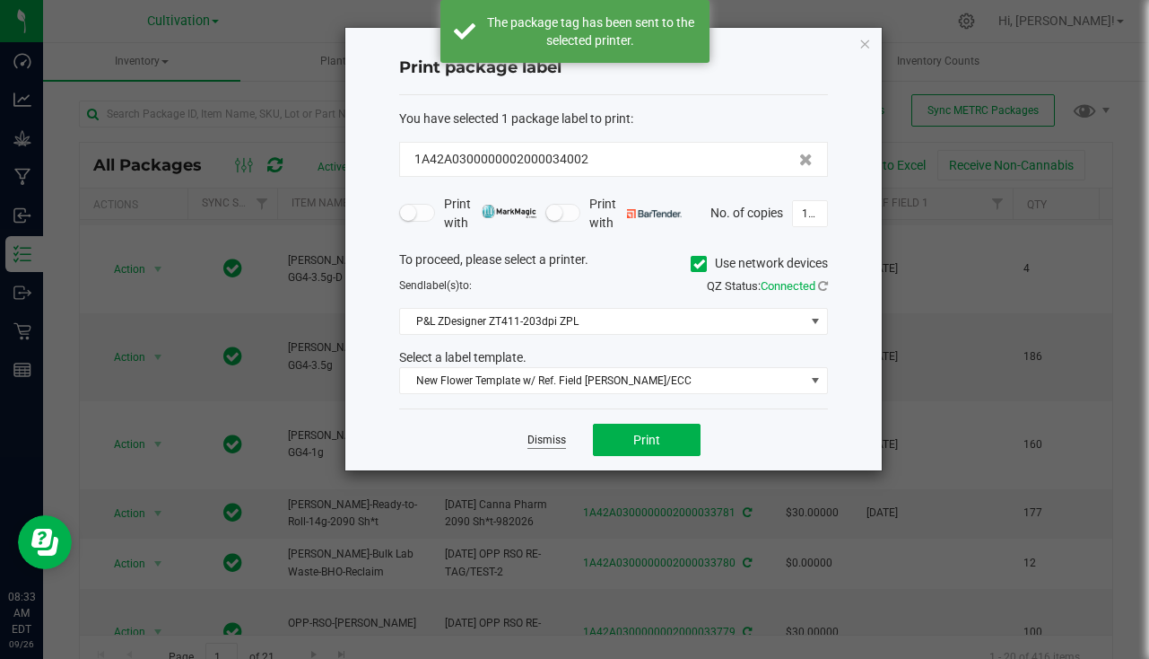
click at [545, 442] on link "Dismiss" at bounding box center [547, 439] width 39 height 15
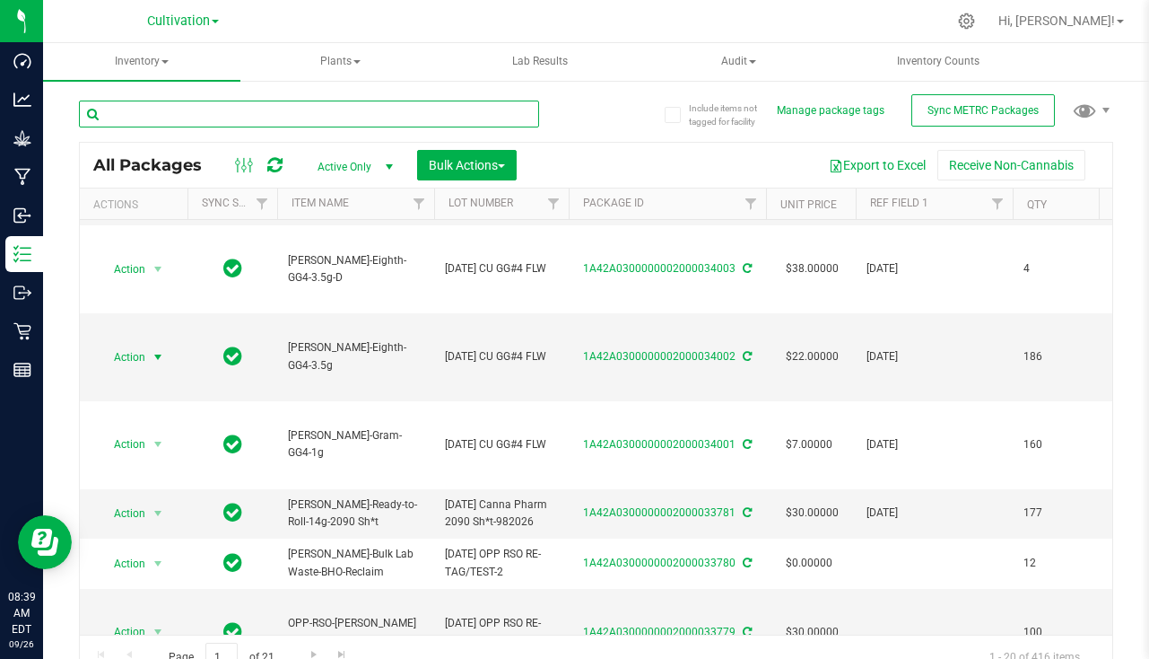
click at [266, 126] on input "text" at bounding box center [309, 113] width 460 height 27
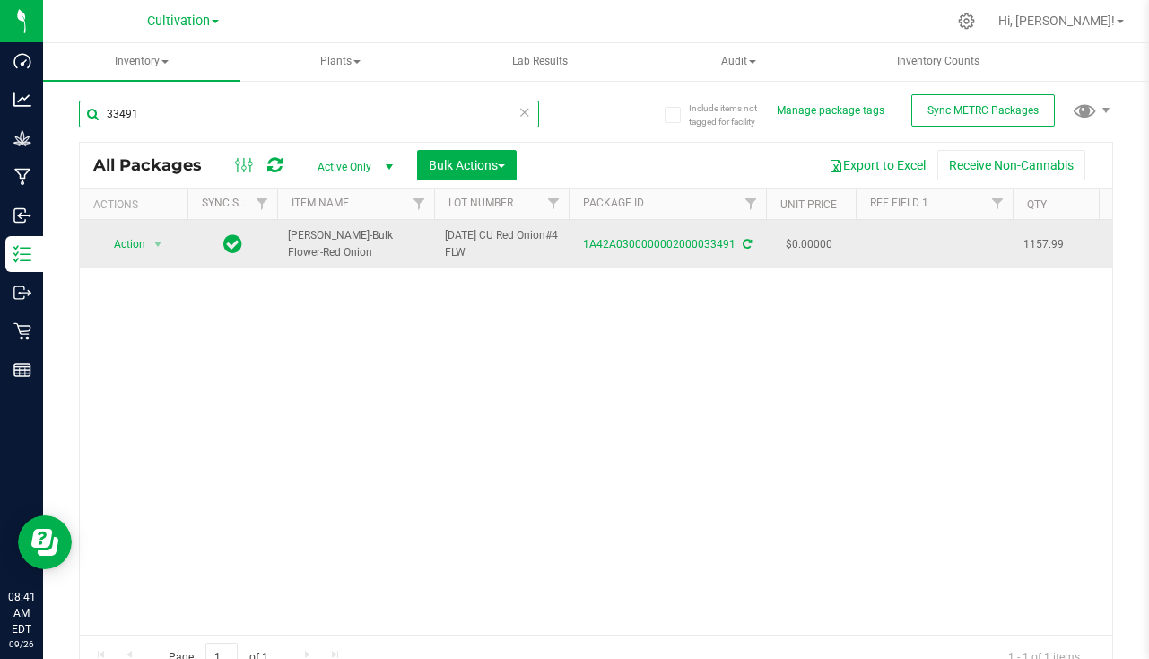
type input "33491"
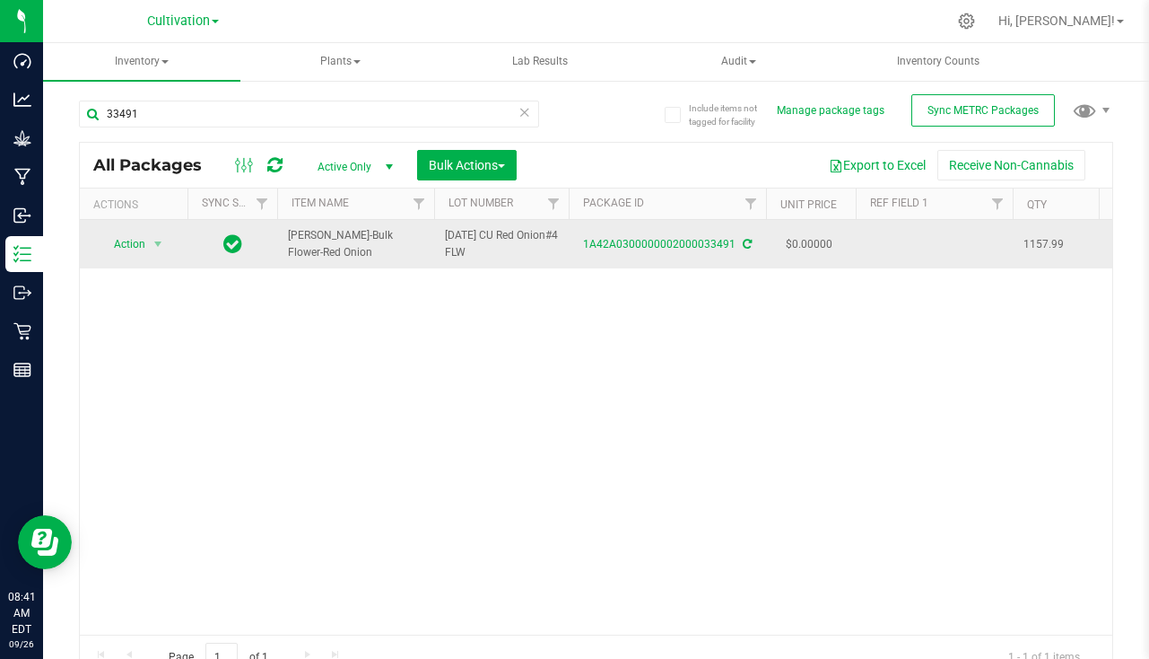
click at [950, 246] on td at bounding box center [934, 244] width 157 height 48
type input "8/13/25"
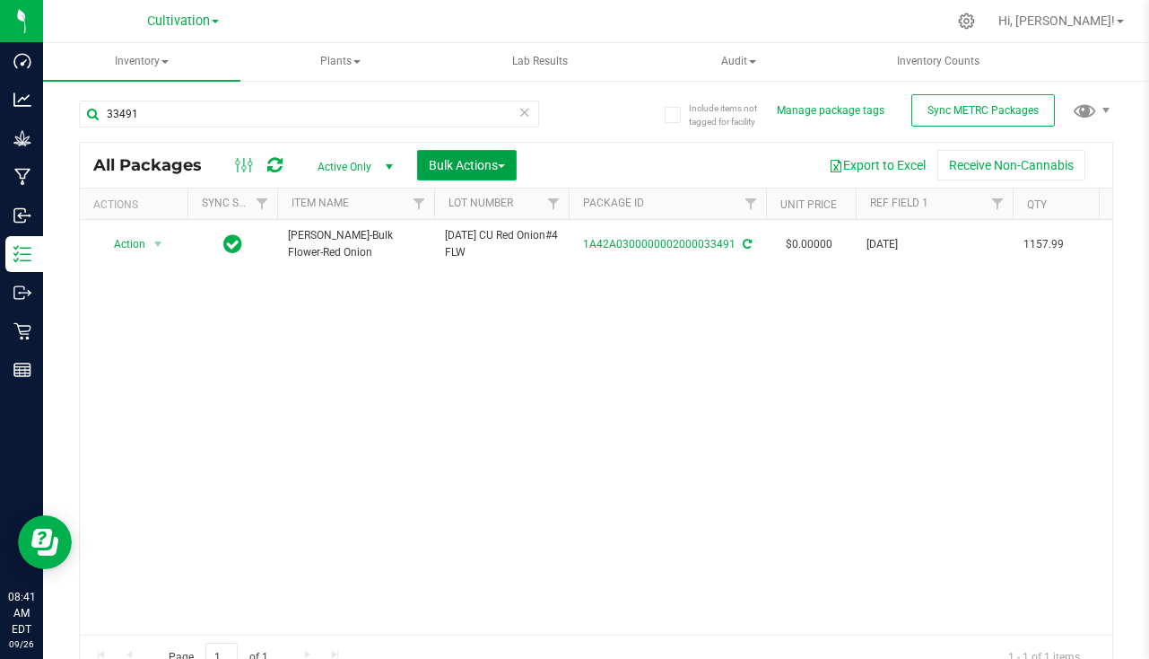
click at [457, 158] on span "Bulk Actions" at bounding box center [467, 165] width 76 height 14
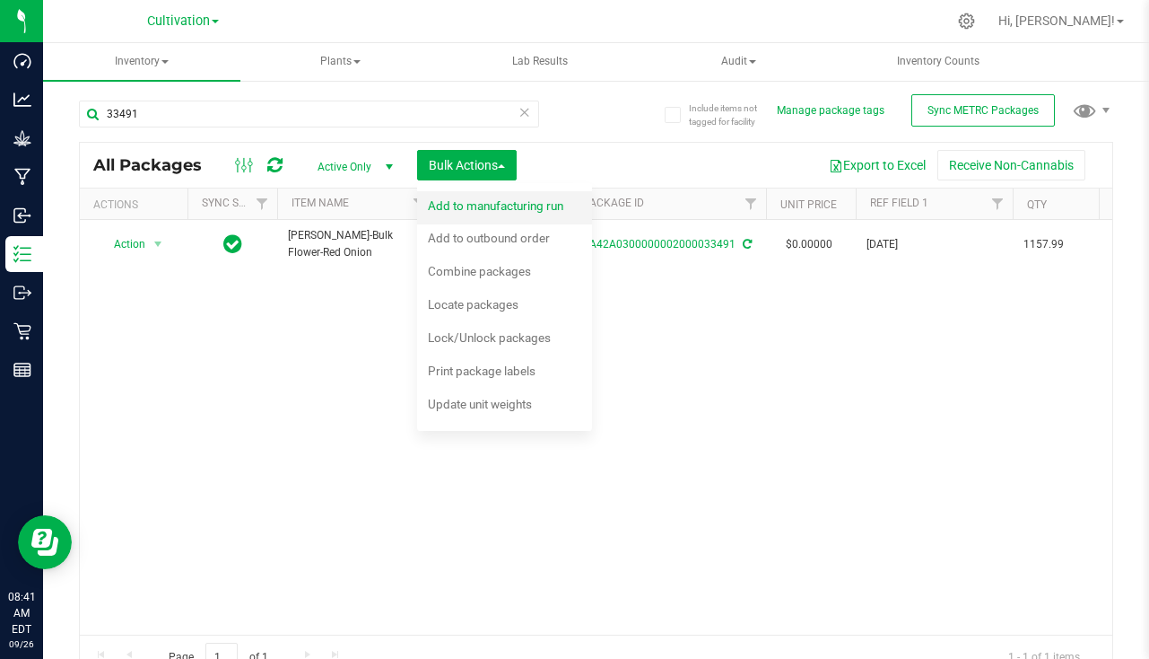
click at [456, 198] on span "Add to manufacturing run" at bounding box center [495, 205] width 135 height 14
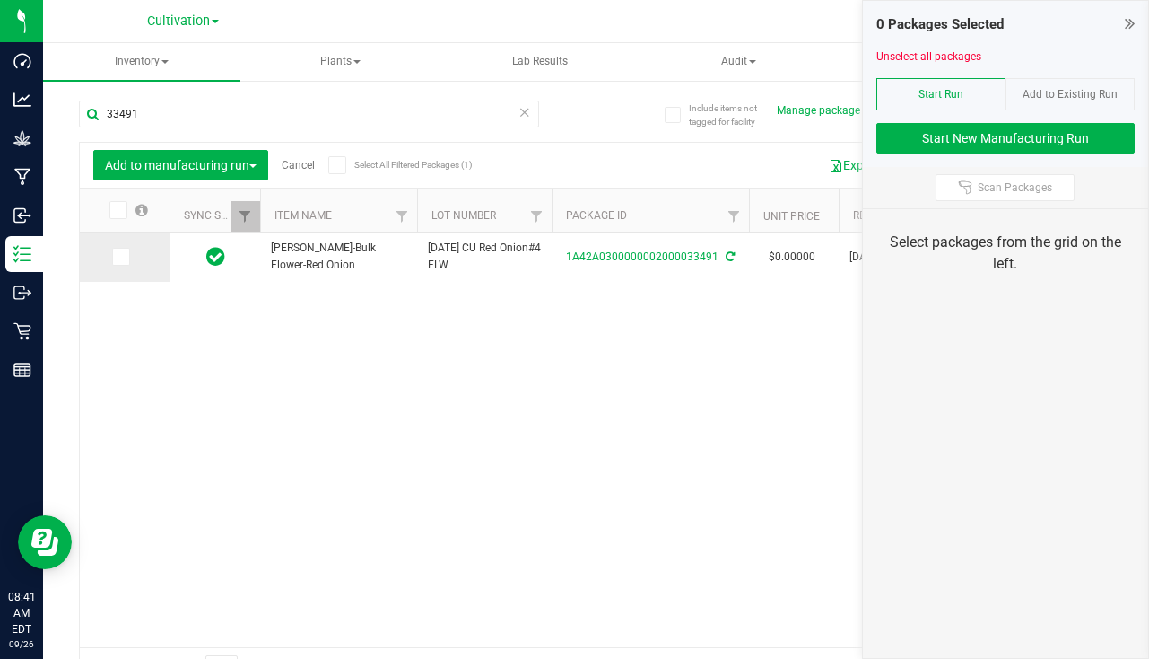
click at [114, 258] on span at bounding box center [121, 257] width 18 height 18
click at [0, 0] on input "checkbox" at bounding box center [0, 0] width 0 height 0
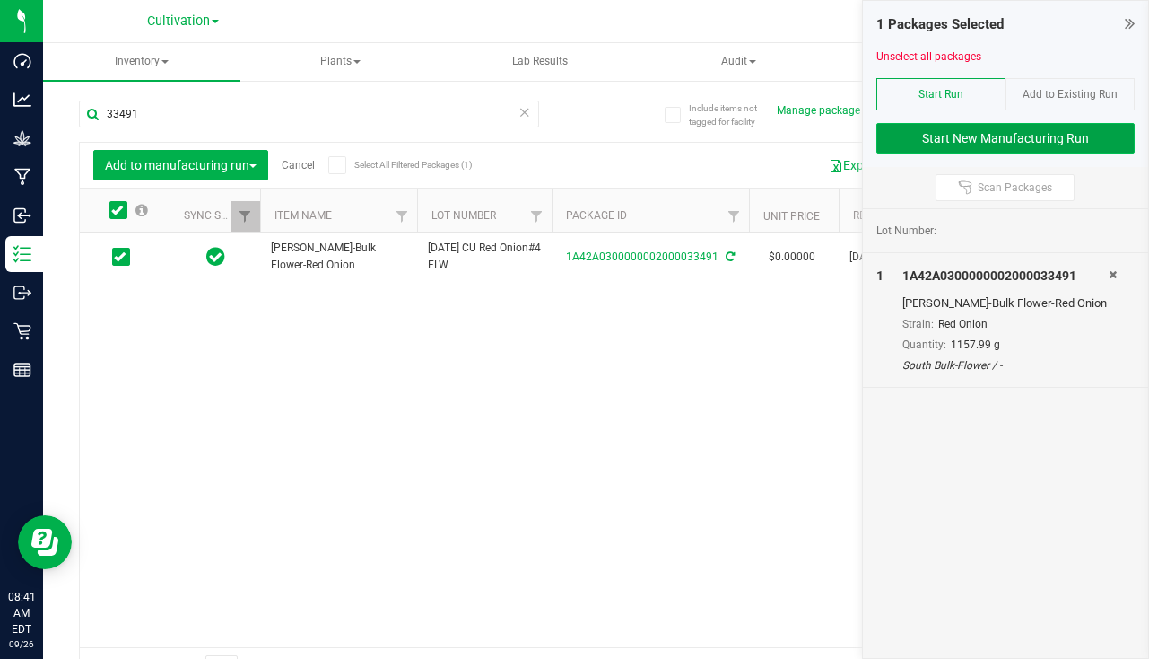
click at [1022, 135] on button "Start New Manufacturing Run" at bounding box center [1006, 138] width 258 height 31
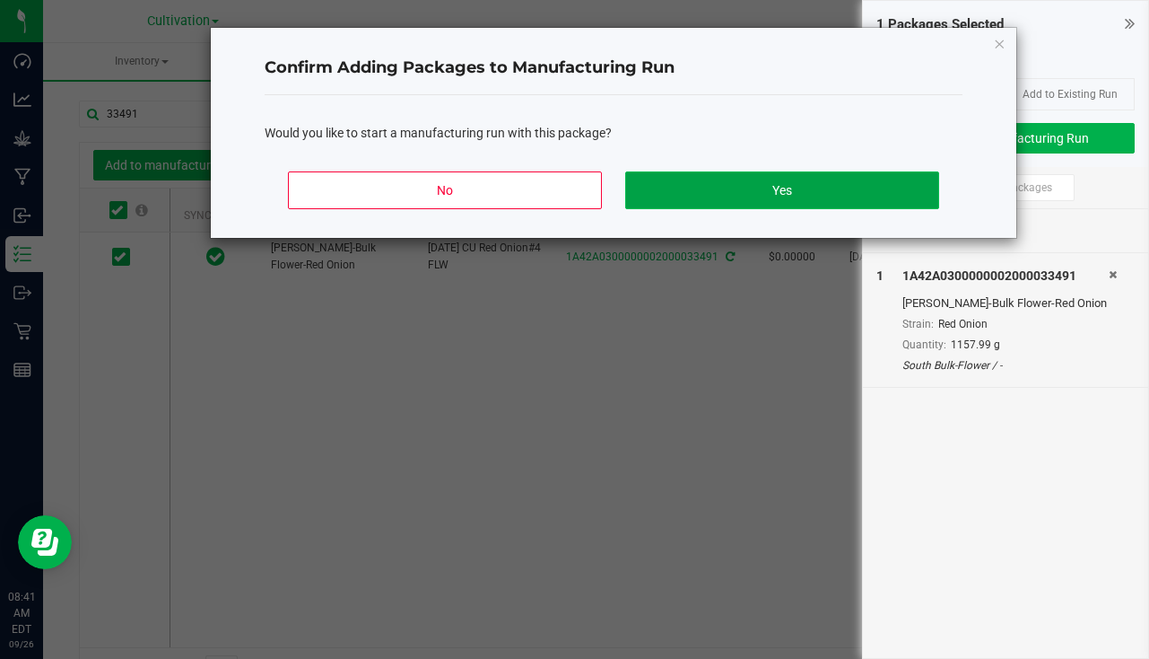
click at [729, 183] on button "Yes" at bounding box center [782, 190] width 314 height 38
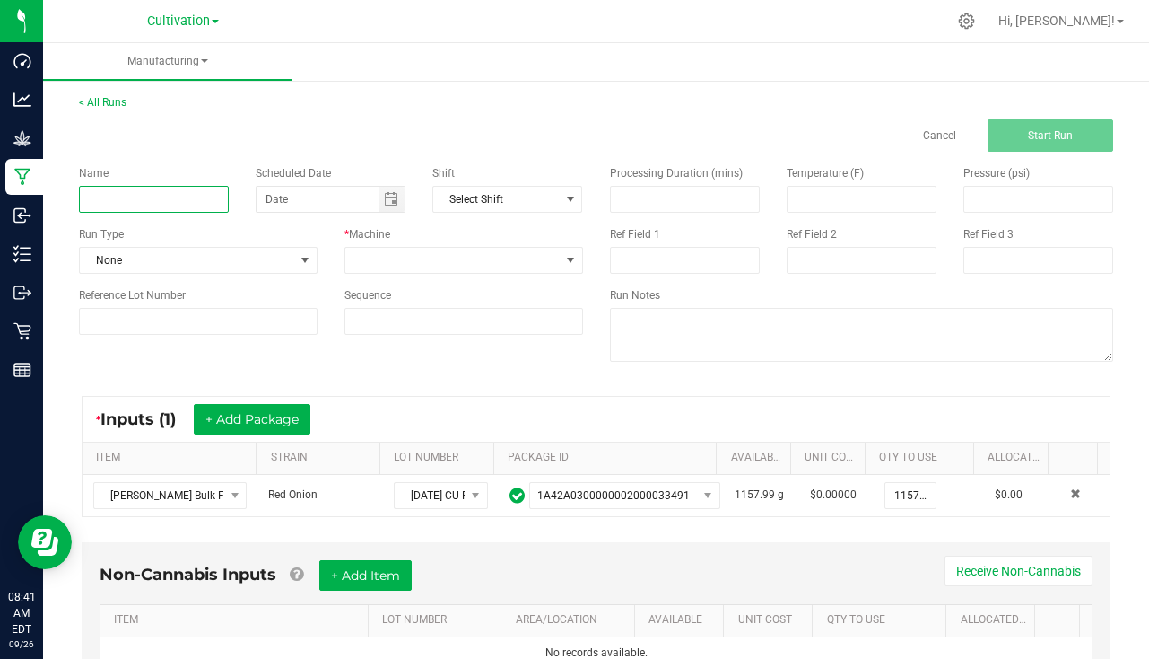
click at [160, 203] on input at bounding box center [154, 199] width 150 height 27
click at [390, 196] on span "Toggle calendar" at bounding box center [391, 199] width 14 height 14
type input "Slater - Red Onion 9/26/25"
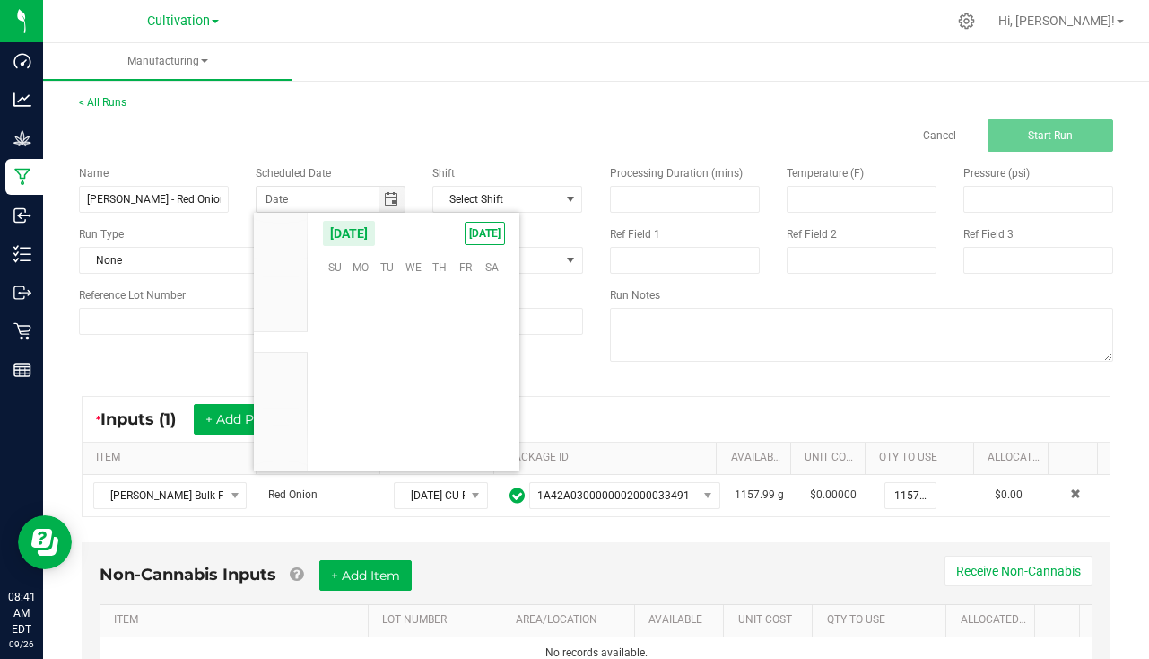
scroll to position [291022, 0]
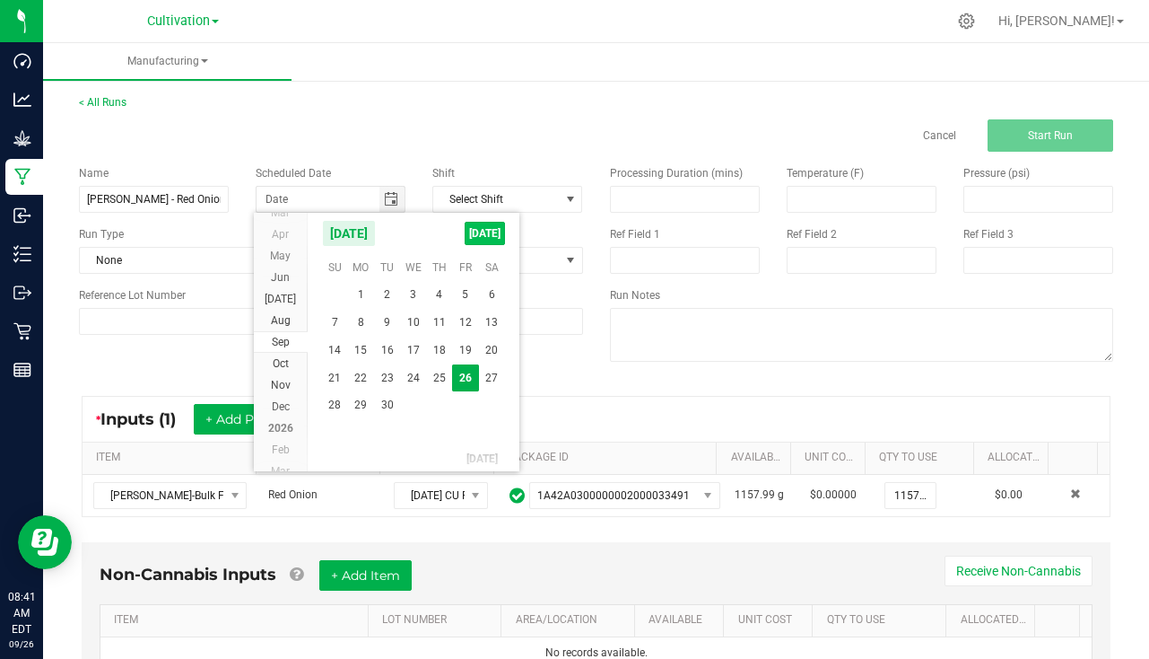
click at [503, 235] on span "TODAY" at bounding box center [485, 233] width 40 height 23
type input "[DATE]"
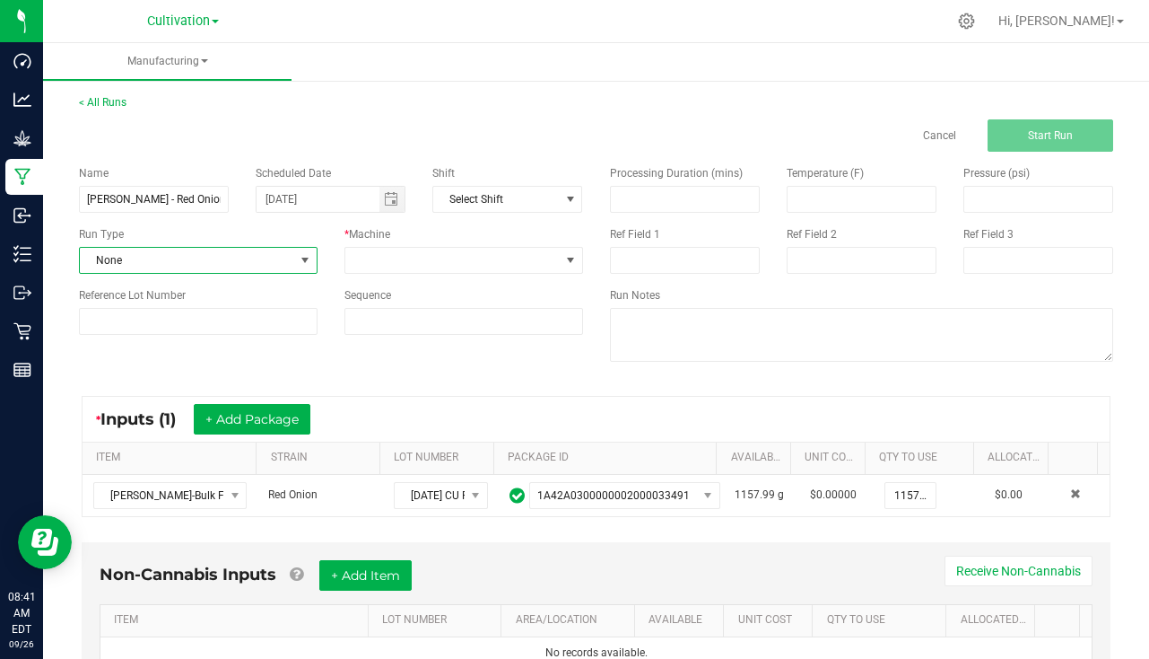
click at [196, 266] on span "None" at bounding box center [187, 260] width 214 height 25
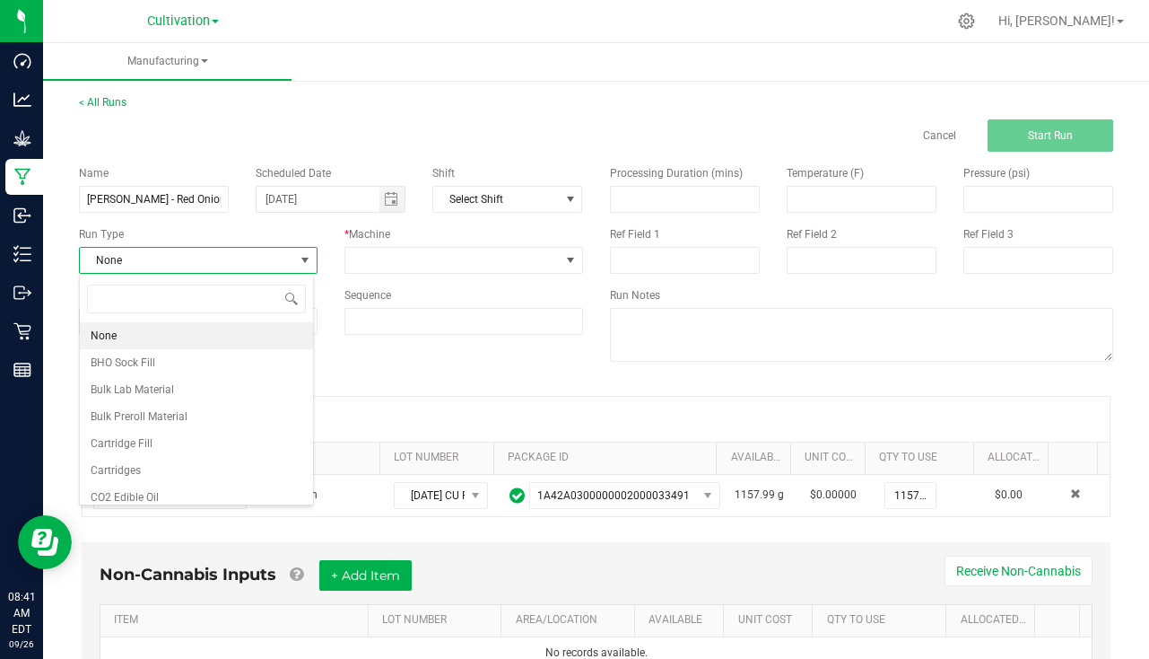
scroll to position [27, 235]
type input "pa"
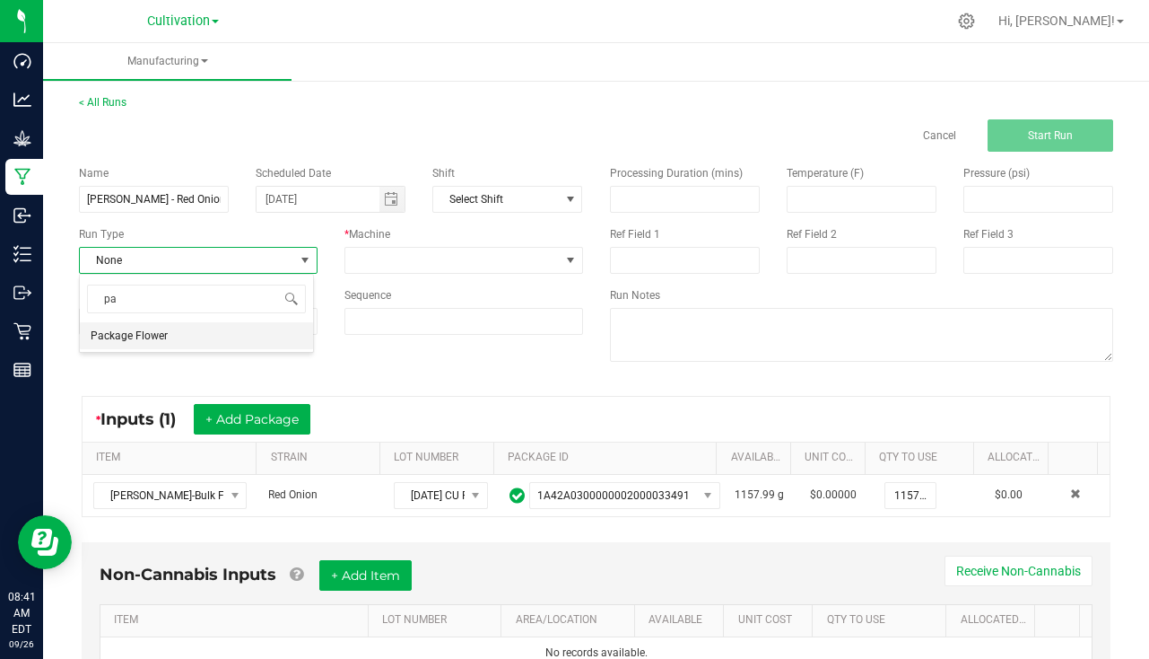
click at [193, 347] on li "Package Flower" at bounding box center [196, 335] width 233 height 27
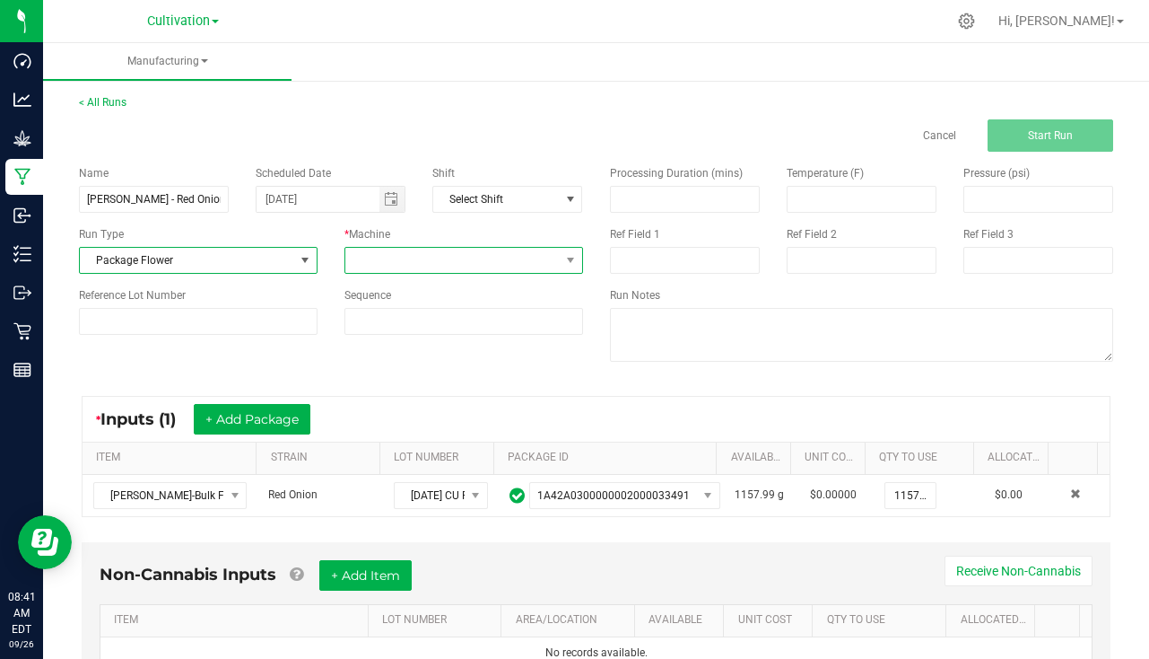
click at [439, 249] on span at bounding box center [452, 260] width 214 height 25
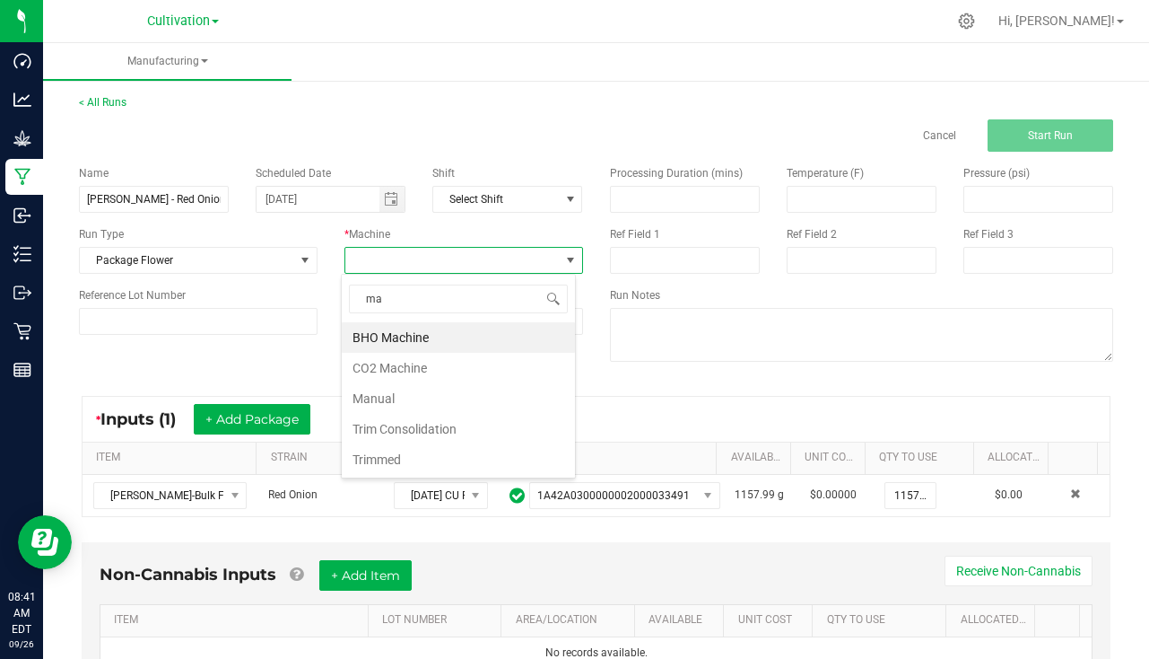
type input "man"
click at [417, 351] on li "Manual" at bounding box center [458, 337] width 233 height 31
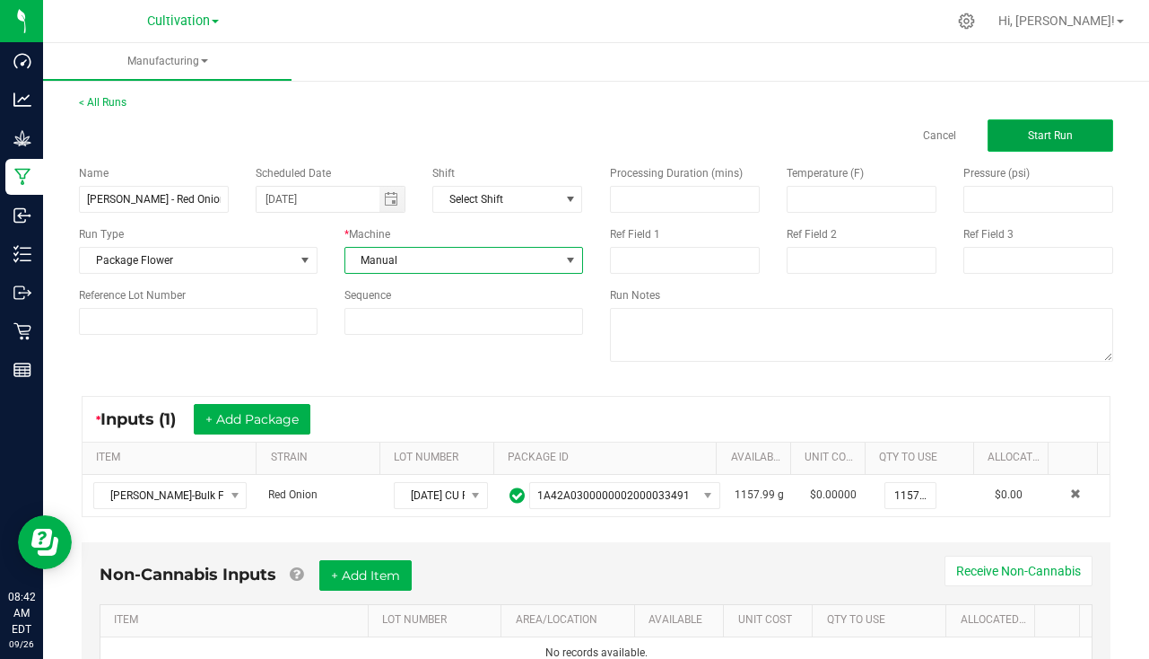
click at [1051, 125] on button "Start Run" at bounding box center [1051, 135] width 126 height 32
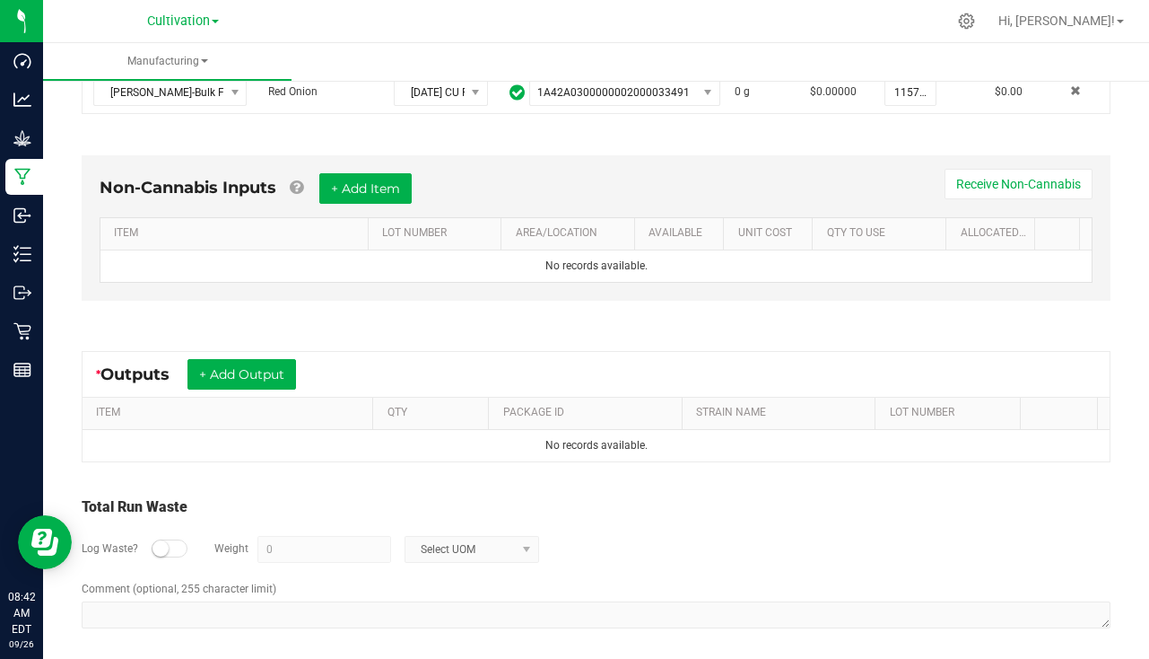
scroll to position [448, 0]
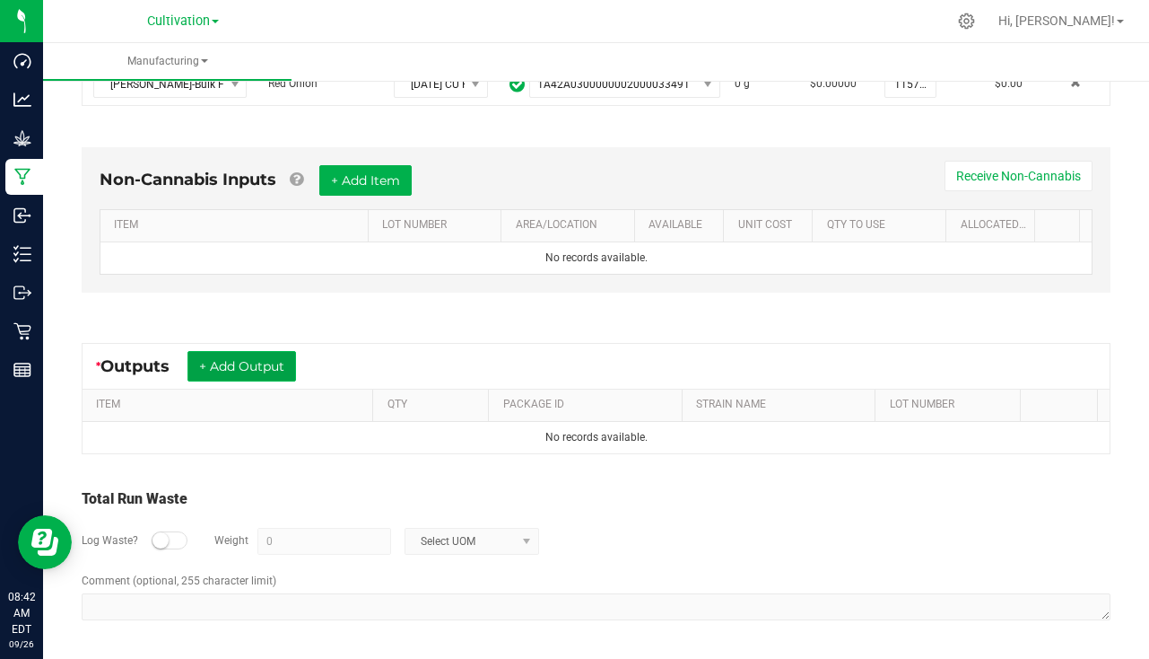
click at [258, 356] on button "+ Add Output" at bounding box center [242, 366] width 109 height 31
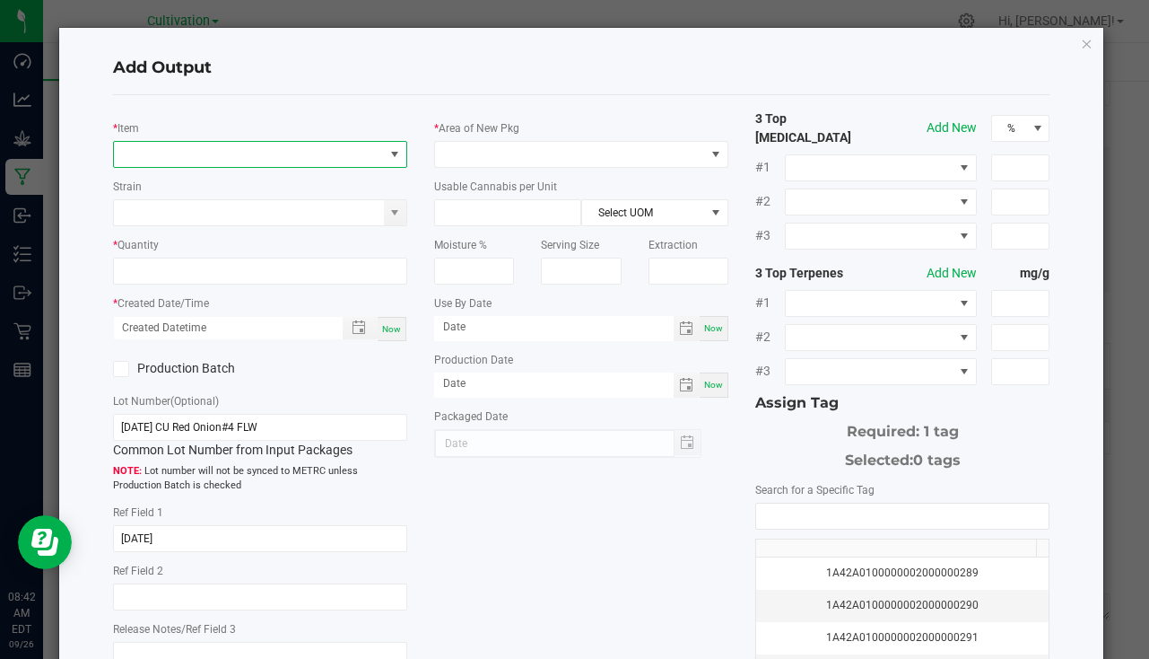
drag, startPoint x: 177, startPoint y: 163, endPoint x: 166, endPoint y: 170, distance: 12.5
click at [166, 170] on div "* Item Strain * Quantity * Created Date/Time Now Production Batch Lot Number (O…" at bounding box center [260, 394] width 321 height 571
drag, startPoint x: 166, startPoint y: 170, endPoint x: 126, endPoint y: 146, distance: 46.6
click at [126, 146] on span "NO DATA FOUND" at bounding box center [249, 154] width 270 height 25
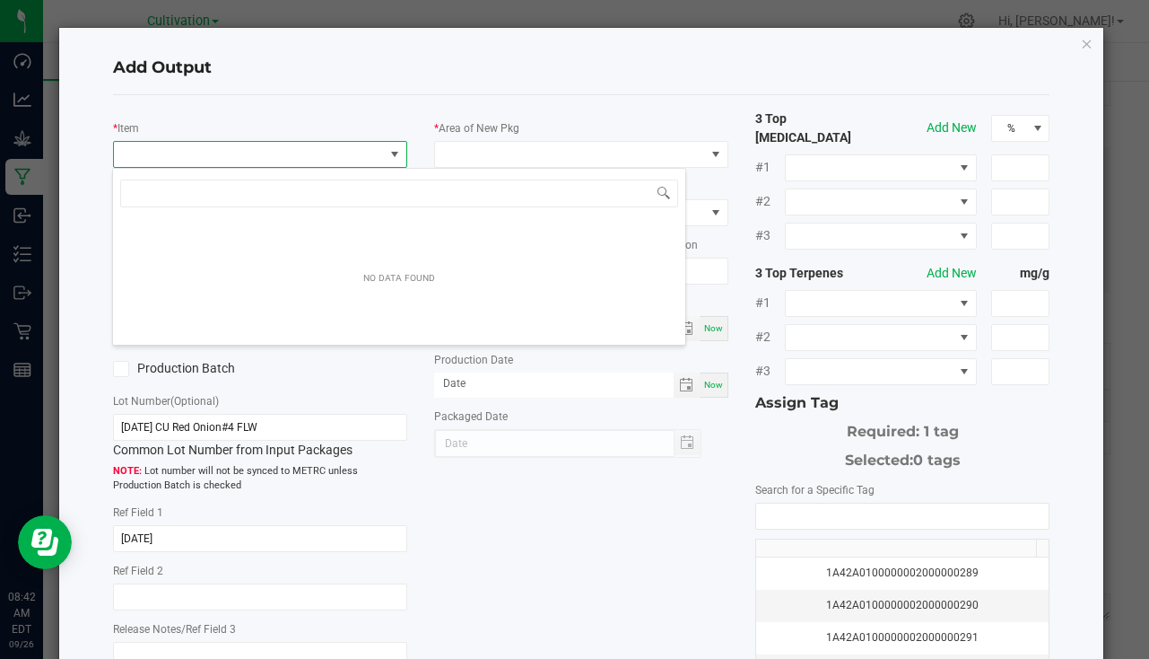
scroll to position [27, 291]
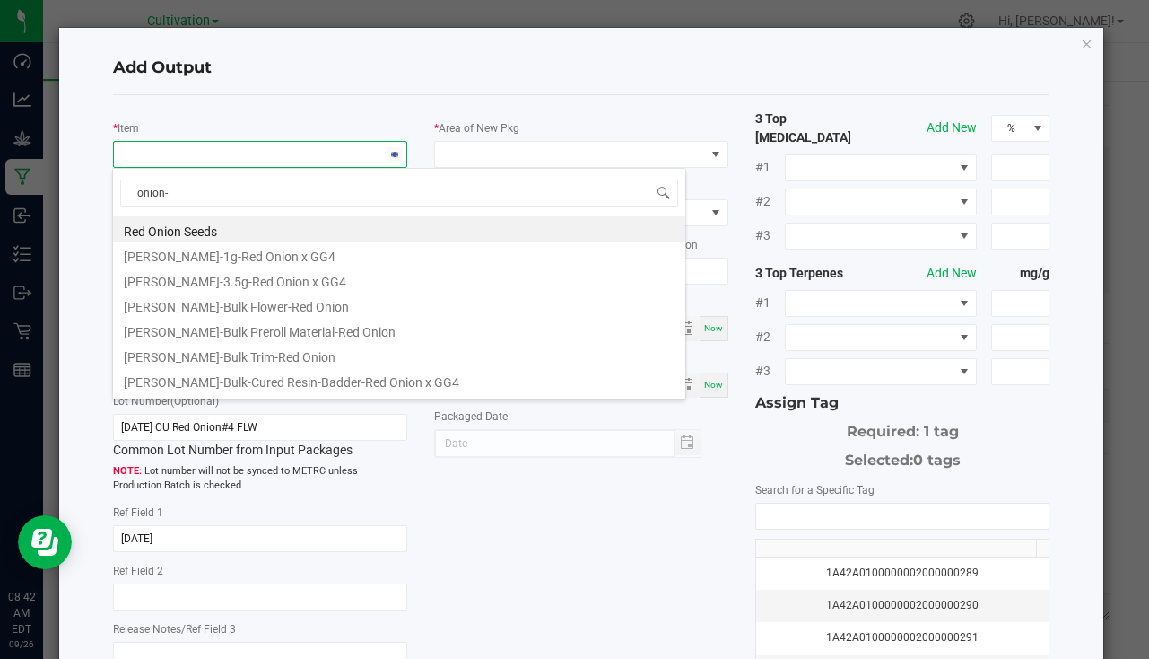
type input "onion-1"
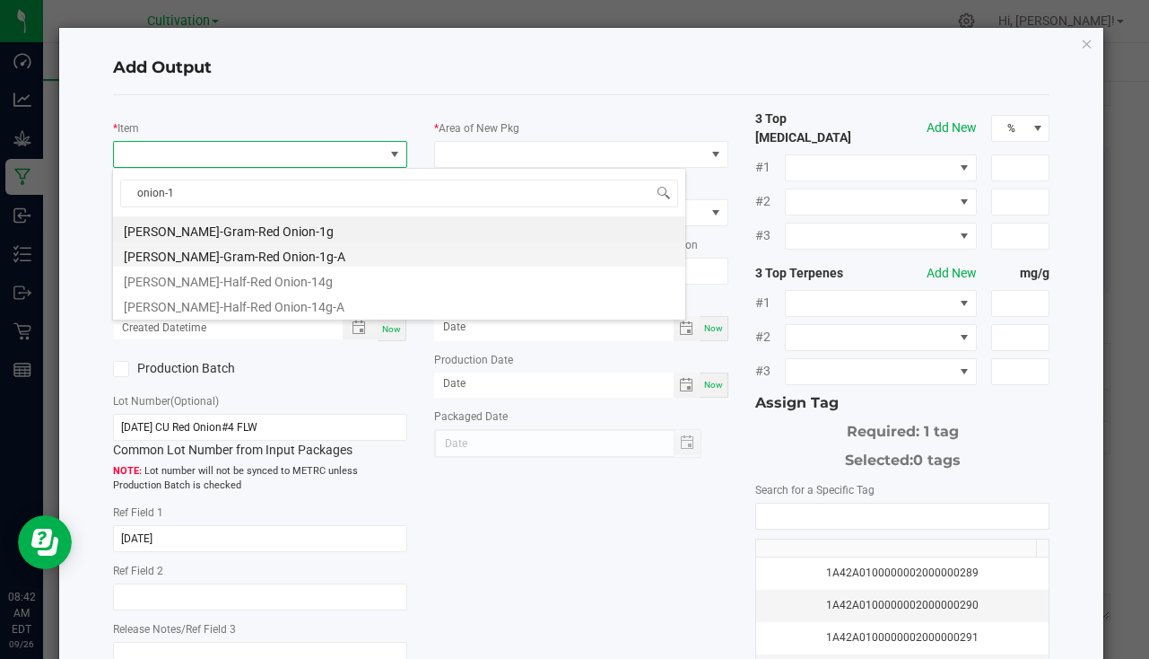
click at [280, 258] on li "[PERSON_NAME]-Gram-Red Onion-1g-A" at bounding box center [399, 253] width 572 height 25
type input "0 ea"
type input "1"
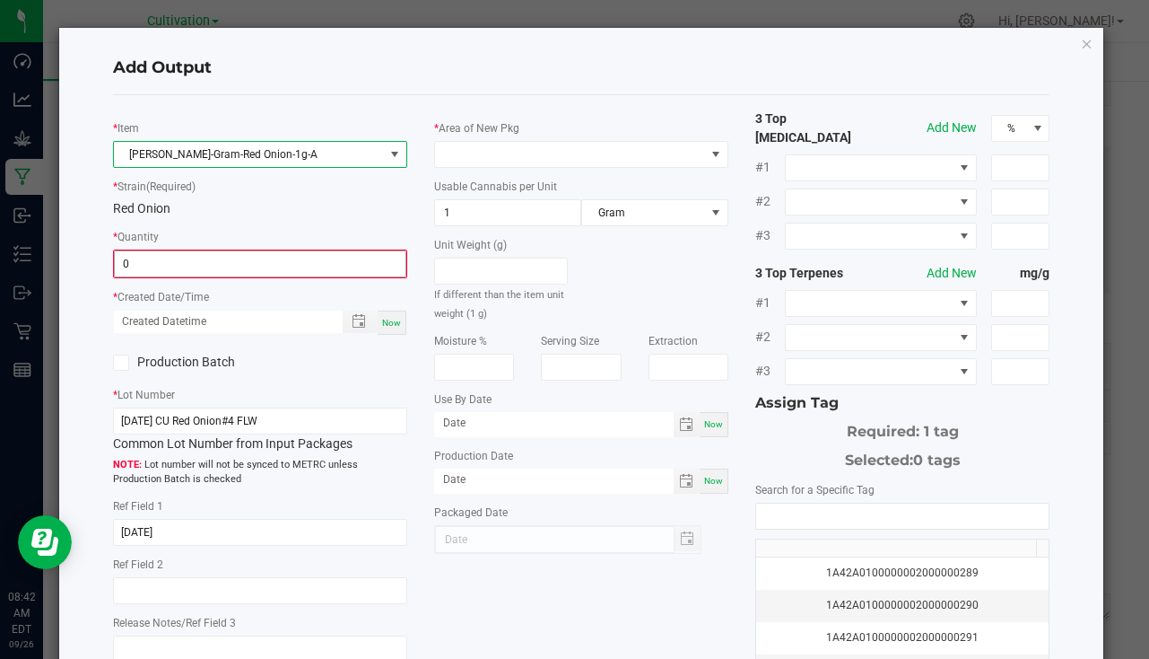
click at [188, 261] on input "0" at bounding box center [260, 263] width 291 height 25
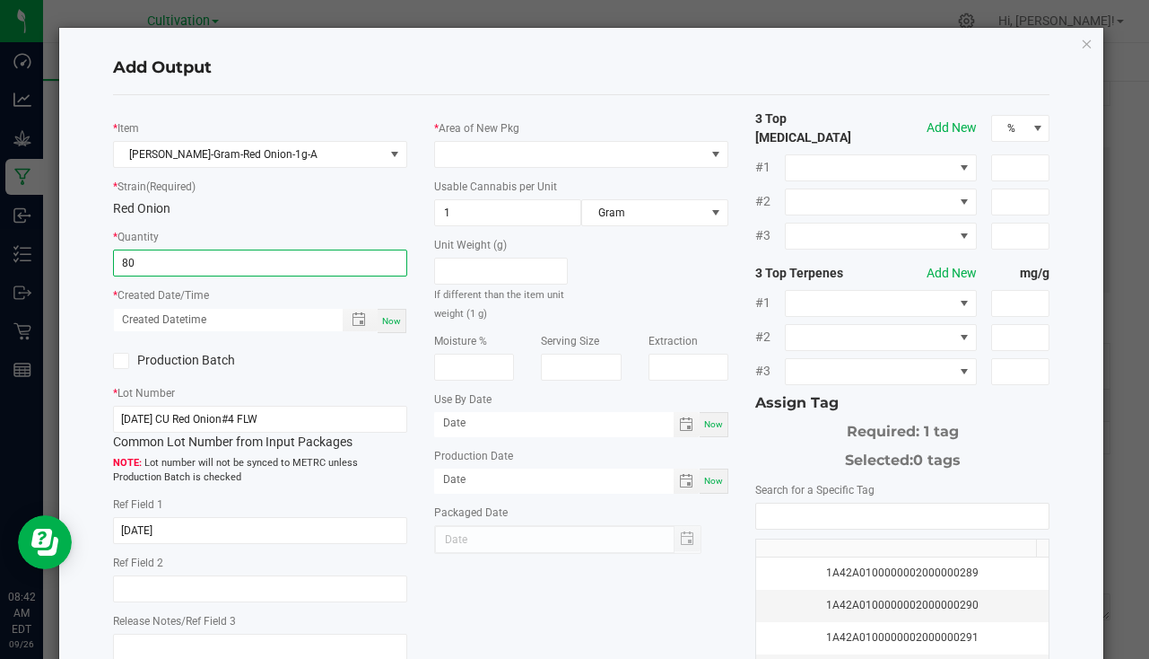
type input "80 ea"
click at [390, 322] on span "Now" at bounding box center [391, 321] width 19 height 10
type input "09/26/2025 8:42 AM"
type input "[DATE]"
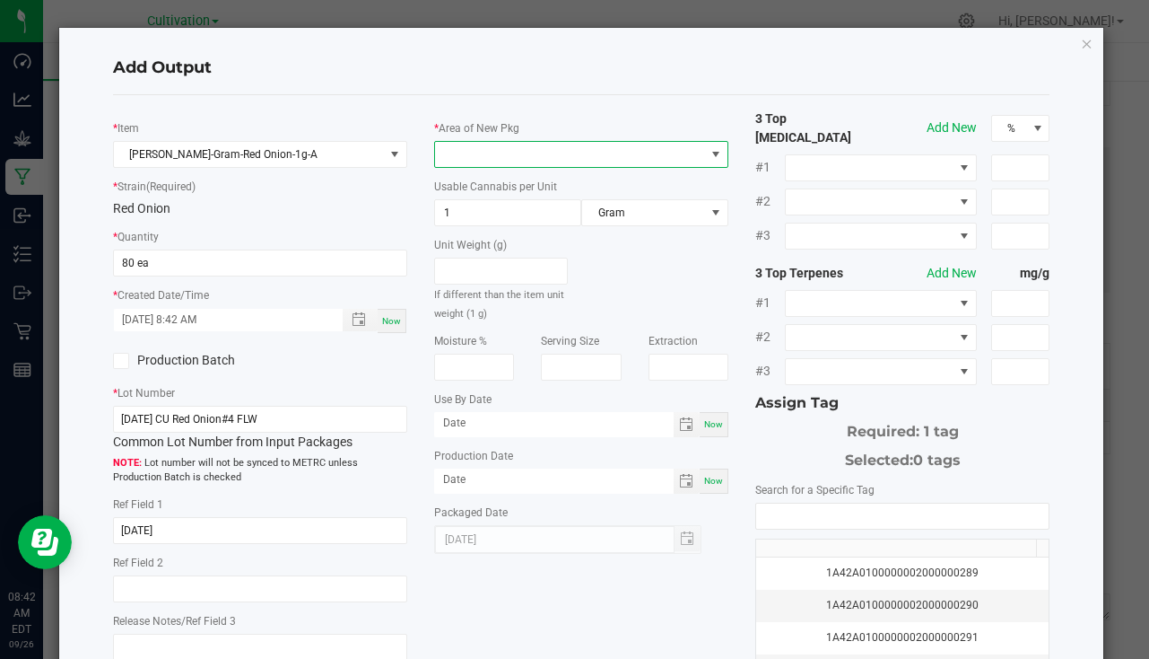
click at [539, 147] on span at bounding box center [570, 154] width 270 height 25
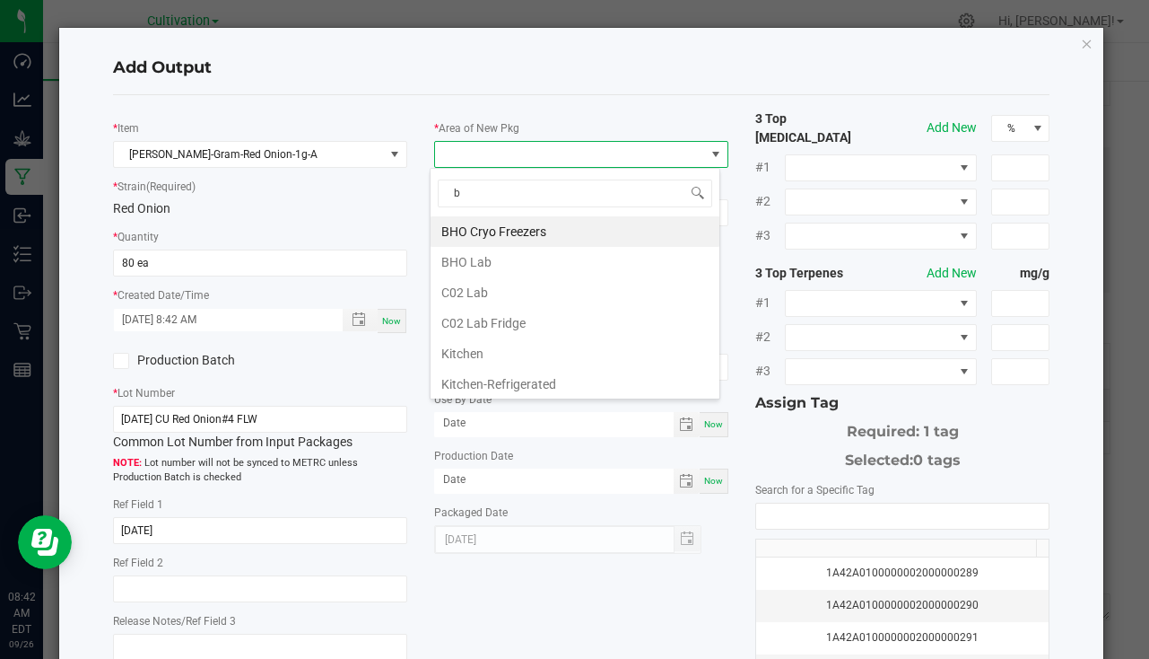
type input "bu"
click at [523, 225] on li "South Bulk-Flower" at bounding box center [575, 231] width 289 height 31
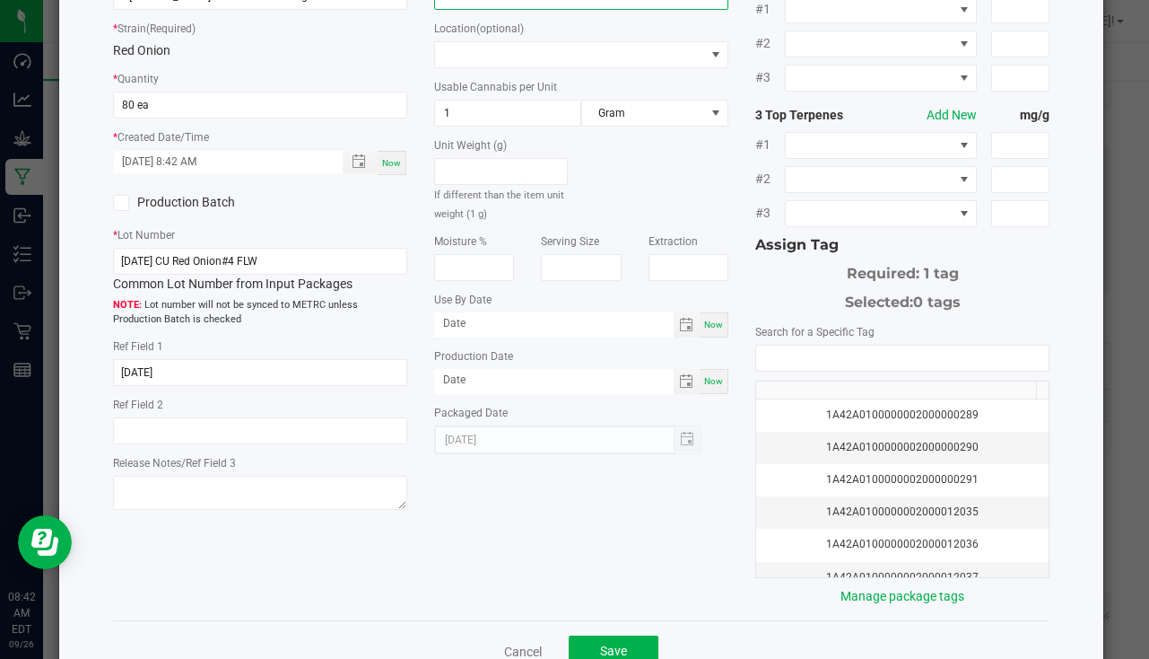
scroll to position [179, 0]
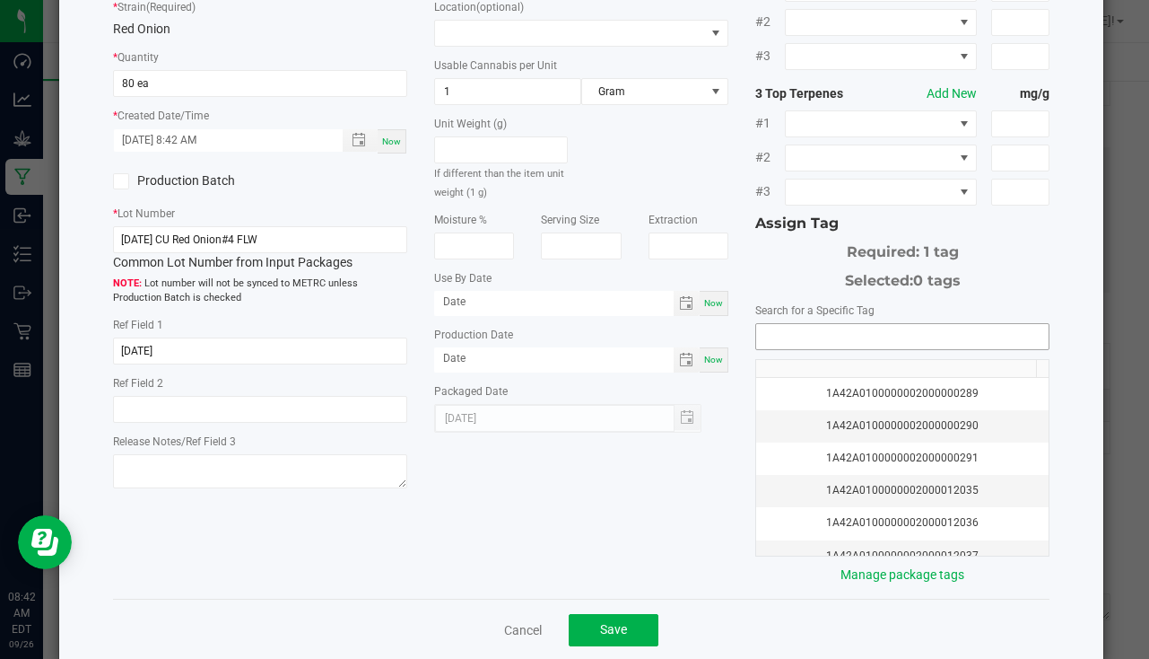
click at [770, 326] on input "NO DATA FOUND" at bounding box center [902, 336] width 292 height 25
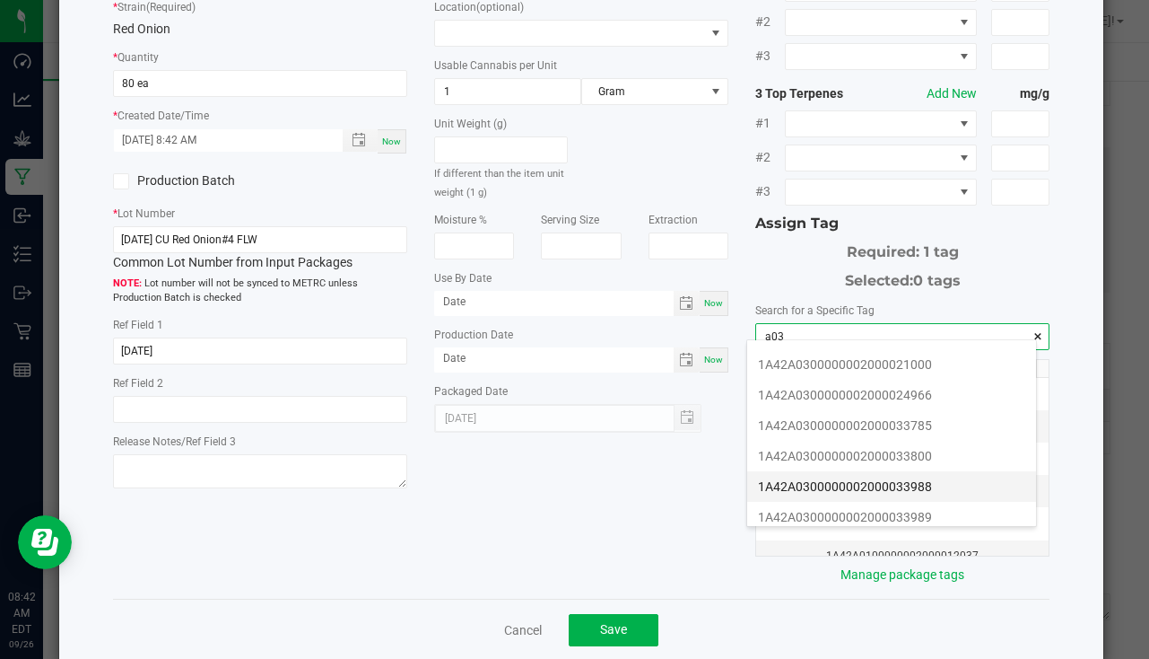
scroll to position [359, 0]
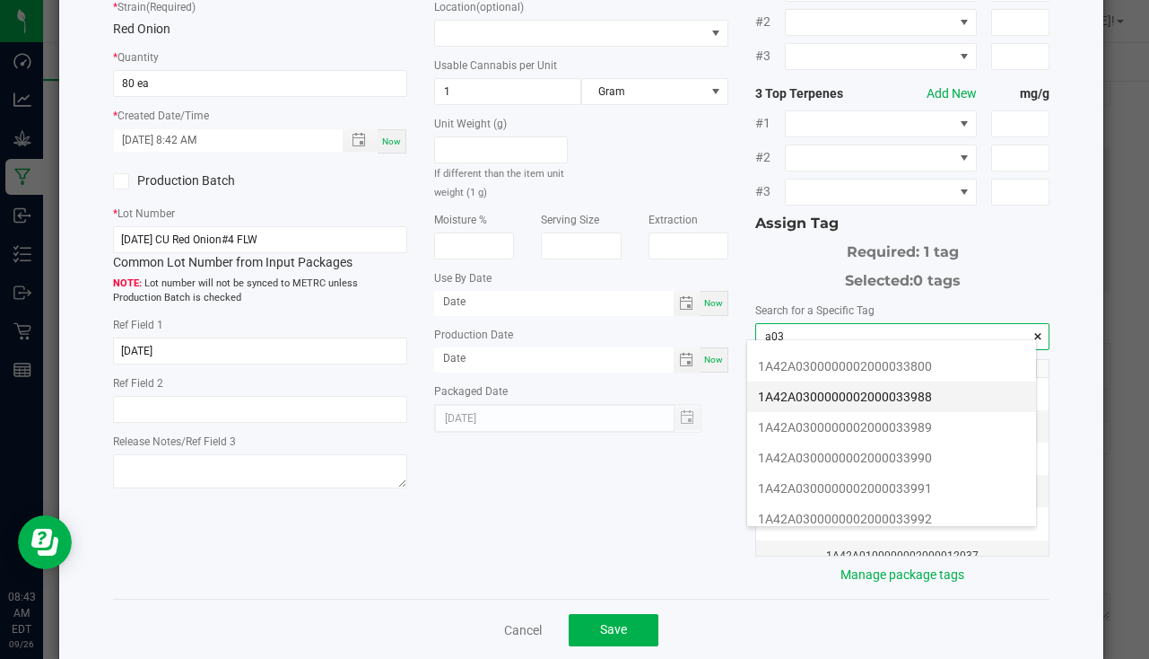
click at [956, 397] on li "1A42A0300000002000033988" at bounding box center [891, 396] width 289 height 31
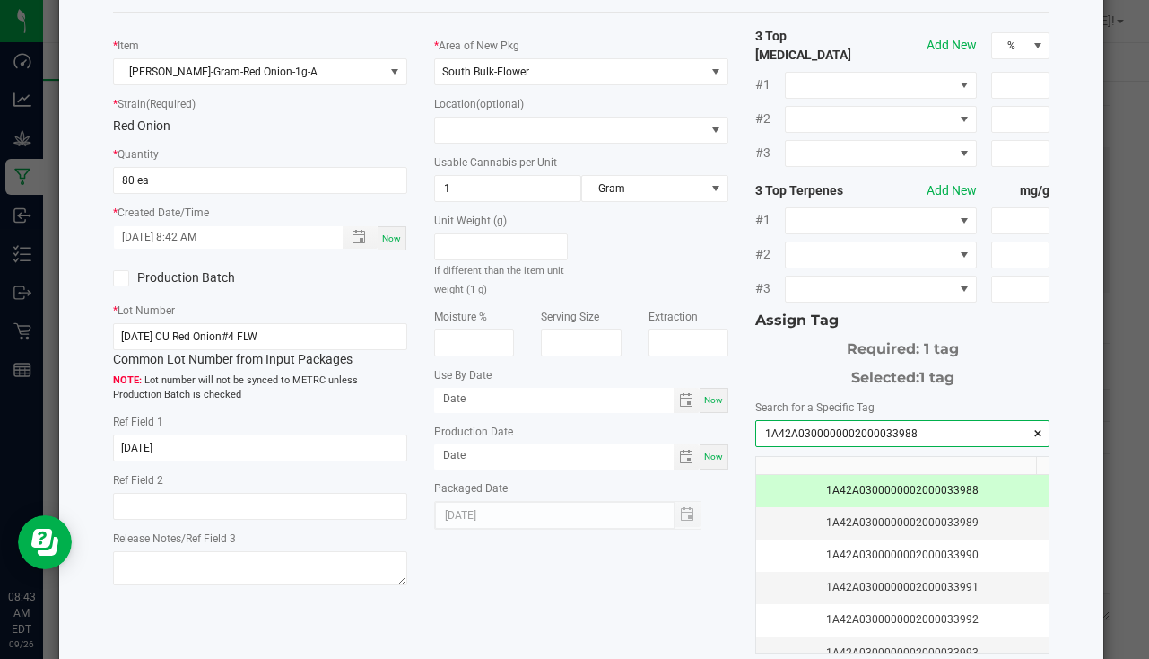
scroll to position [179, 0]
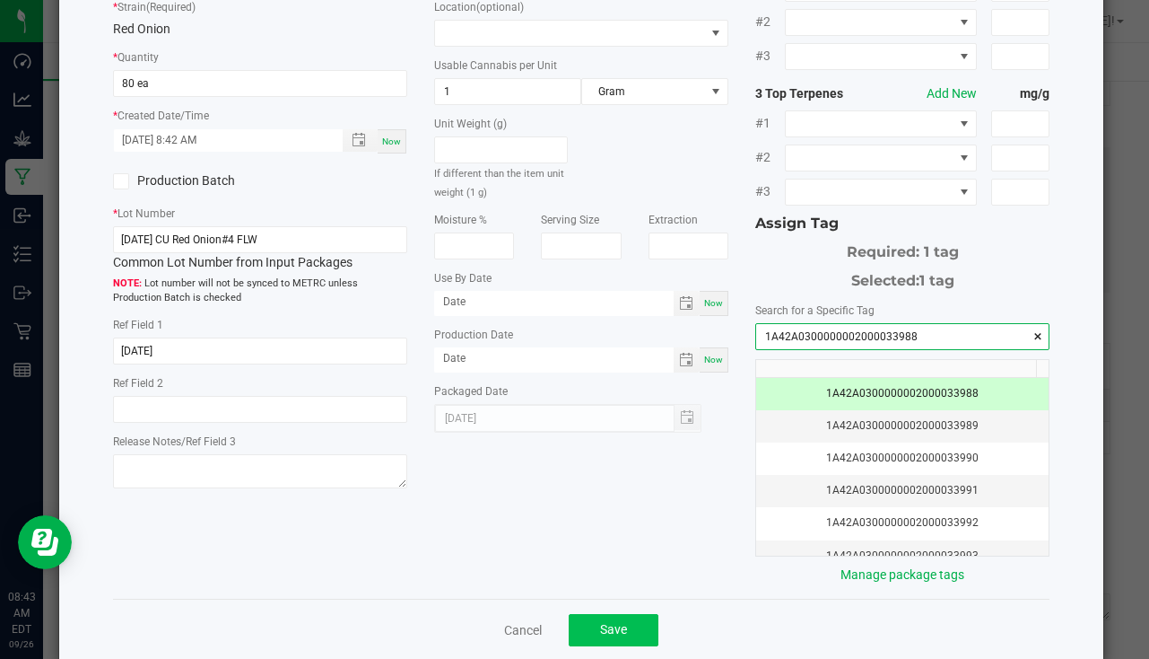
type input "1A42A0300000002000033988"
click at [605, 614] on button "Save" at bounding box center [614, 630] width 90 height 32
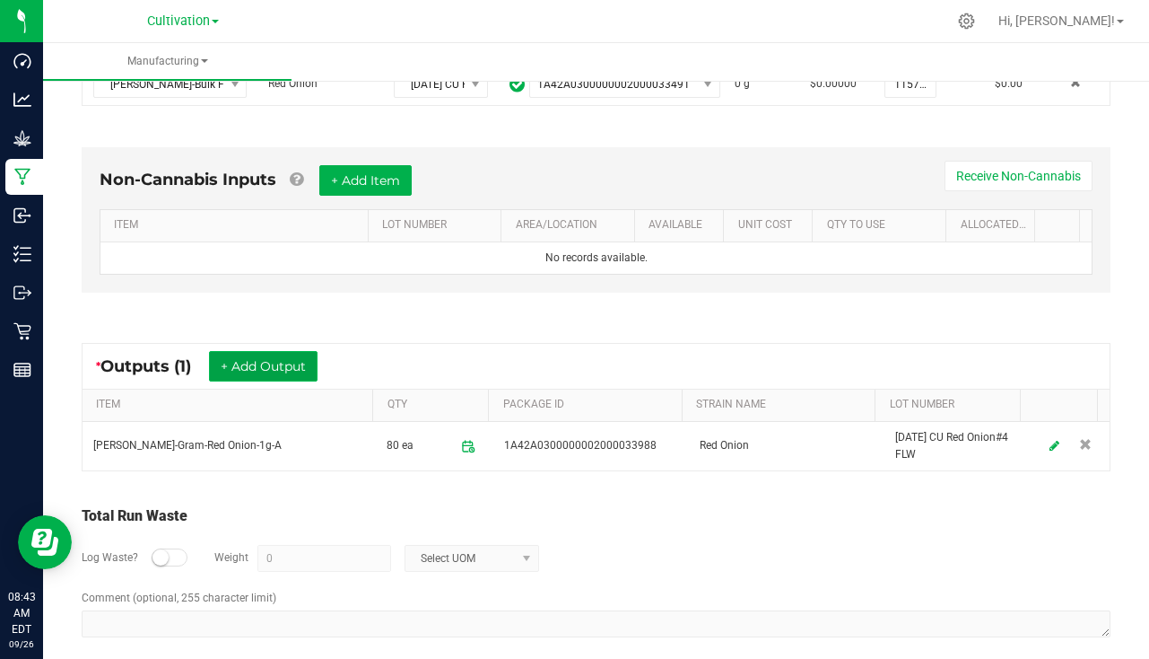
click at [282, 366] on button "+ Add Output" at bounding box center [263, 366] width 109 height 31
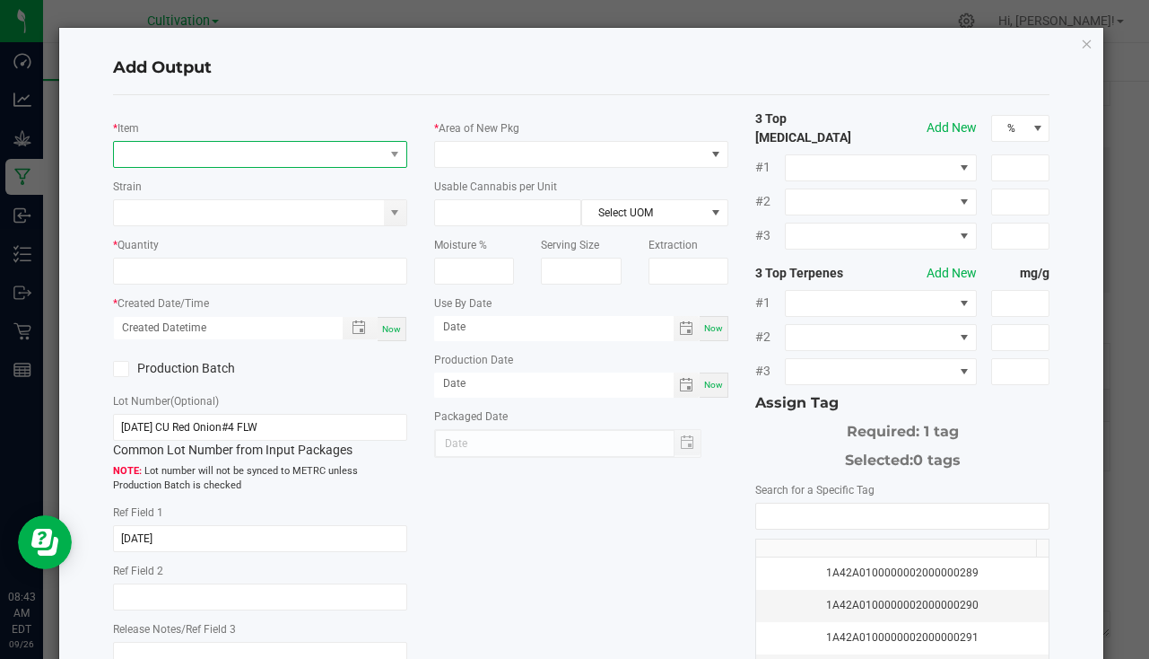
click at [215, 153] on span "NO DATA FOUND" at bounding box center [249, 154] width 270 height 25
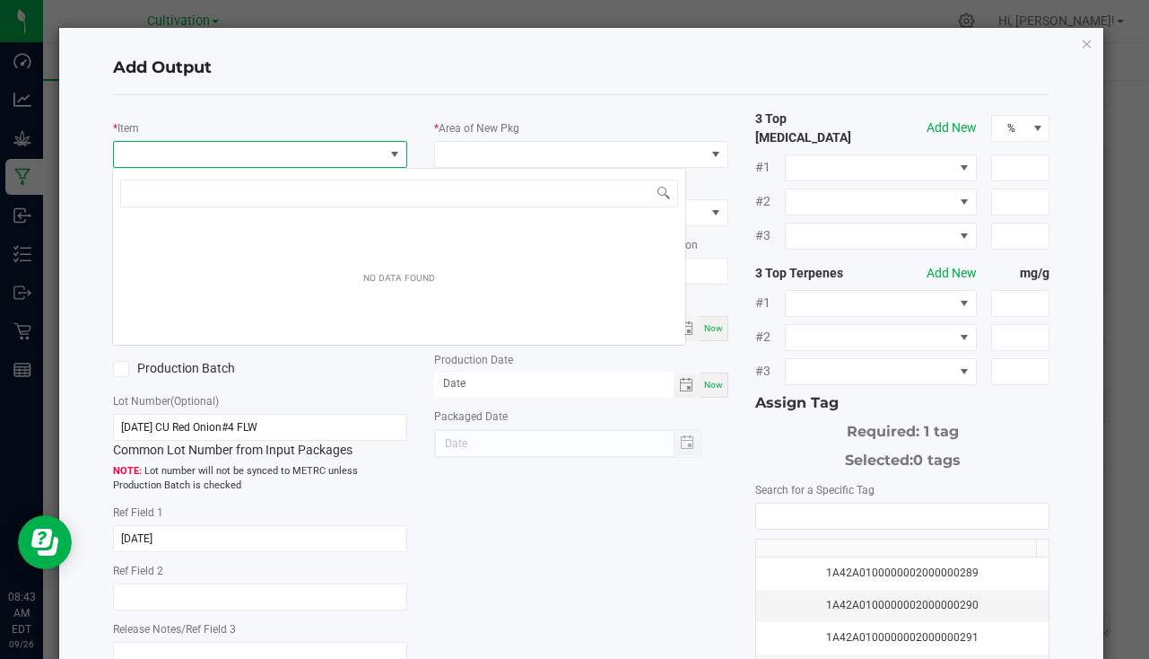
scroll to position [27, 291]
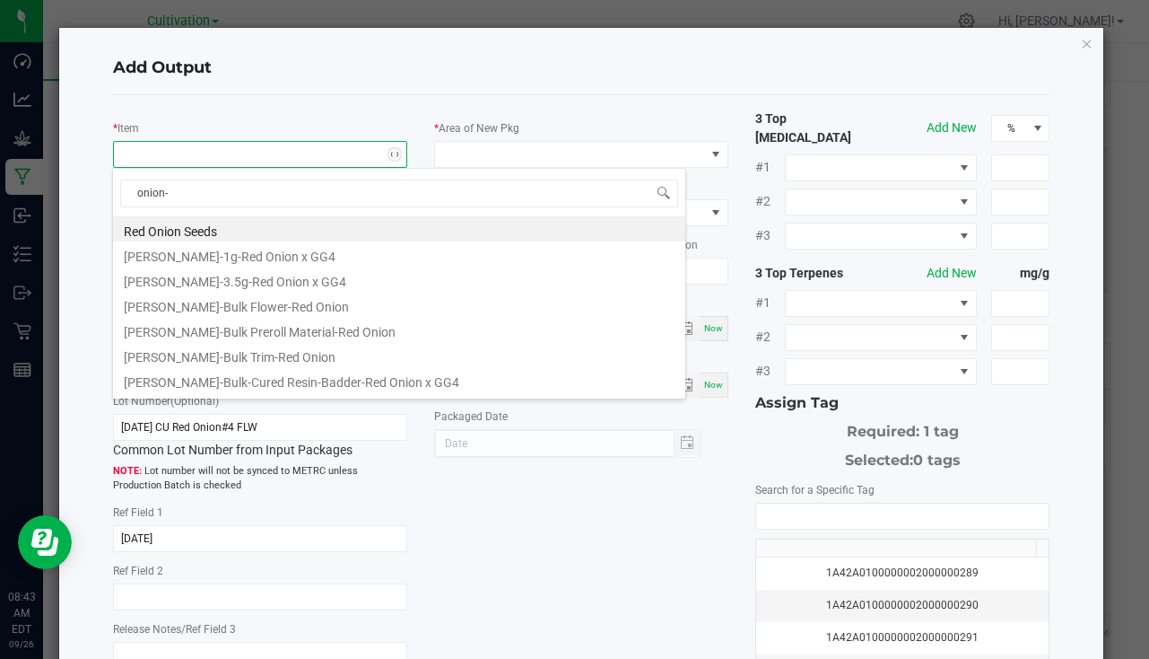
type input "onion-3"
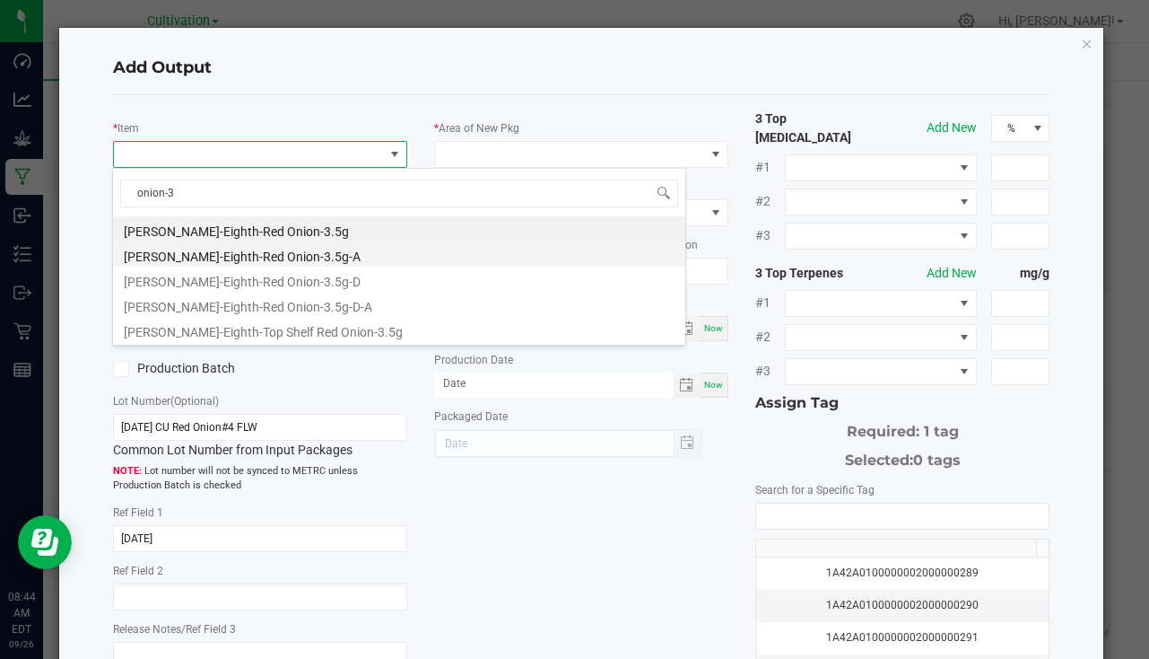
click at [284, 254] on li "[PERSON_NAME]-Eighth-Red Onion-3.5g-A" at bounding box center [399, 253] width 572 height 25
type input "0 ea"
type input "3.5"
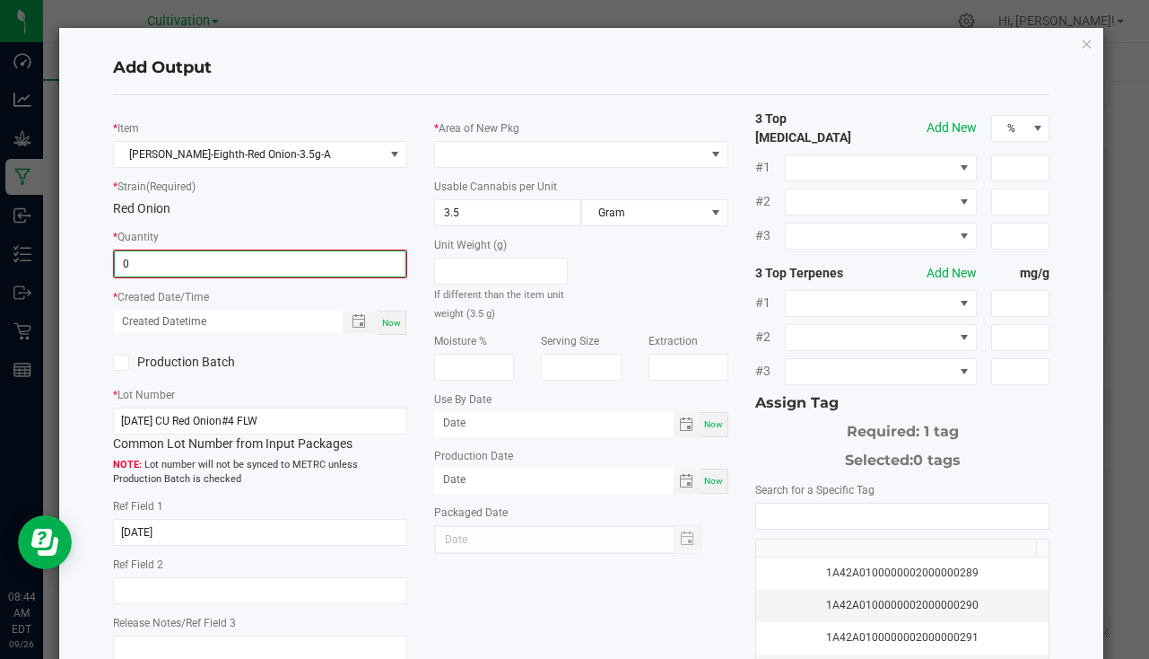
click at [222, 274] on input "0" at bounding box center [260, 263] width 291 height 25
type input "162 ea"
click at [385, 318] on span "Now" at bounding box center [391, 321] width 19 height 10
type input "09/26/2025 8:44 AM"
type input "[DATE]"
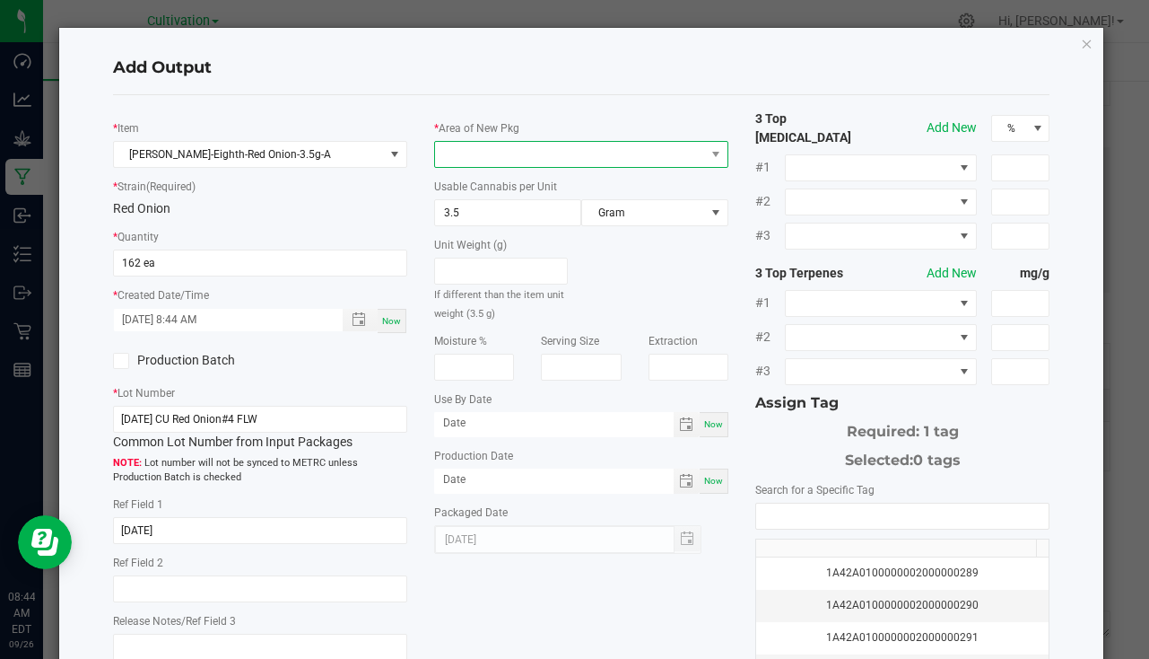
click at [464, 161] on span at bounding box center [570, 154] width 270 height 25
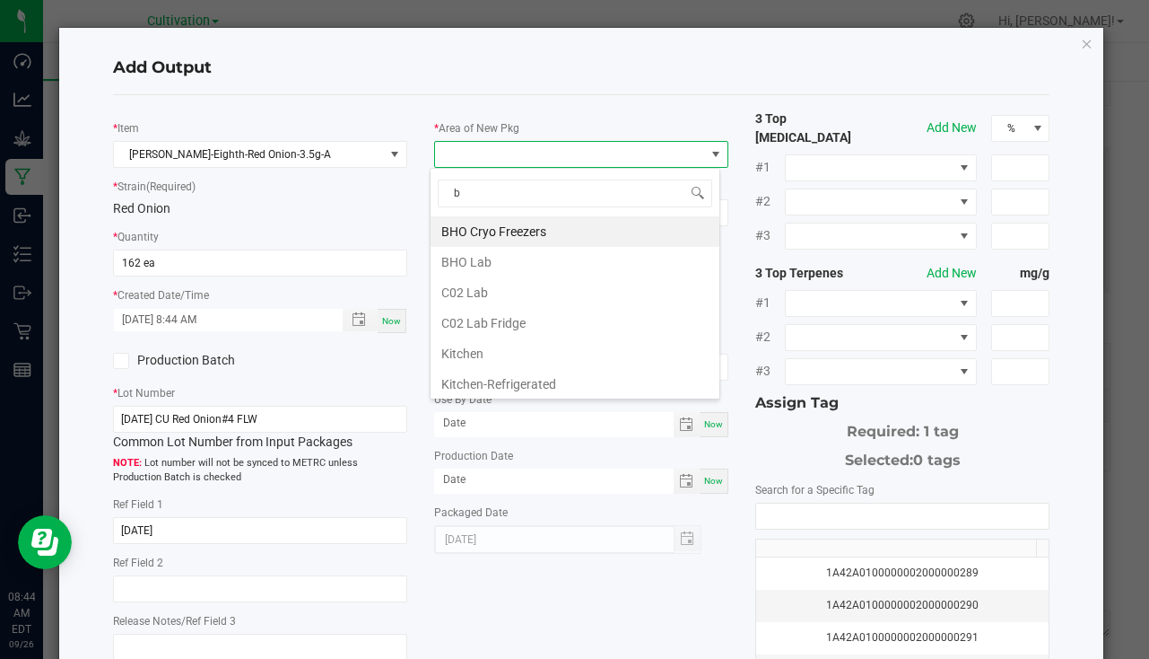
type input "bu"
click at [493, 231] on li "South Bulk-Flower" at bounding box center [575, 231] width 289 height 31
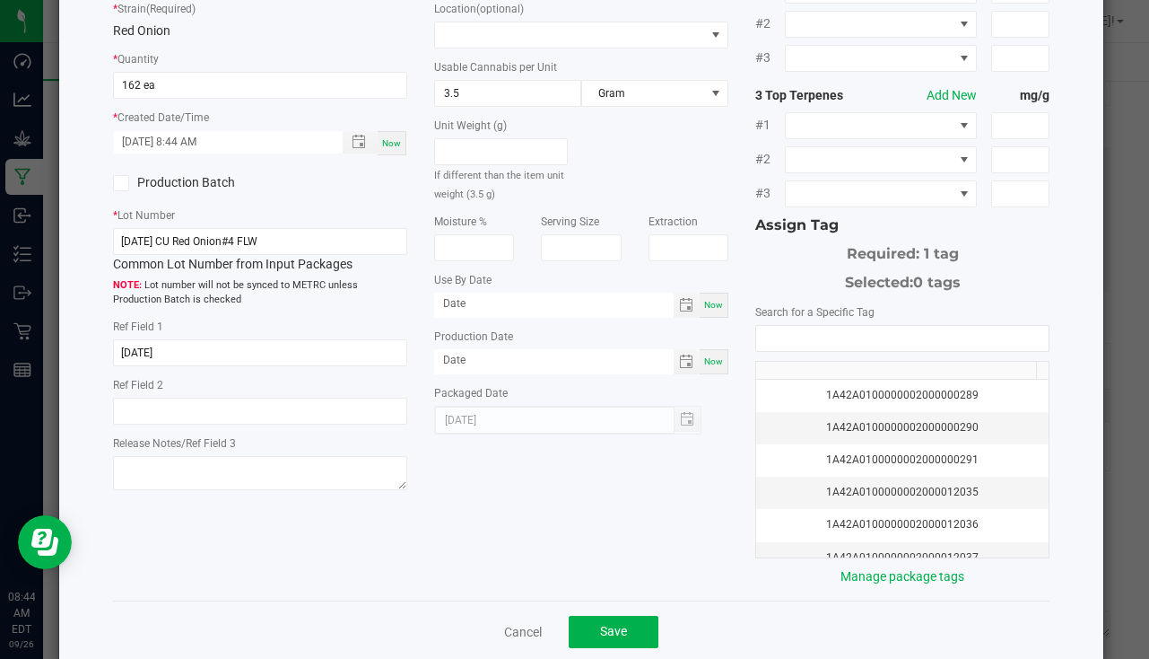
scroll to position [179, 0]
click at [789, 311] on div "Search for a Specific Tag 1A42A0100000002000000289 1A42A0100000002000000290 1A4…" at bounding box center [902, 443] width 294 height 284
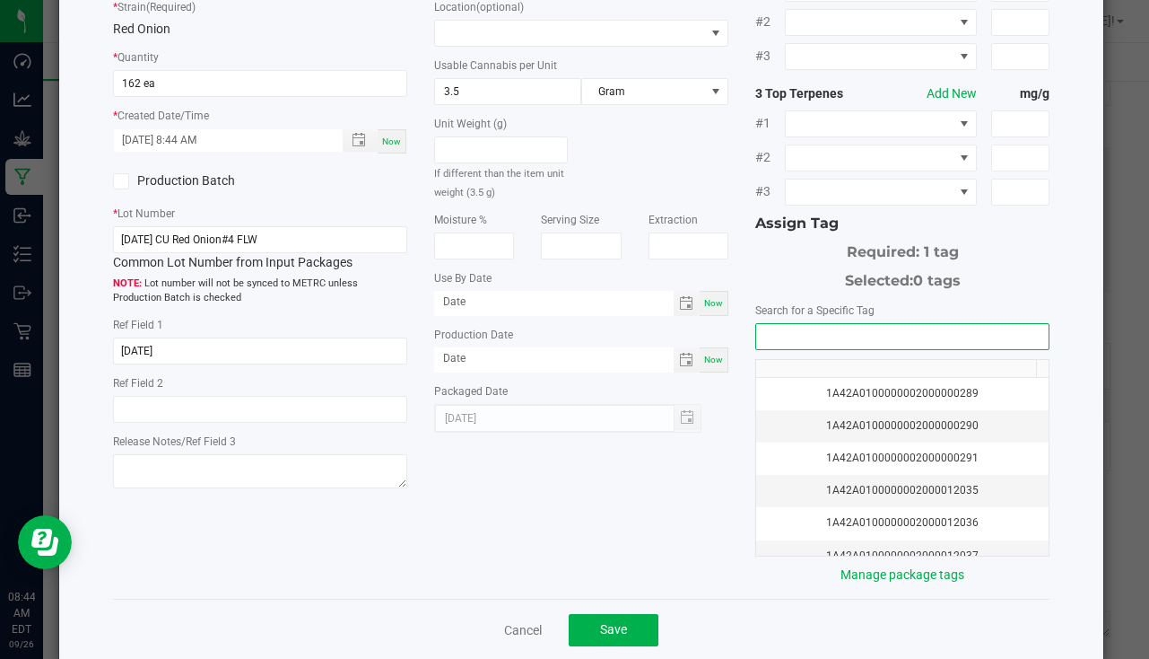
click at [793, 324] on input "NO DATA FOUND" at bounding box center [902, 336] width 292 height 25
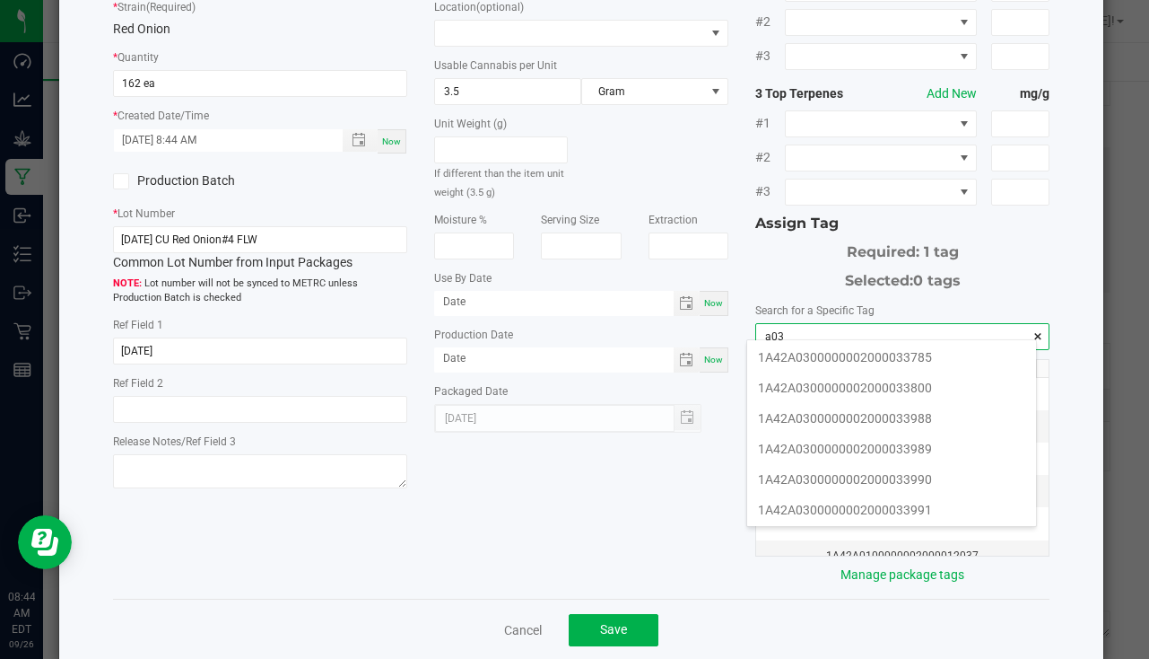
scroll to position [359, 0]
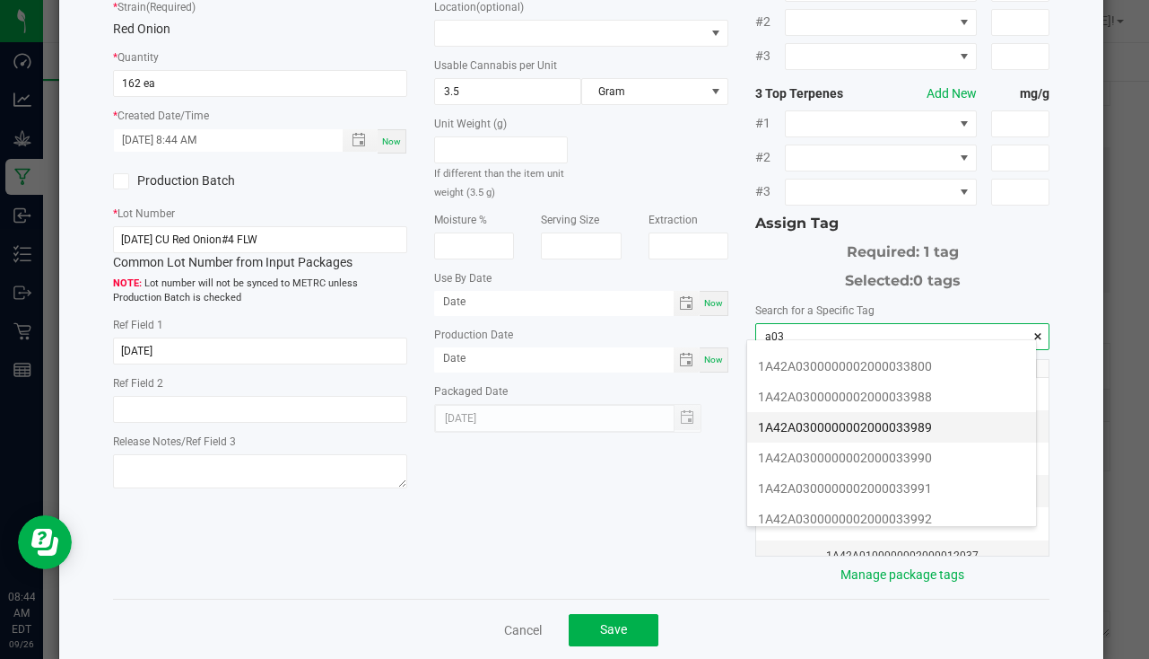
click at [865, 418] on li "1A42A0300000002000033989" at bounding box center [891, 427] width 289 height 31
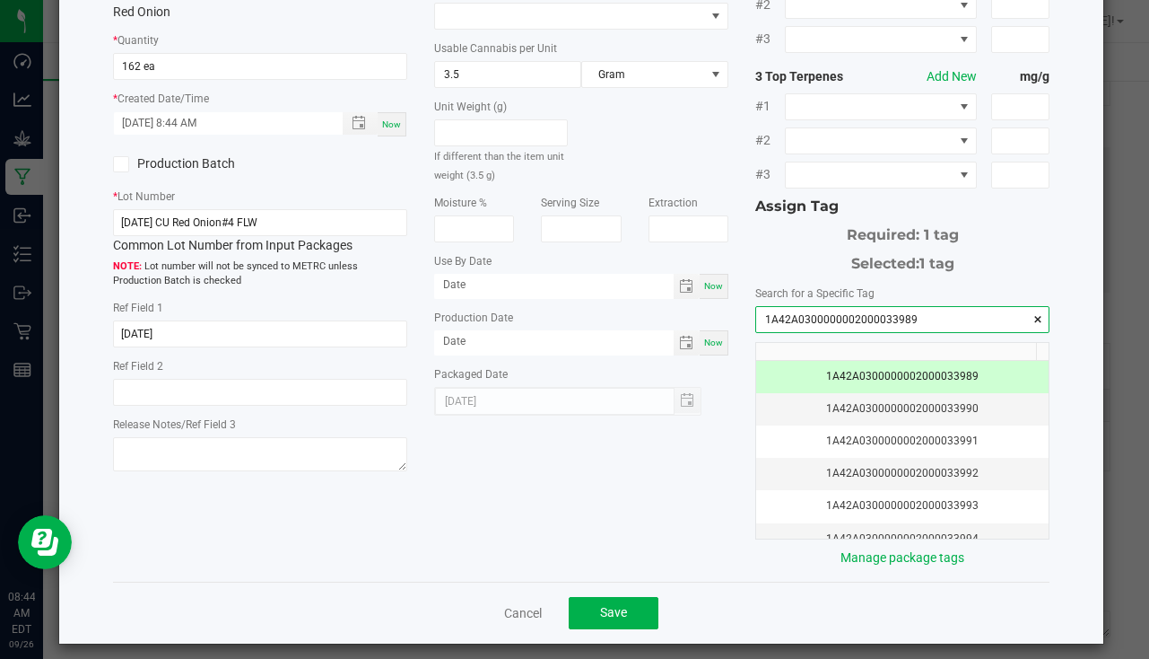
scroll to position [198, 0]
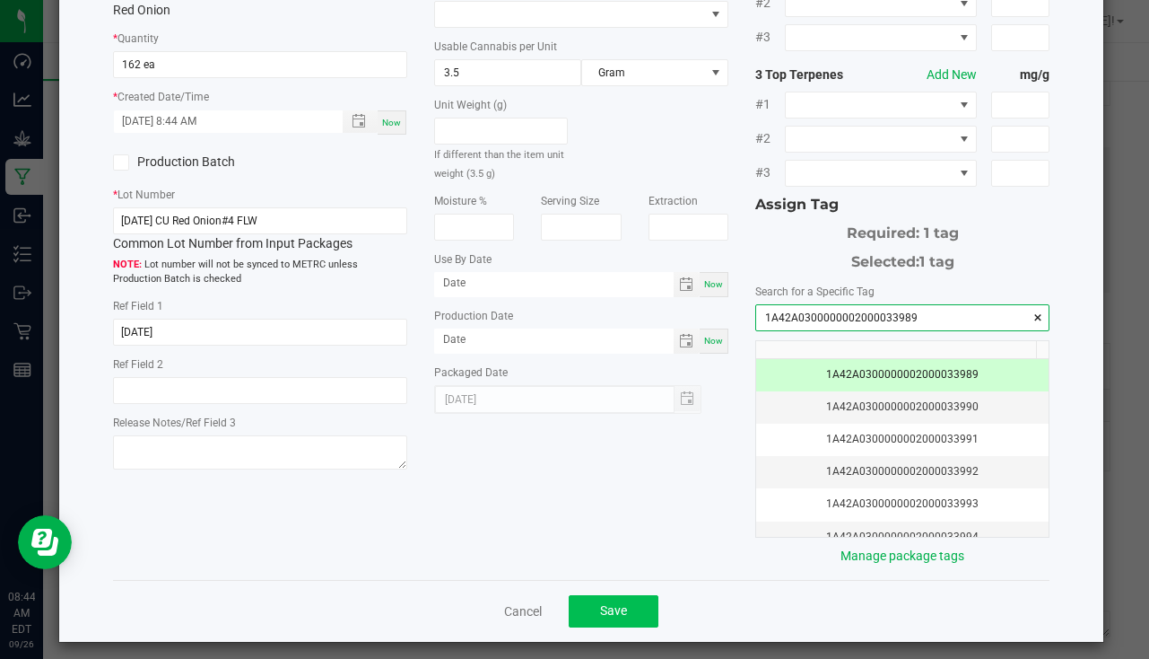
type input "1A42A0300000002000033989"
click at [618, 603] on span "Save" at bounding box center [613, 610] width 27 height 14
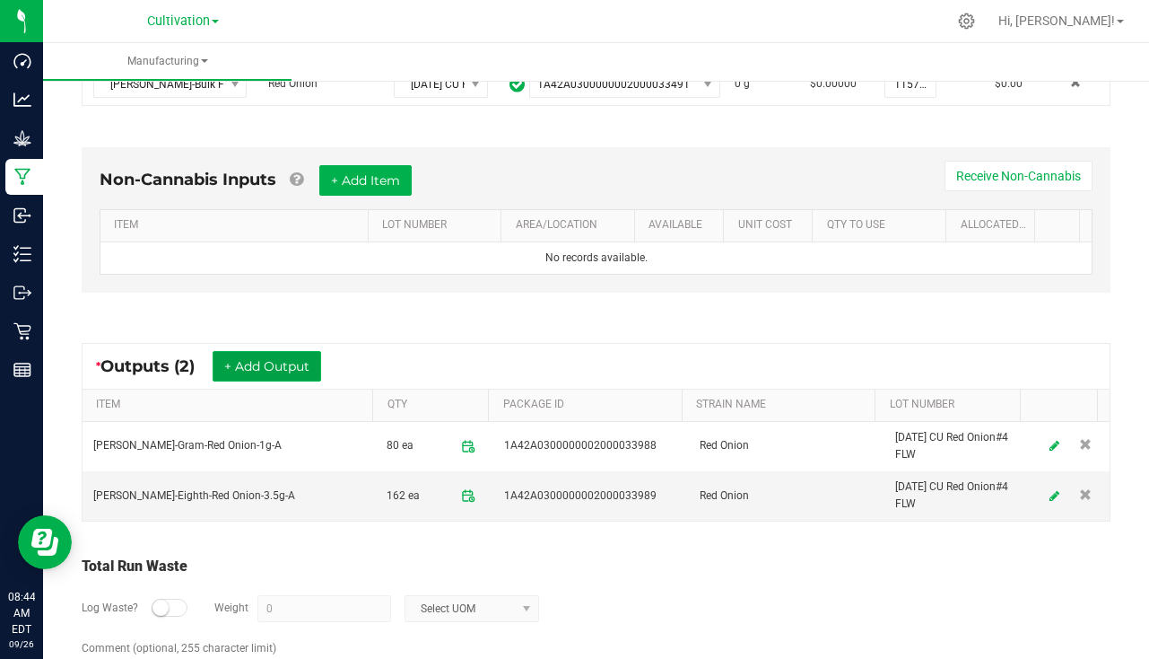
click at [295, 371] on button "+ Add Output" at bounding box center [267, 366] width 109 height 31
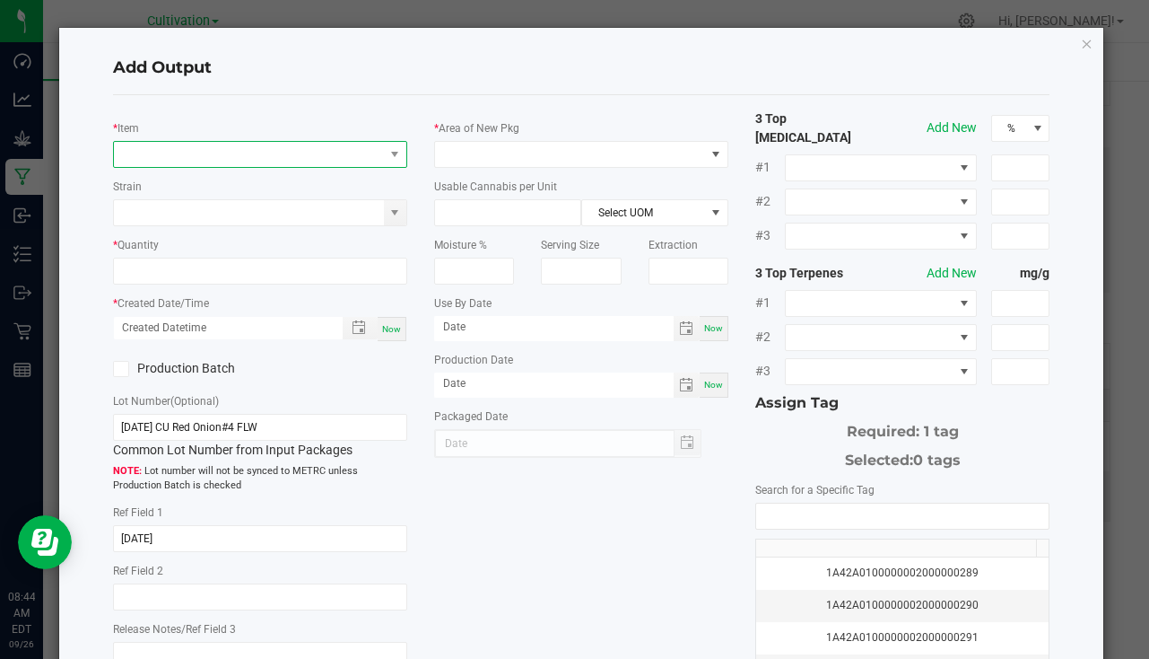
click at [191, 165] on span "NO DATA FOUND" at bounding box center [249, 154] width 270 height 25
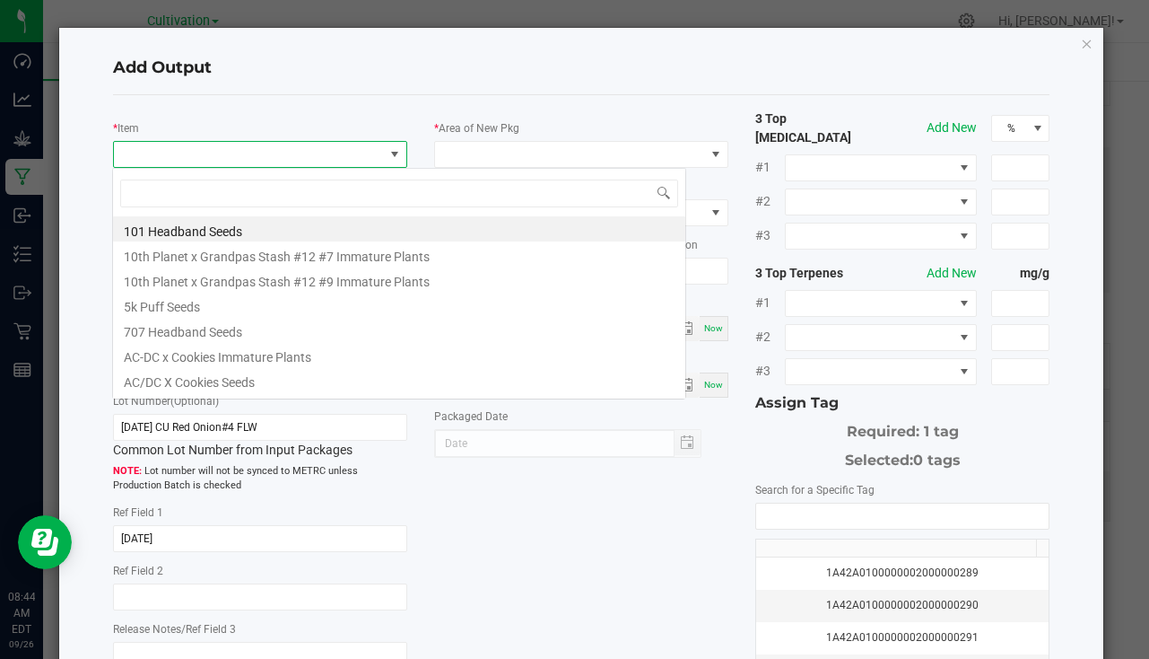
scroll to position [27, 291]
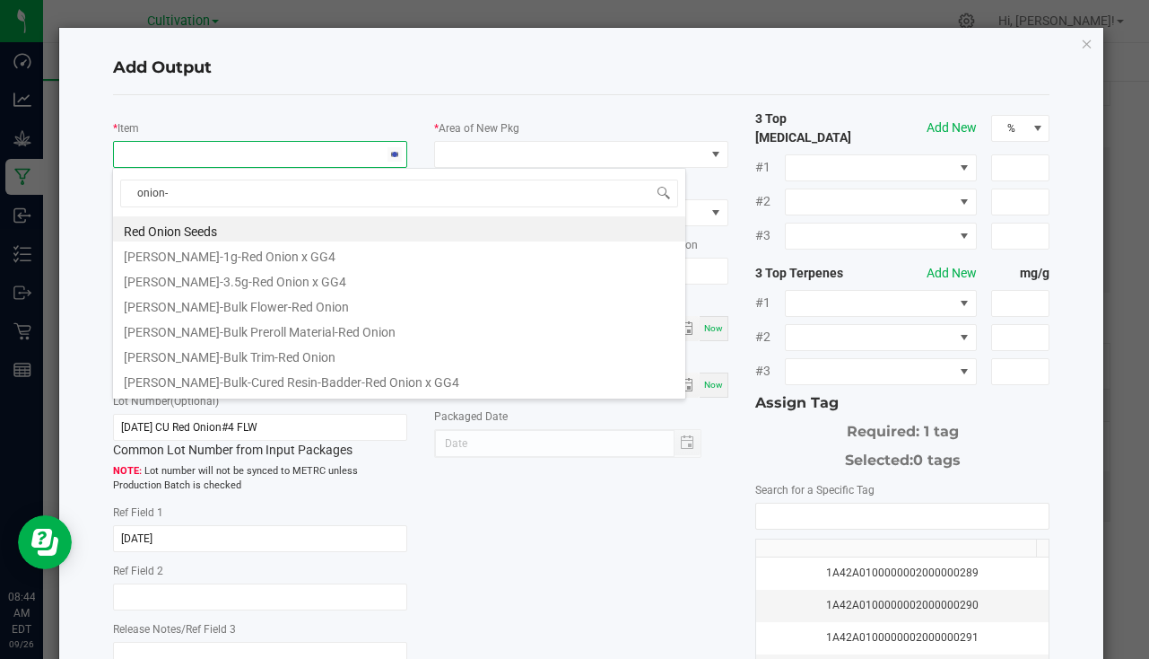
type input "onion-3"
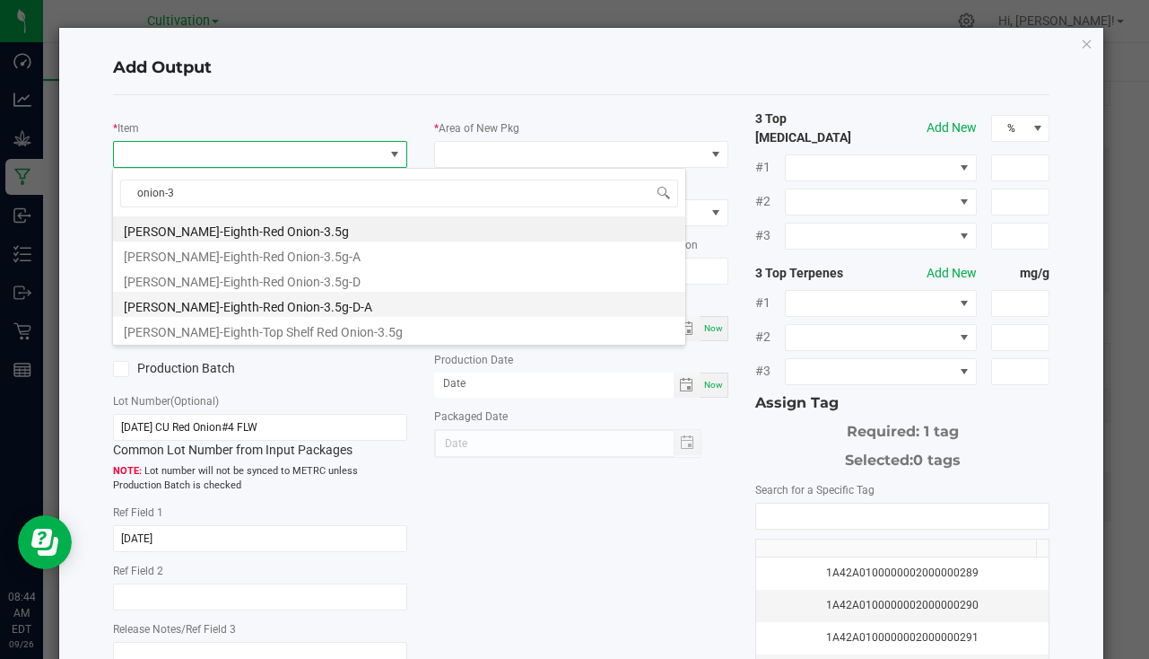
click at [291, 312] on li "[PERSON_NAME]-Eighth-Red Onion-3.5g-D-A" at bounding box center [399, 304] width 572 height 25
type input "0 ea"
type input "3.5"
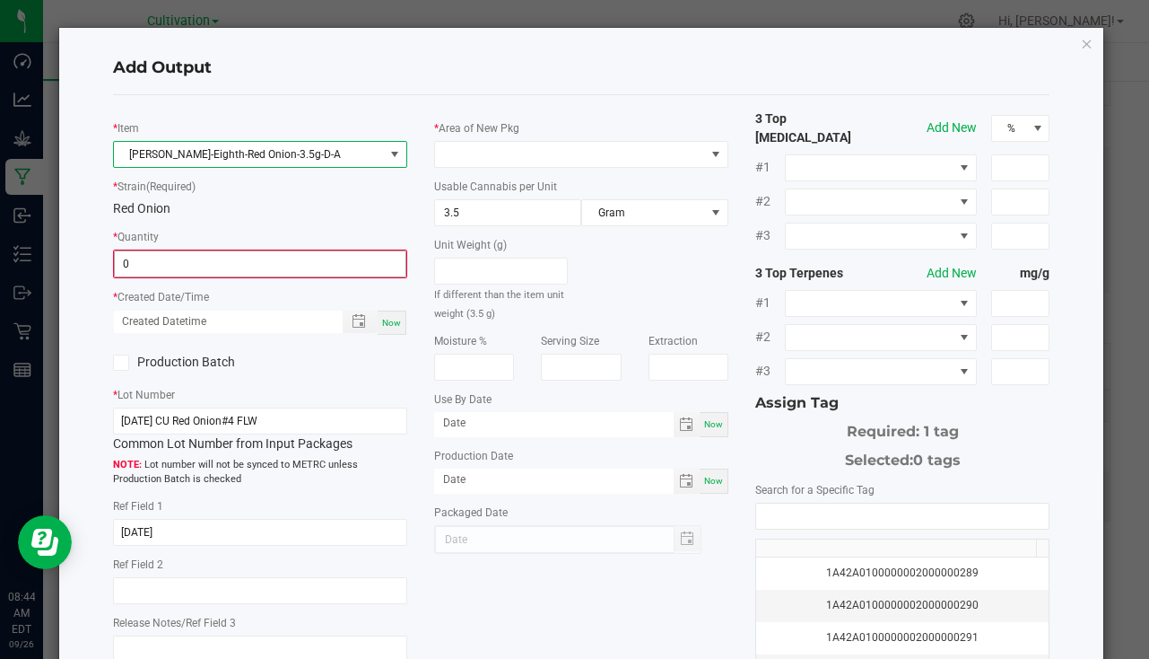
click at [188, 276] on input "0" at bounding box center [260, 263] width 291 height 25
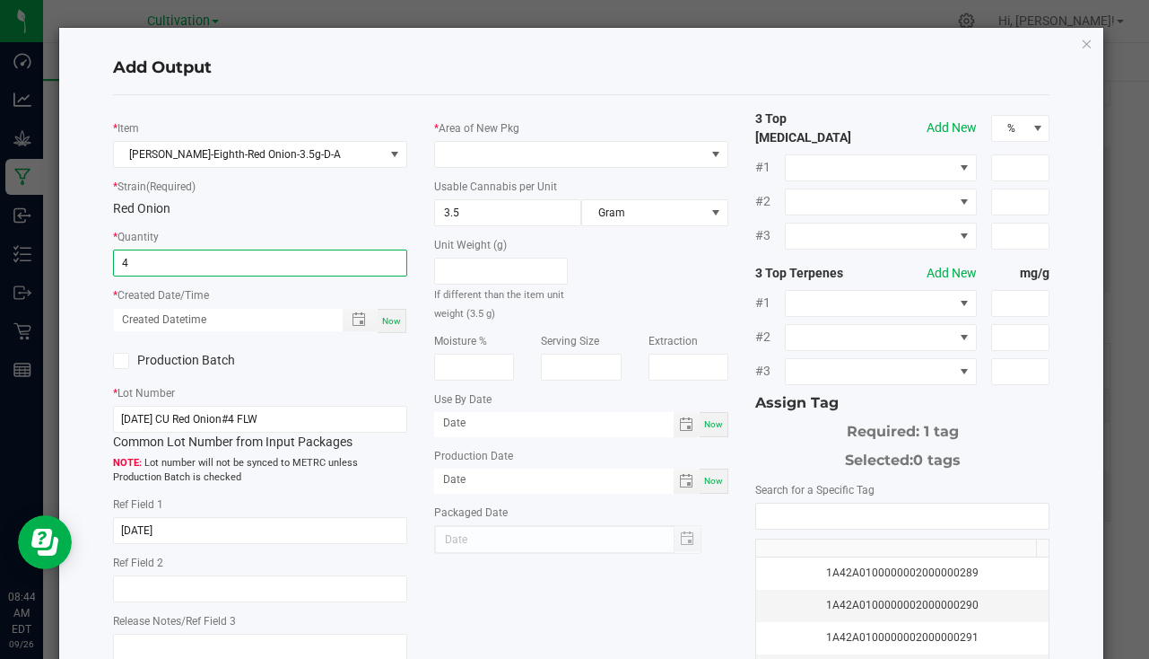
type input "4 ea"
click at [401, 323] on div "Now" at bounding box center [392, 321] width 29 height 24
type input "09/26/2025 8:44 AM"
type input "[DATE]"
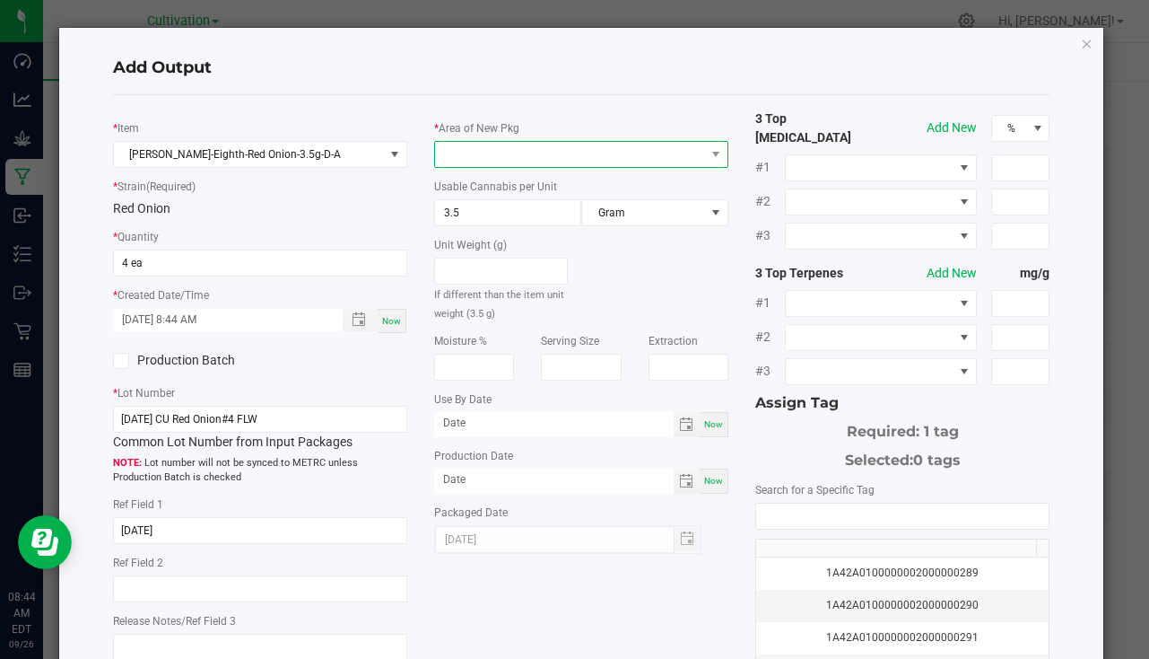
click at [476, 156] on span at bounding box center [570, 154] width 270 height 25
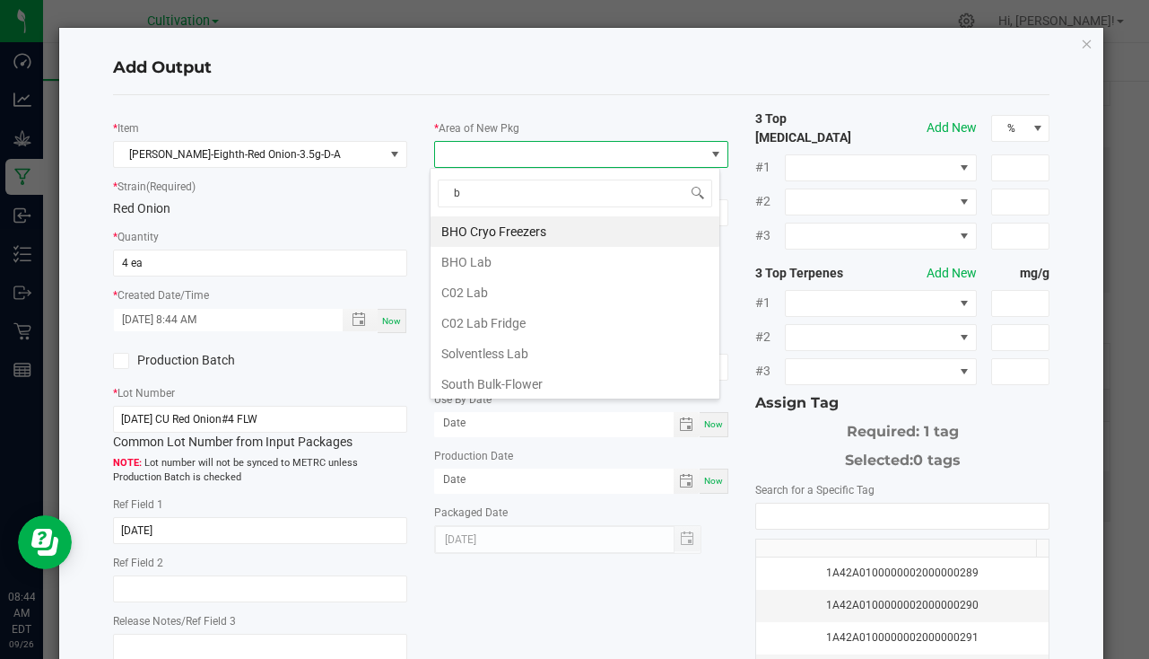
type input "bu"
click at [554, 228] on li "South Bulk-Flower" at bounding box center [575, 231] width 289 height 31
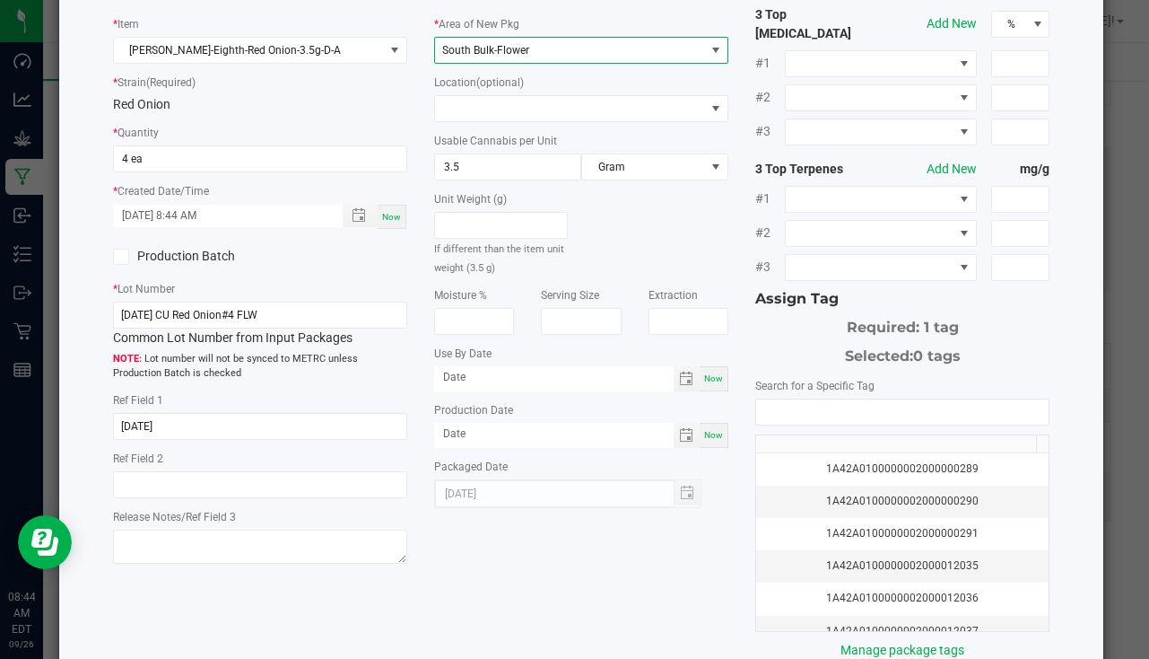
scroll to position [198, 0]
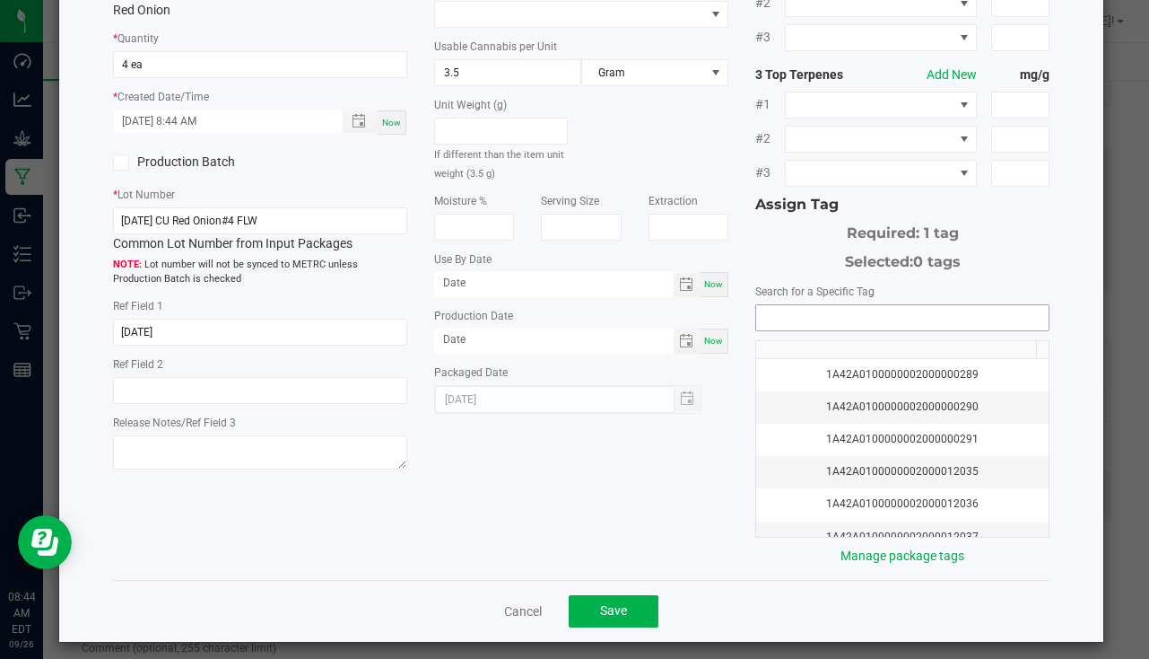
click at [831, 317] on input "NO DATA FOUND" at bounding box center [902, 317] width 292 height 25
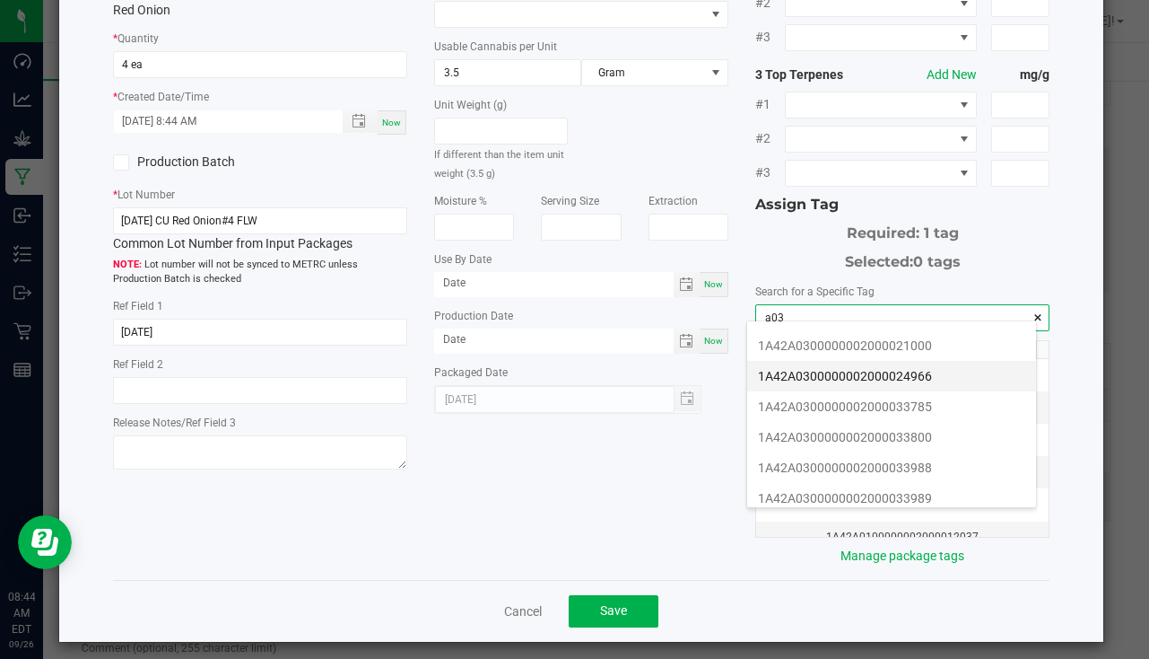
scroll to position [359, 0]
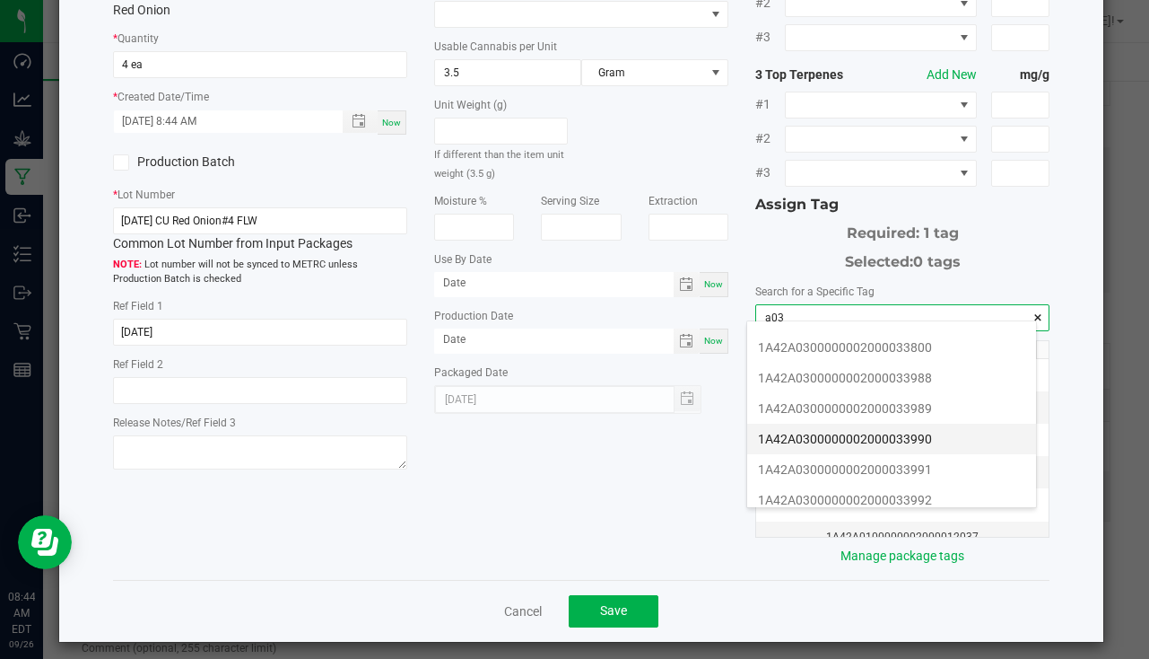
click at [940, 430] on li "1A42A0300000002000033990" at bounding box center [891, 438] width 289 height 31
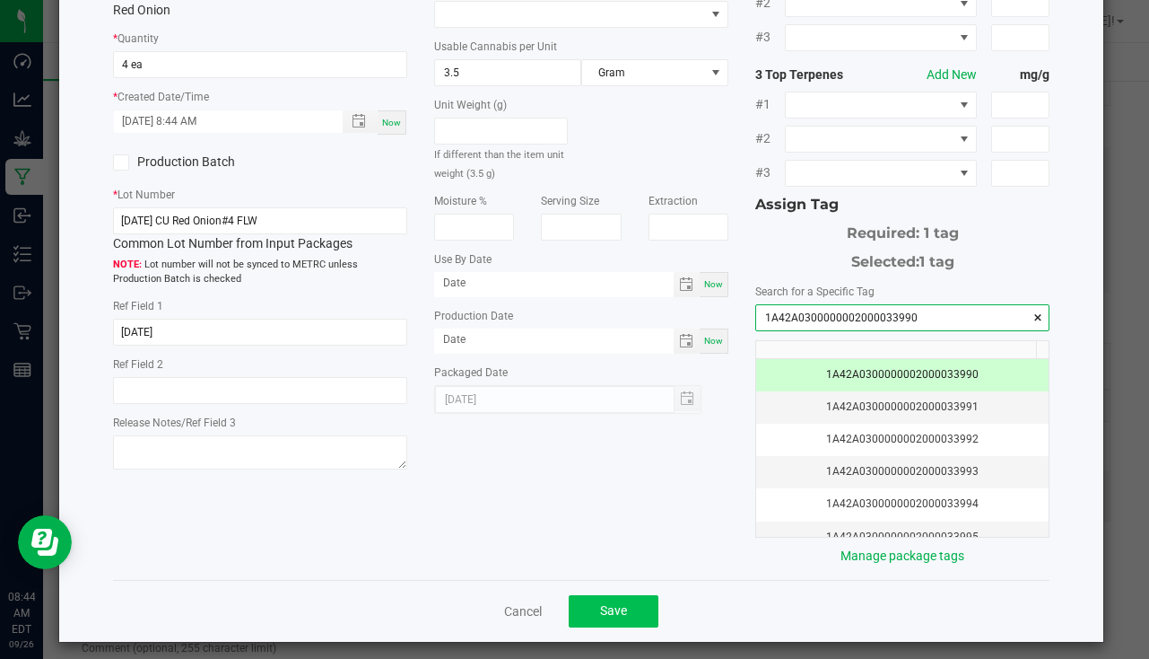
type input "1A42A0300000002000033990"
click at [633, 600] on button "Save" at bounding box center [614, 611] width 90 height 32
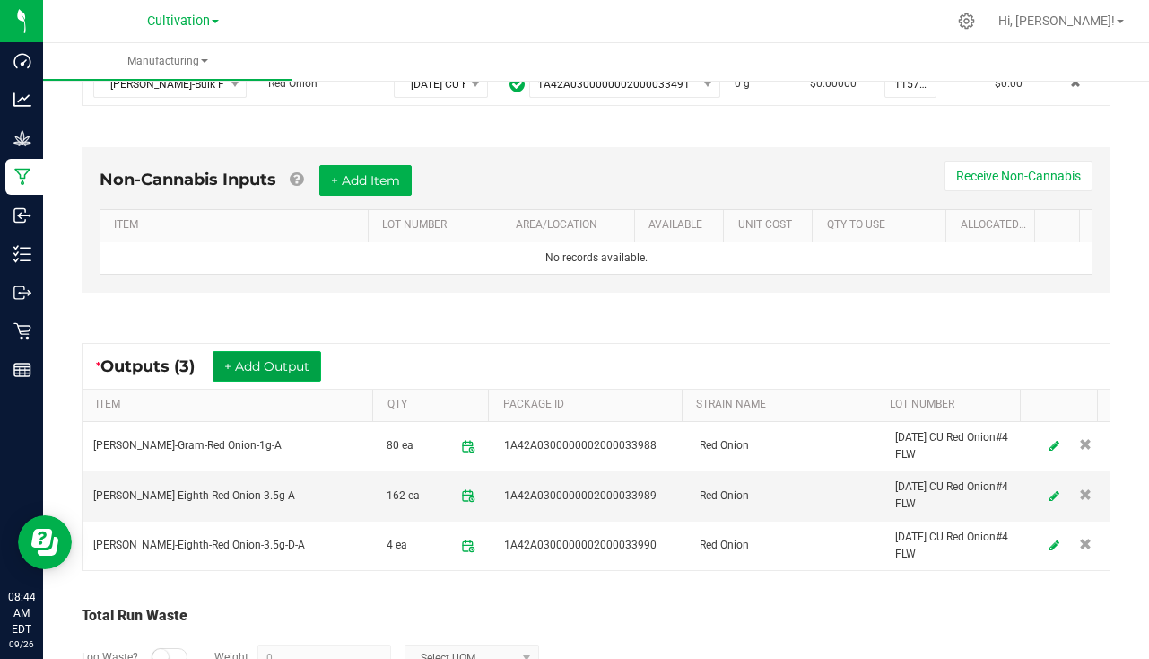
click at [265, 359] on button "+ Add Output" at bounding box center [267, 366] width 109 height 31
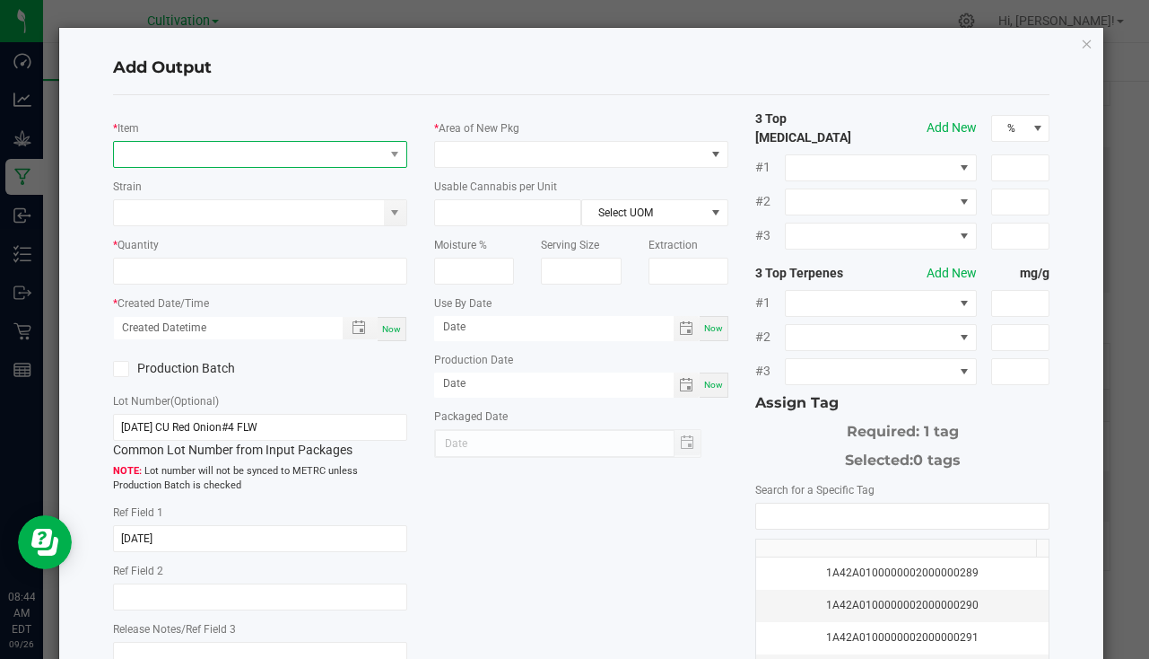
click at [241, 157] on span "NO DATA FOUND" at bounding box center [249, 154] width 270 height 25
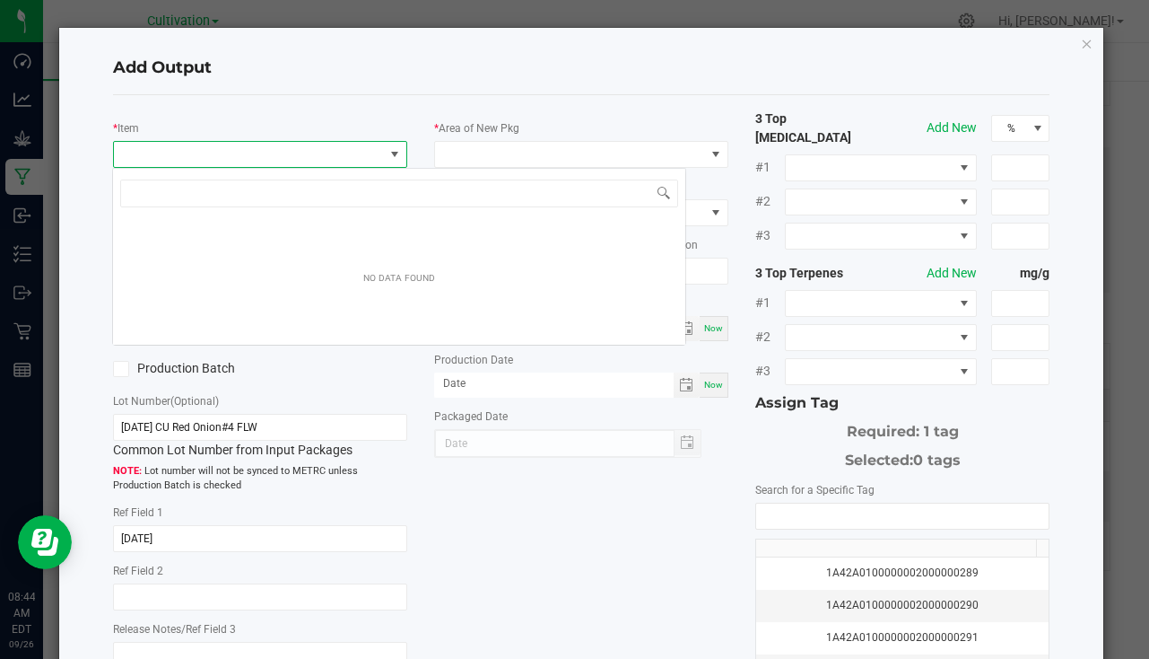
scroll to position [27, 291]
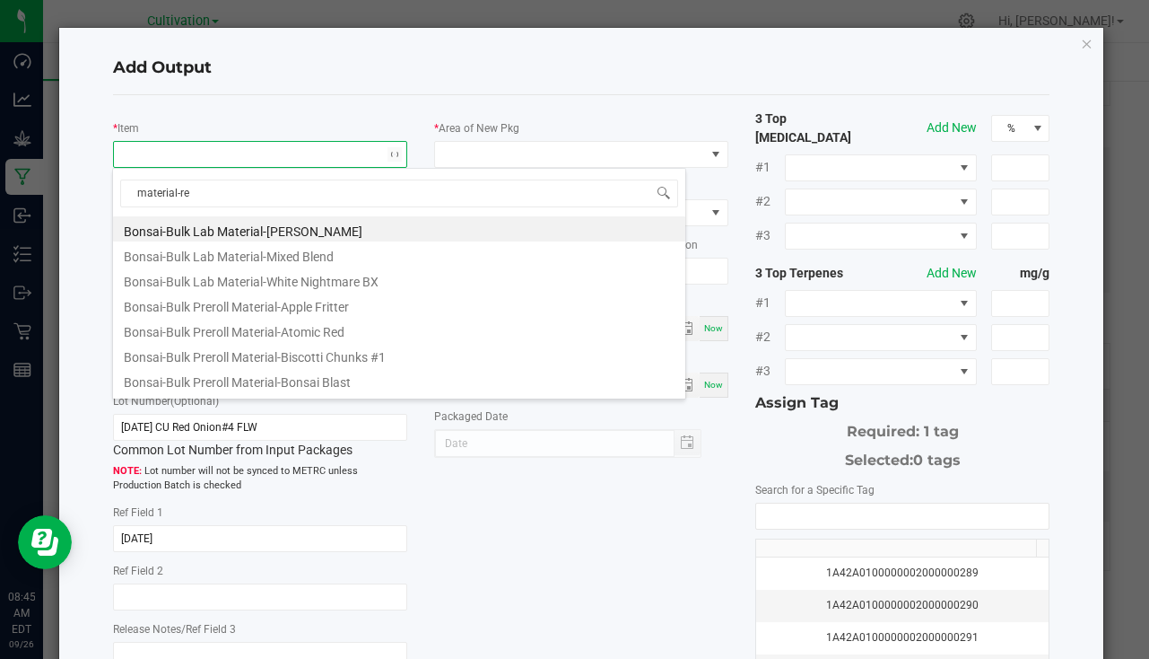
type input "material-red"
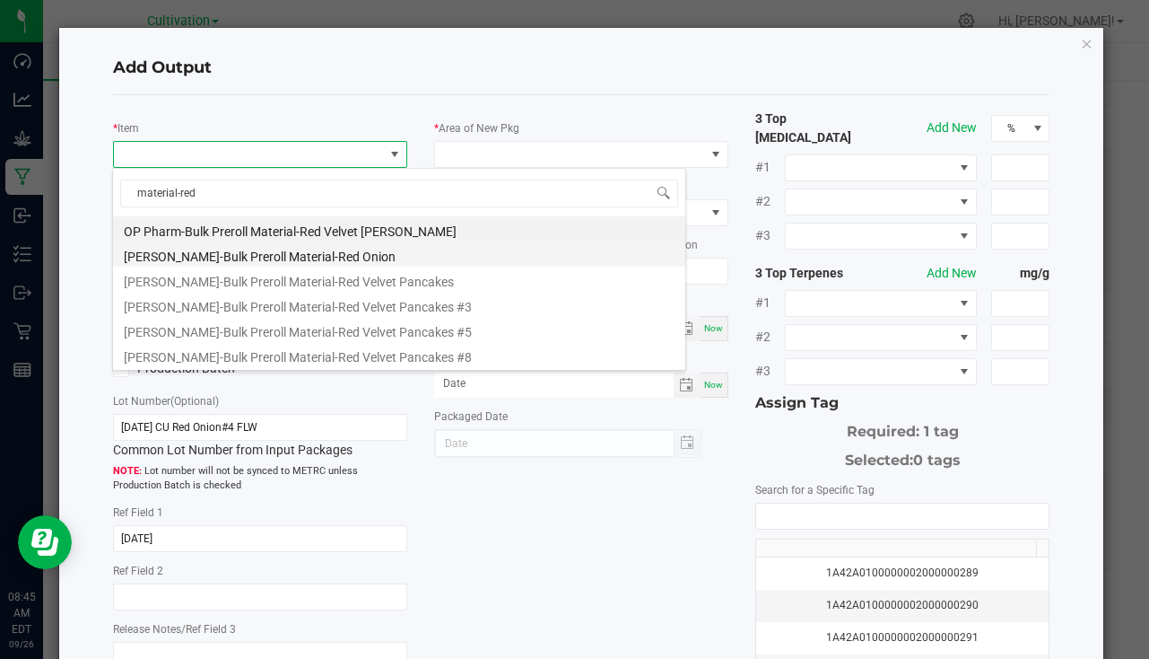
click at [290, 263] on li "Slater-Bulk Preroll Material-Red Onion" at bounding box center [399, 253] width 572 height 25
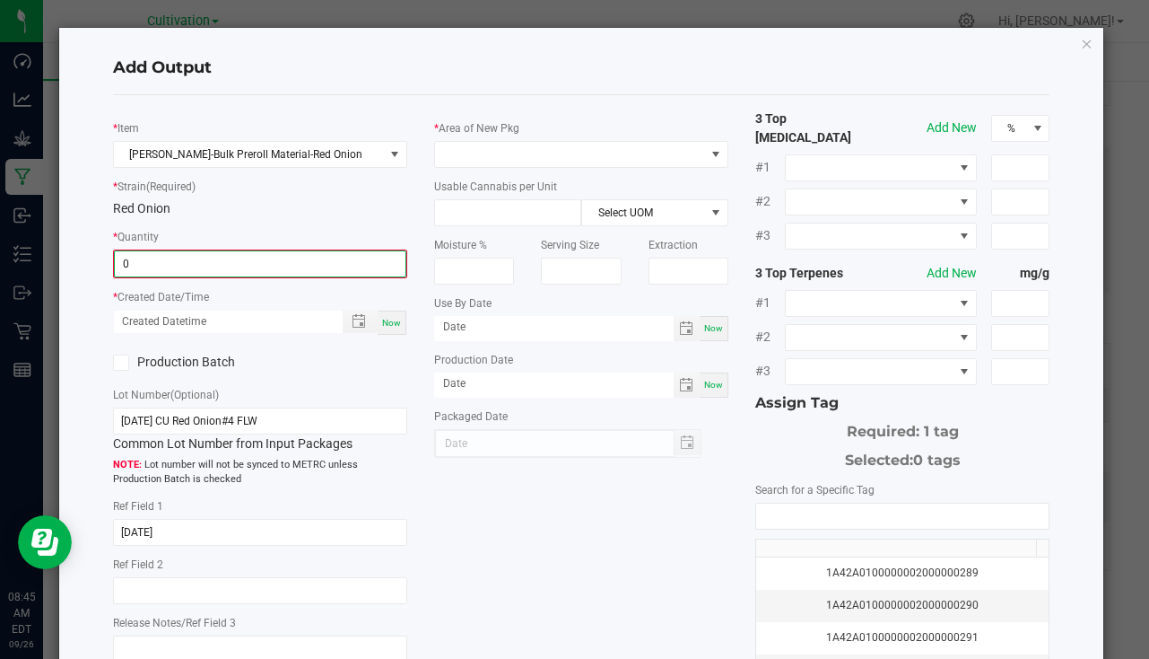
click at [163, 259] on input "0" at bounding box center [260, 263] width 291 height 25
type input "468.0000 g"
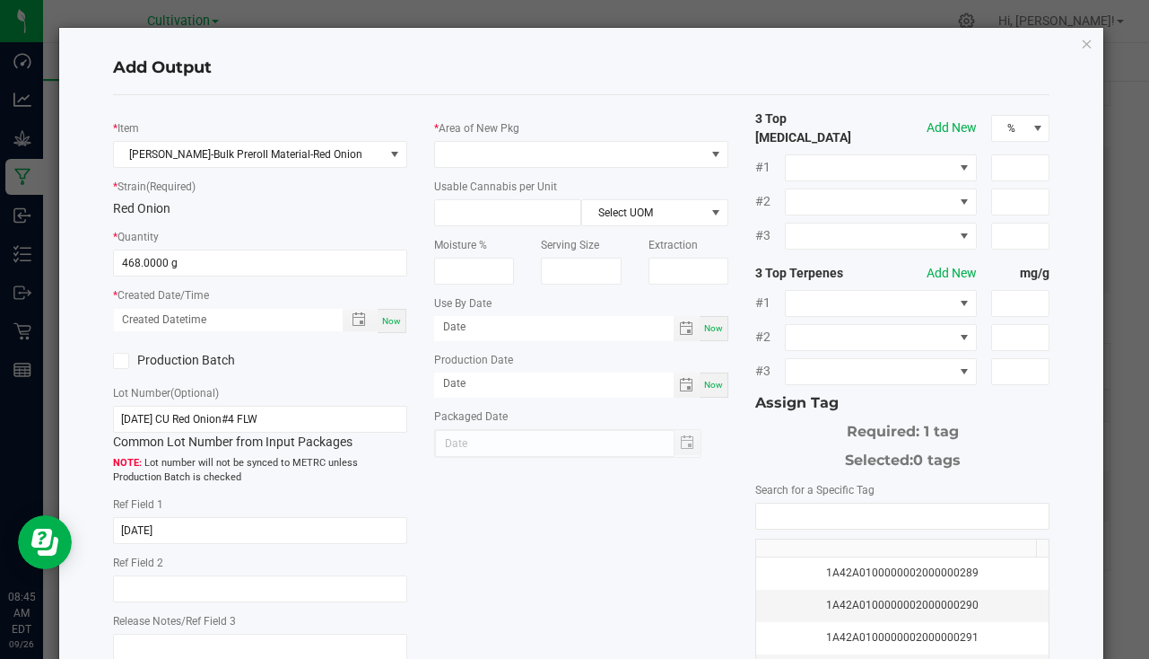
click at [384, 310] on div "Now" at bounding box center [392, 321] width 29 height 24
type input "09/26/2025 8:45 AM"
type input "[DATE]"
click at [468, 145] on span at bounding box center [570, 154] width 270 height 25
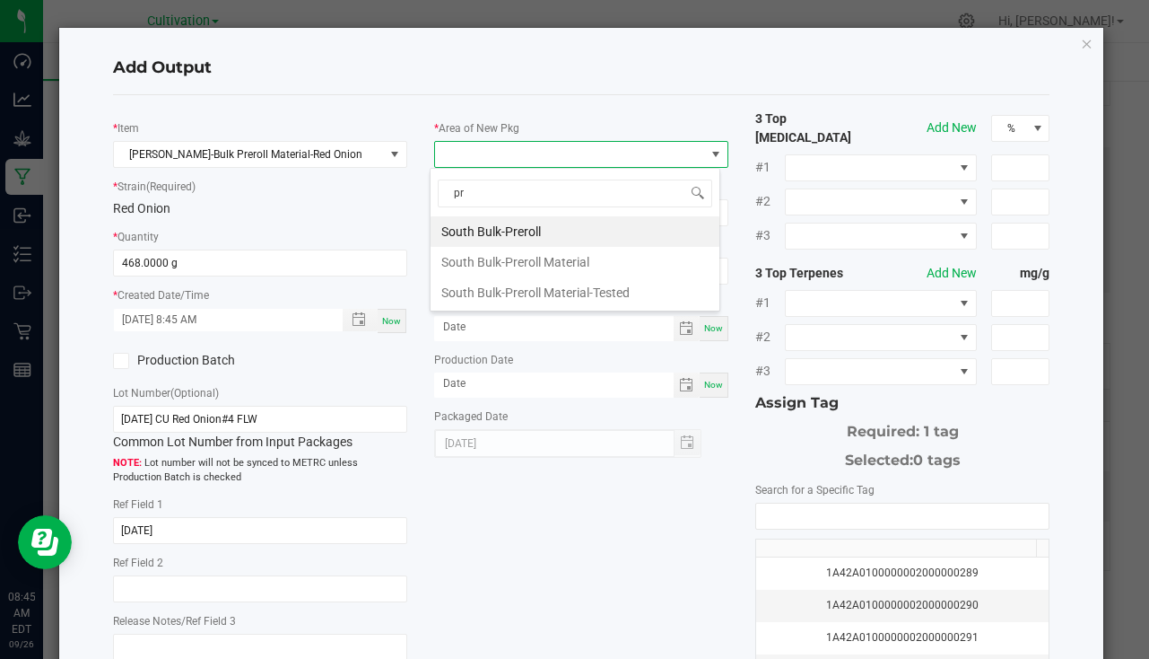
type input "pre"
click at [561, 265] on li "South Bulk-Preroll Material" at bounding box center [575, 262] width 289 height 31
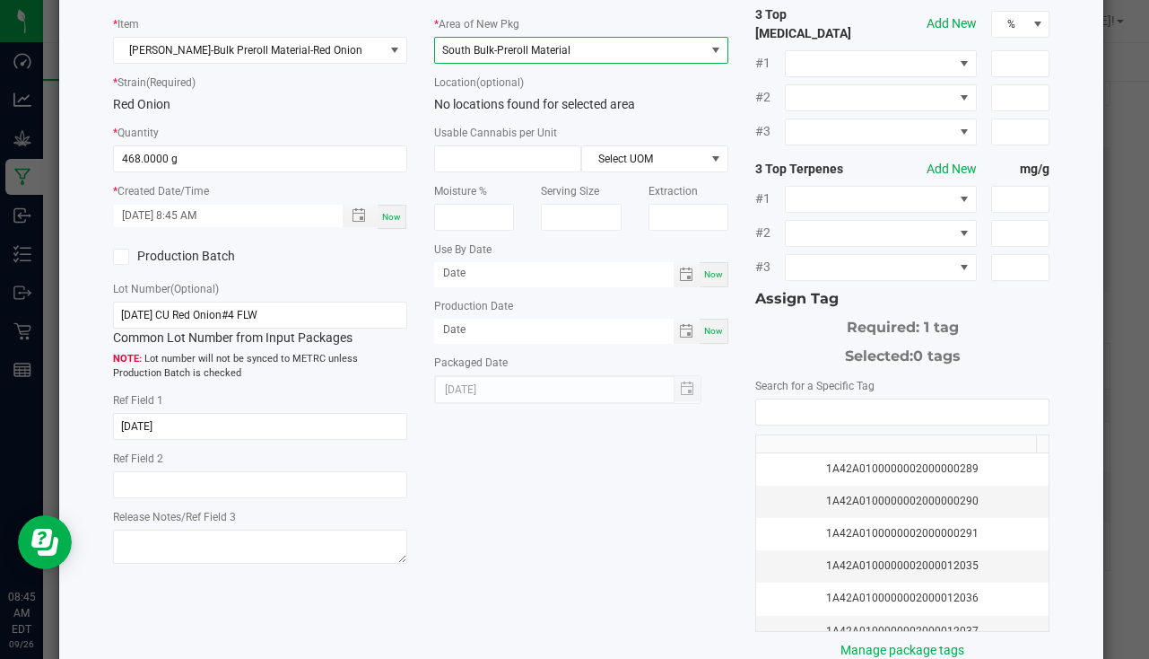
scroll to position [198, 0]
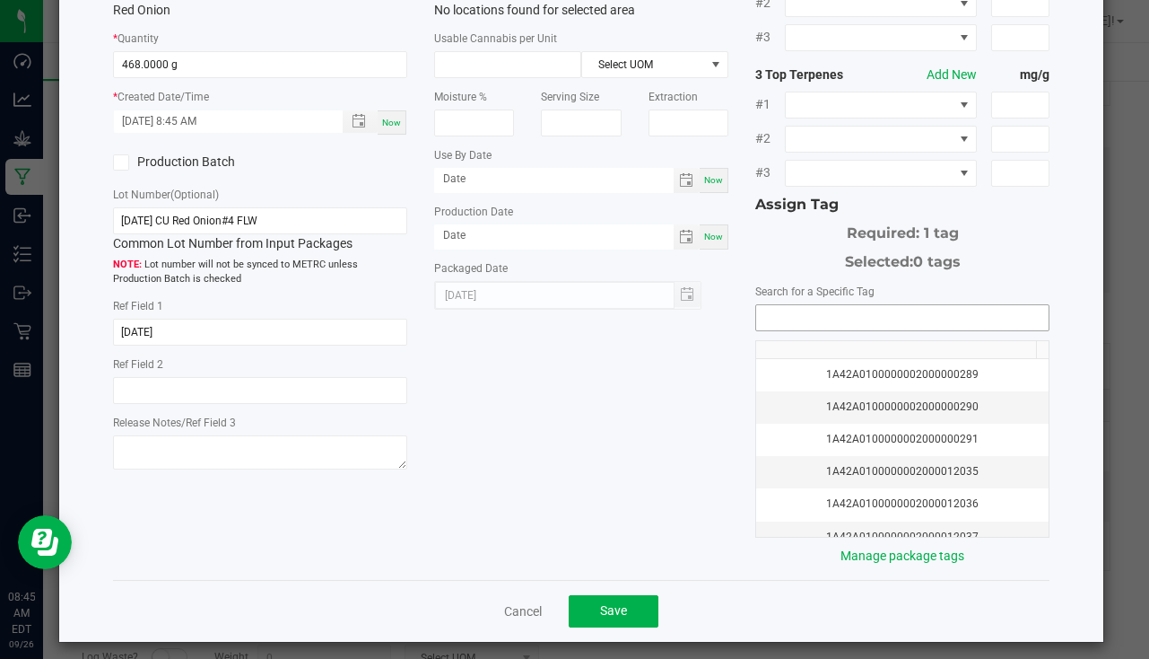
click at [799, 305] on input "NO DATA FOUND" at bounding box center [902, 317] width 292 height 25
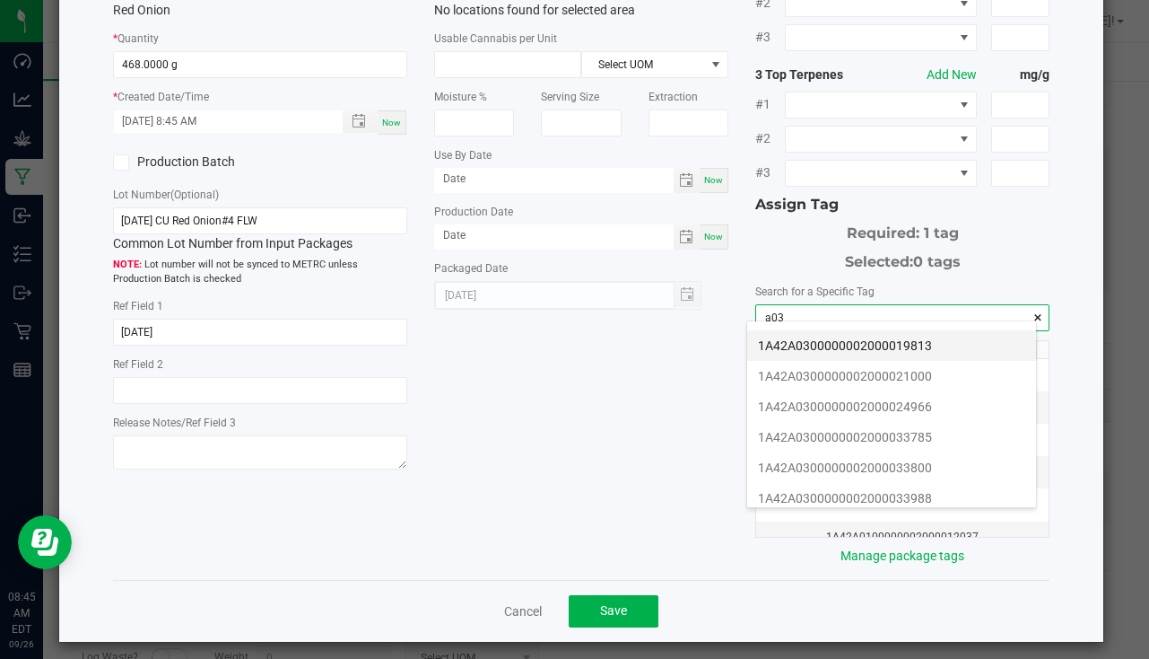
scroll to position [269, 0]
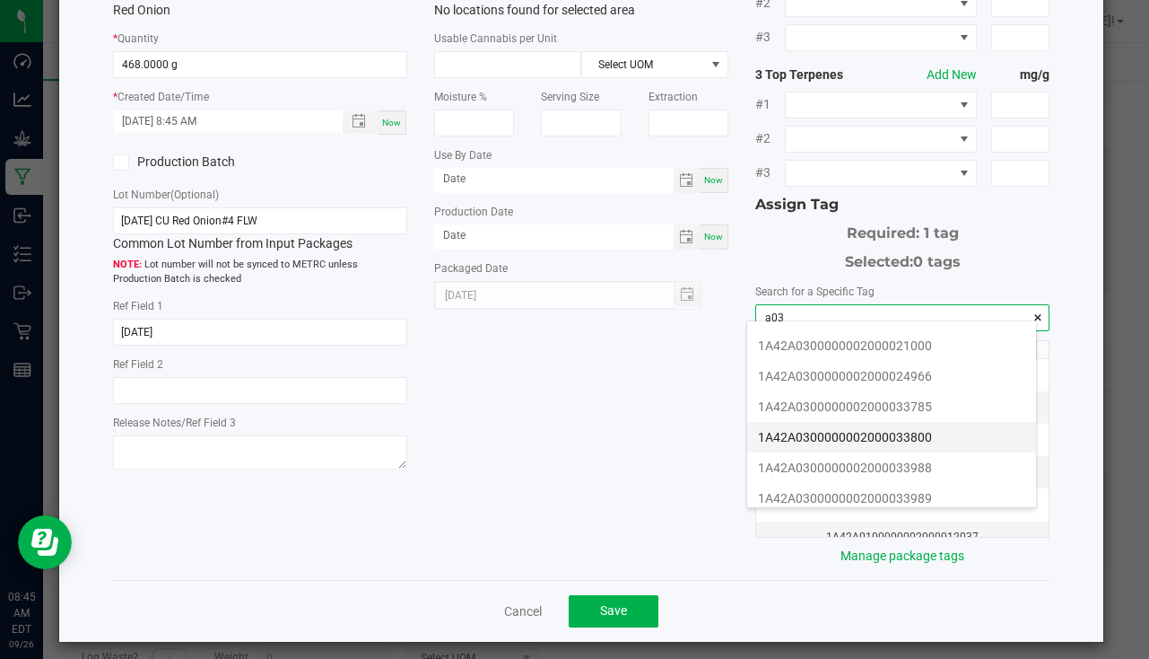
click at [924, 436] on li "1A42A0300000002000033800" at bounding box center [891, 437] width 289 height 31
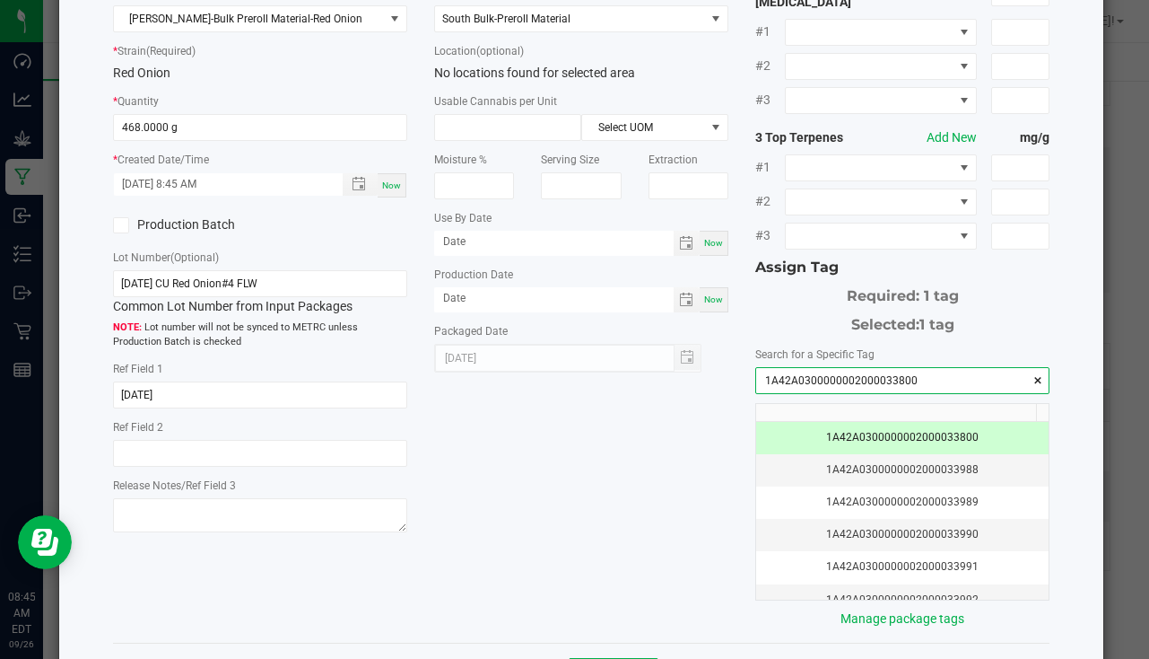
scroll to position [198, 0]
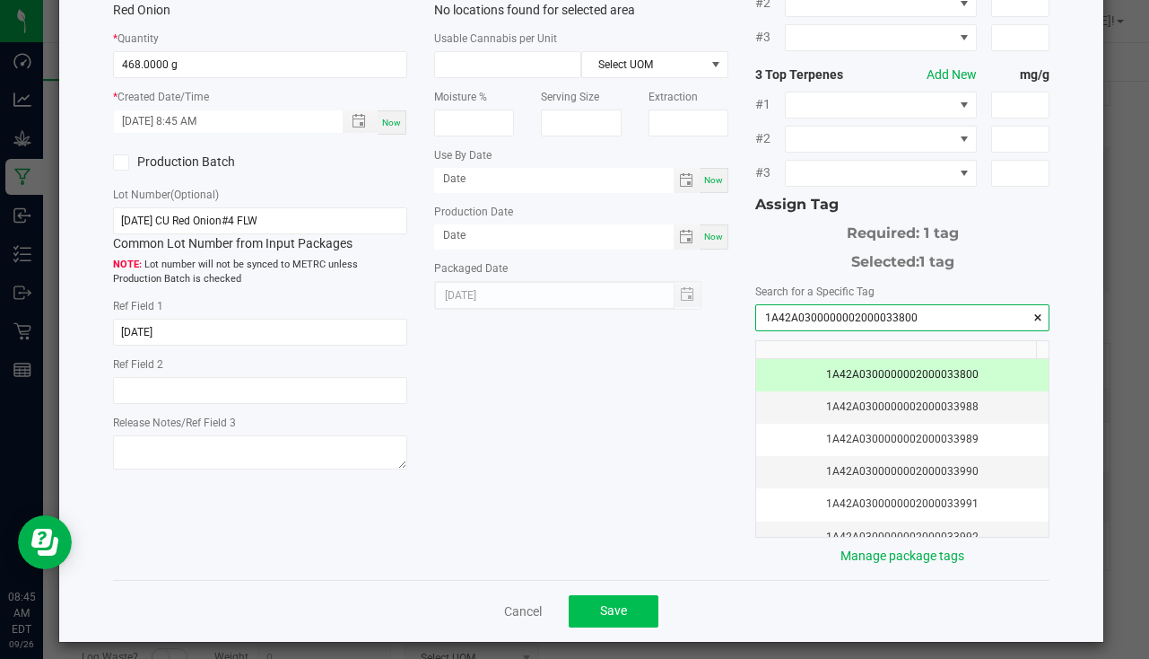
type input "1A42A0300000002000033800"
click at [607, 603] on span "Save" at bounding box center [613, 610] width 27 height 14
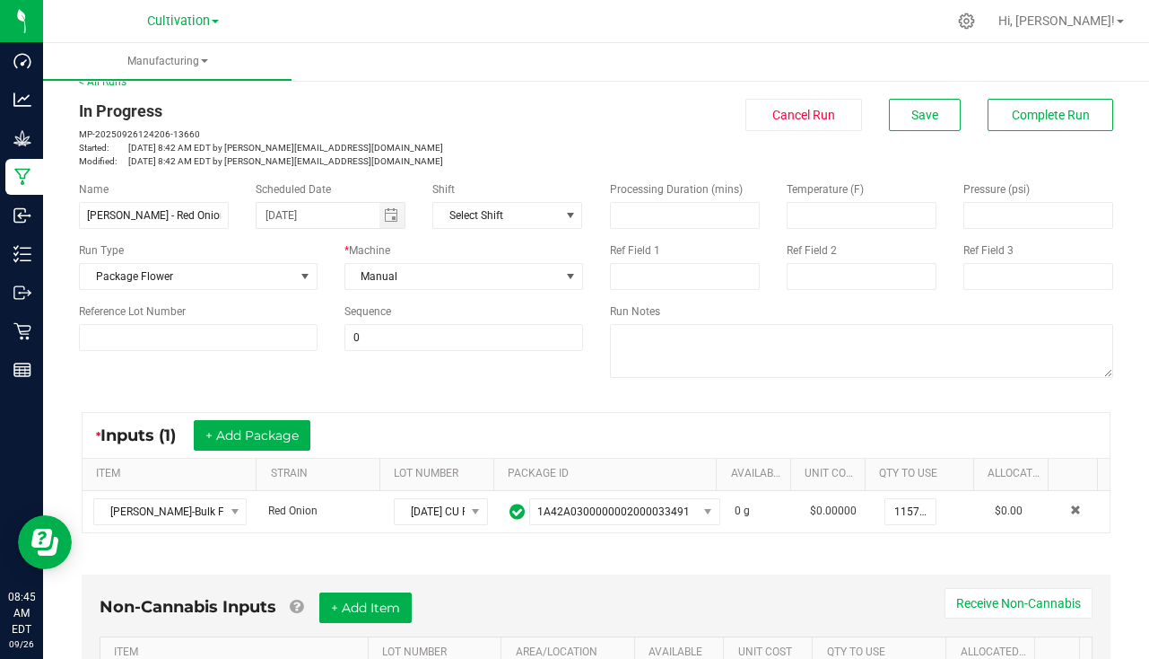
scroll to position [0, 0]
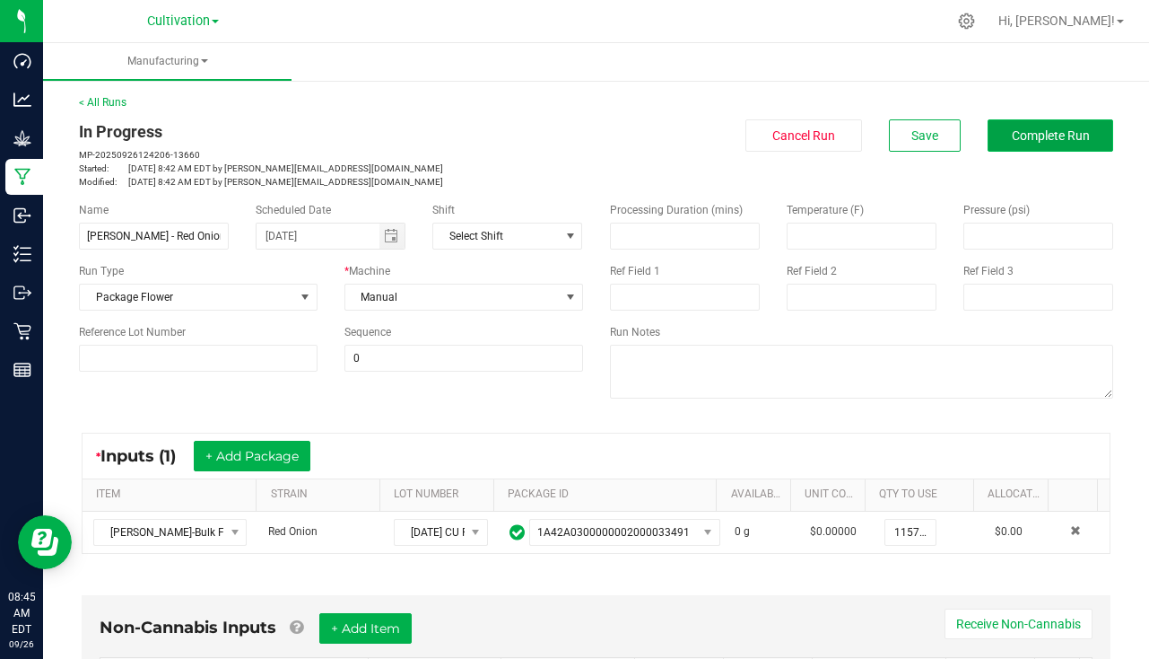
click at [1046, 126] on button "Complete Run" at bounding box center [1051, 135] width 126 height 32
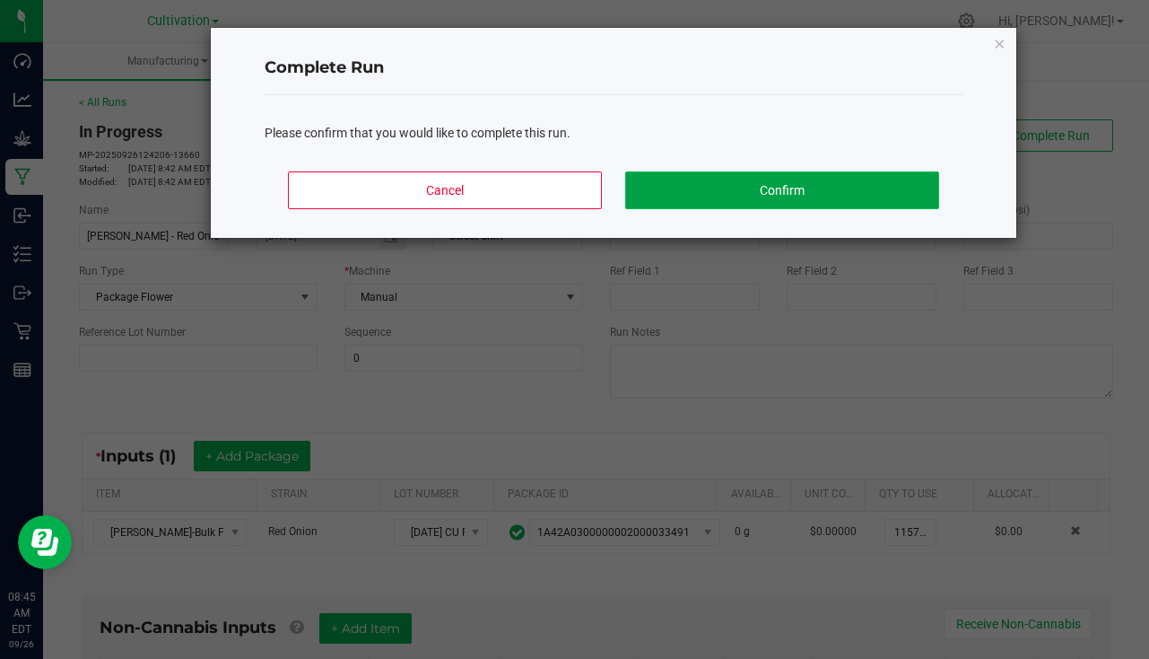
click at [810, 198] on button "Confirm" at bounding box center [782, 190] width 314 height 38
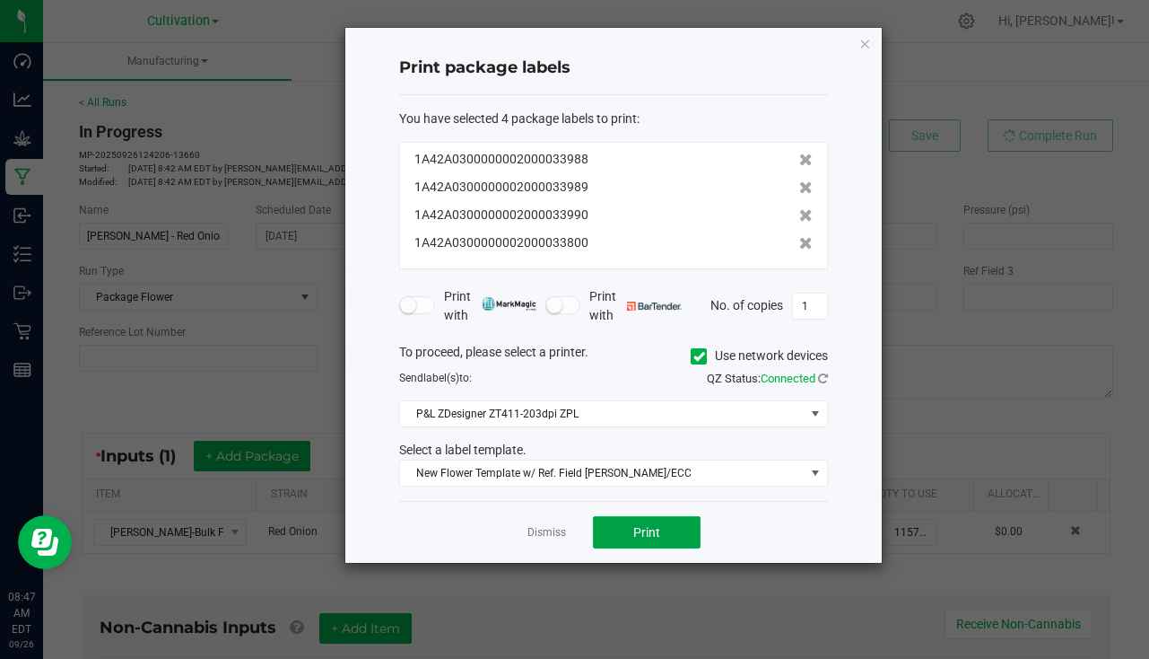
click at [636, 534] on span "Print" at bounding box center [646, 532] width 27 height 14
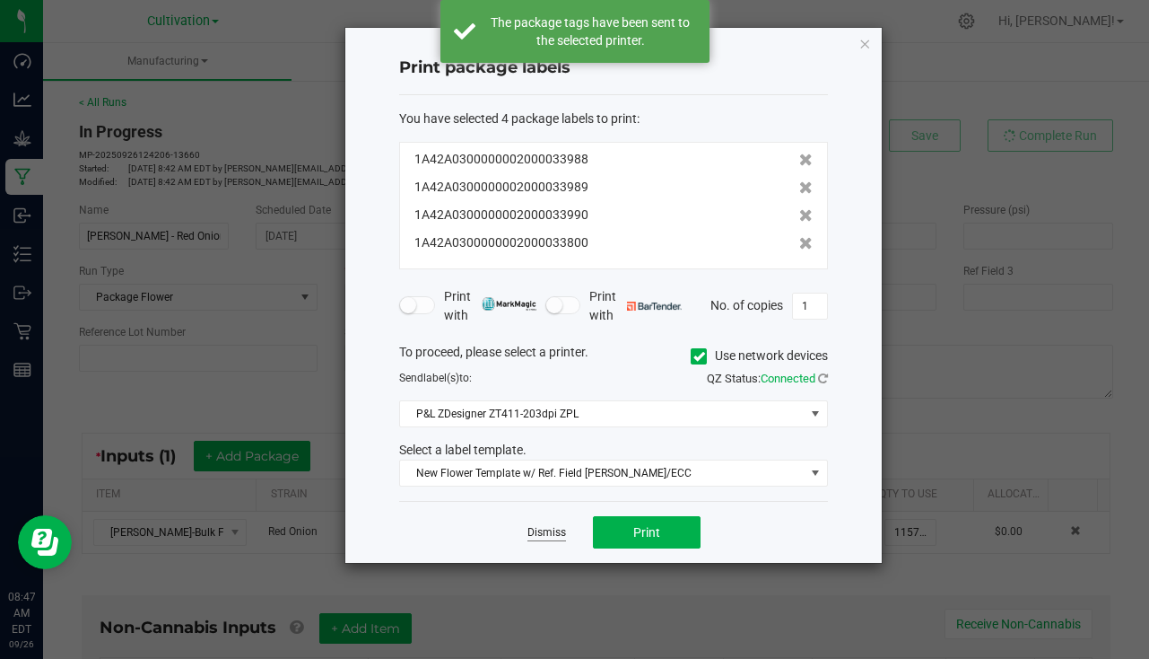
click at [543, 538] on link "Dismiss" at bounding box center [547, 532] width 39 height 15
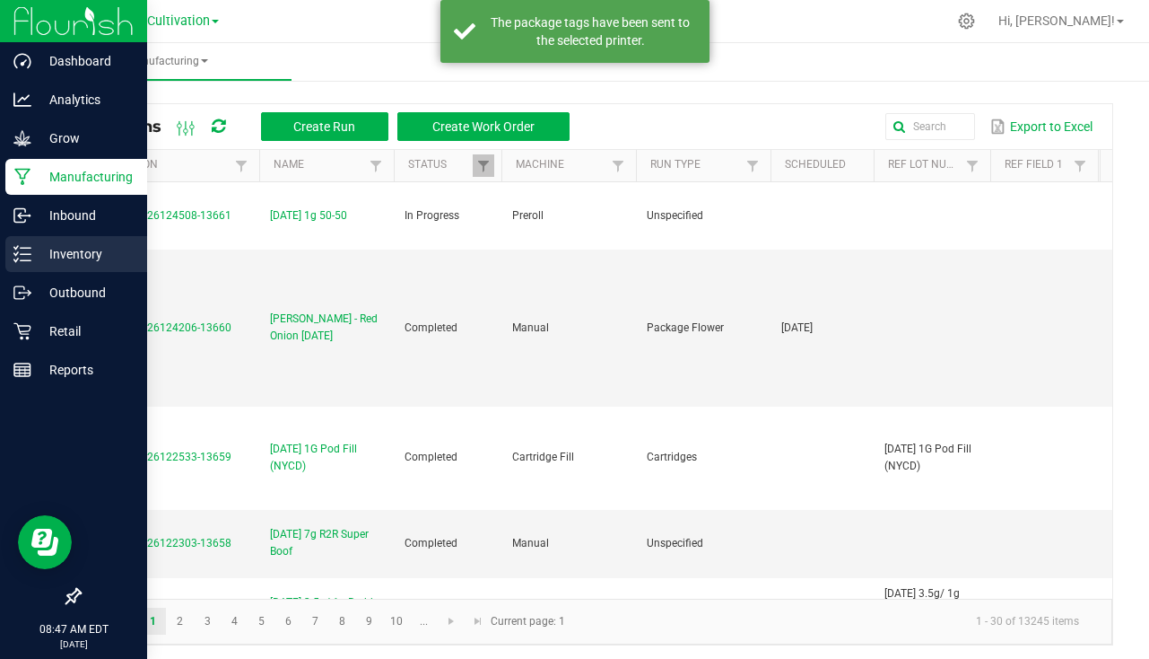
click at [64, 248] on p "Inventory" at bounding box center [85, 254] width 108 height 22
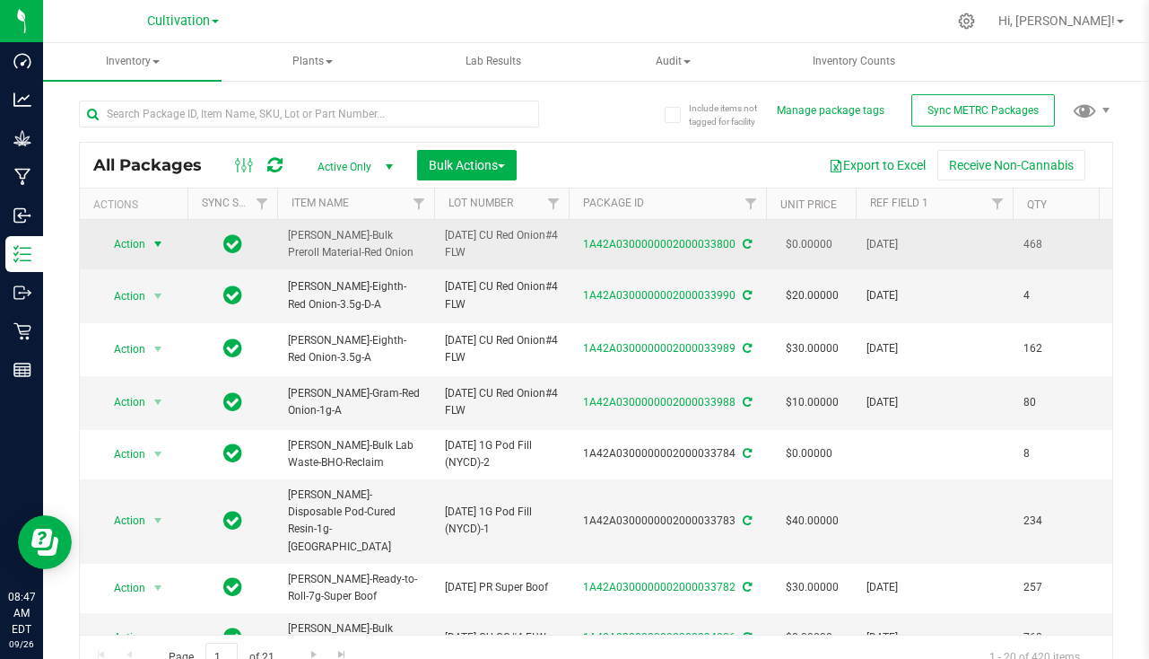
click at [166, 233] on span "select" at bounding box center [158, 243] width 22 height 25
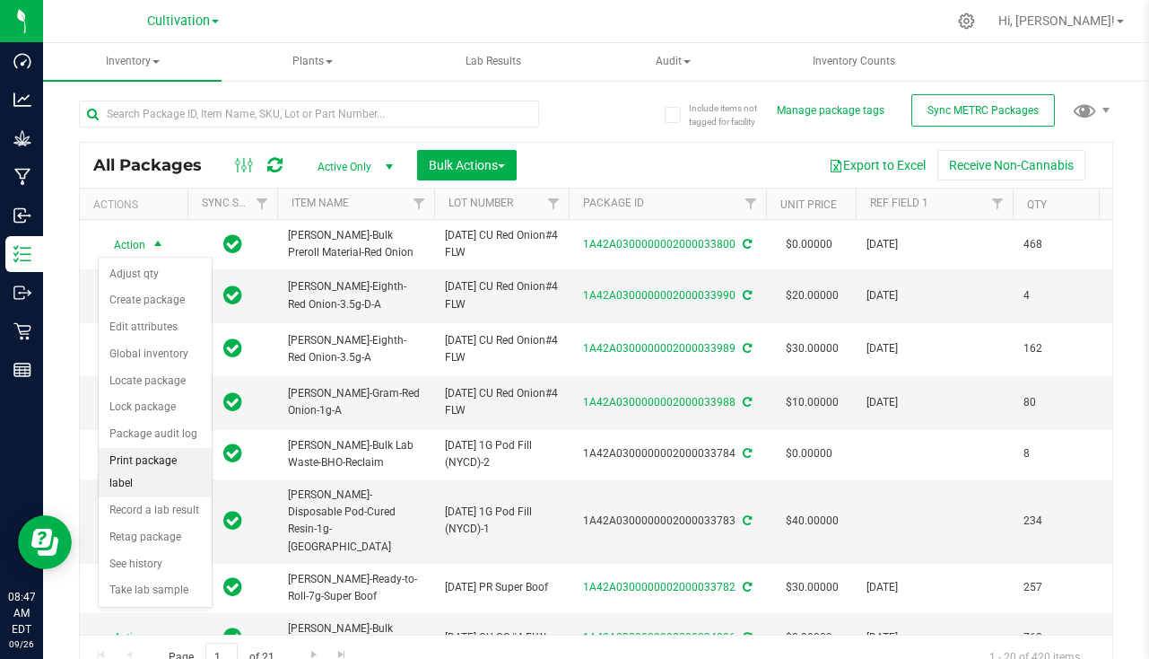
click at [170, 469] on li "Print package label" at bounding box center [155, 472] width 113 height 49
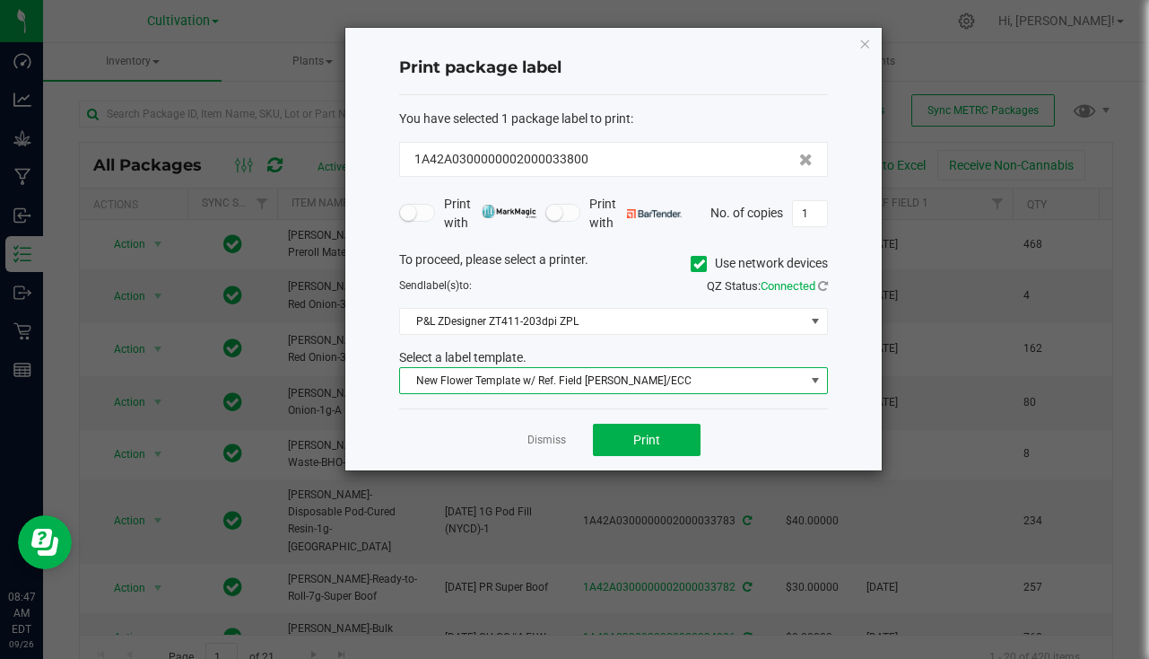
click at [613, 374] on span "New Flower Template w/ Ref. Field SLATER/ECC" at bounding box center [602, 380] width 405 height 25
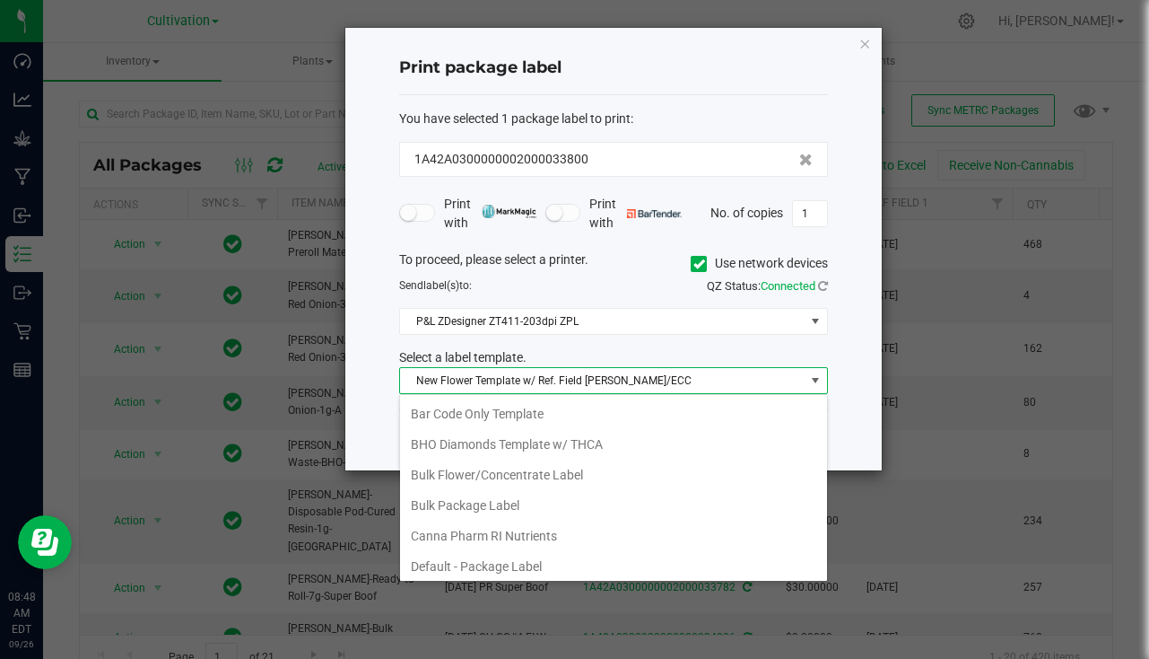
click at [543, 504] on li "Bulk Package Label" at bounding box center [613, 505] width 427 height 31
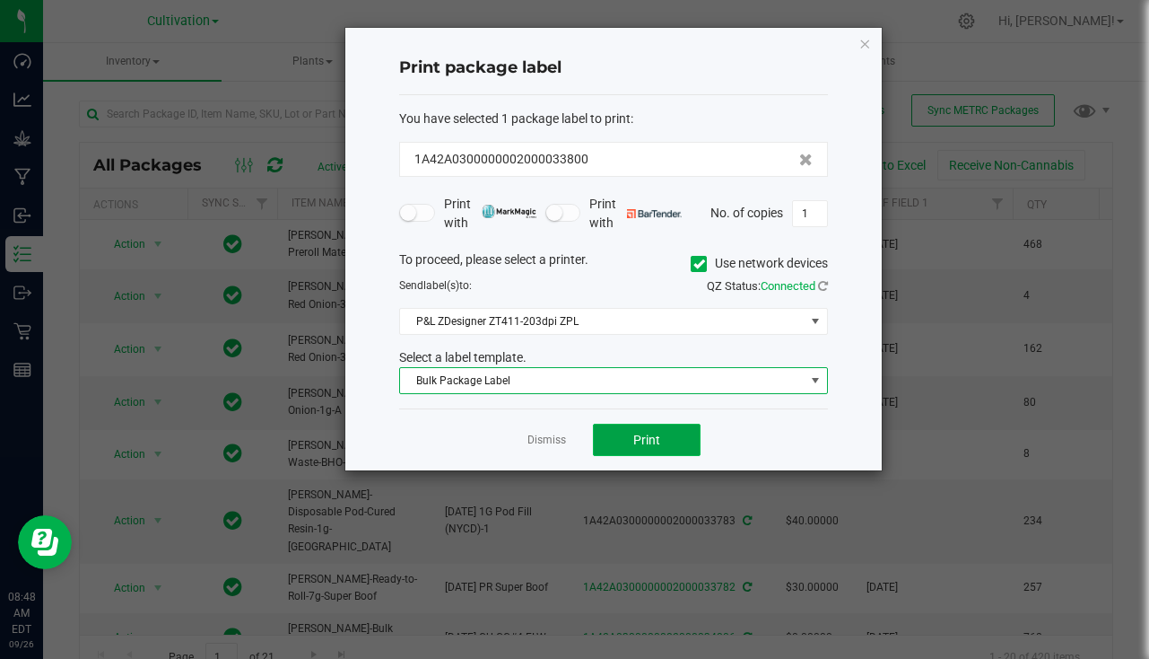
click at [685, 443] on button "Print" at bounding box center [647, 439] width 108 height 32
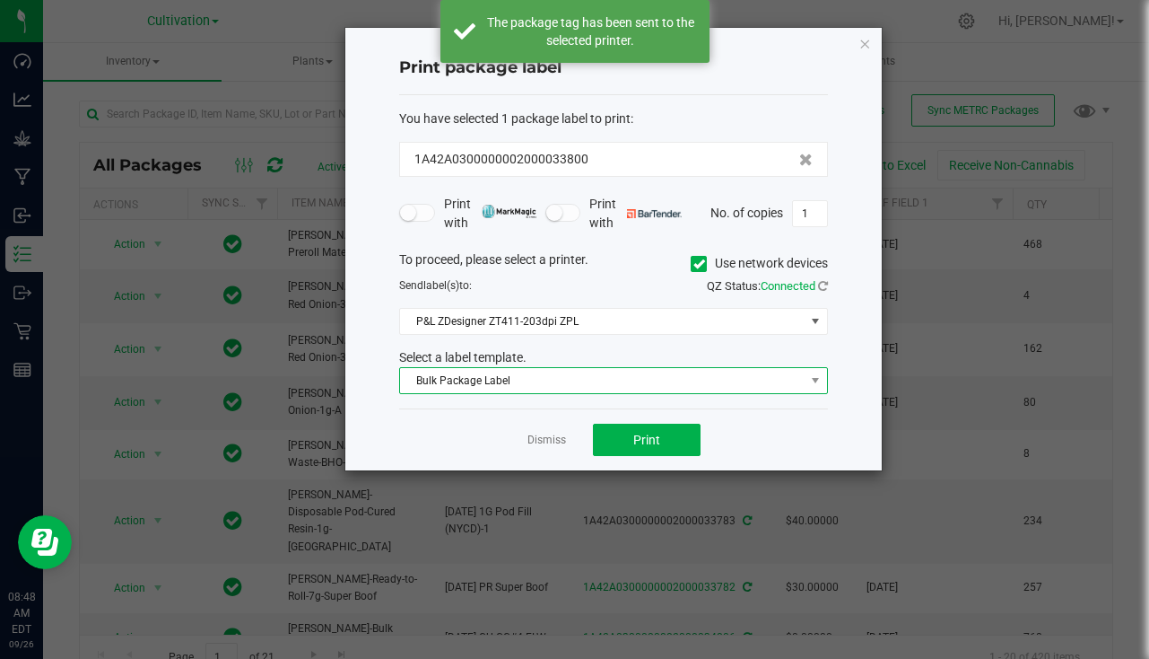
click at [483, 384] on span "Bulk Package Label" at bounding box center [602, 380] width 405 height 25
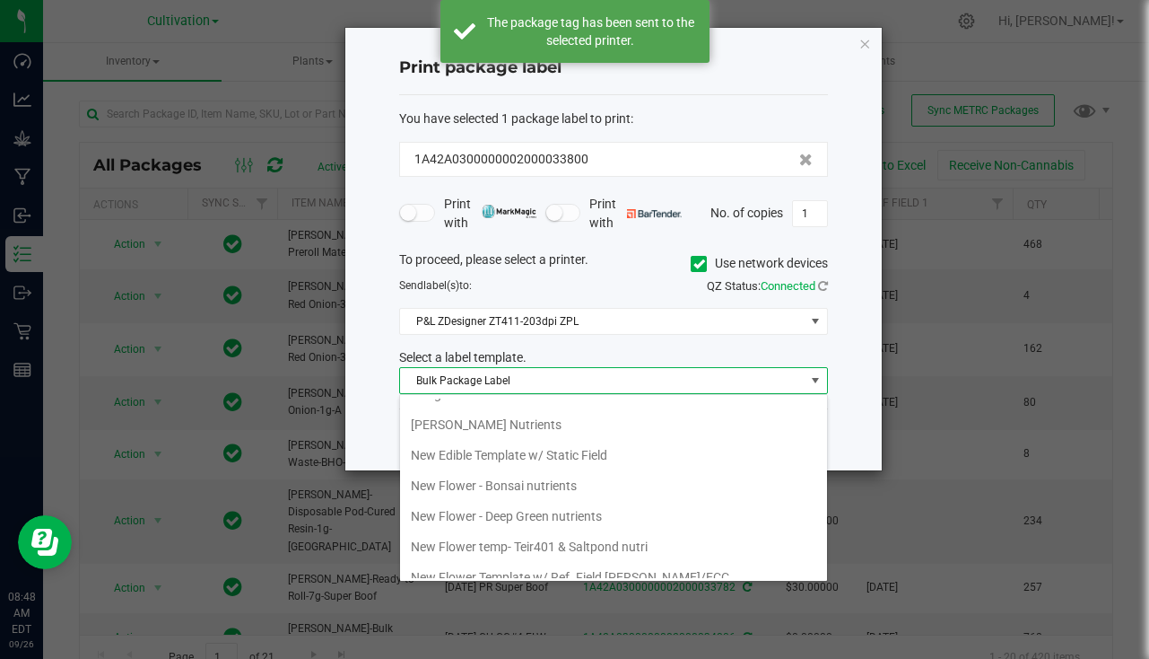
scroll to position [628, 0]
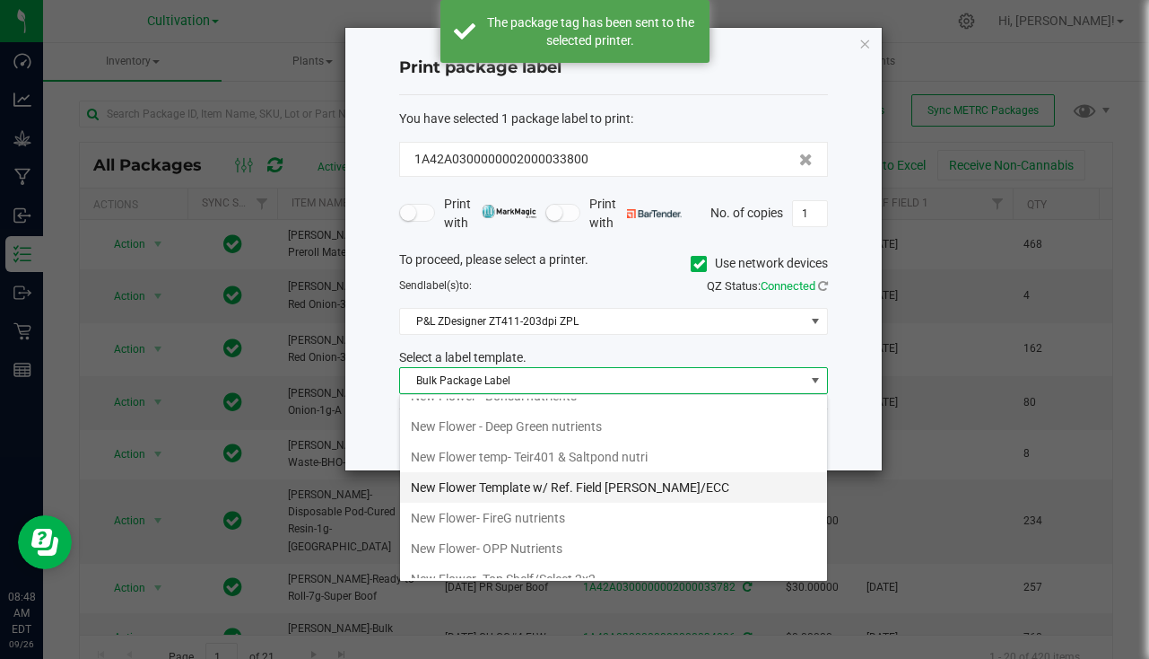
click at [626, 480] on li "New Flower Template w/ Ref. Field SLATER/ECC" at bounding box center [613, 487] width 427 height 31
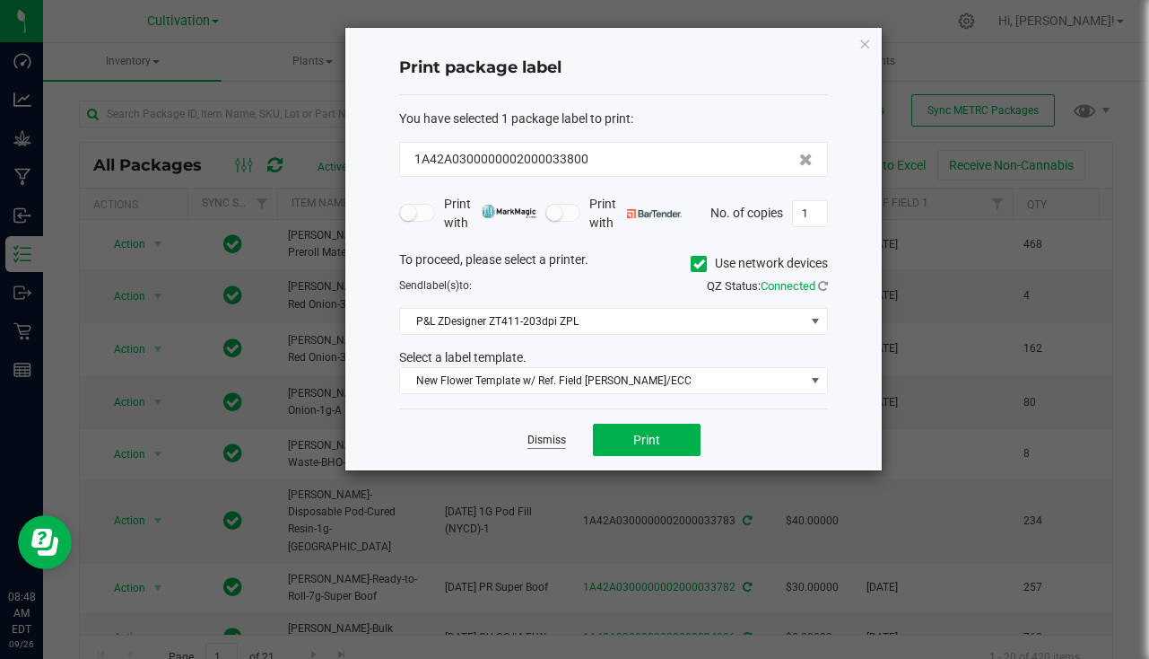
click at [536, 436] on link "Dismiss" at bounding box center [547, 439] width 39 height 15
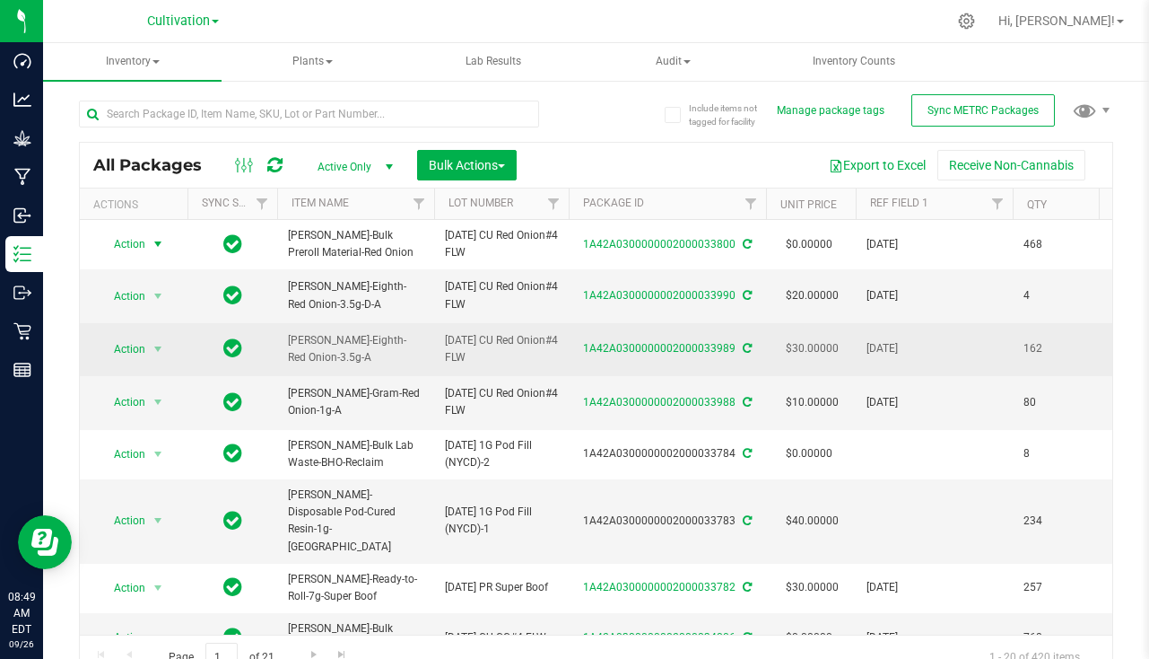
click at [149, 363] on td "Action Action Adjust qty Create package Edit attributes Global inventory Locate…" at bounding box center [134, 349] width 108 height 53
click at [155, 353] on span "select" at bounding box center [158, 349] width 14 height 14
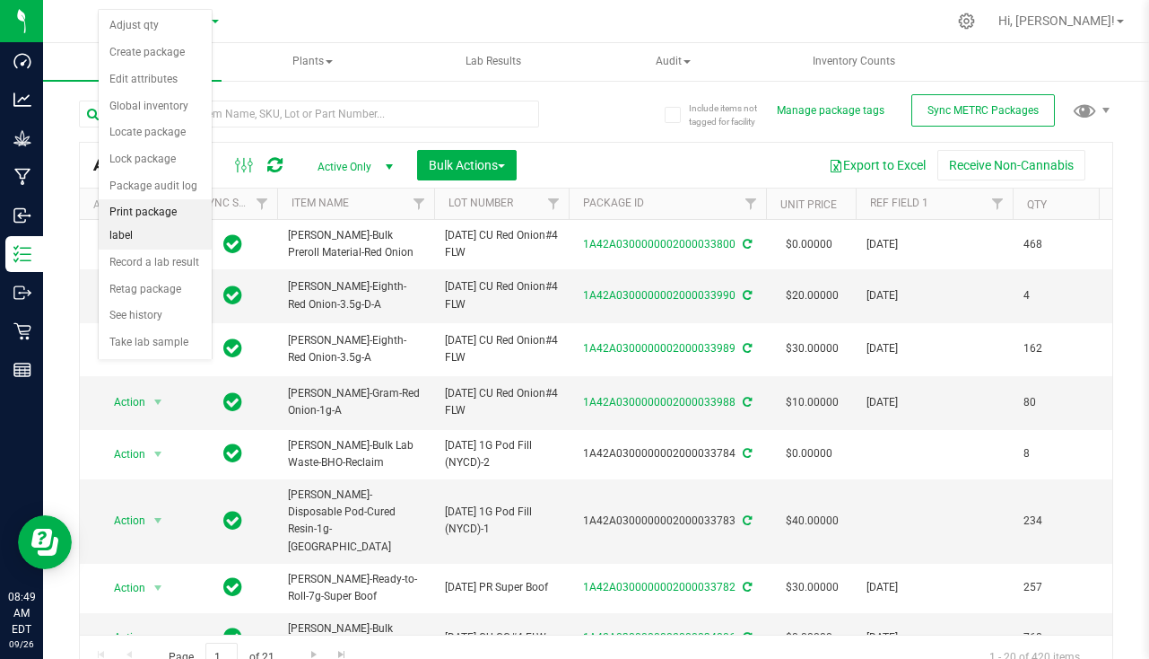
click at [170, 214] on li "Print package label" at bounding box center [155, 223] width 113 height 49
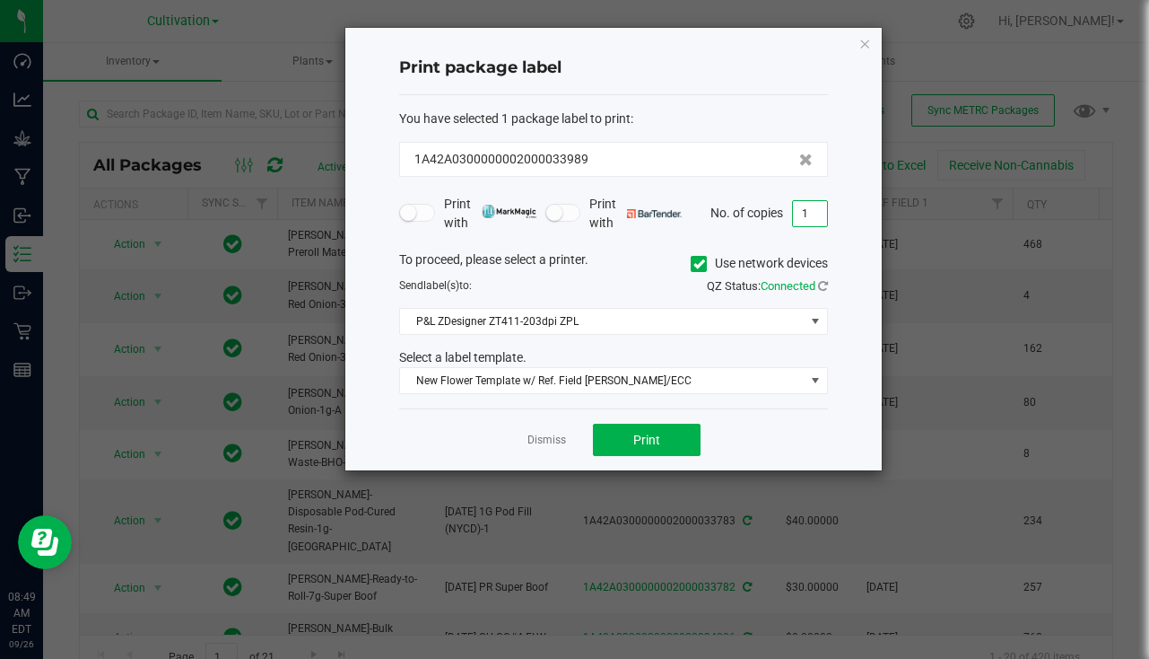
click at [809, 220] on input "1" at bounding box center [810, 213] width 34 height 25
type input "162"
click at [656, 430] on button "Print" at bounding box center [647, 439] width 108 height 32
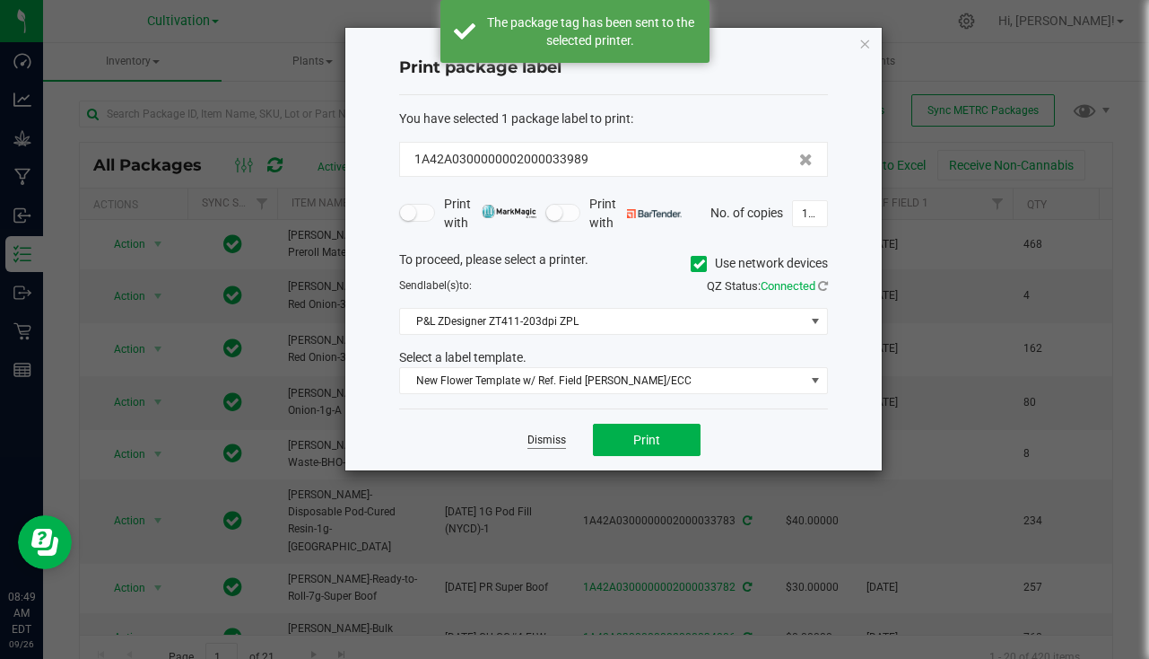
click at [559, 443] on link "Dismiss" at bounding box center [547, 439] width 39 height 15
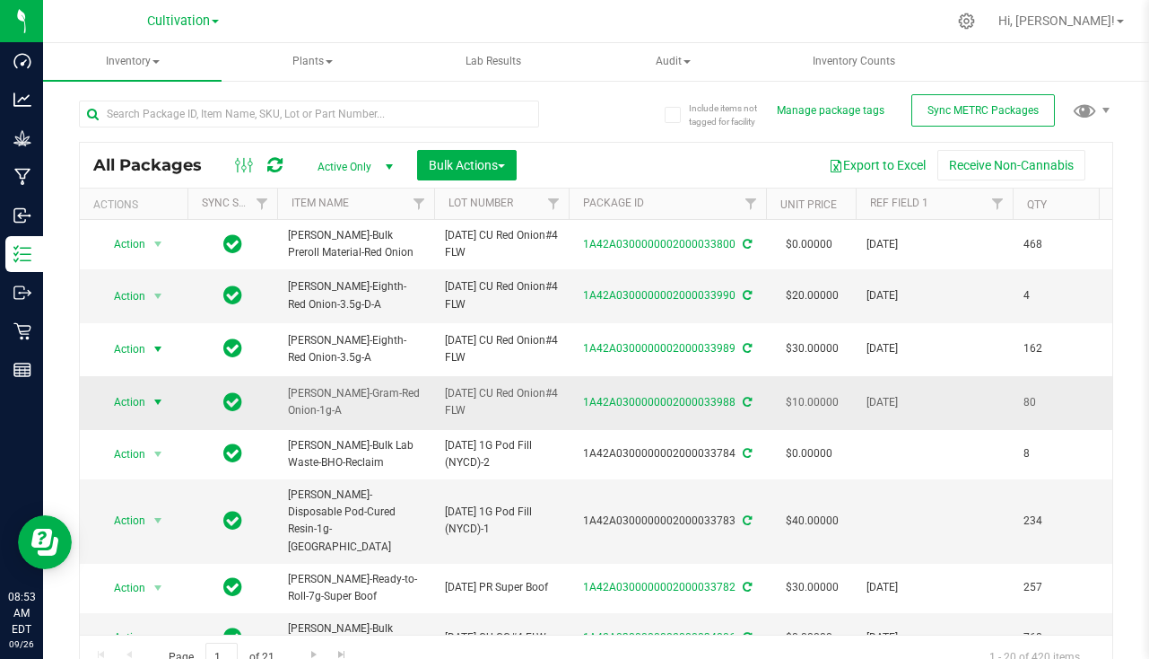
click at [164, 407] on span "select" at bounding box center [158, 402] width 14 height 14
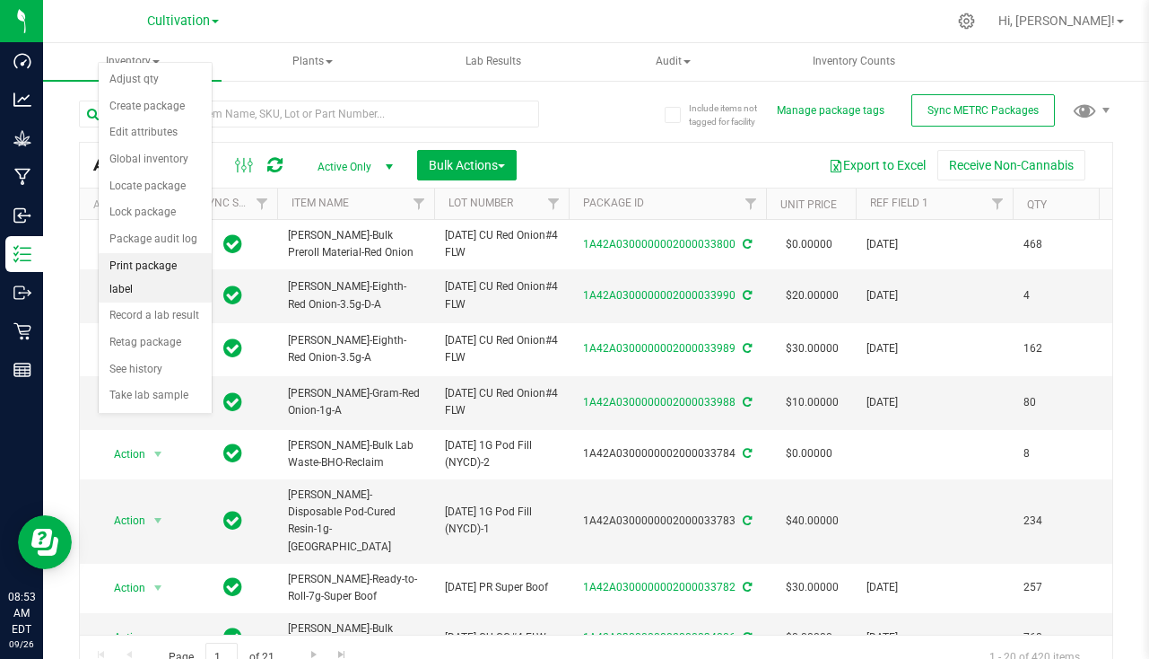
click at [168, 275] on li "Print package label" at bounding box center [155, 277] width 113 height 49
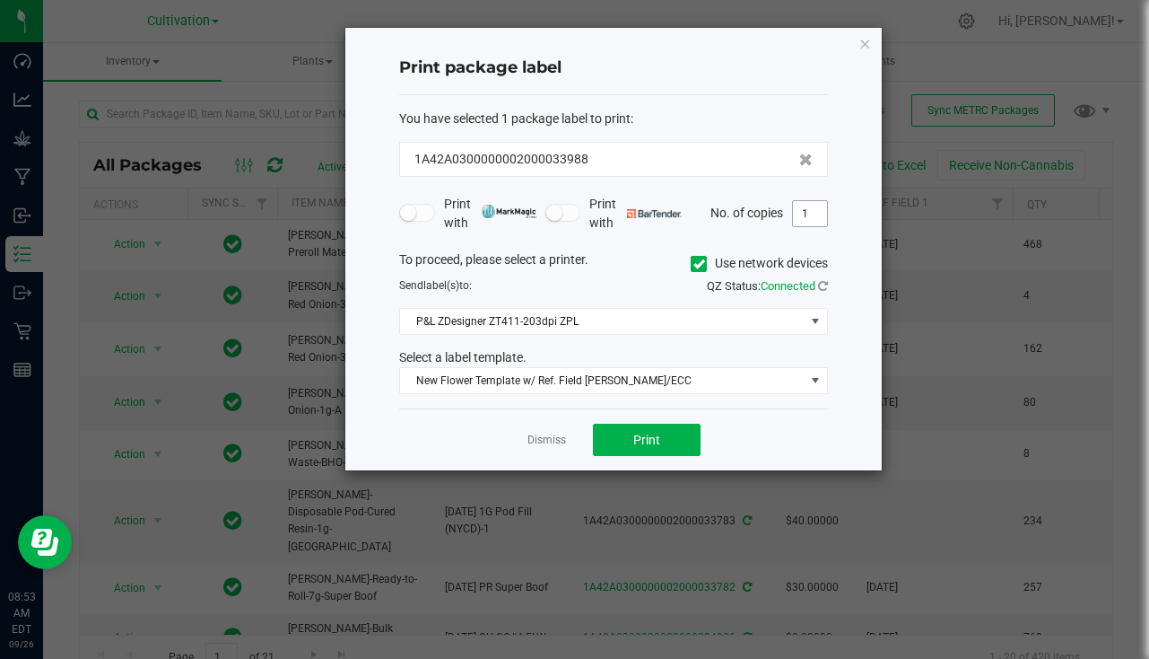
click at [815, 213] on input "1" at bounding box center [810, 213] width 34 height 25
type input "80"
click at [666, 455] on button "Print" at bounding box center [647, 439] width 108 height 32
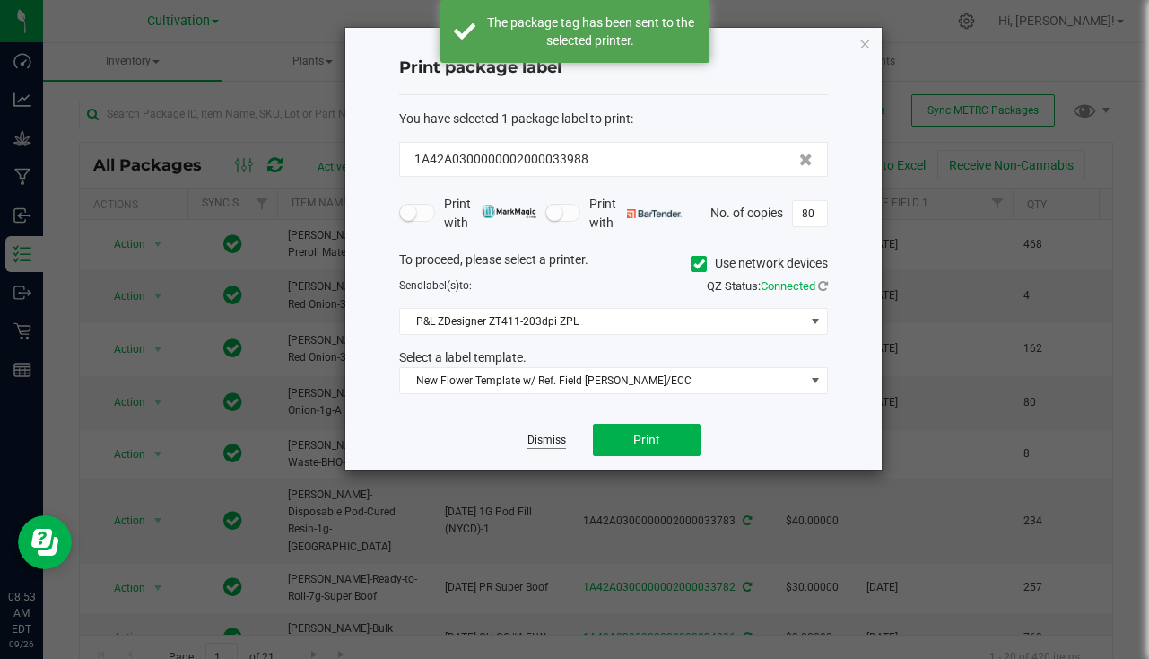
click at [544, 441] on link "Dismiss" at bounding box center [547, 439] width 39 height 15
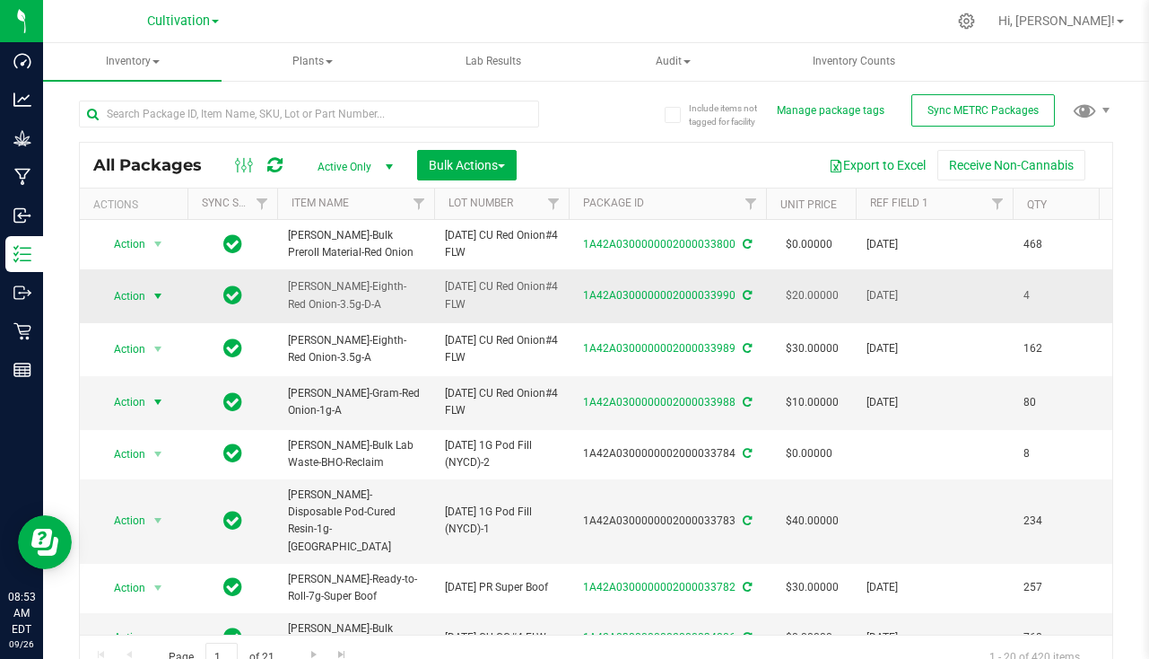
click at [155, 292] on span "select" at bounding box center [158, 296] width 14 height 14
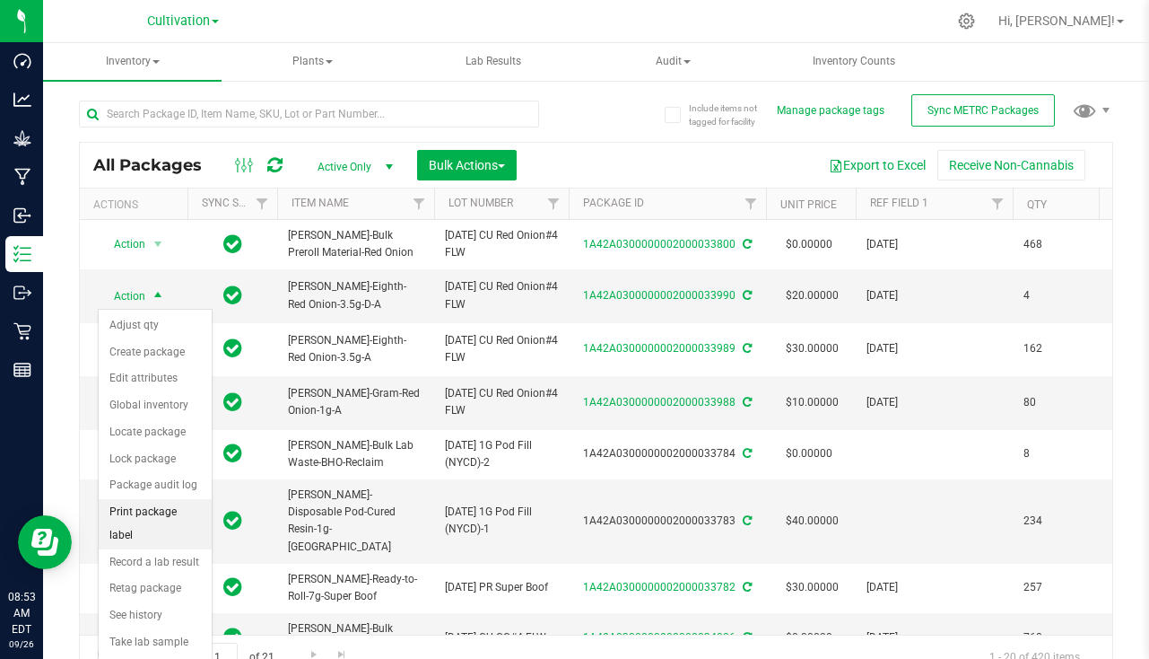
click at [155, 515] on li "Print package label" at bounding box center [155, 523] width 113 height 49
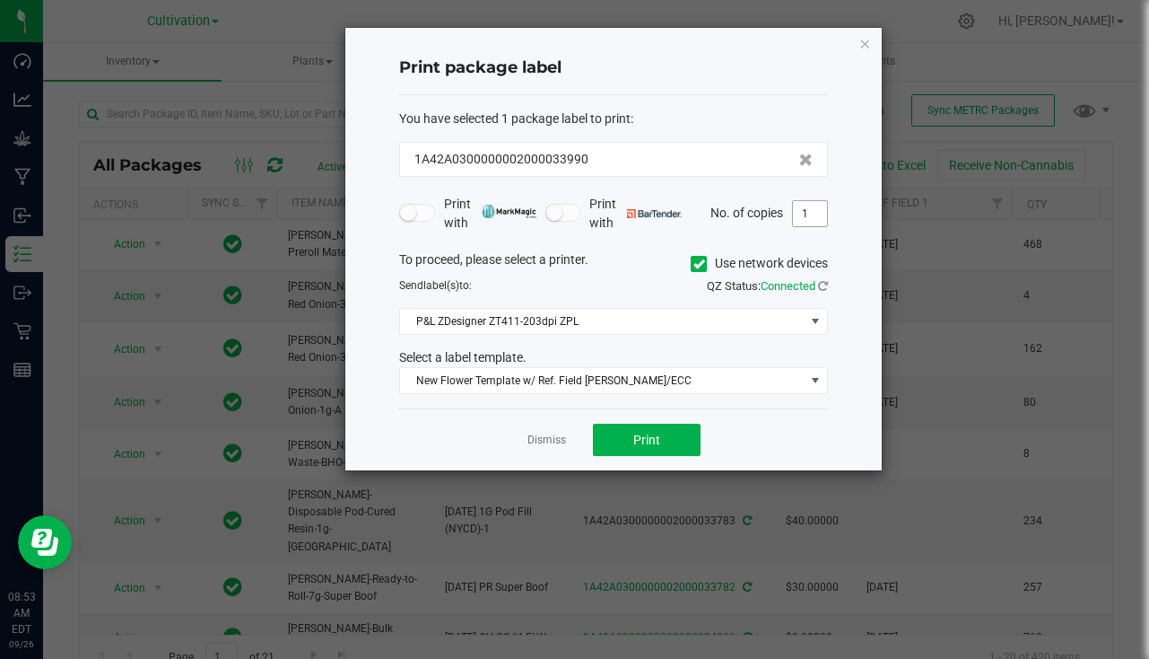
click at [818, 221] on input "1" at bounding box center [810, 213] width 34 height 25
type input "4"
click at [640, 441] on span "Print" at bounding box center [646, 439] width 27 height 14
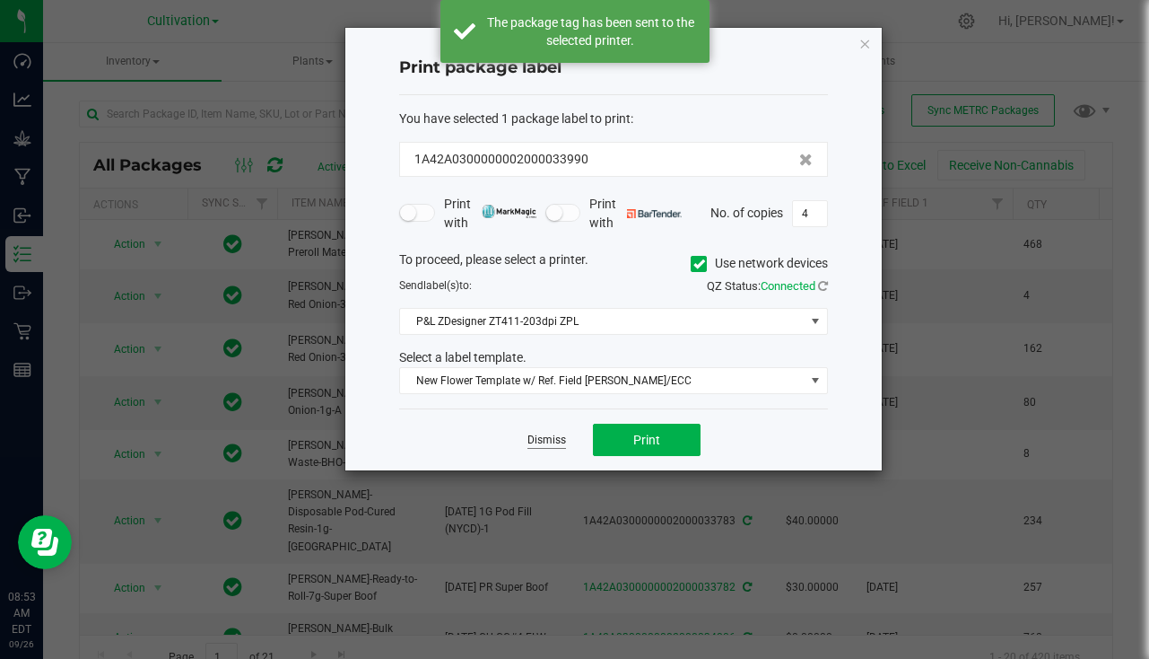
click at [557, 441] on link "Dismiss" at bounding box center [547, 439] width 39 height 15
